Goal: Task Accomplishment & Management: Use online tool/utility

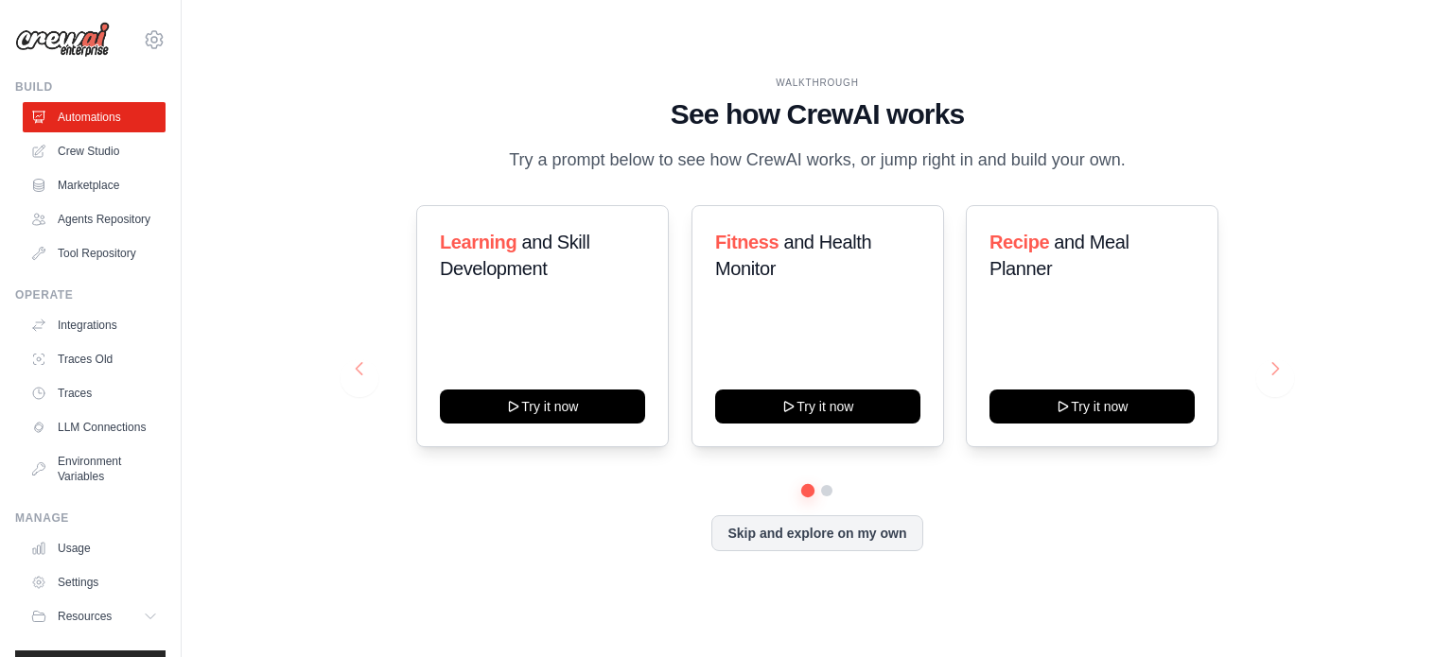
click at [829, 485] on button at bounding box center [826, 490] width 11 height 11
click at [803, 488] on button at bounding box center [807, 489] width 13 height 13
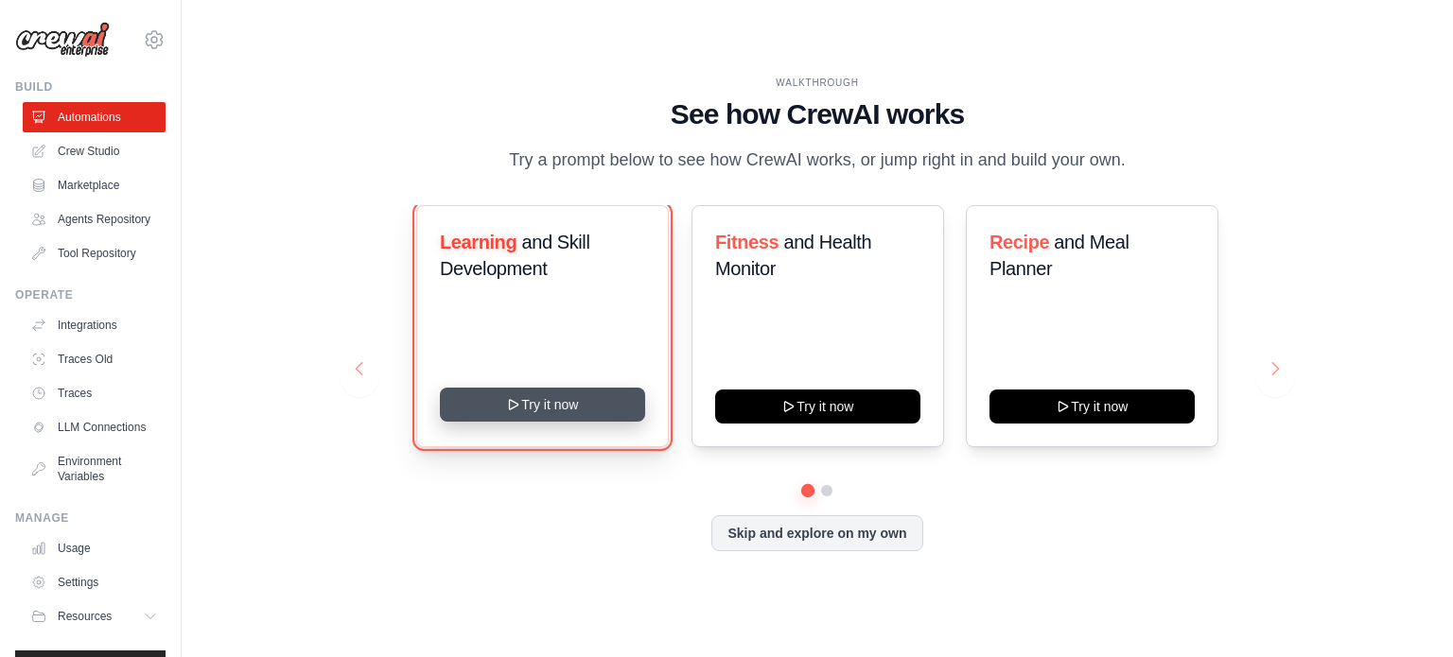
click at [581, 397] on button "Try it now" at bounding box center [542, 405] width 205 height 34
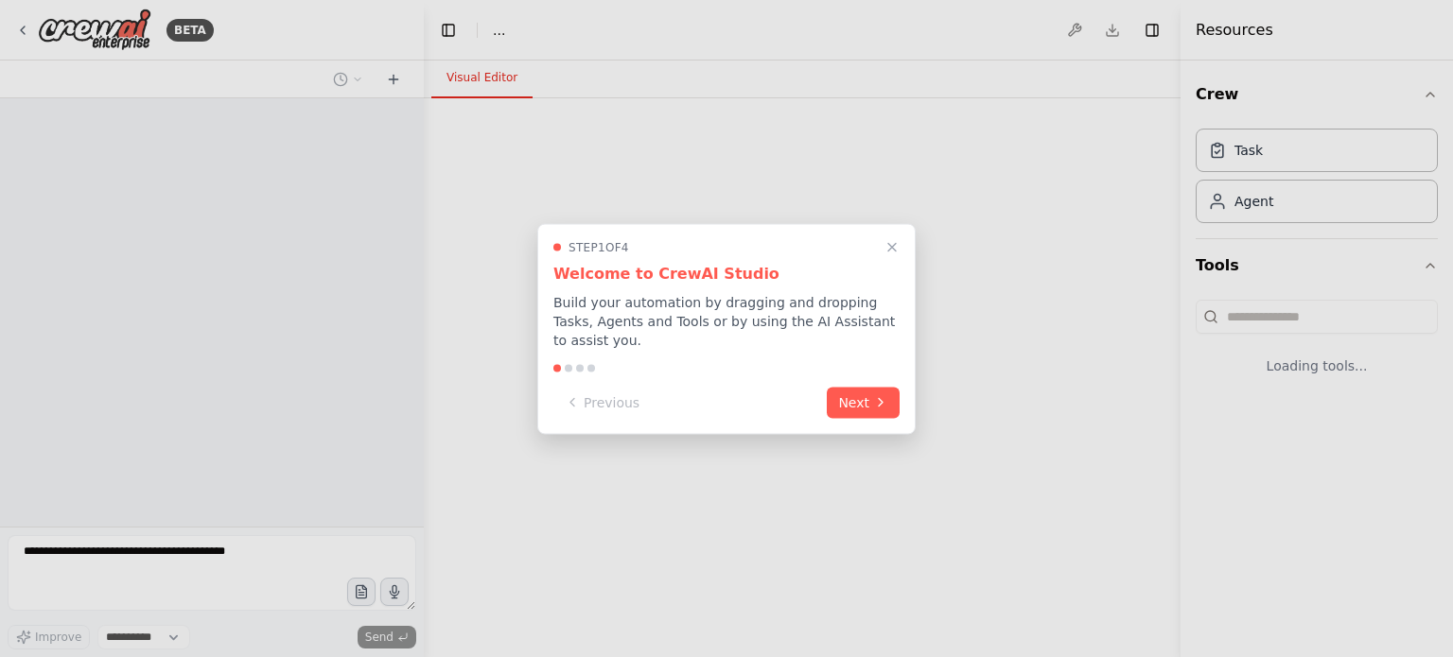
select select "****"
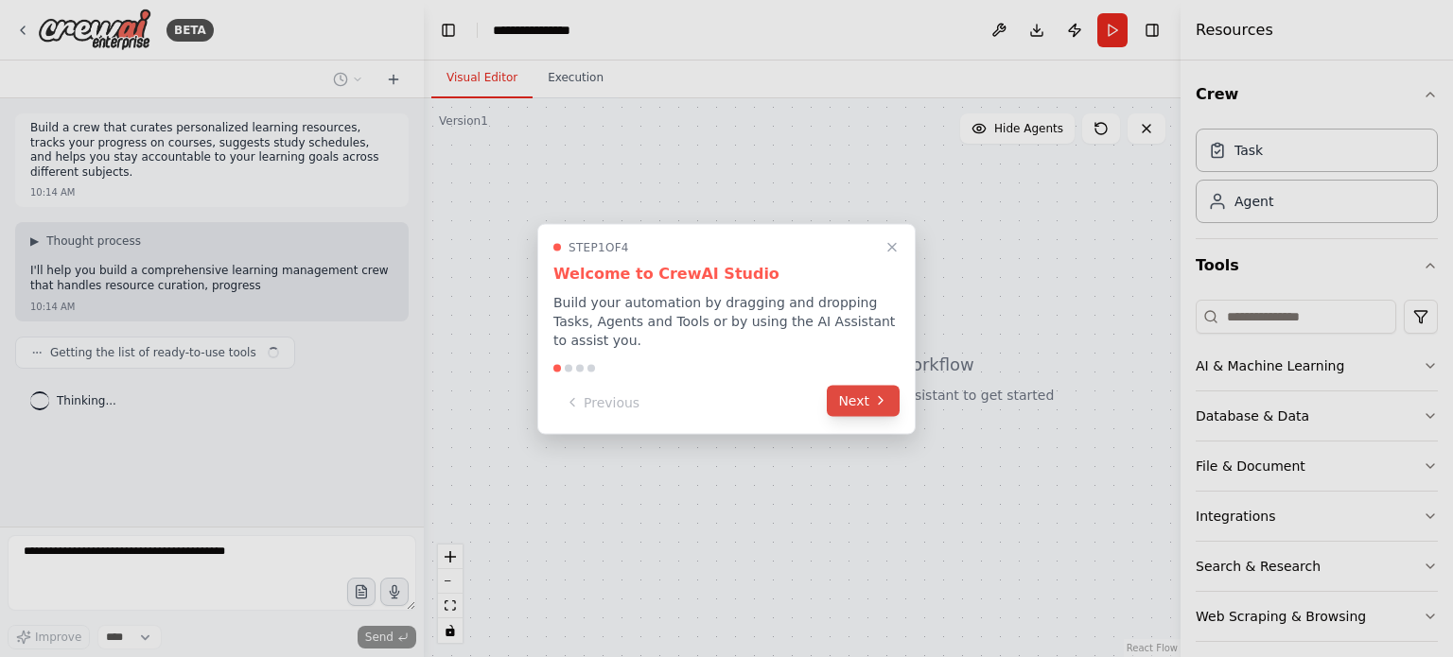
click at [854, 388] on button "Next" at bounding box center [863, 400] width 73 height 31
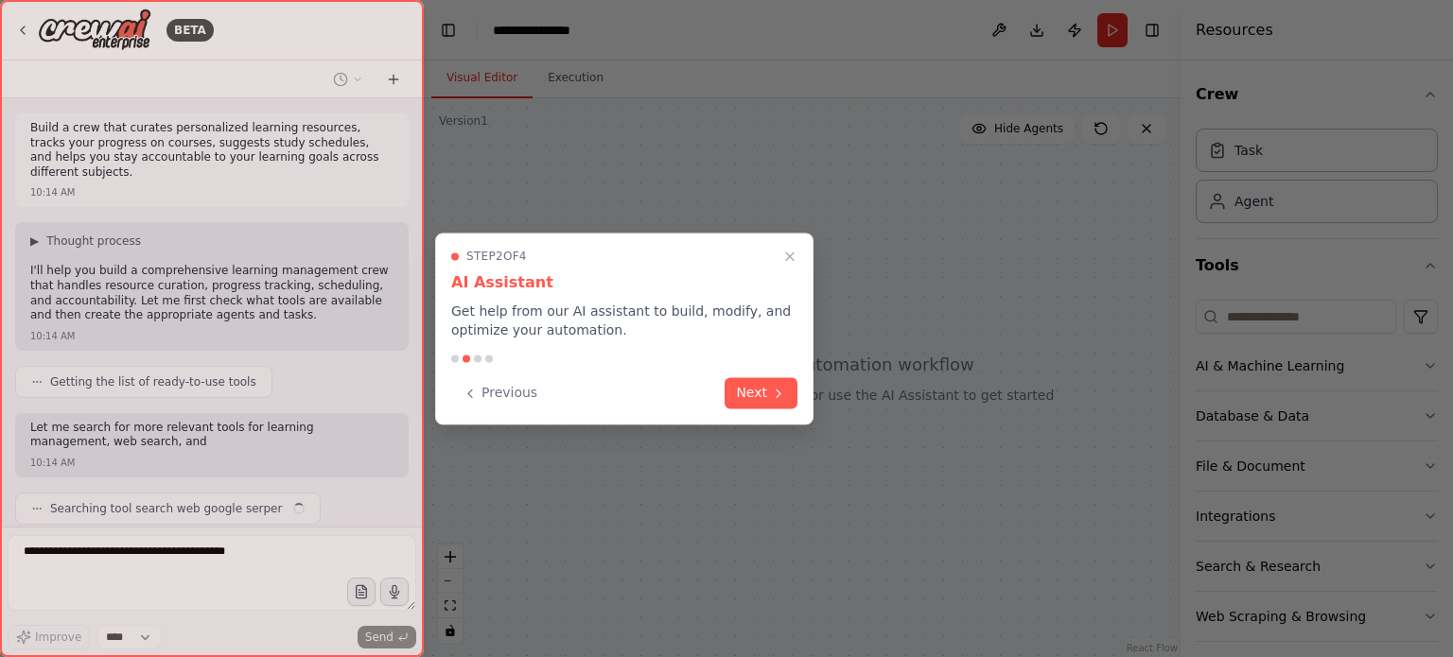
scroll to position [44, 0]
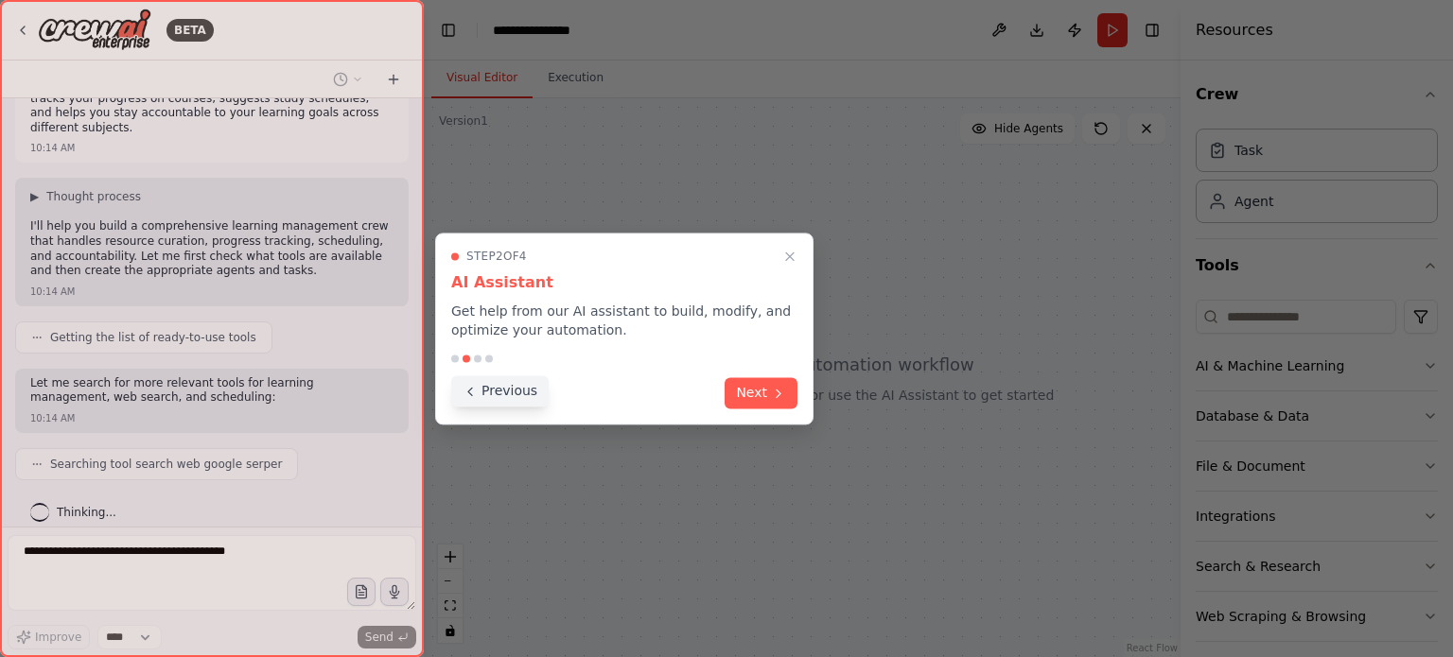
click at [506, 390] on button "Previous" at bounding box center [499, 390] width 97 height 31
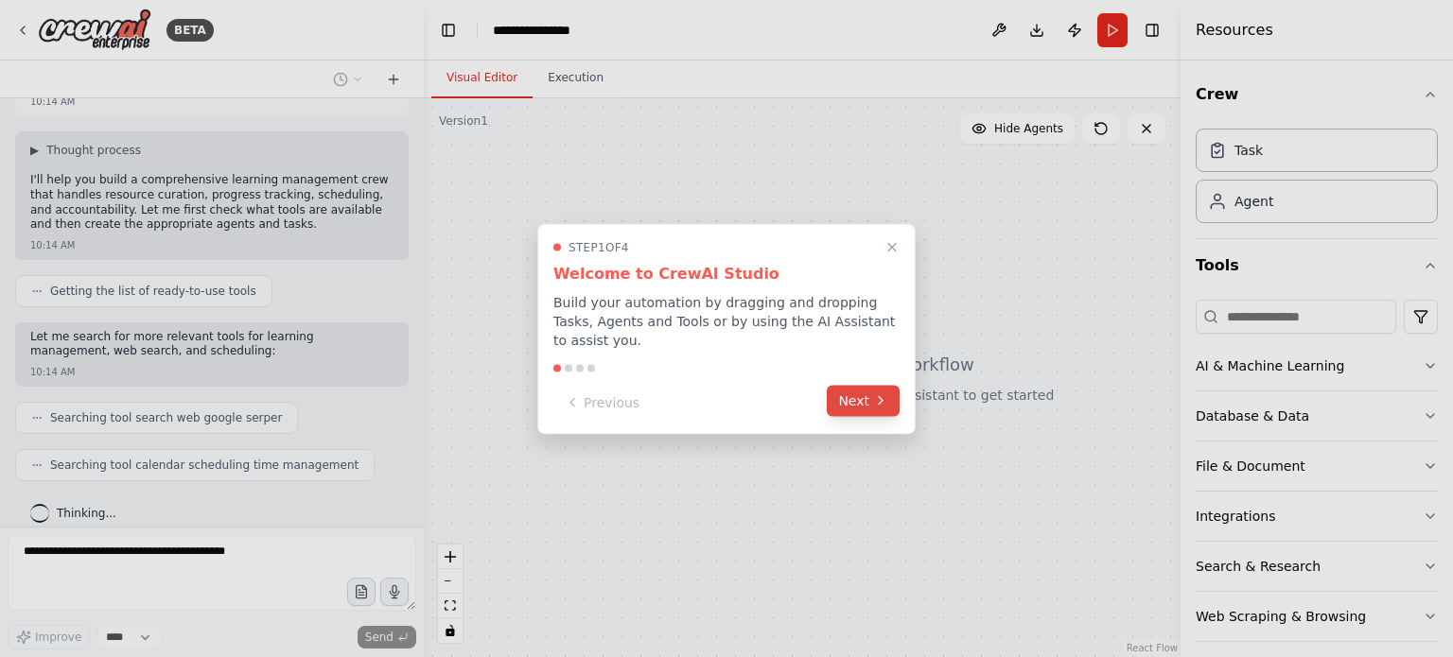
scroll to position [138, 0]
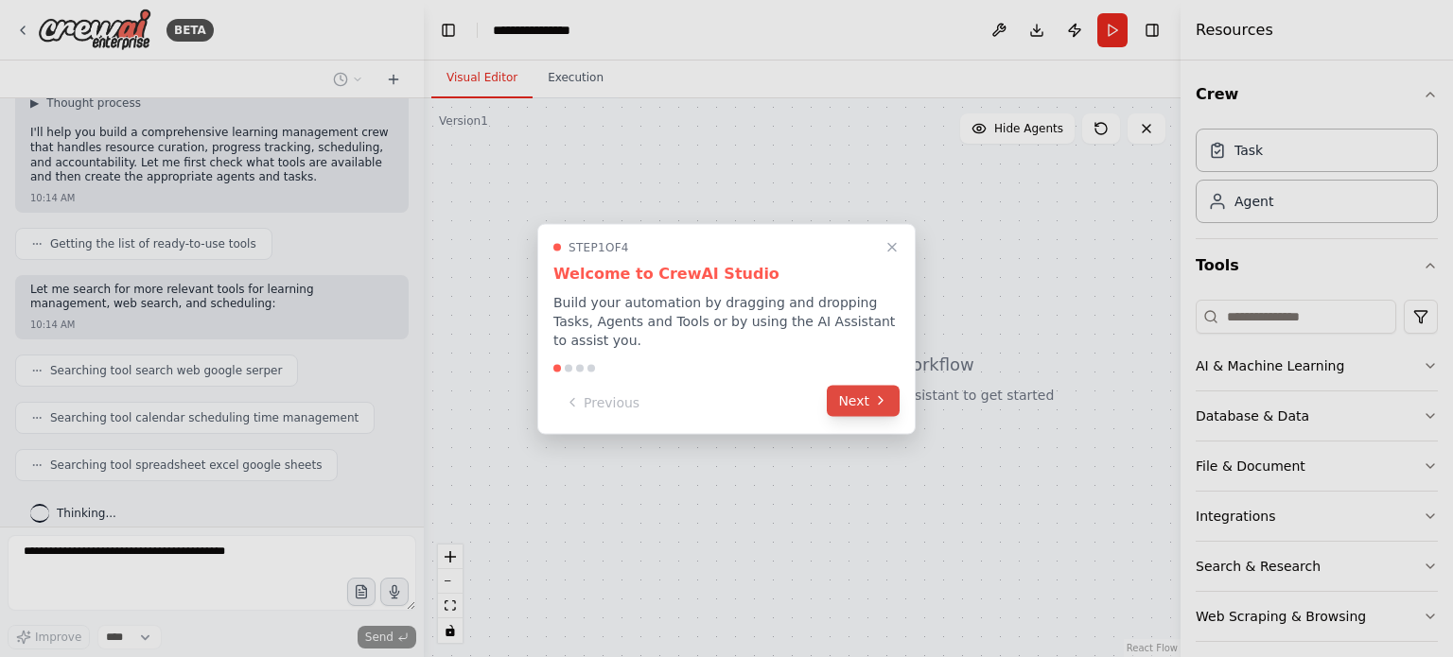
click at [851, 385] on button "Next" at bounding box center [863, 400] width 73 height 31
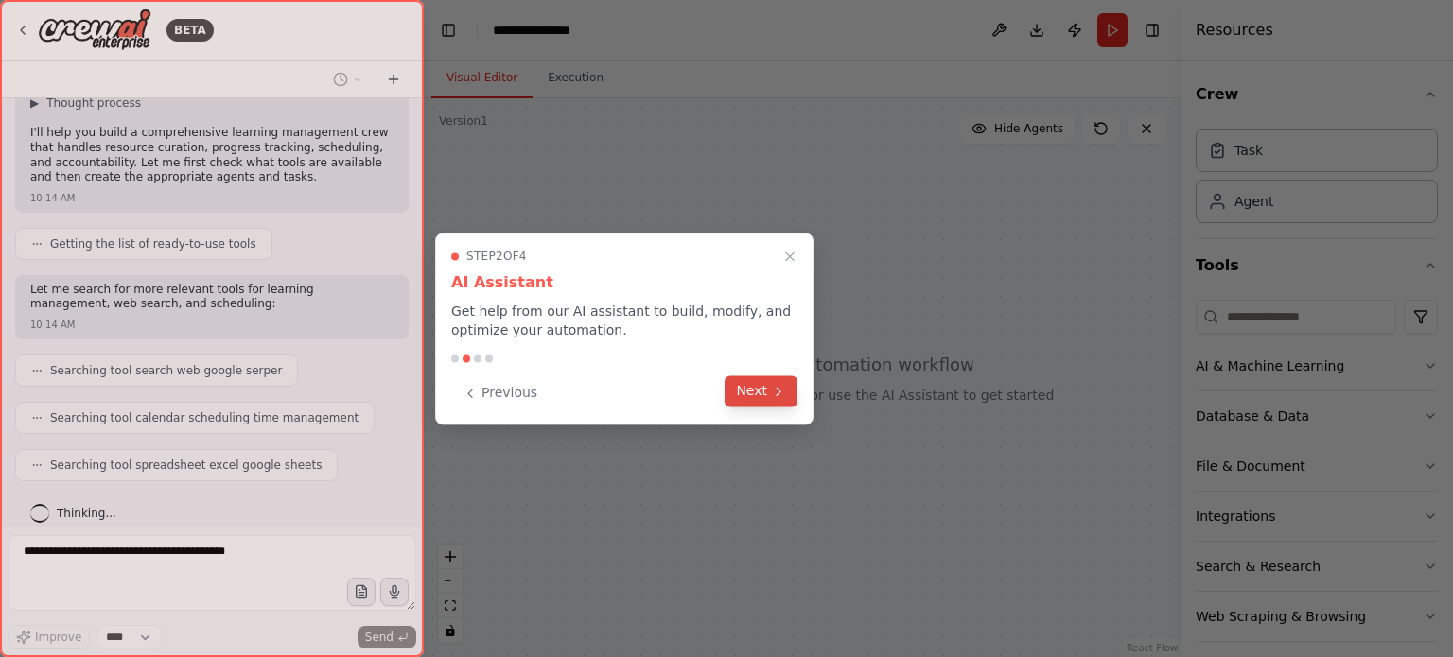
click at [752, 388] on button "Next" at bounding box center [761, 390] width 73 height 31
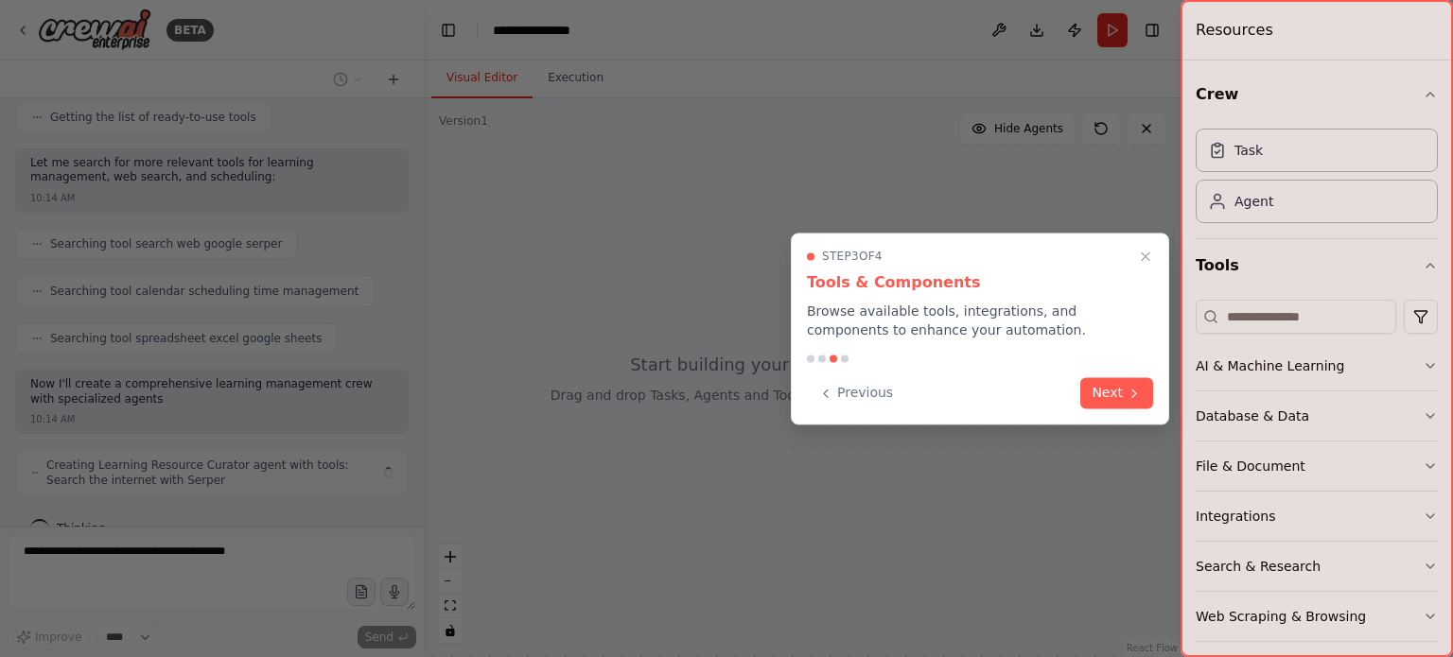
scroll to position [280, 0]
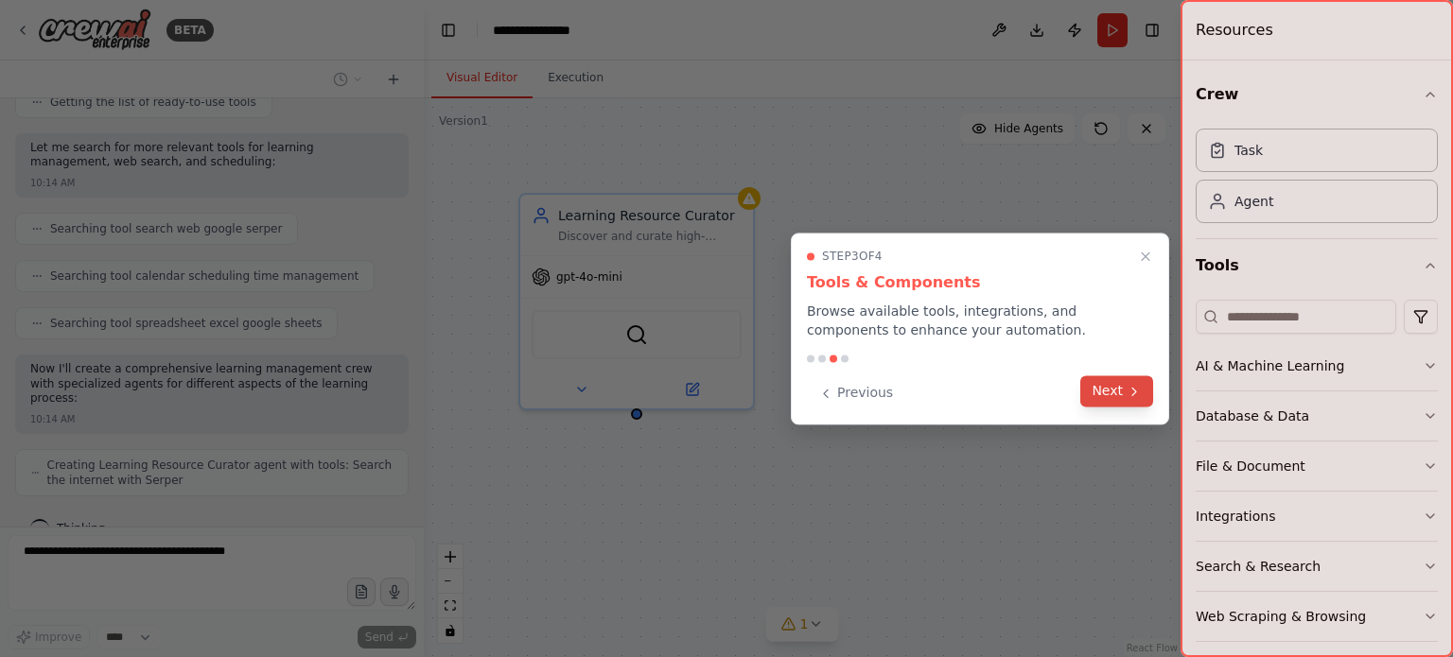
click at [1118, 390] on button "Next" at bounding box center [1116, 390] width 73 height 31
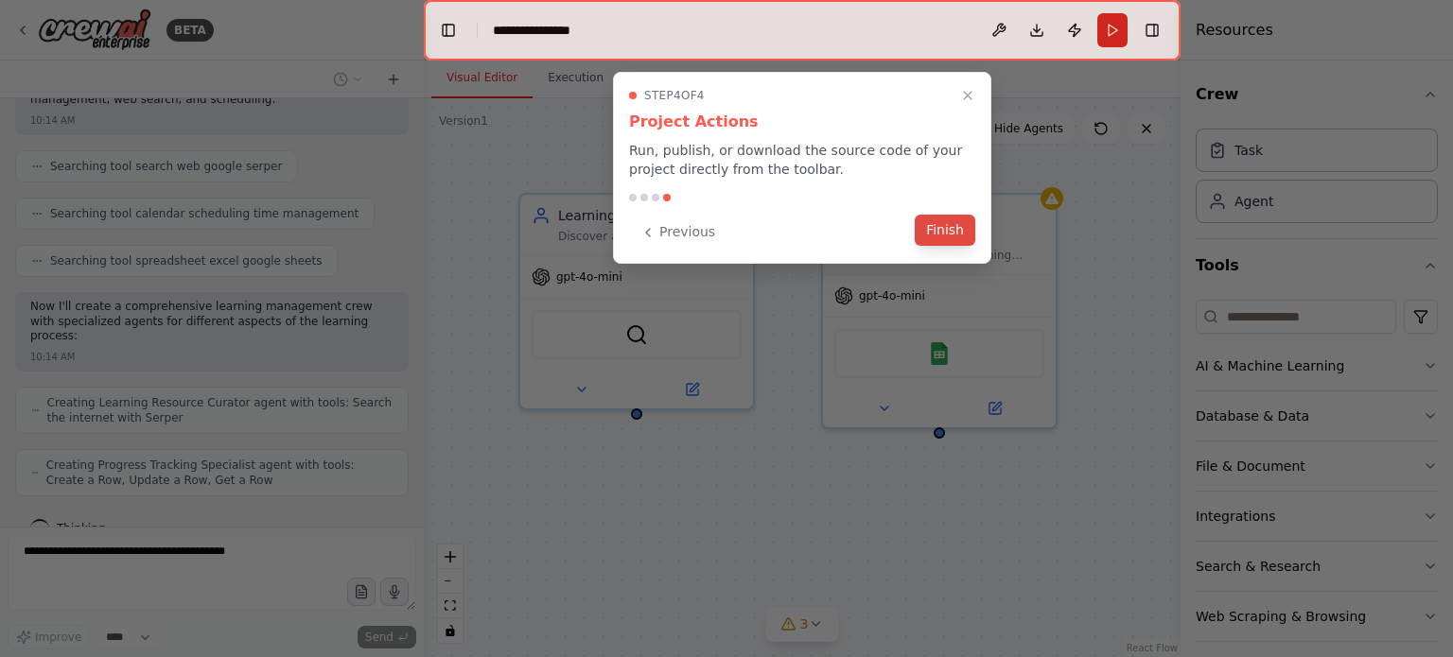
scroll to position [405, 0]
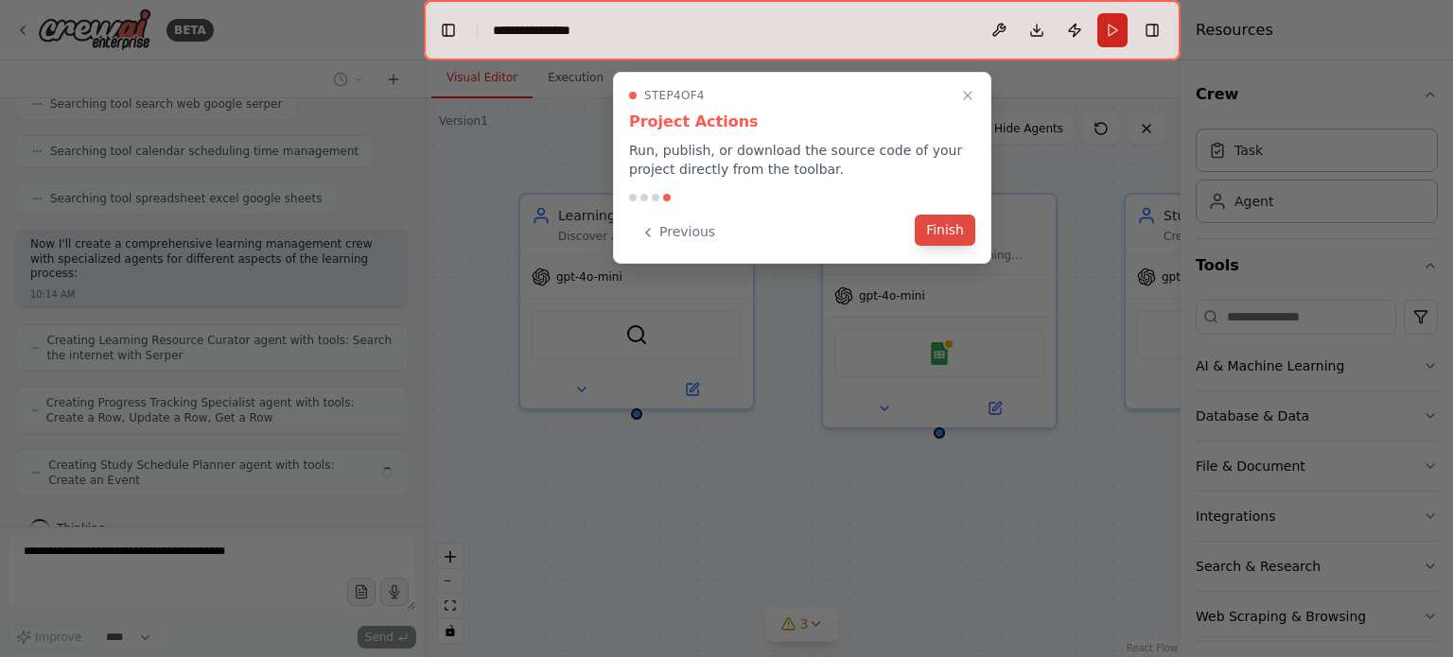
click at [943, 223] on button "Finish" at bounding box center [945, 230] width 61 height 31
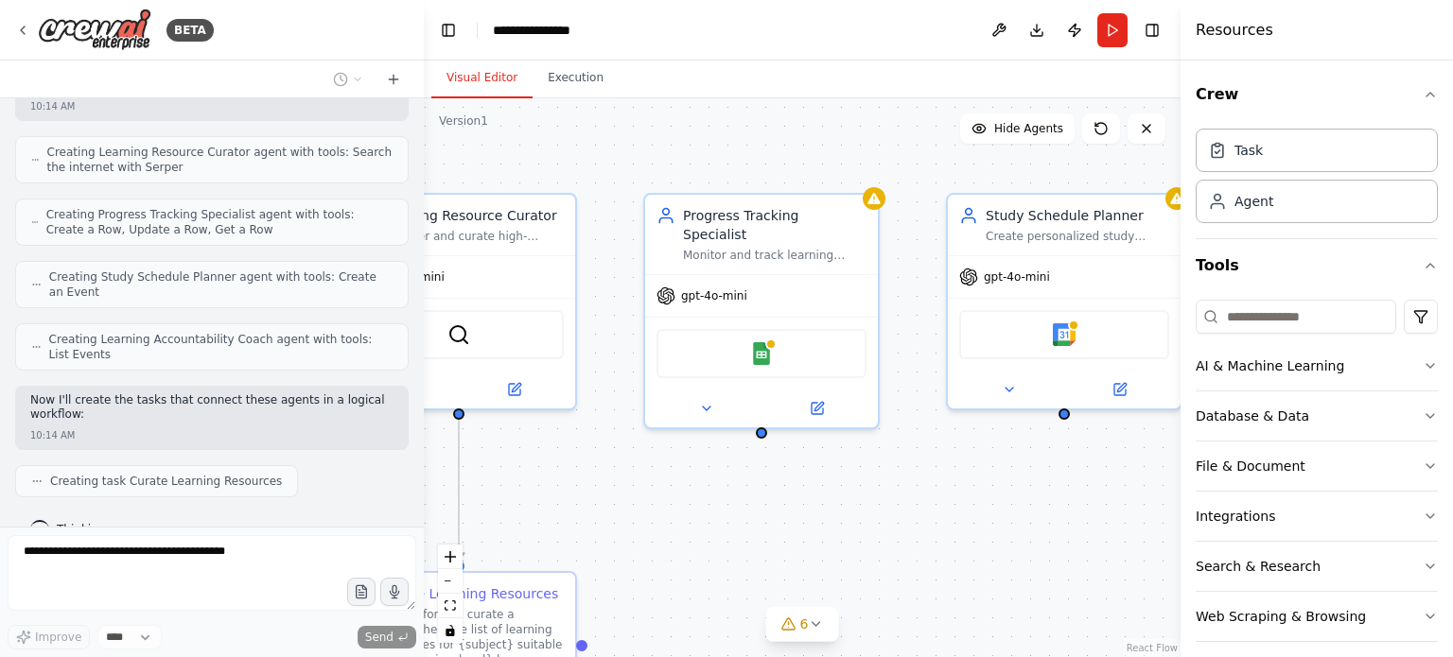
scroll to position [639, 0]
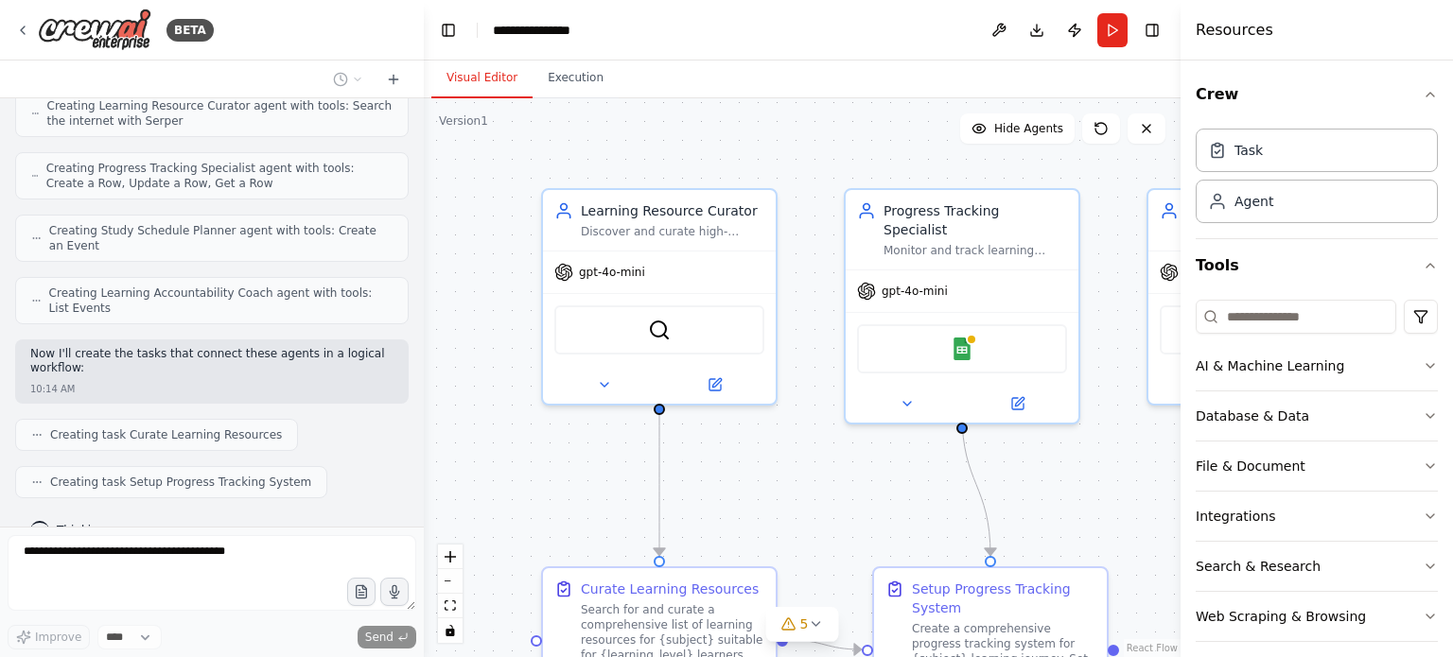
drag, startPoint x: 752, startPoint y: 491, endPoint x: 786, endPoint y: 487, distance: 34.3
click at [786, 487] on div ".deletable-edge-delete-btn { width: 20px; height: 20px; border: 0px solid #ffff…" at bounding box center [802, 377] width 757 height 559
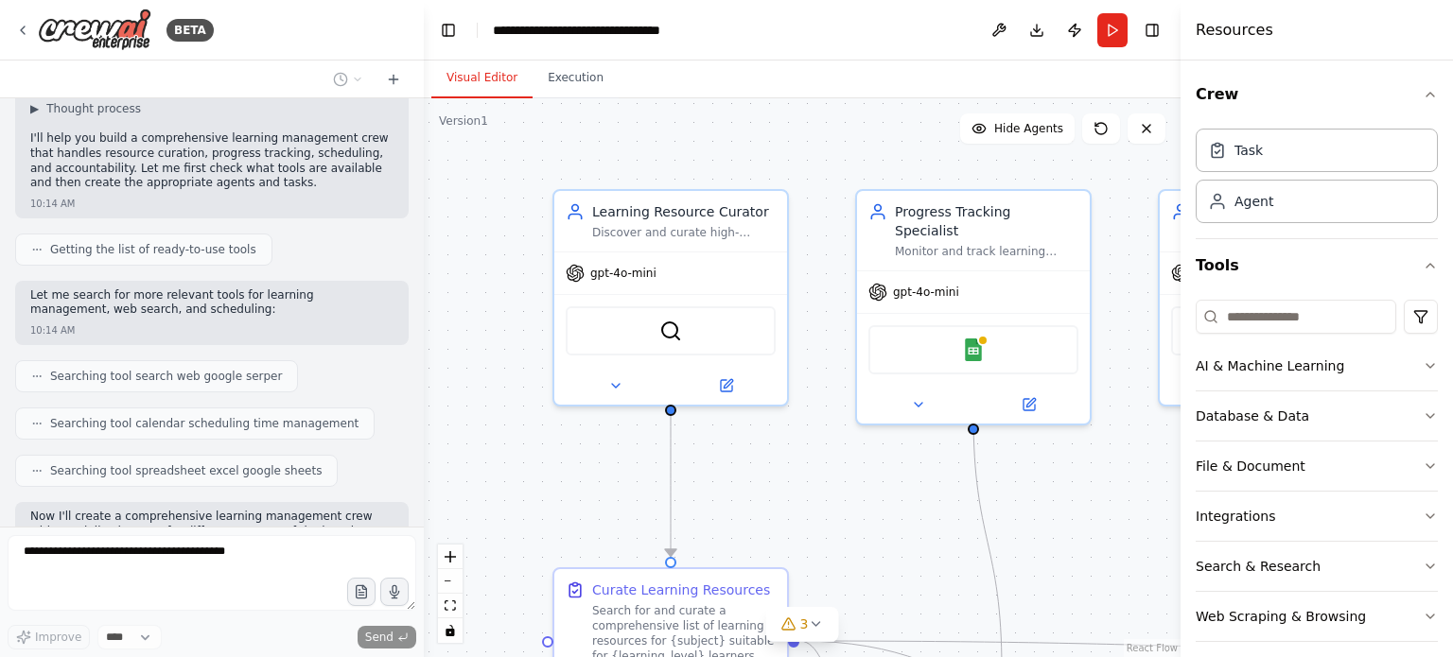
scroll to position [134, 0]
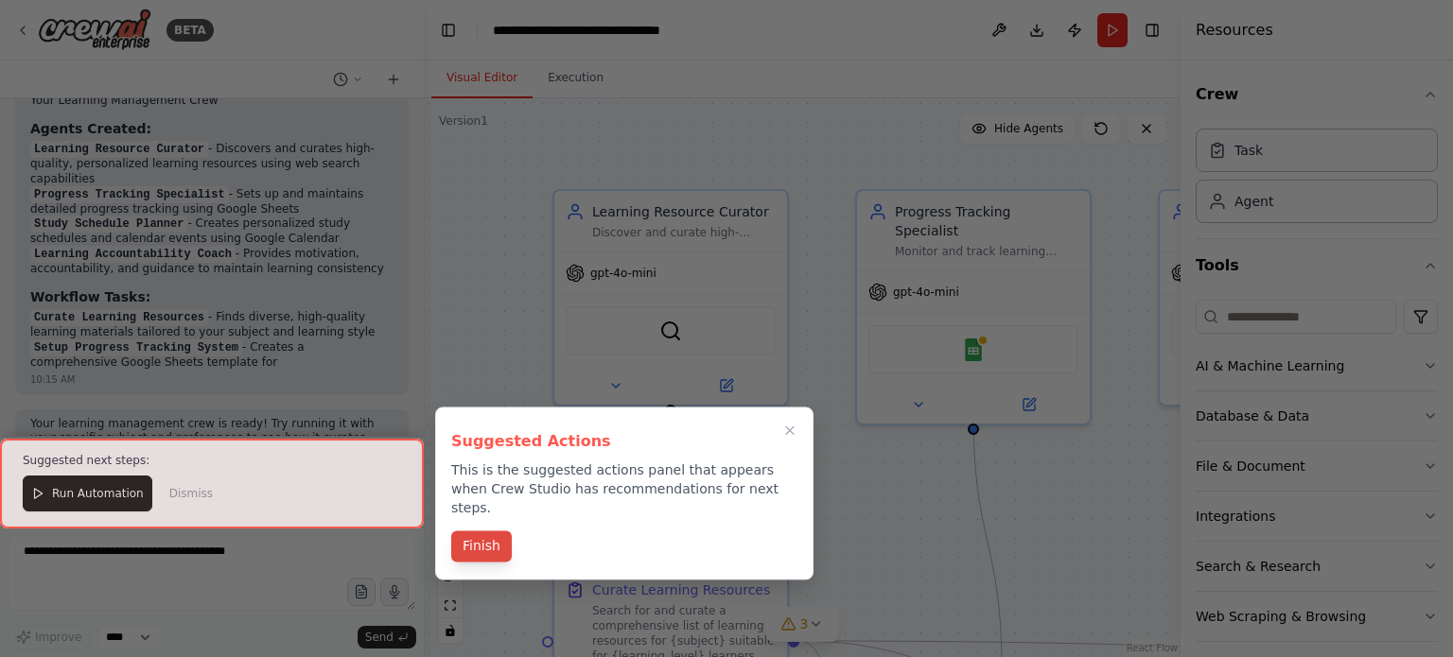
click at [475, 531] on button "Finish" at bounding box center [481, 546] width 61 height 31
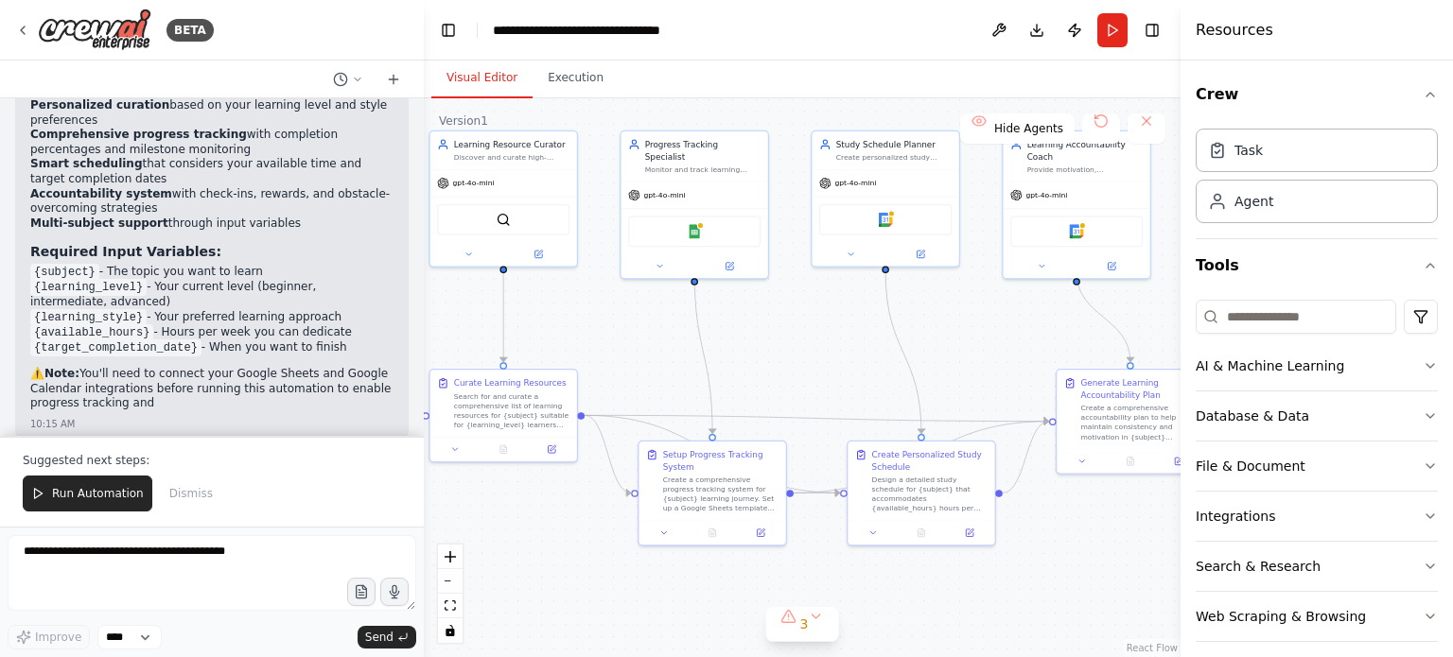
scroll to position [1809, 0]
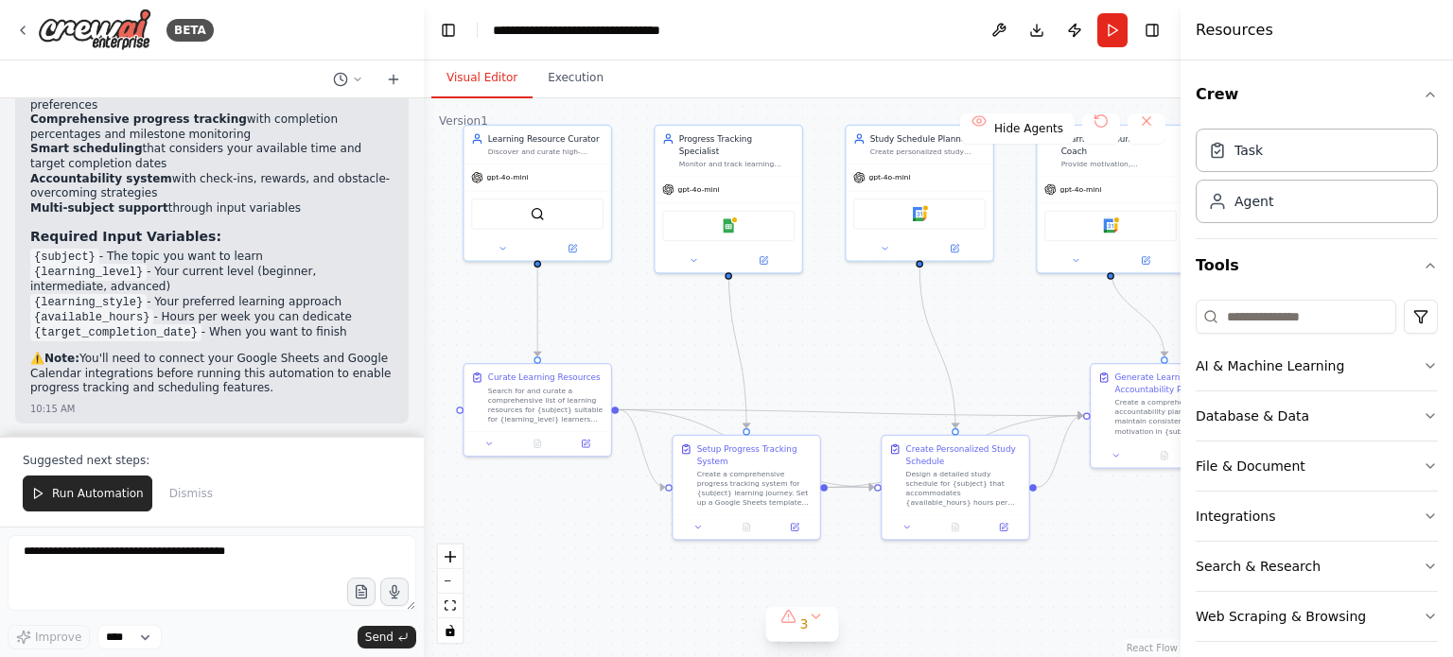
drag, startPoint x: 622, startPoint y: 455, endPoint x: 508, endPoint y: 292, distance: 198.9
click at [508, 292] on div ".deletable-edge-delete-btn { width: 20px; height: 20px; border: 0px solid #ffff…" at bounding box center [802, 377] width 757 height 559
click at [78, 491] on span "Run Automation" at bounding box center [98, 493] width 92 height 15
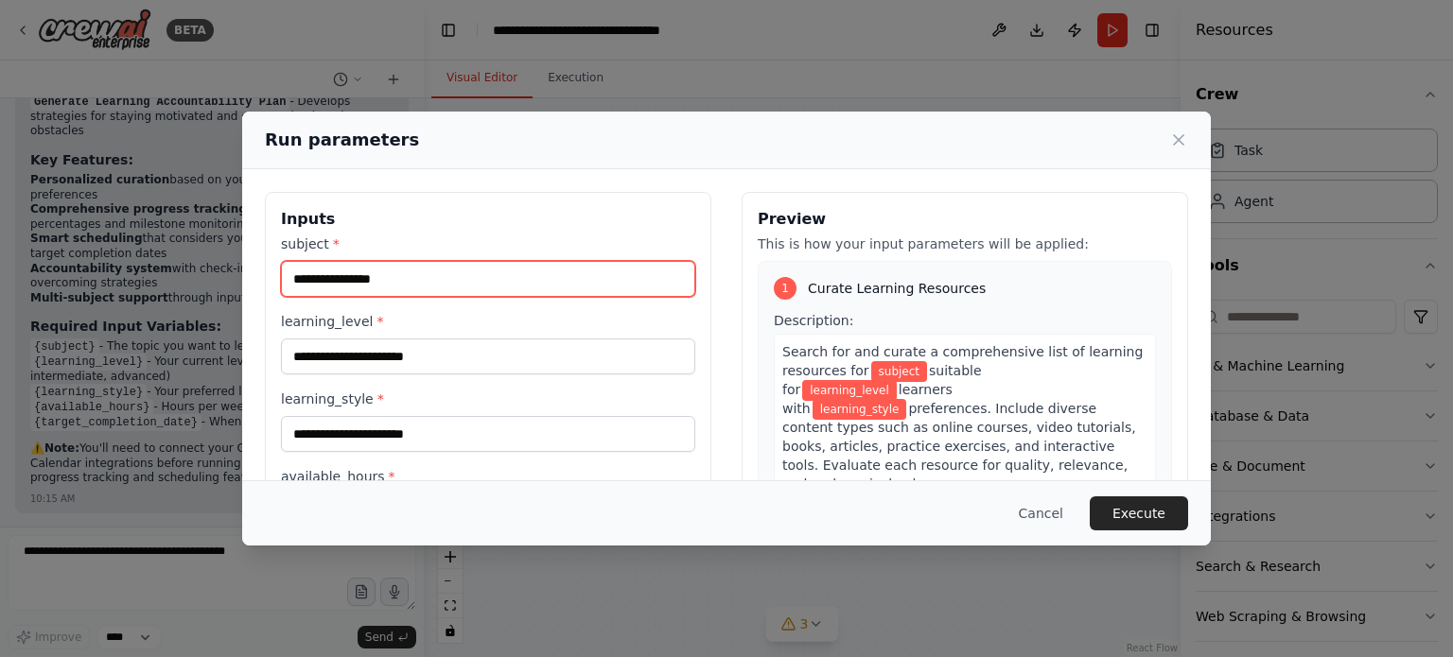
click at [464, 276] on input "subject *" at bounding box center [488, 279] width 414 height 36
type input "**********"
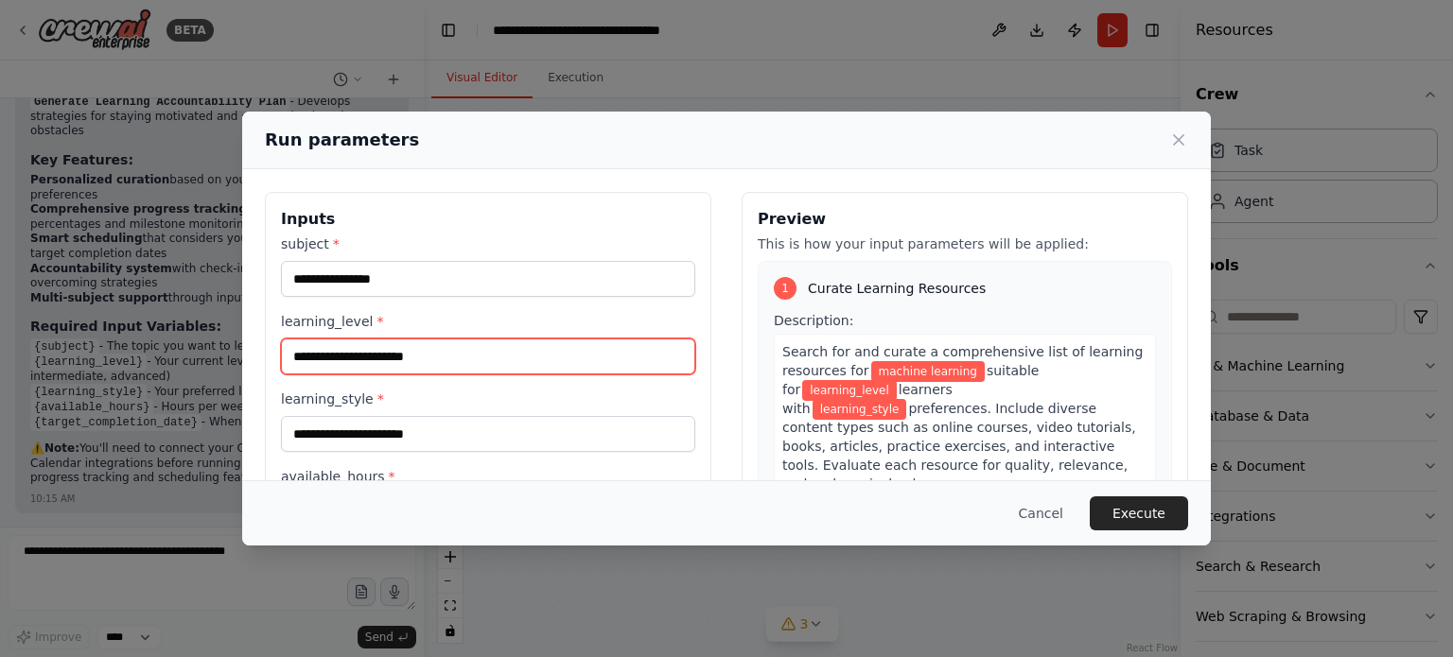
click at [456, 363] on input "learning_level *" at bounding box center [488, 357] width 414 height 36
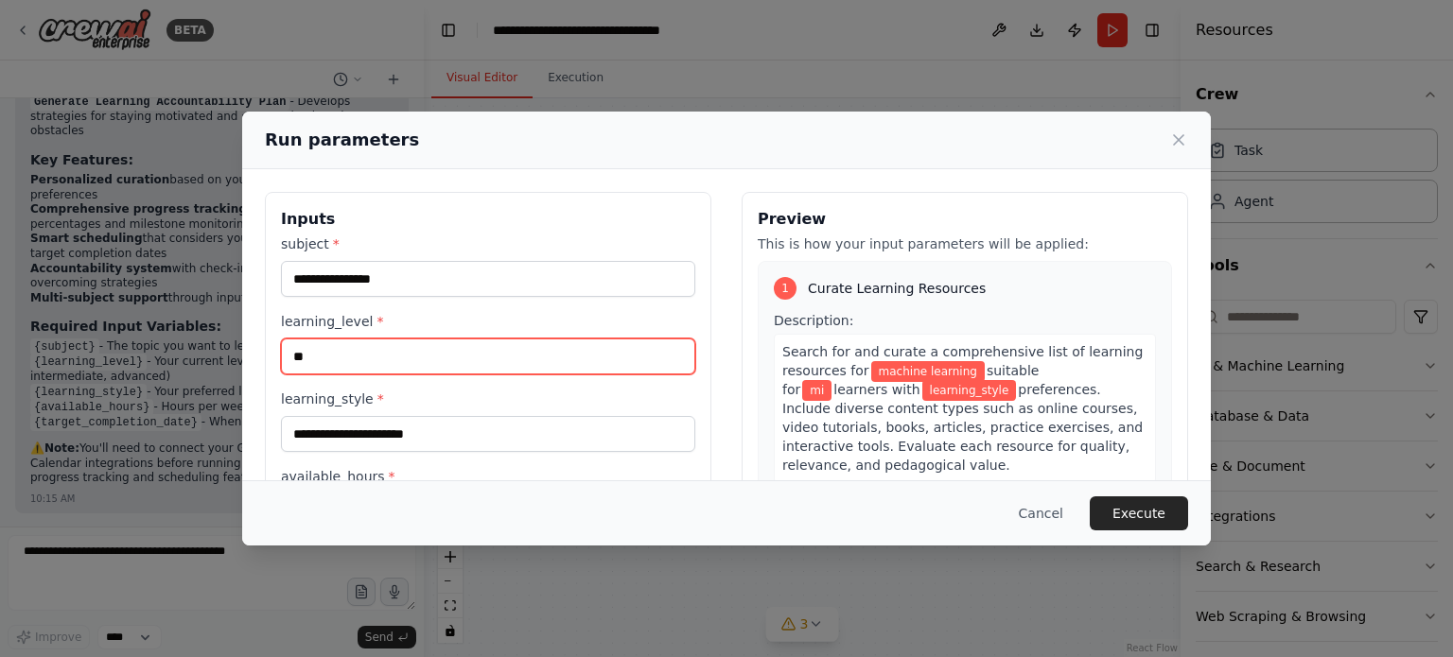
type input "*"
type input "**********"
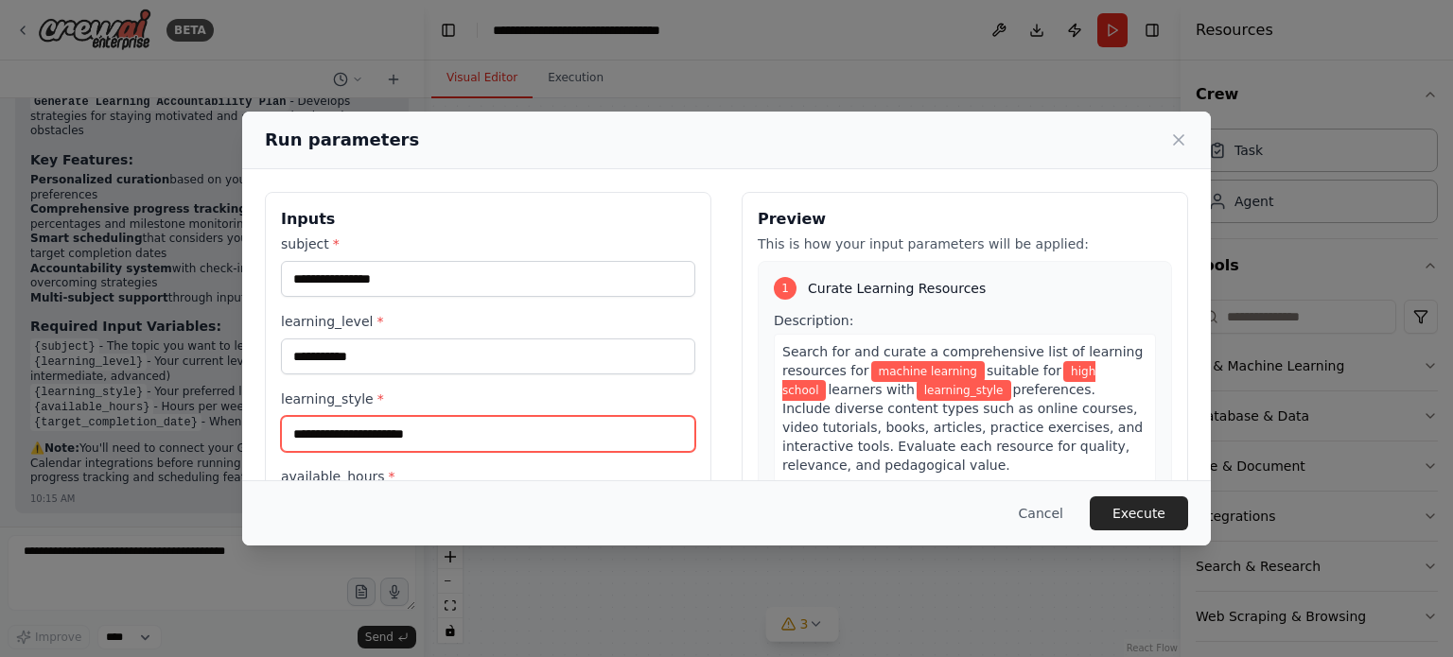
click at [445, 442] on input "learning_style *" at bounding box center [488, 434] width 414 height 36
type input "*"
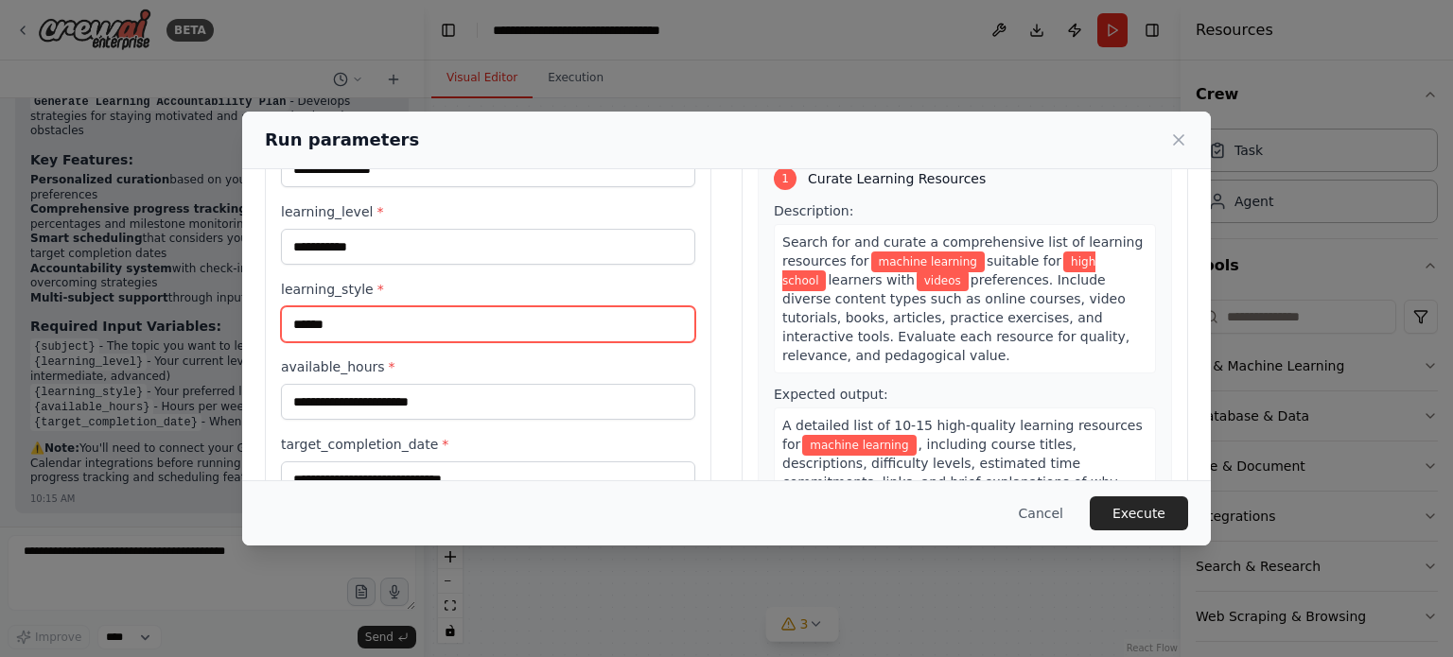
scroll to position [117, 0]
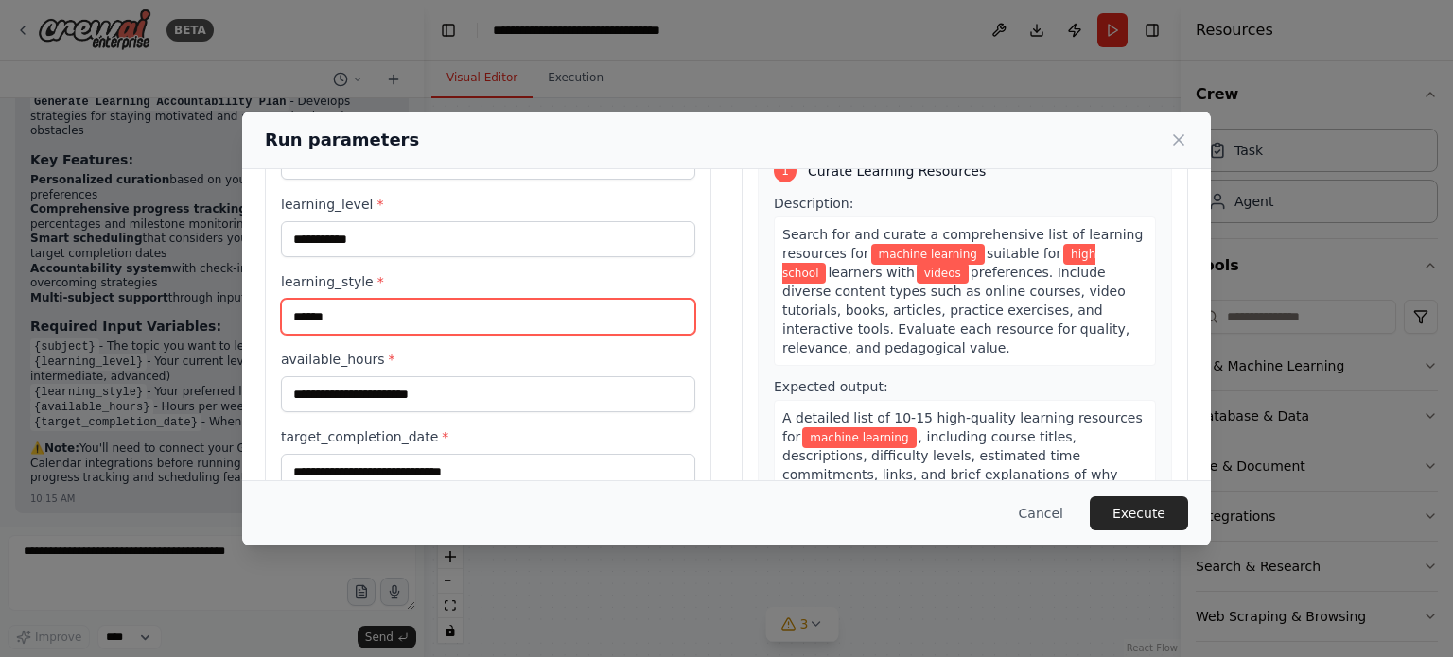
type input "******"
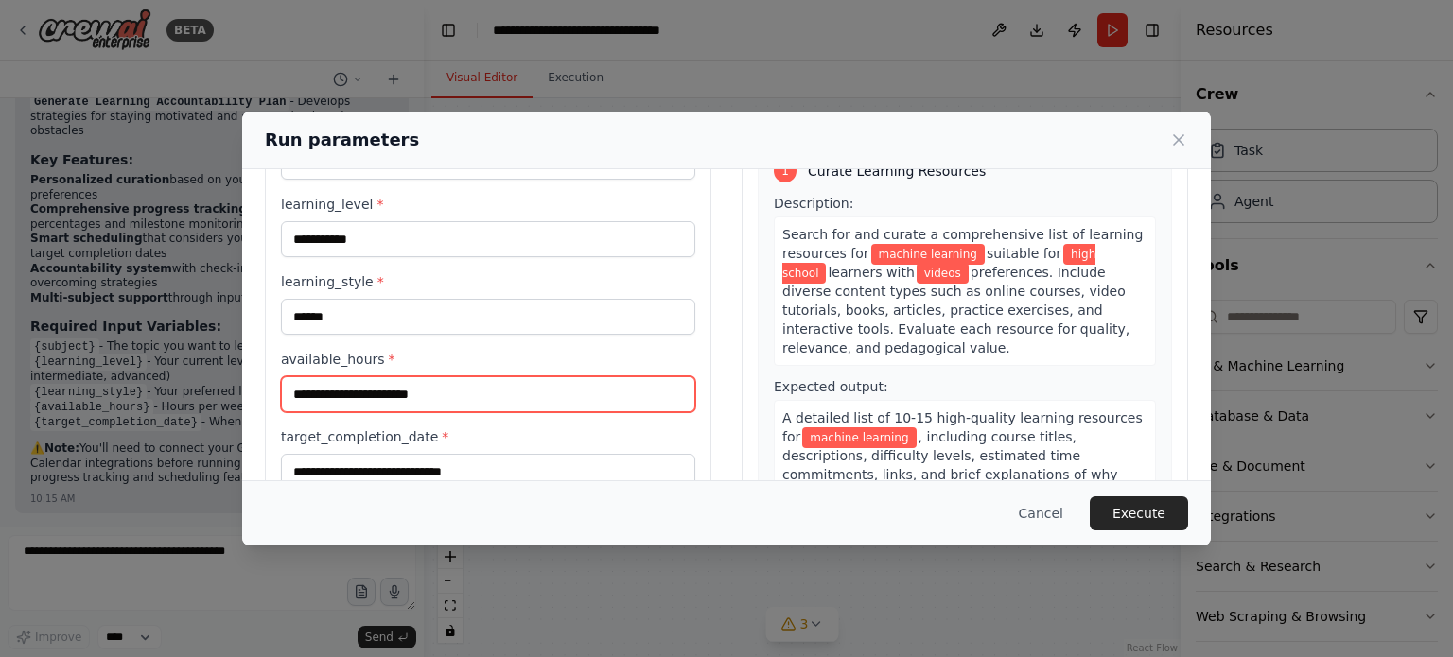
click at [445, 393] on input "available_hours *" at bounding box center [488, 394] width 414 height 36
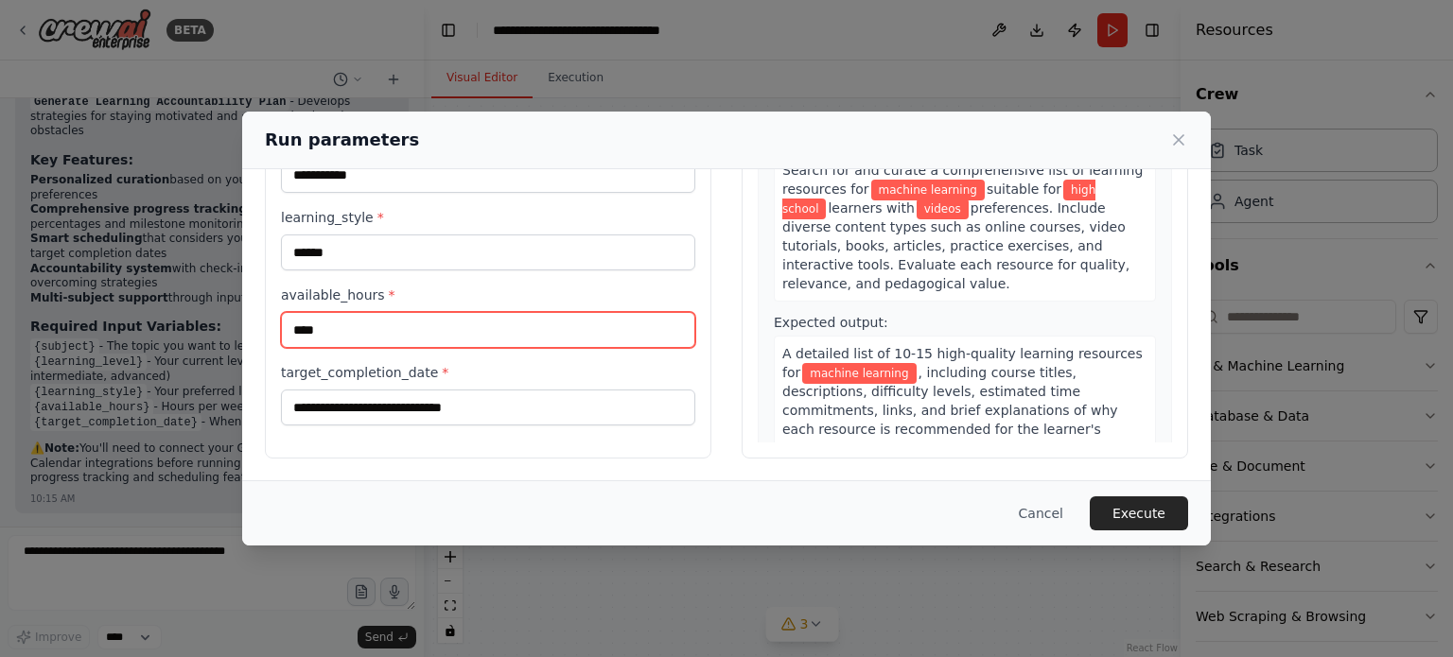
type input "****"
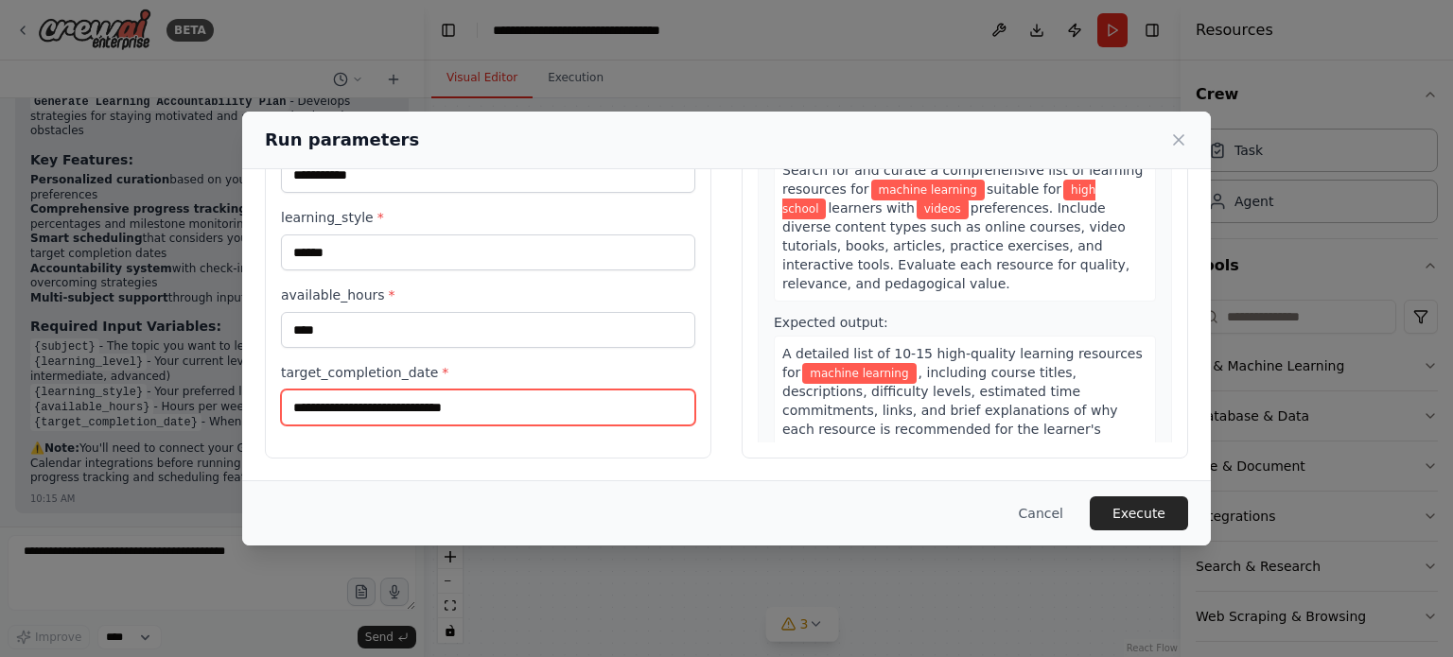
click at [473, 404] on input "target_completion_date *" at bounding box center [488, 408] width 414 height 36
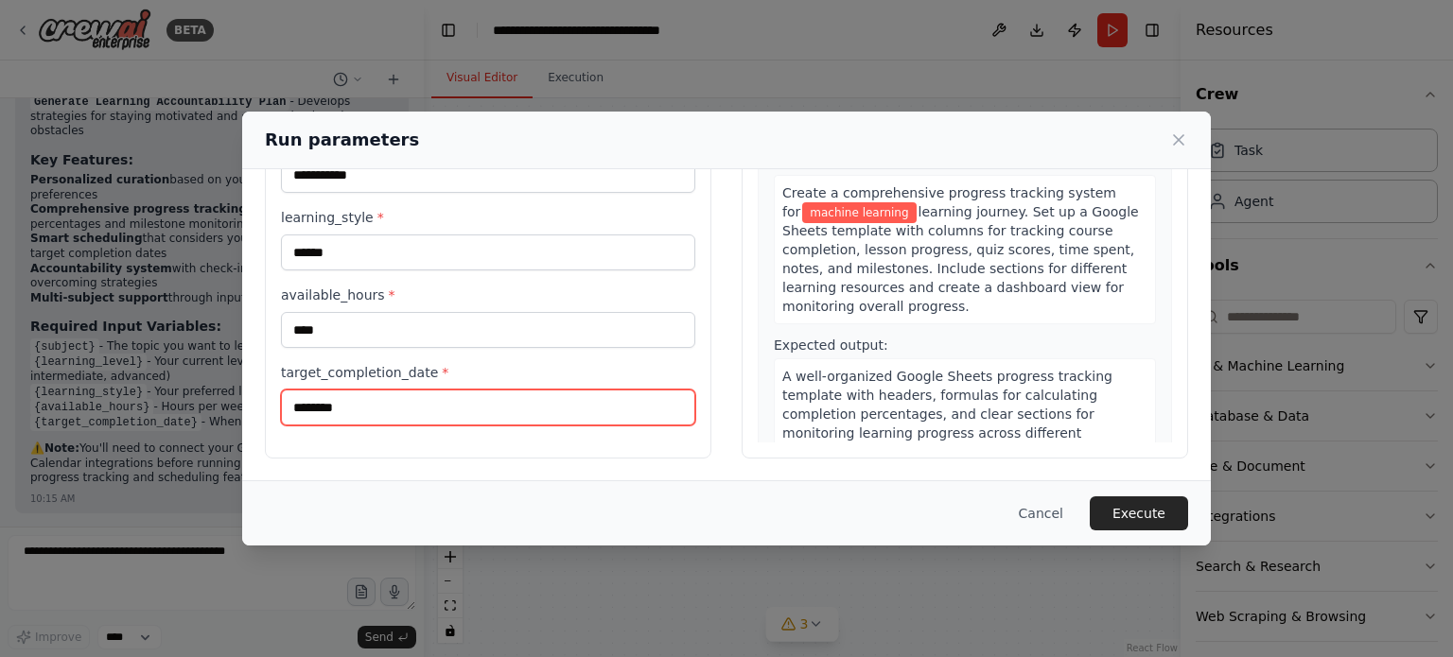
scroll to position [409, 0]
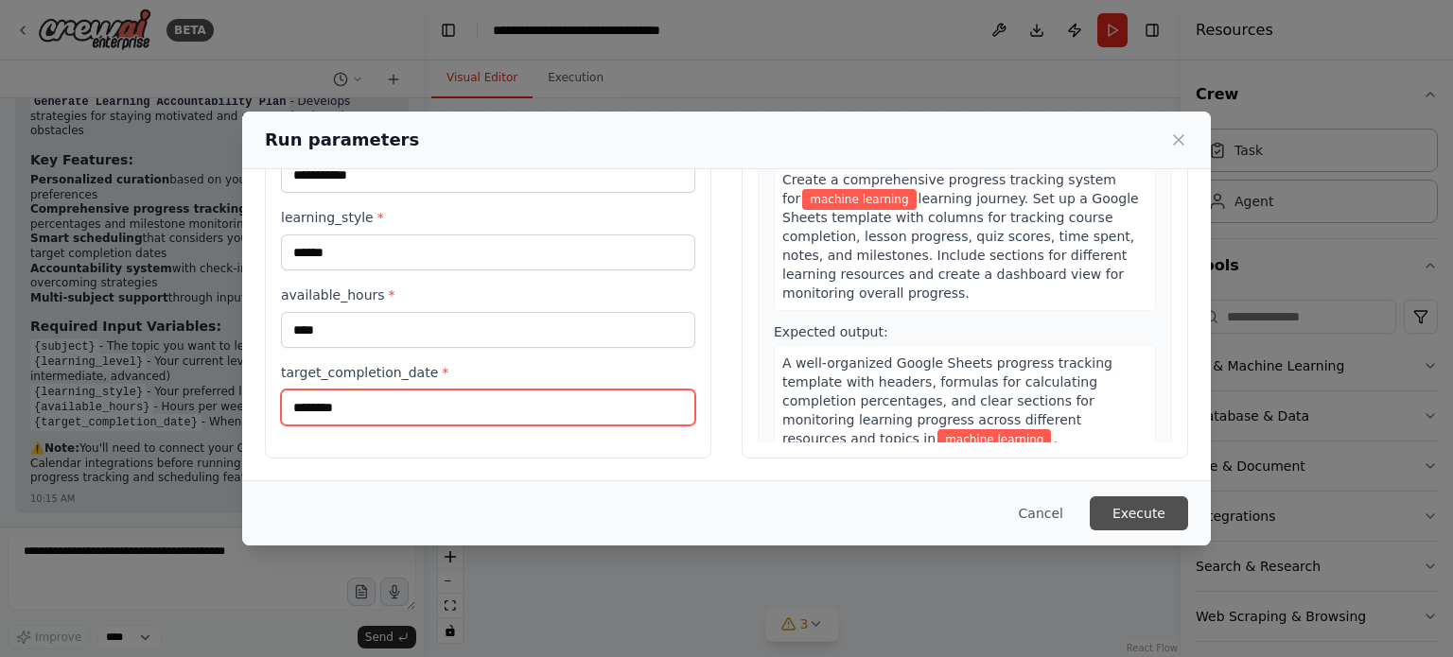
type input "********"
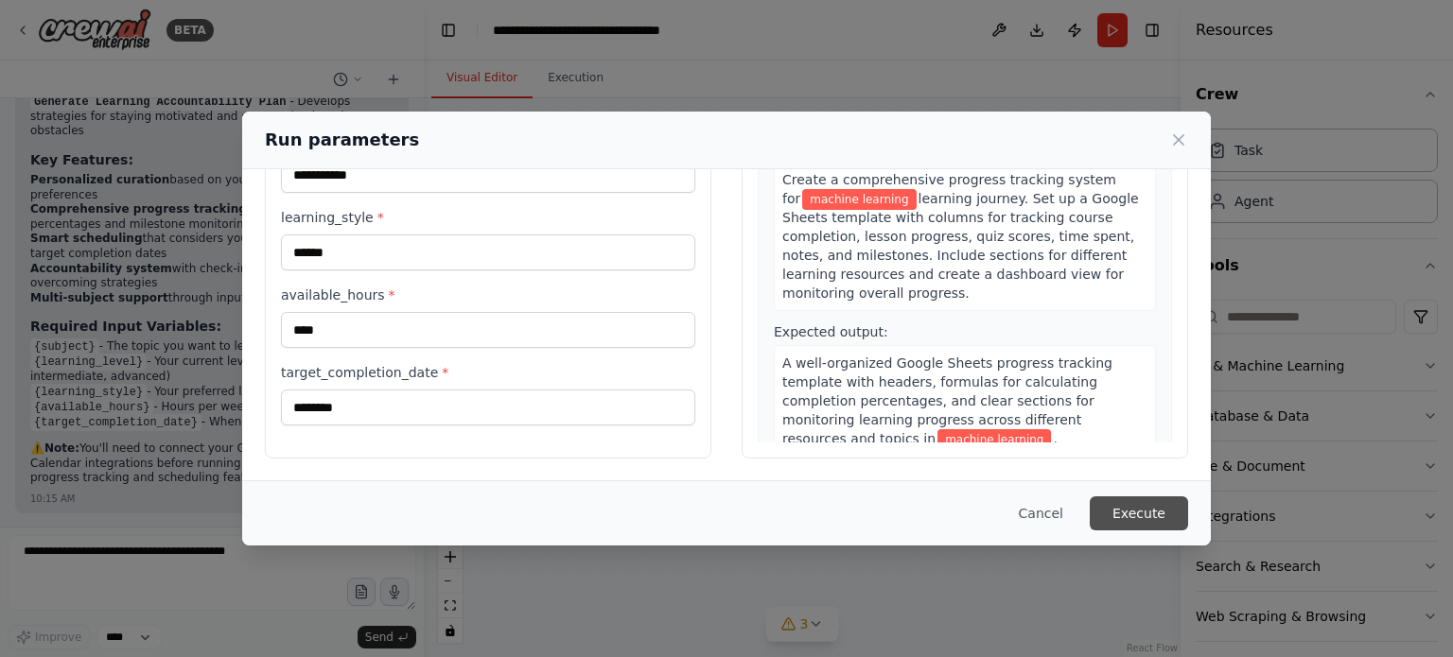
click at [1126, 511] on button "Execute" at bounding box center [1139, 514] width 98 height 34
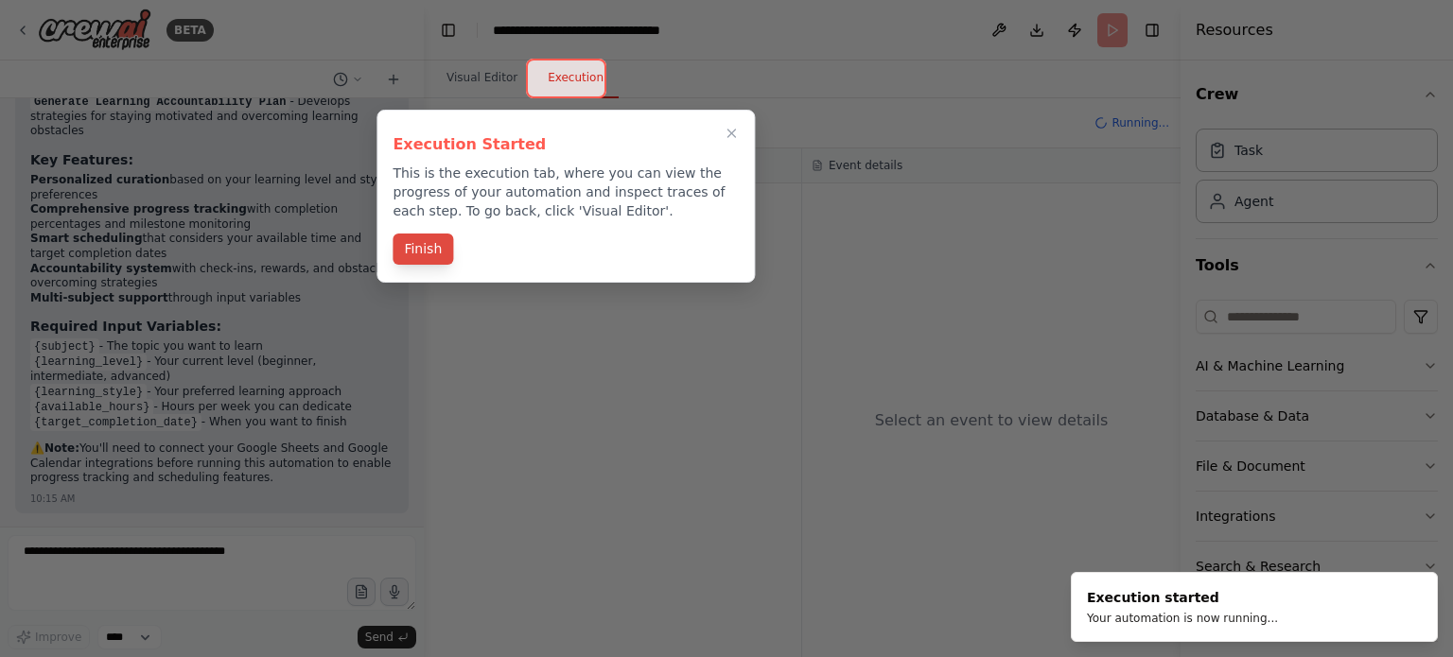
click at [428, 247] on button "Finish" at bounding box center [423, 249] width 61 height 31
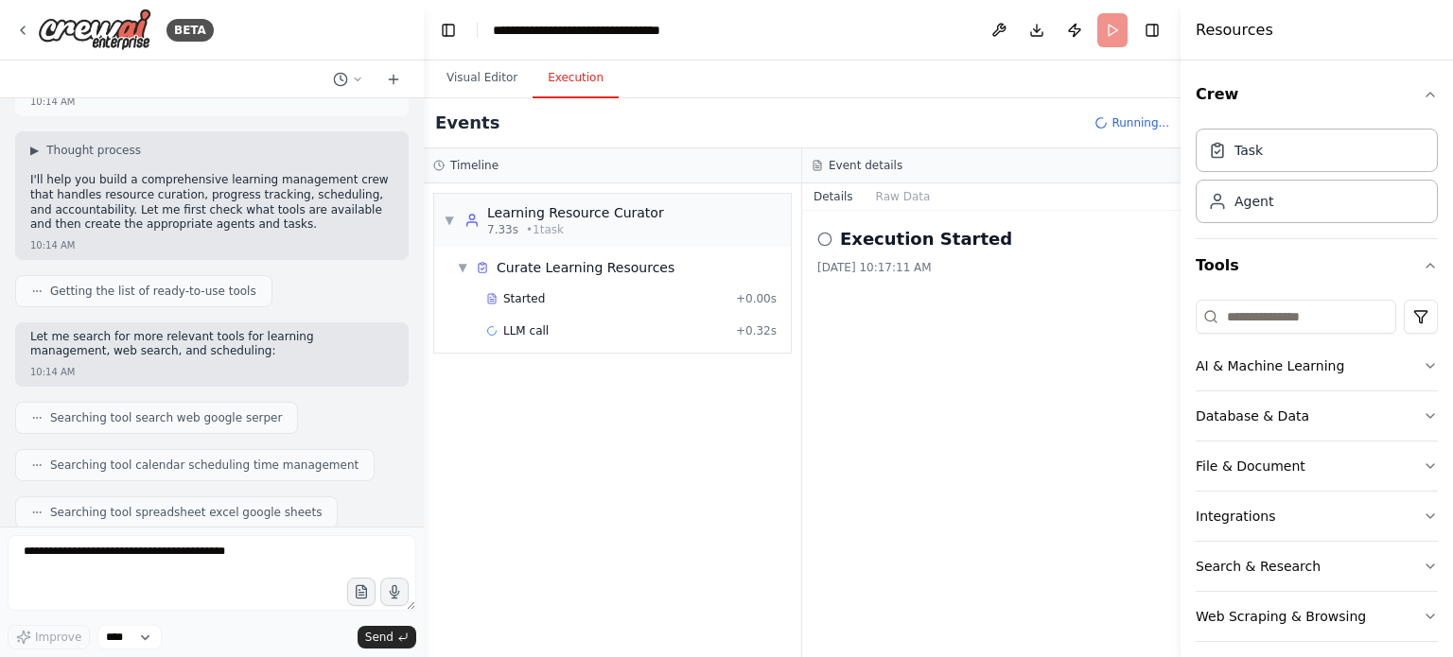
scroll to position [95, 0]
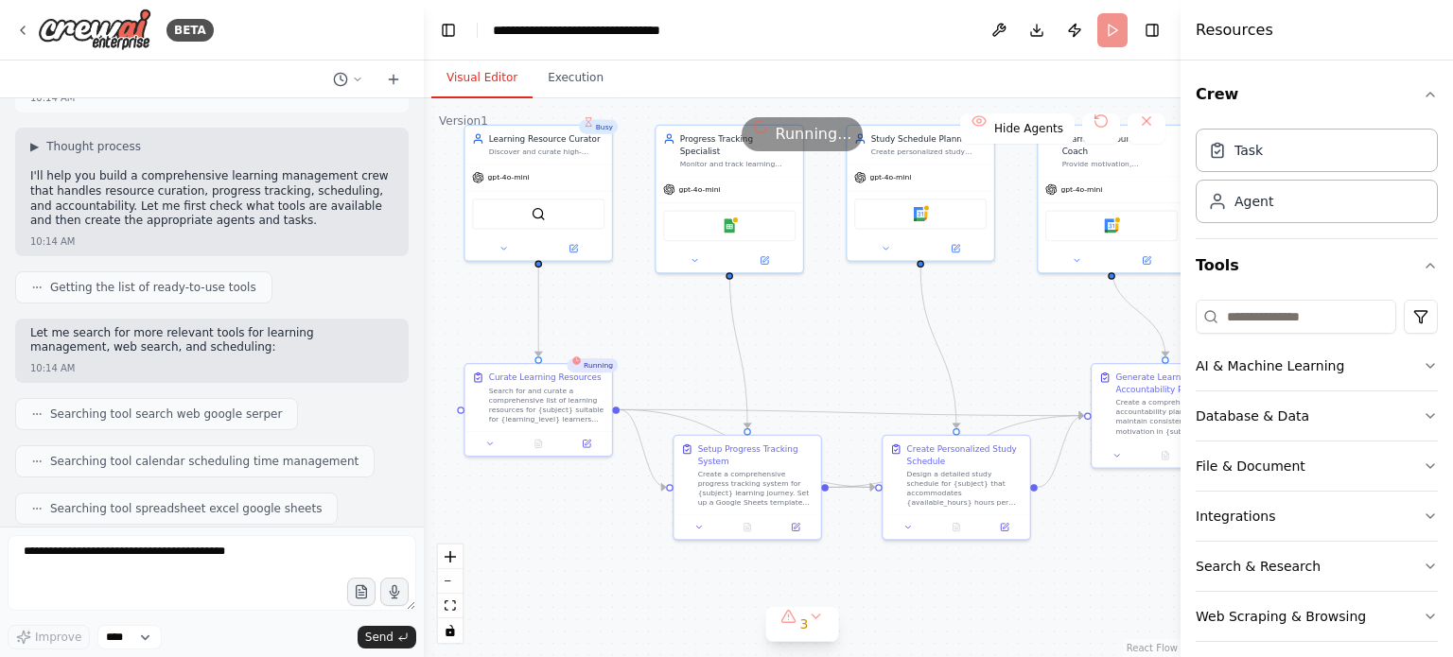
click at [495, 78] on button "Visual Editor" at bounding box center [481, 79] width 101 height 40
click at [535, 409] on div "Search for and curate a comprehensive list of learning resources for {subject} …" at bounding box center [546, 403] width 115 height 38
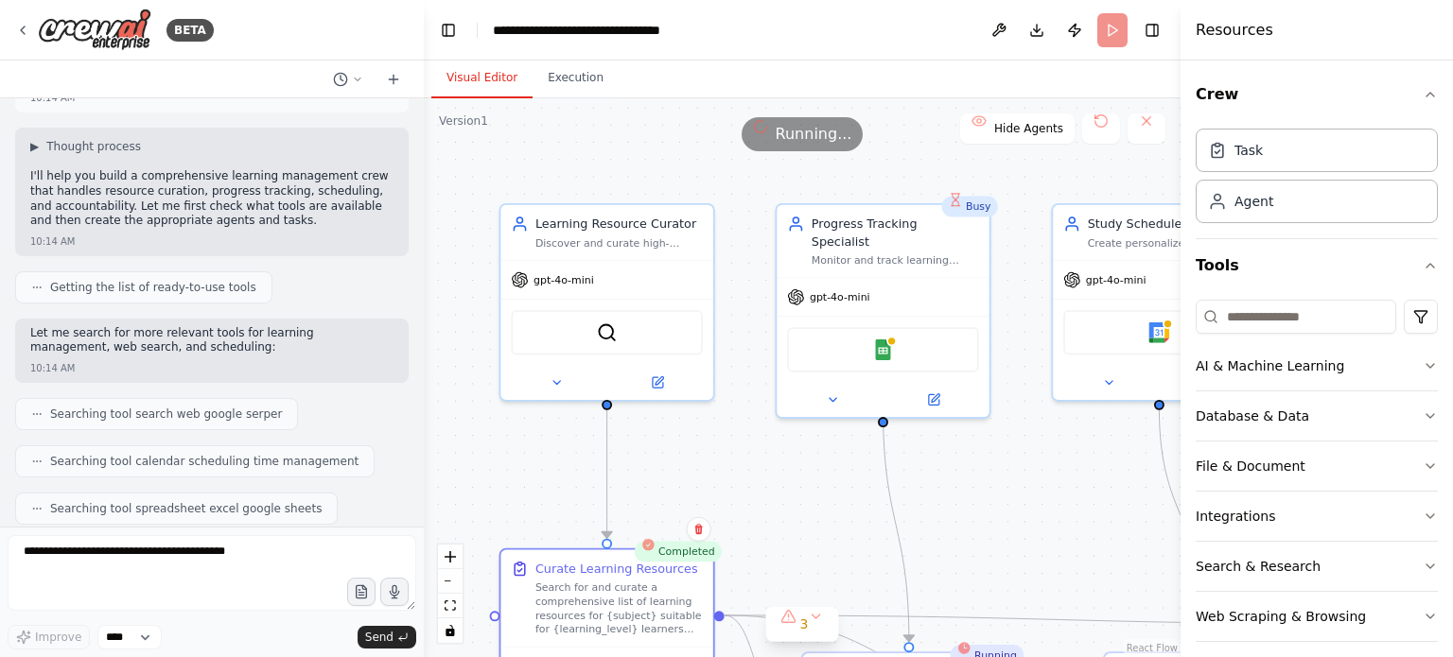
drag, startPoint x: 768, startPoint y: 362, endPoint x: 833, endPoint y: 567, distance: 215.4
click at [833, 567] on div ".deletable-edge-delete-btn { width: 20px; height: 20px; border: 0px solid #ffff…" at bounding box center [802, 377] width 757 height 559
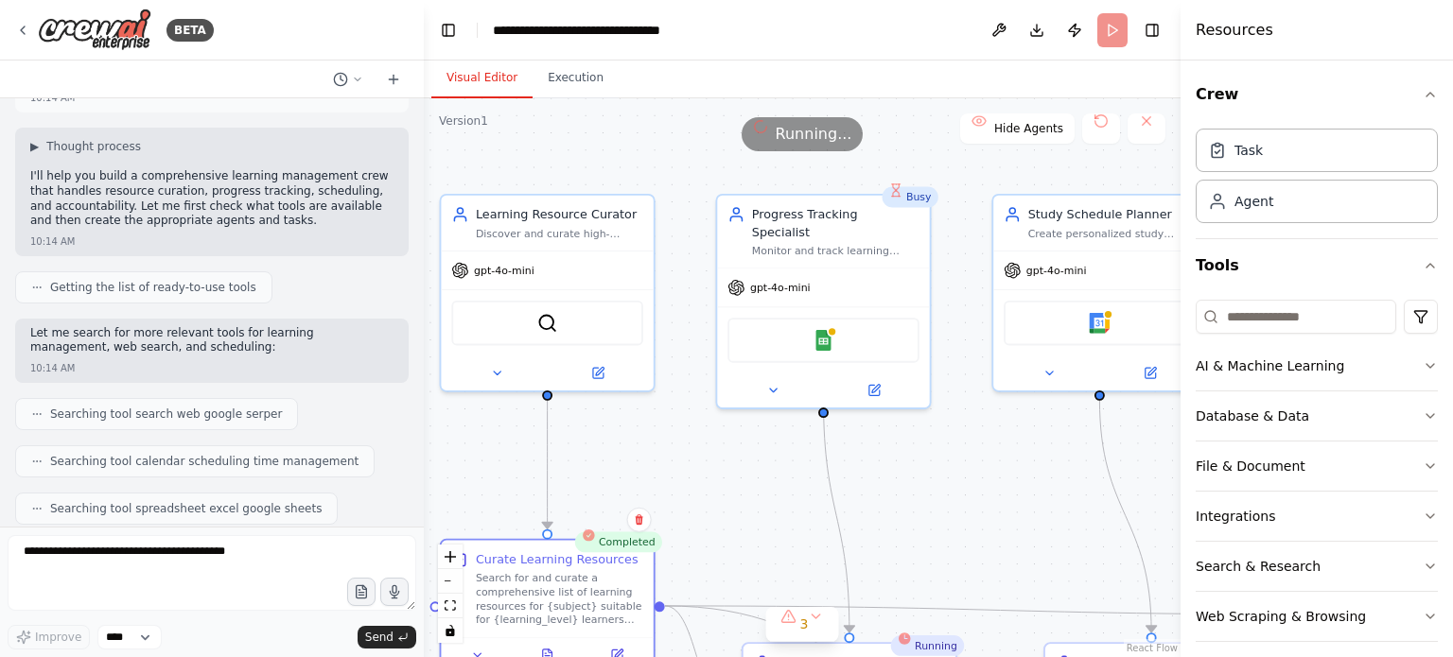
drag, startPoint x: 833, startPoint y: 567, endPoint x: 765, endPoint y: 556, distance: 69.0
click at [765, 556] on div ".deletable-edge-delete-btn { width: 20px; height: 20px; border: 0px solid #ffff…" at bounding box center [802, 377] width 757 height 559
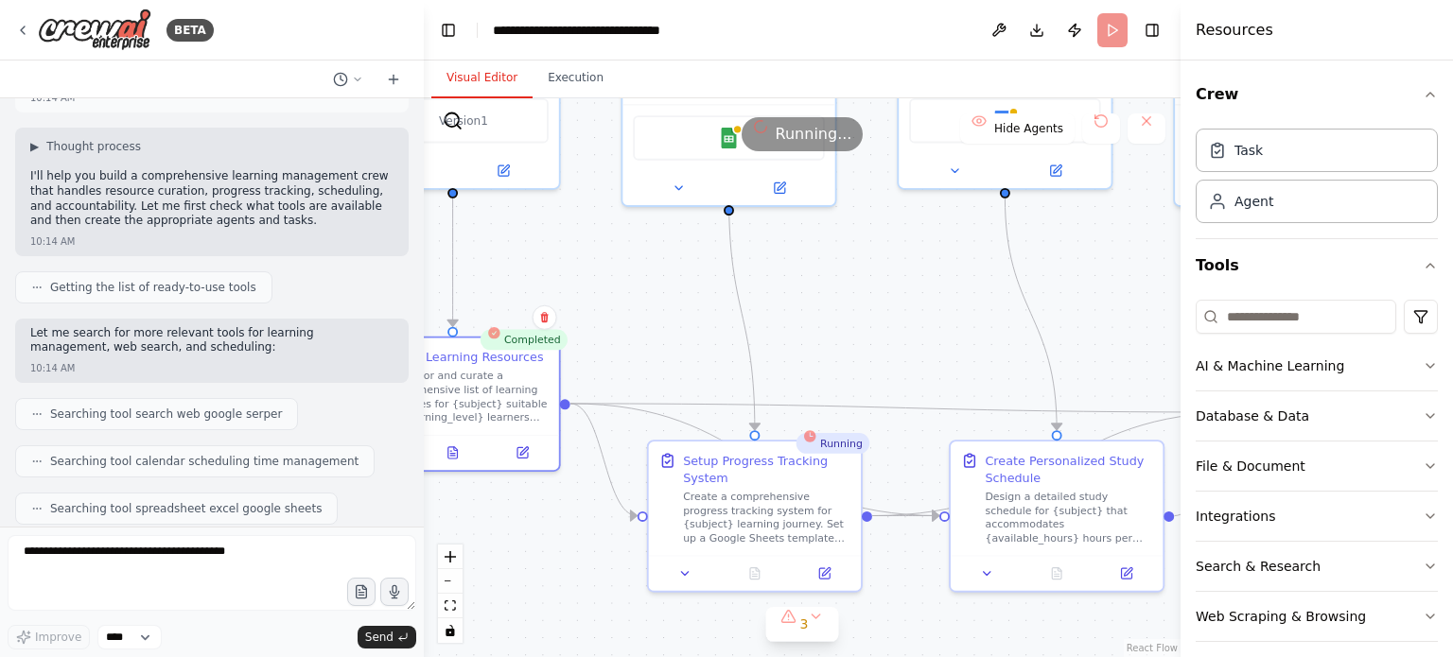
drag, startPoint x: 761, startPoint y: 489, endPoint x: 677, endPoint y: 288, distance: 217.5
click at [677, 288] on div ".deletable-edge-delete-btn { width: 20px; height: 20px; border: 0px solid #ffff…" at bounding box center [802, 377] width 757 height 559
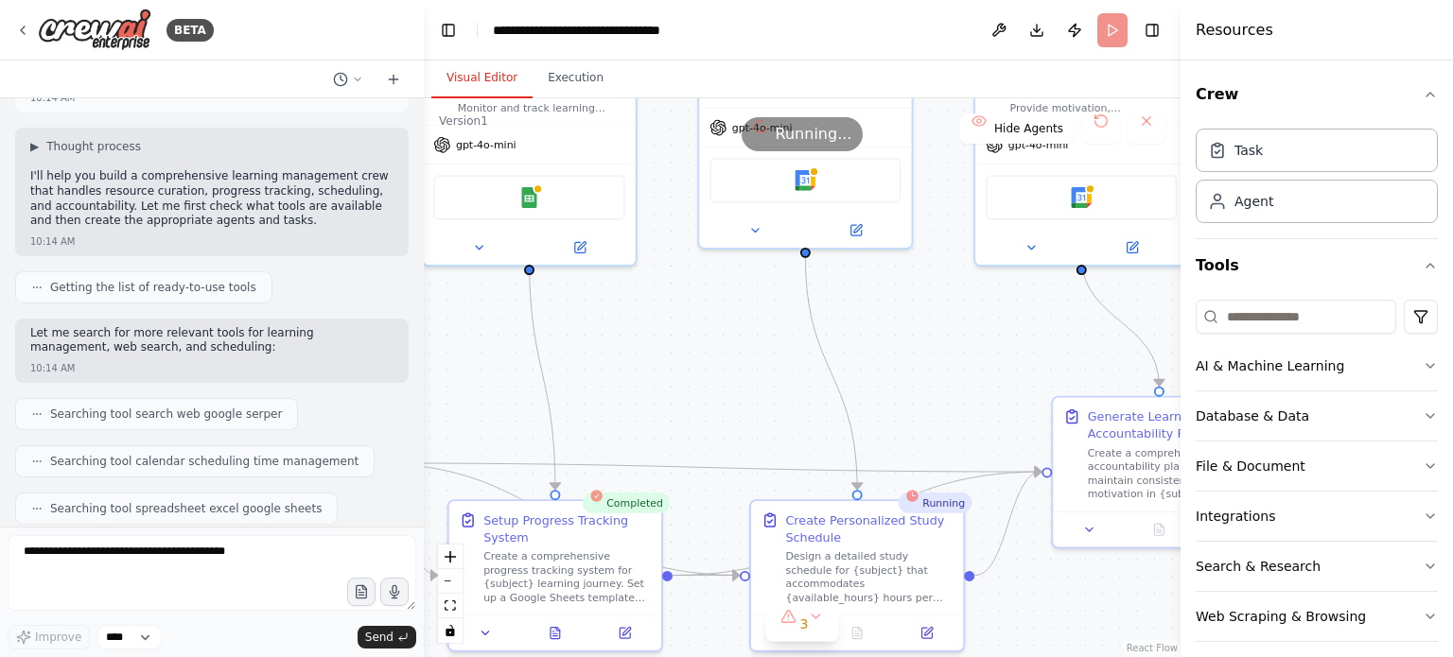
drag, startPoint x: 874, startPoint y: 309, endPoint x: 674, endPoint y: 369, distance: 208.3
click at [674, 369] on div ".deletable-edge-delete-btn { width: 20px; height: 20px; border: 0px solid #ffff…" at bounding box center [802, 377] width 757 height 559
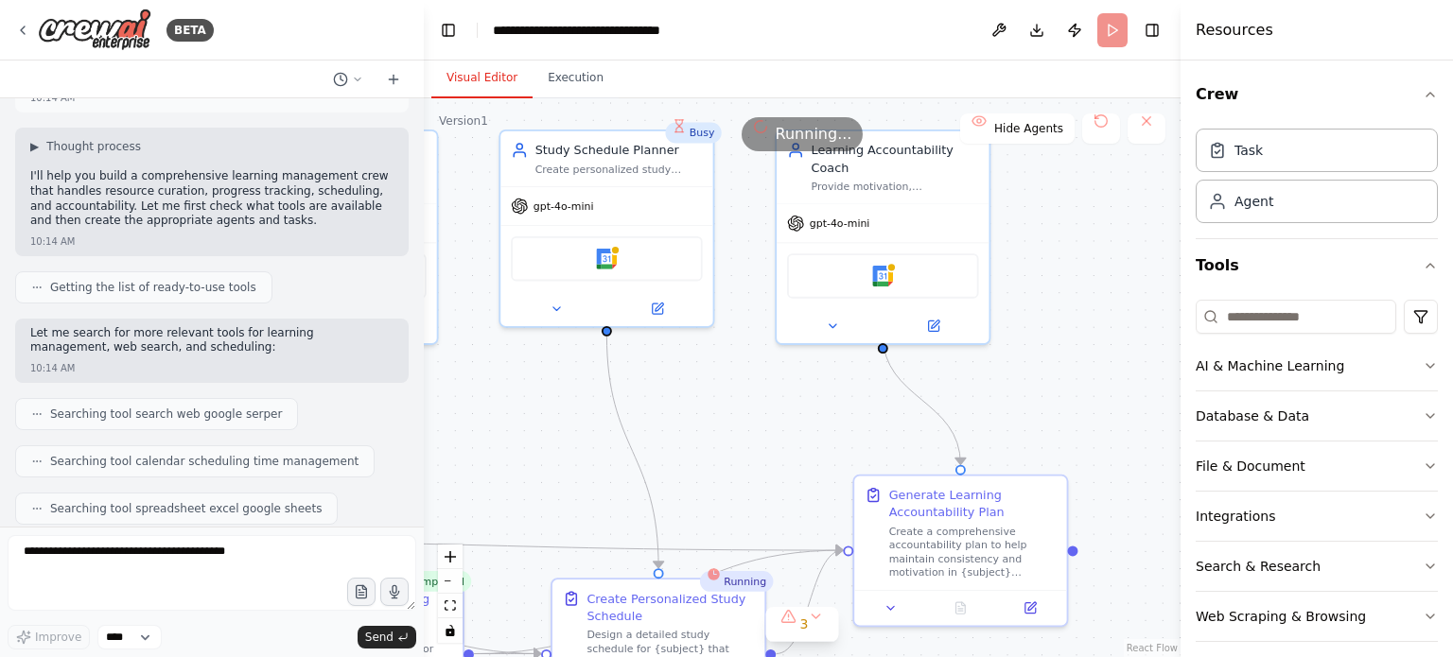
drag, startPoint x: 725, startPoint y: 323, endPoint x: 522, endPoint y: 398, distance: 215.8
click at [522, 398] on div ".deletable-edge-delete-btn { width: 20px; height: 20px; border: 0px solid #ffff…" at bounding box center [802, 377] width 757 height 559
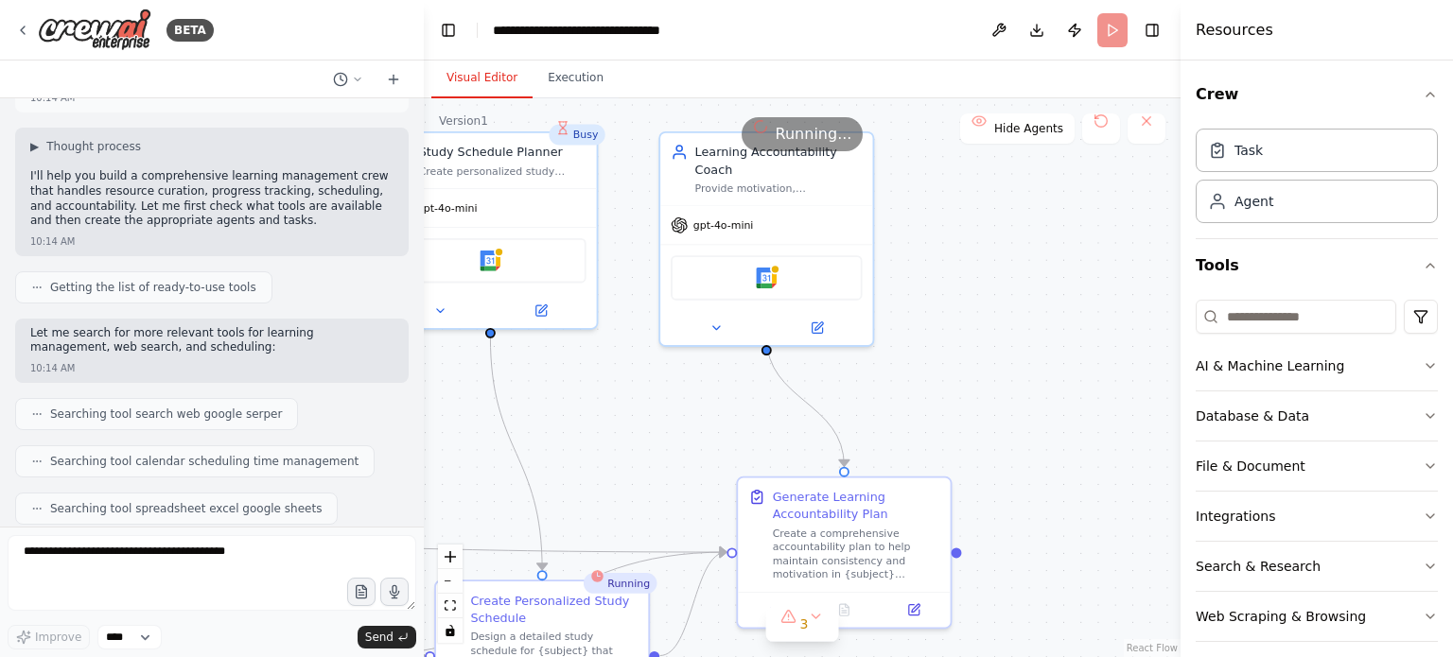
drag, startPoint x: 752, startPoint y: 437, endPoint x: 639, endPoint y: 443, distance: 112.7
click at [639, 443] on div ".deletable-edge-delete-btn { width: 20px; height: 20px; border: 0px solid #ffff…" at bounding box center [802, 377] width 757 height 559
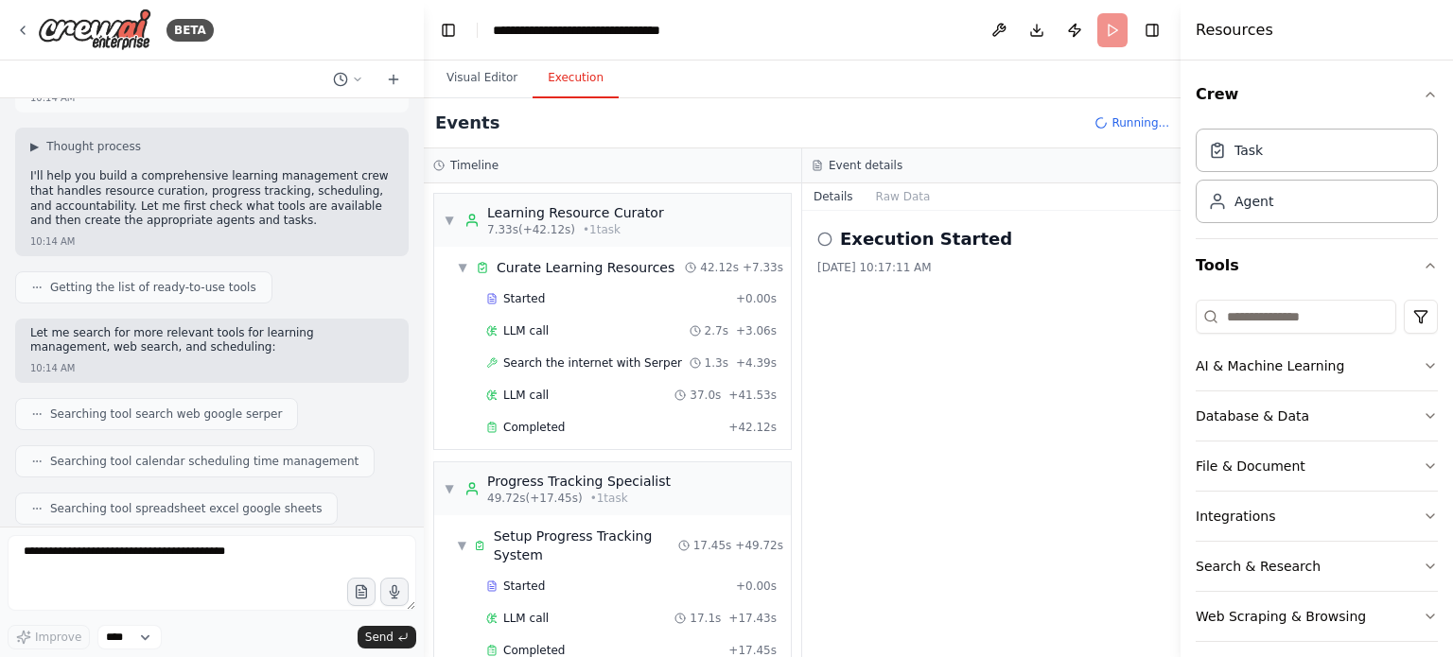
click at [563, 70] on button "Execution" at bounding box center [576, 79] width 86 height 40
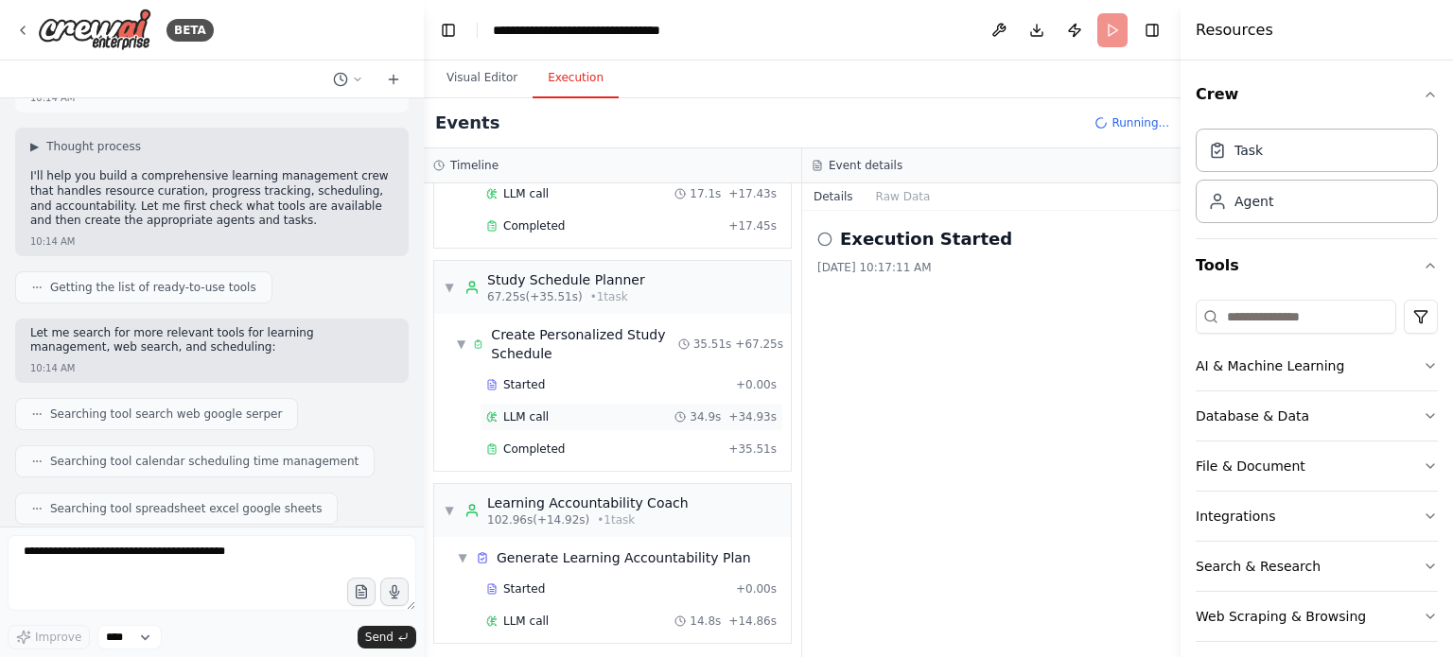
scroll to position [476, 0]
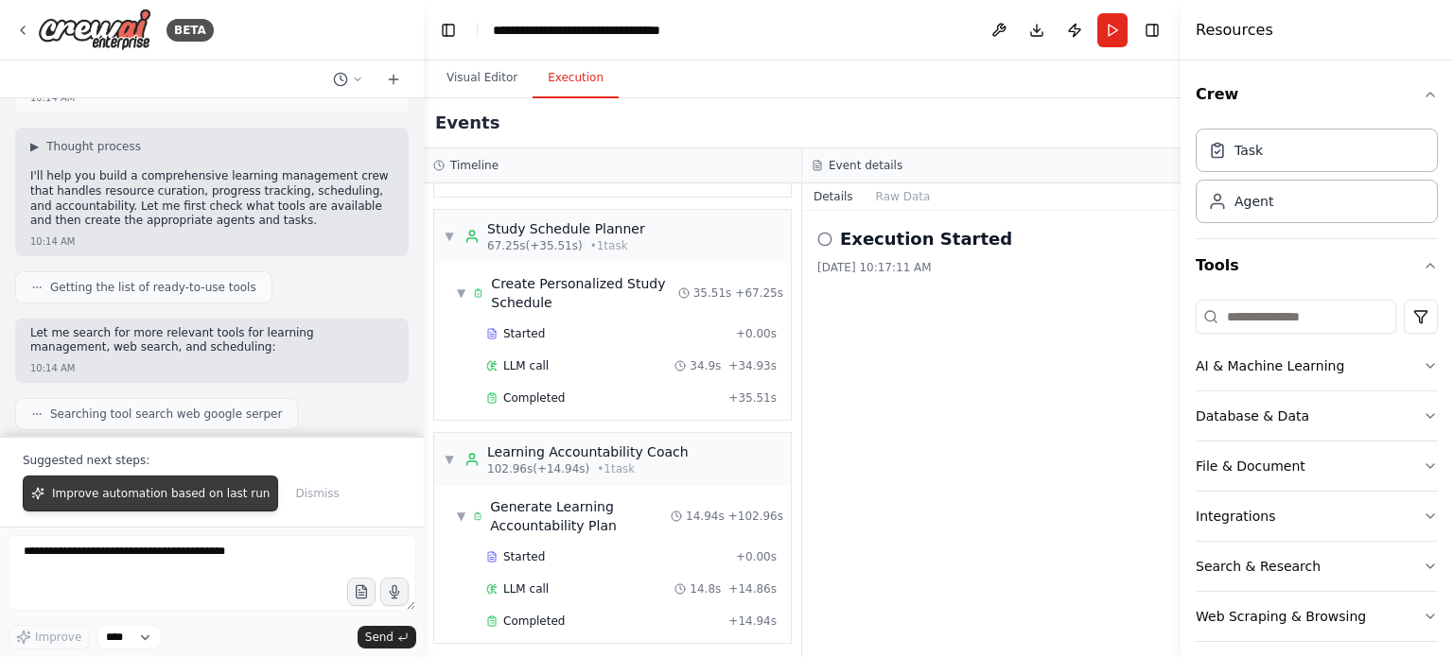
click at [185, 498] on span "Improve automation based on last run" at bounding box center [161, 493] width 218 height 15
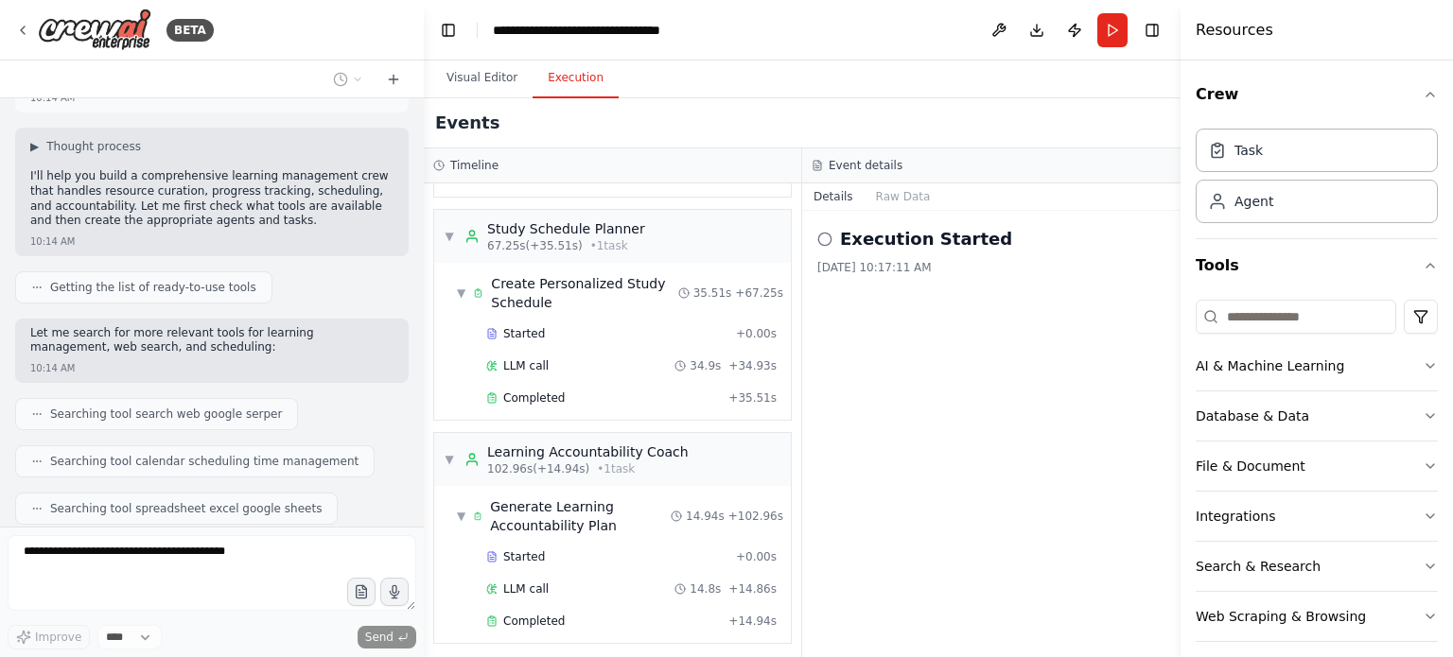
scroll to position [1769, 0]
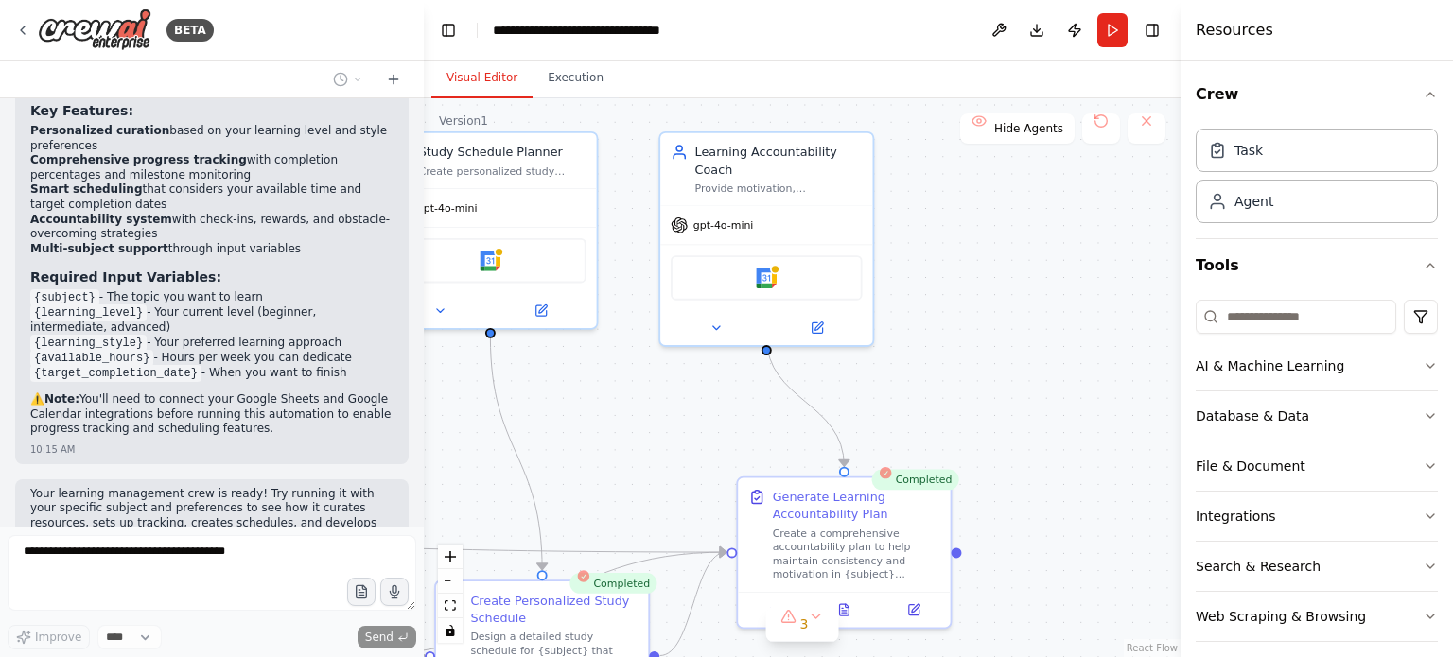
click at [494, 87] on button "Visual Editor" at bounding box center [481, 79] width 101 height 40
click at [815, 626] on button "3" at bounding box center [802, 624] width 73 height 35
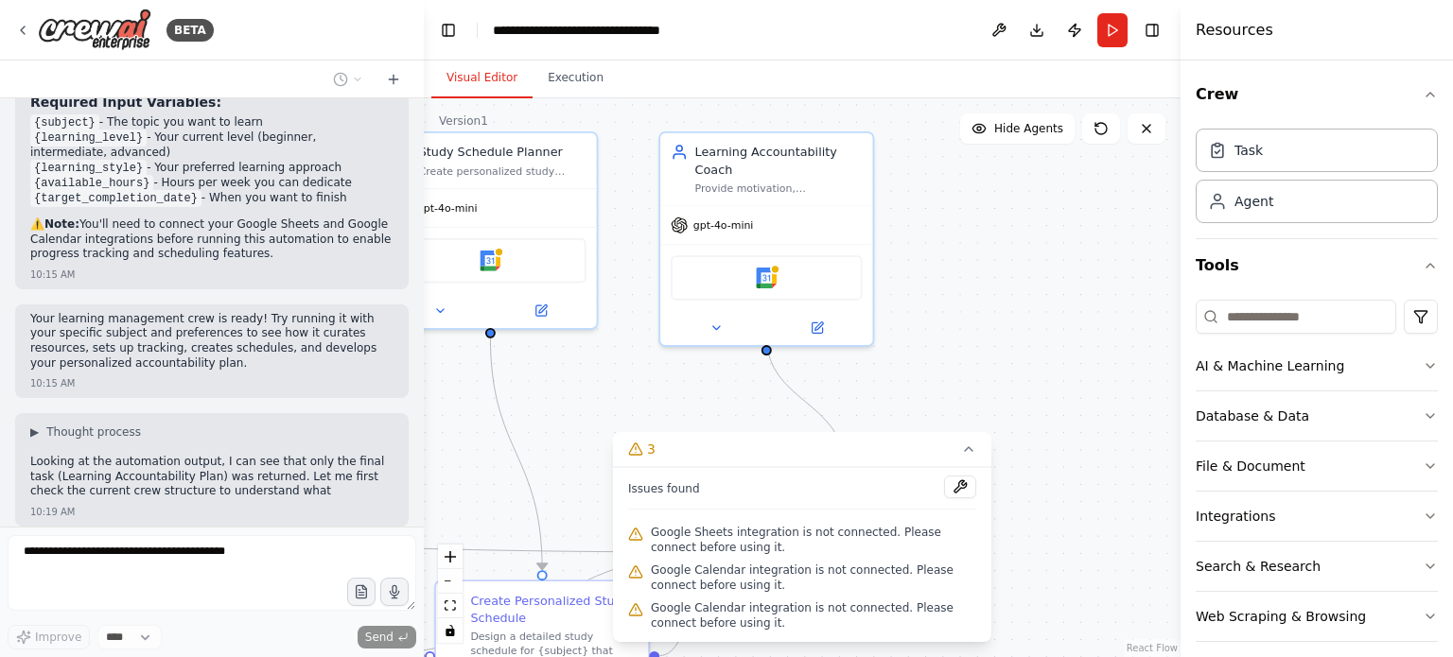
scroll to position [1959, 0]
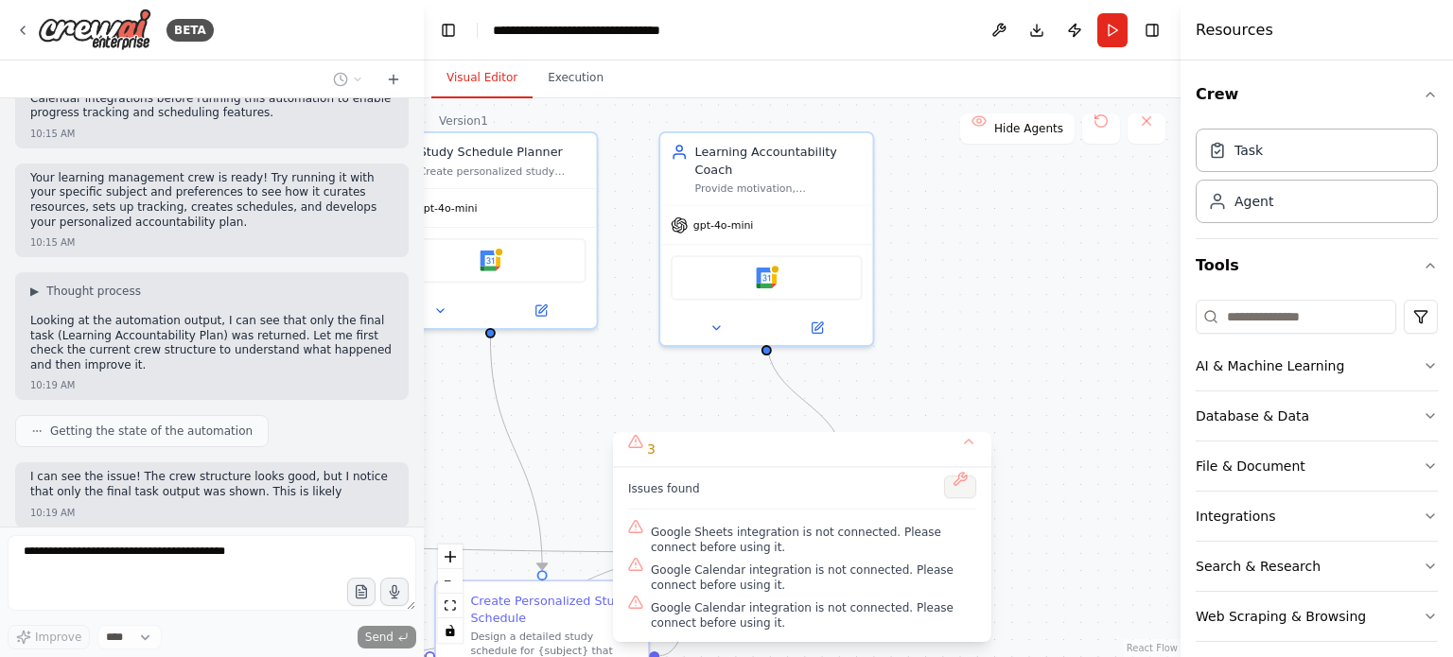
click at [957, 483] on button at bounding box center [960, 487] width 32 height 23
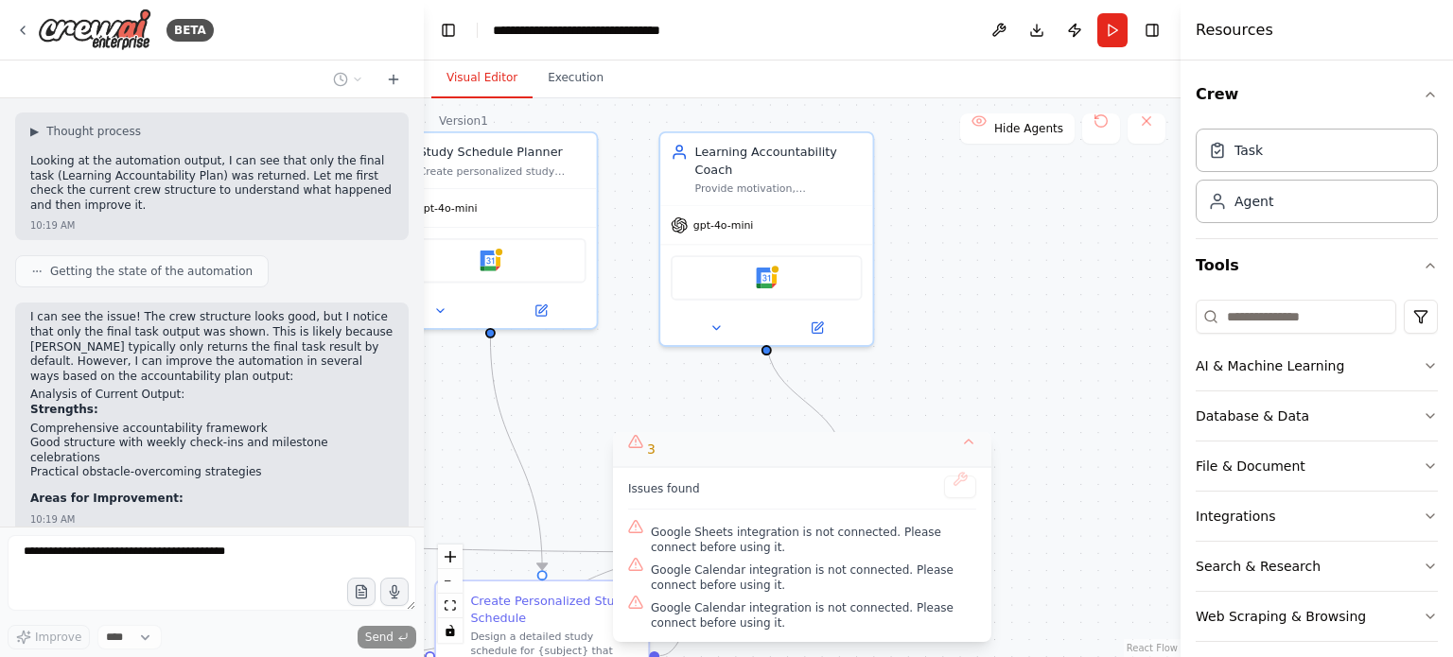
click at [962, 449] on body "BETA Build a crew that curates personalized learning resources, tracks your pro…" at bounding box center [726, 328] width 1453 height 657
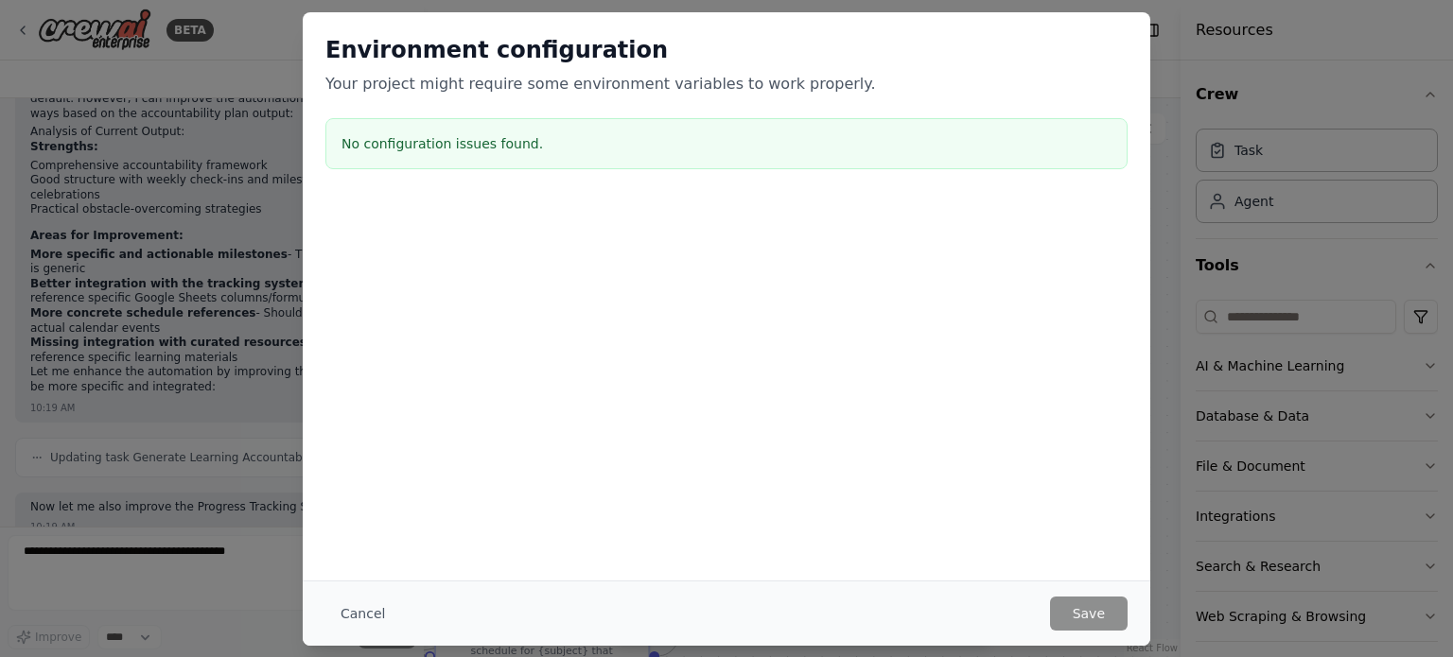
scroll to position [2523, 0]
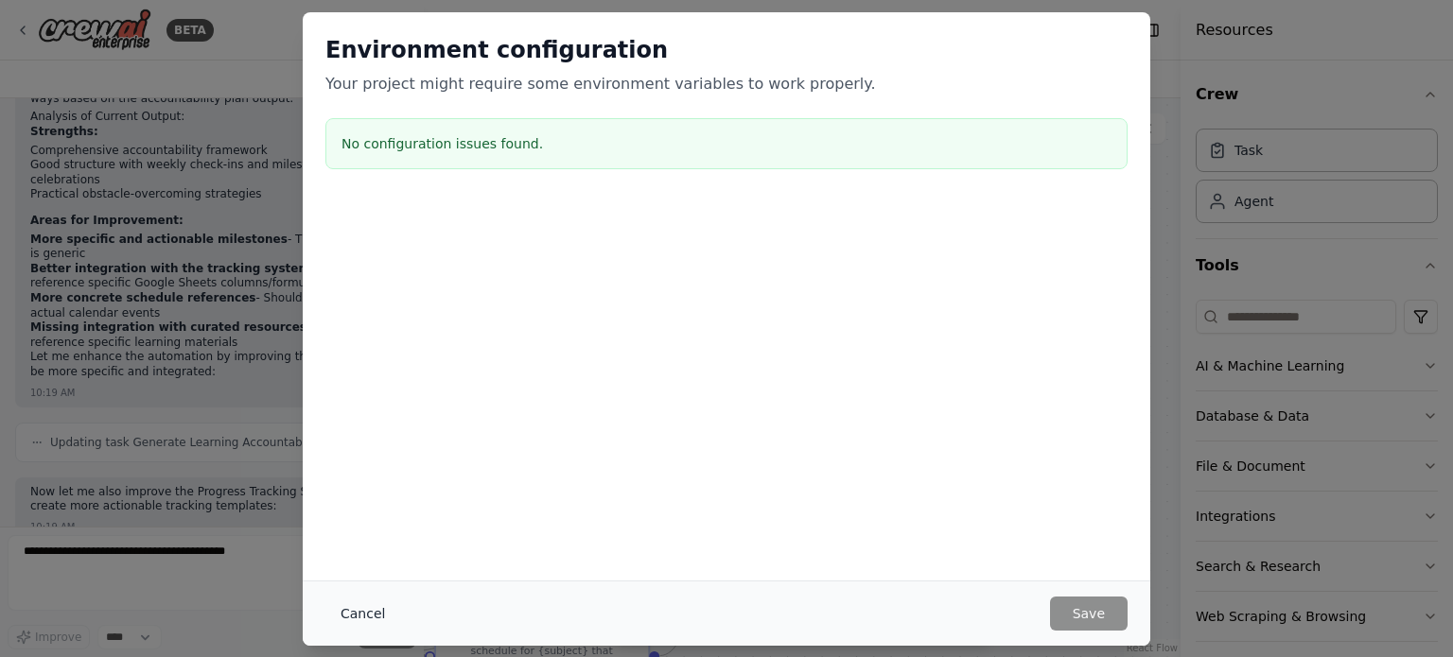
click at [364, 616] on button "Cancel" at bounding box center [362, 614] width 75 height 34
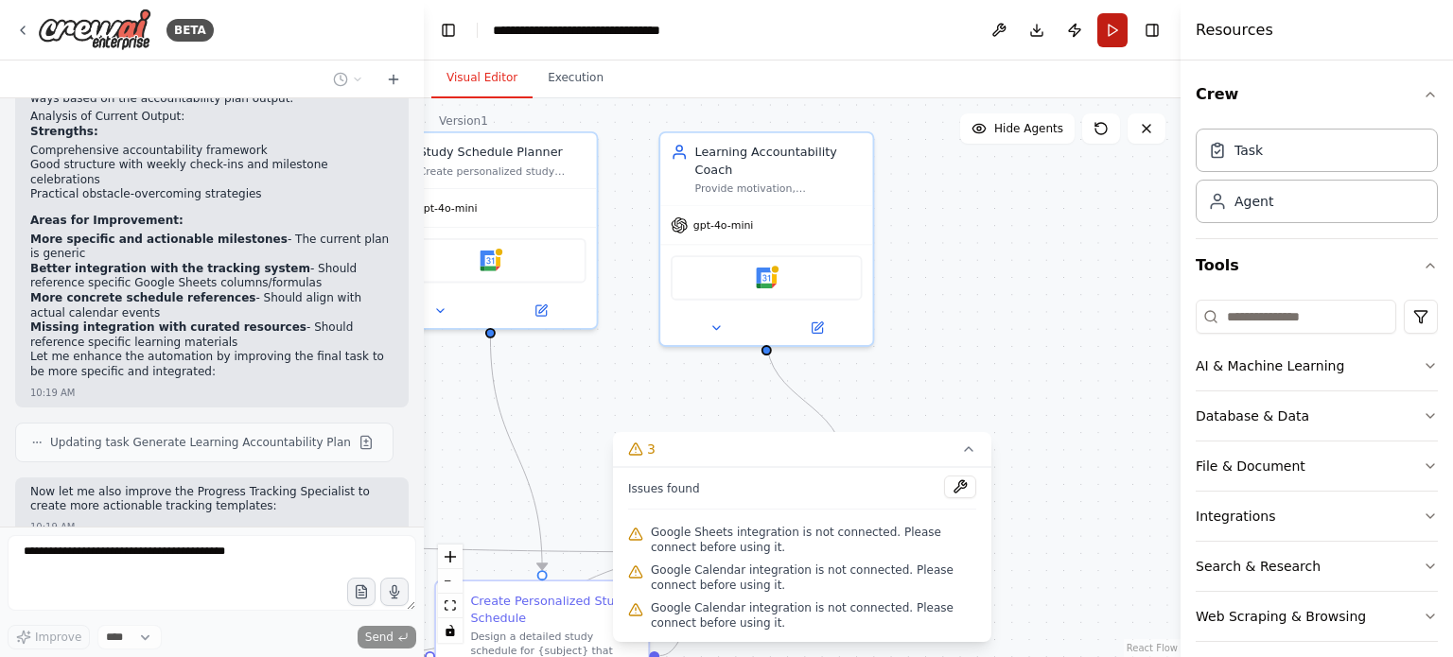
scroll to position [2642, 0]
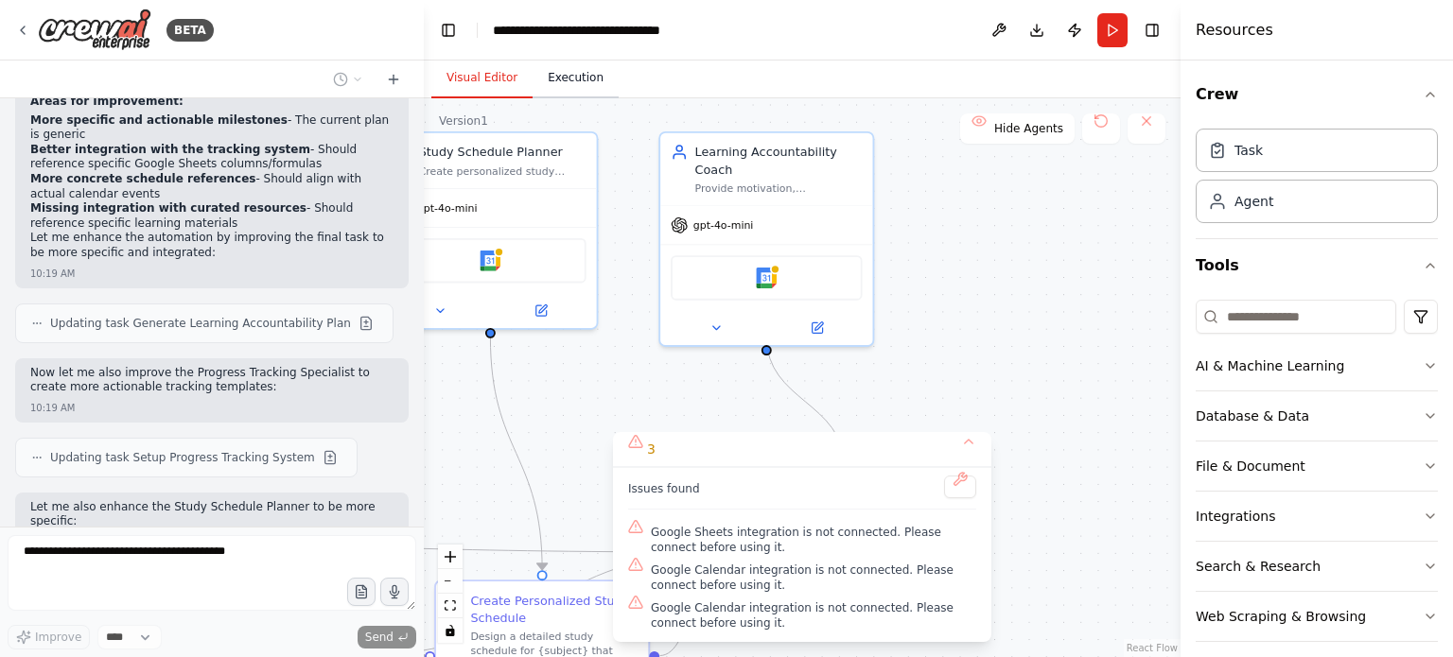
click at [574, 88] on button "Execution" at bounding box center [576, 79] width 86 height 40
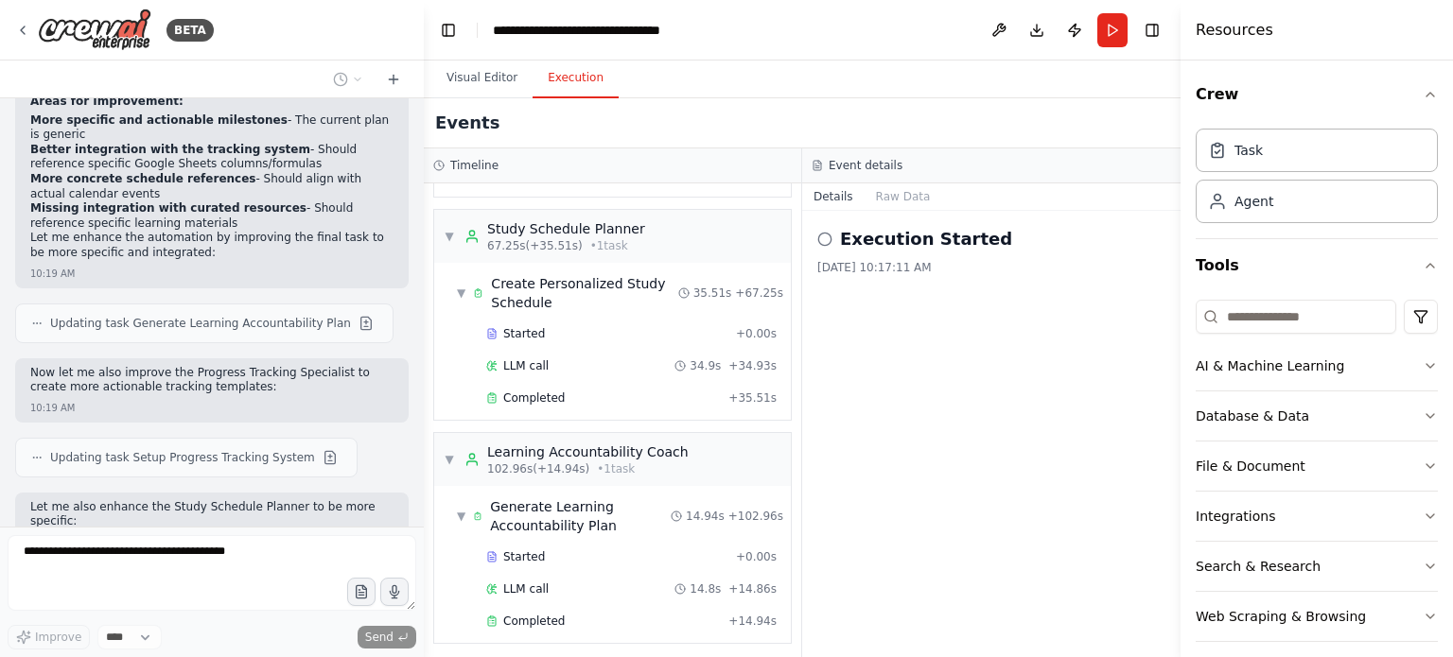
scroll to position [2697, 0]
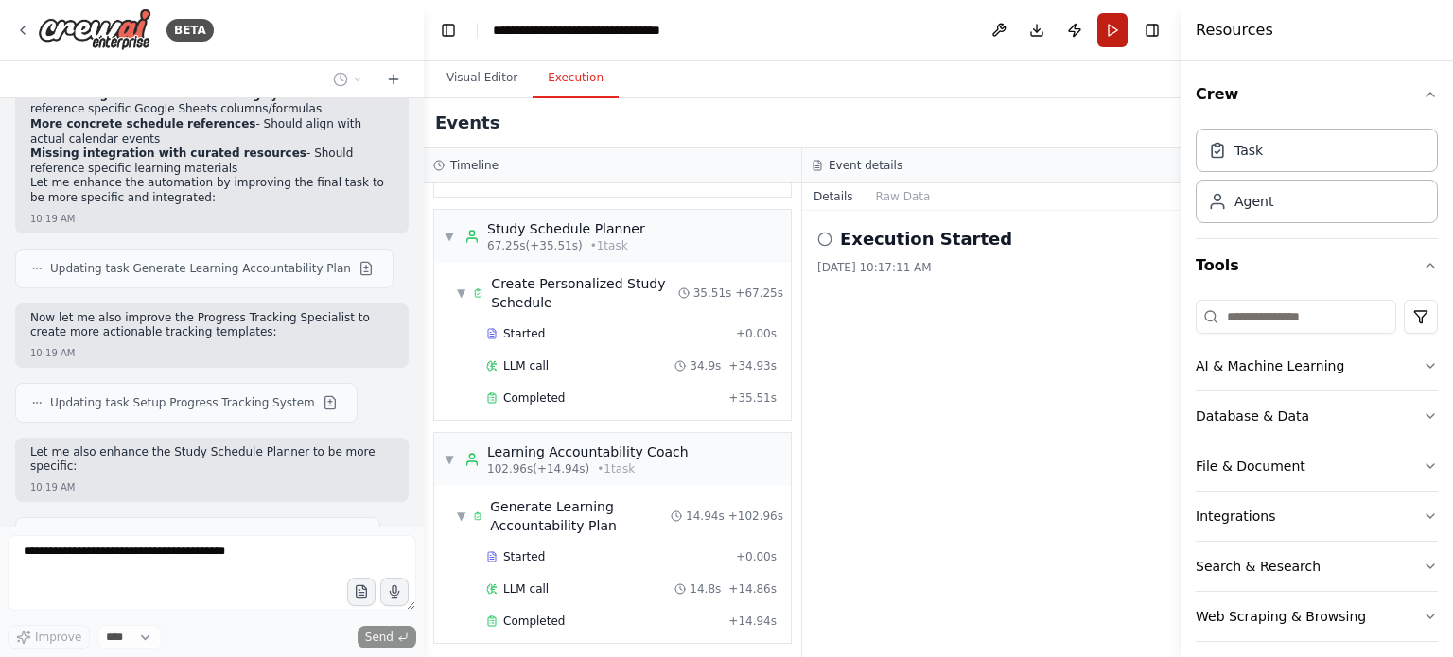
click at [1108, 21] on button "Run" at bounding box center [1112, 30] width 30 height 34
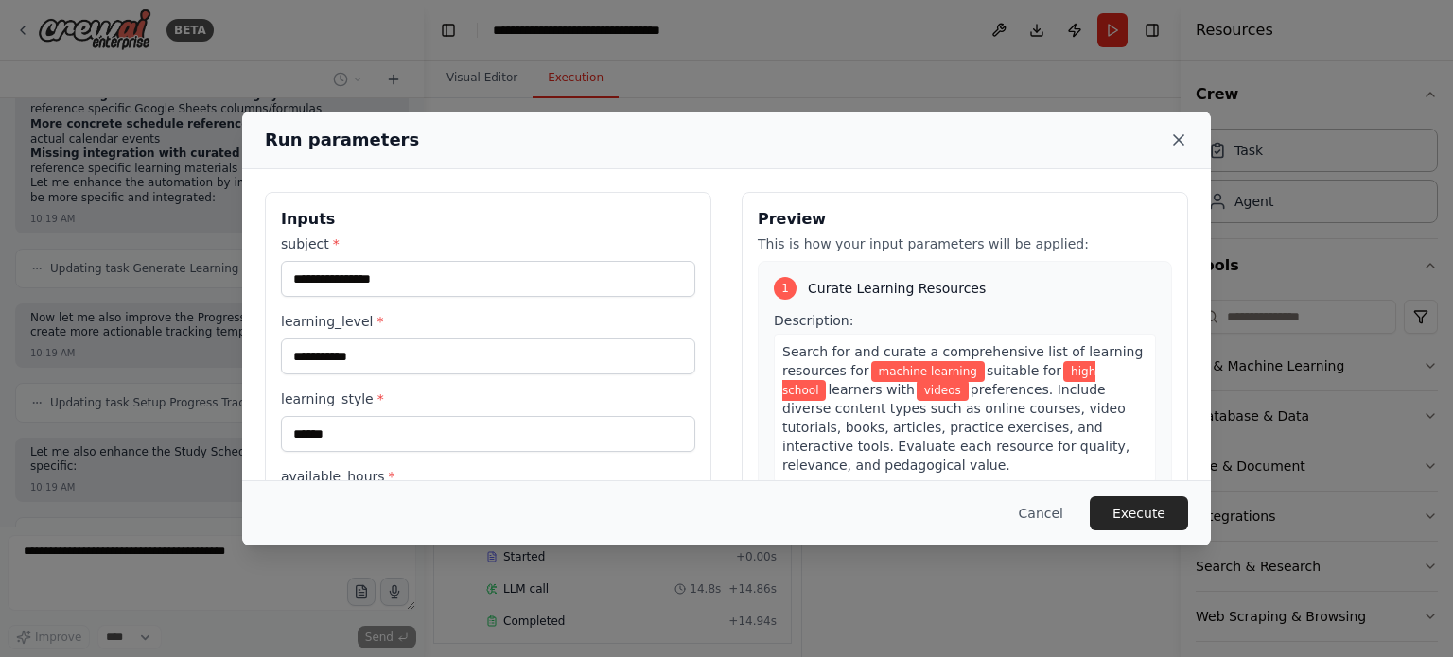
click at [1178, 144] on icon at bounding box center [1178, 140] width 19 height 19
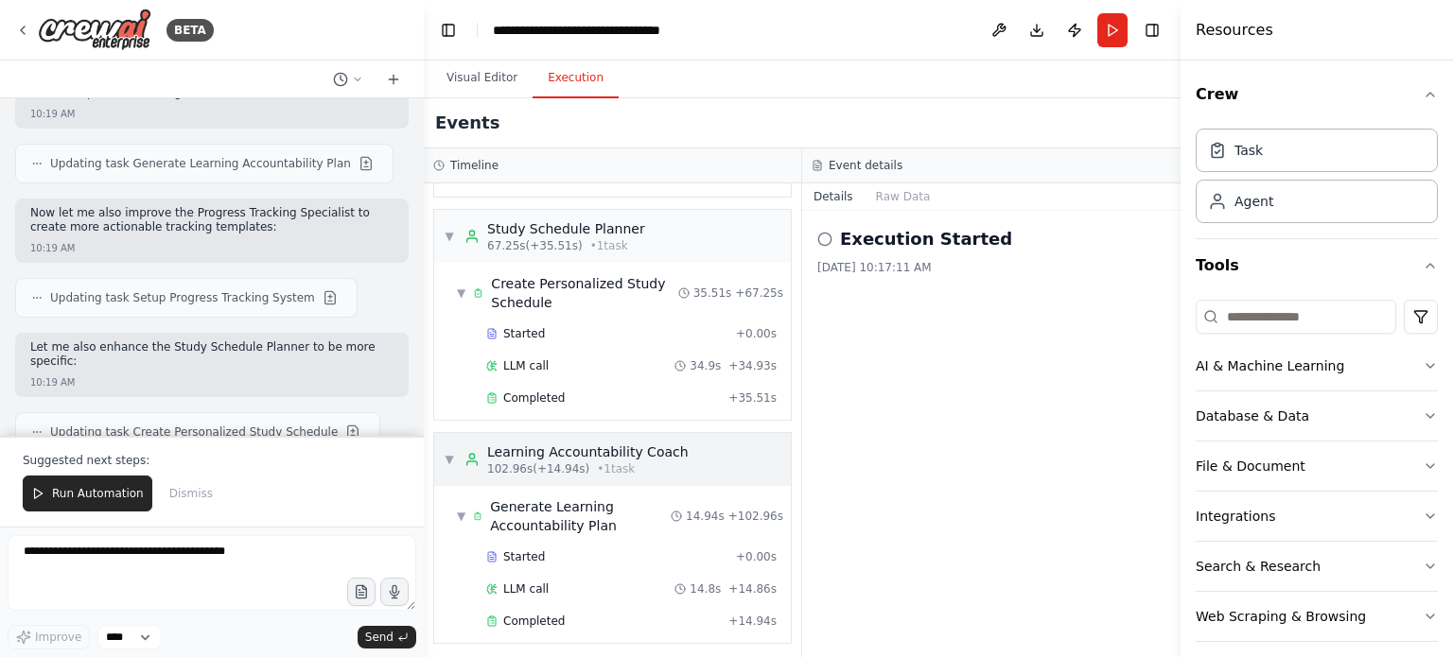
click at [677, 464] on div "▼ Learning Accountability Coach 102.96s (+14.94s) • 1 task" at bounding box center [612, 459] width 357 height 53
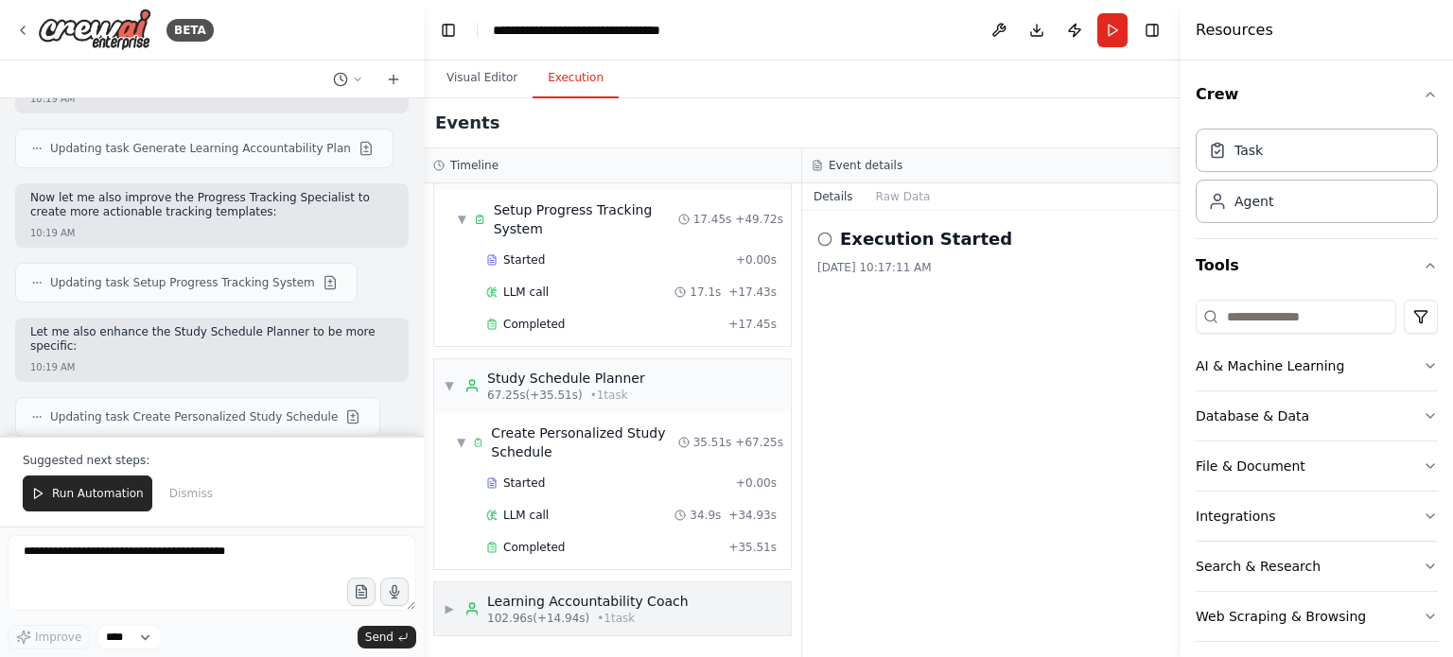
scroll to position [320, 0]
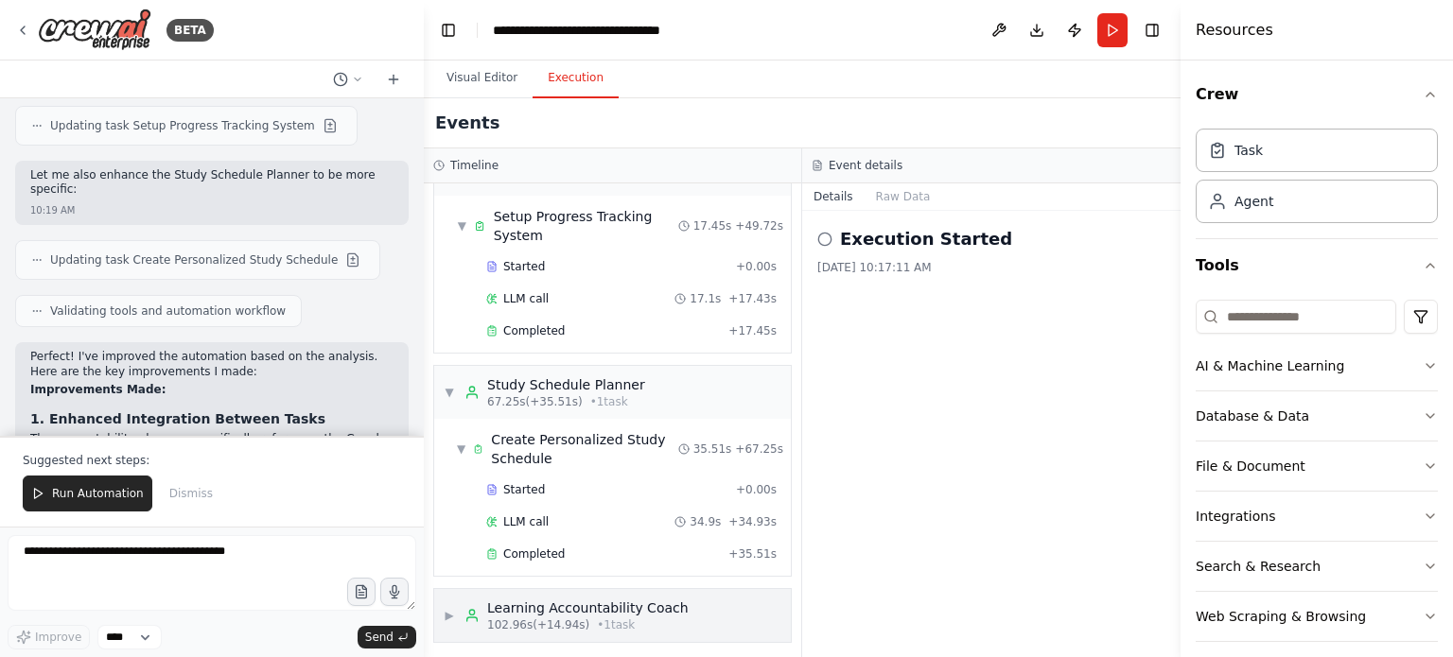
click at [636, 611] on div "Learning Accountability Coach" at bounding box center [587, 608] width 201 height 19
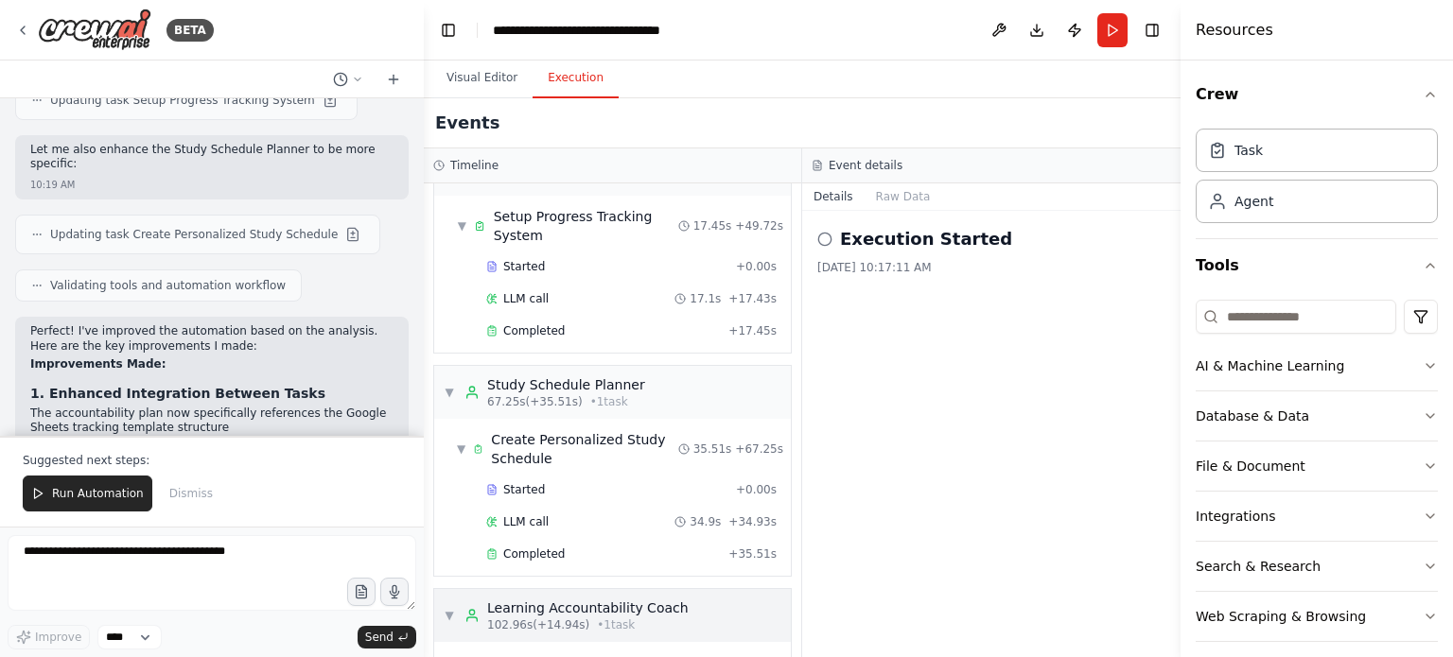
scroll to position [476, 0]
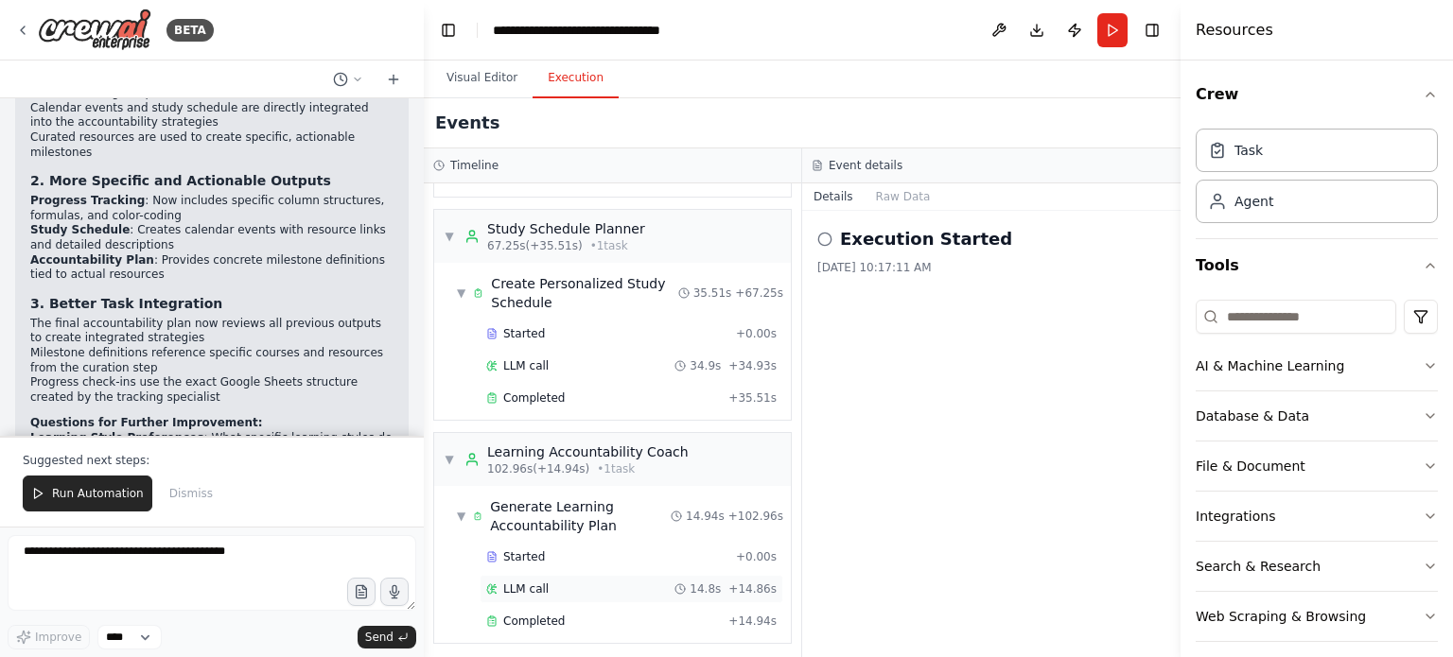
click at [531, 582] on span "LLM call" at bounding box center [525, 589] width 45 height 15
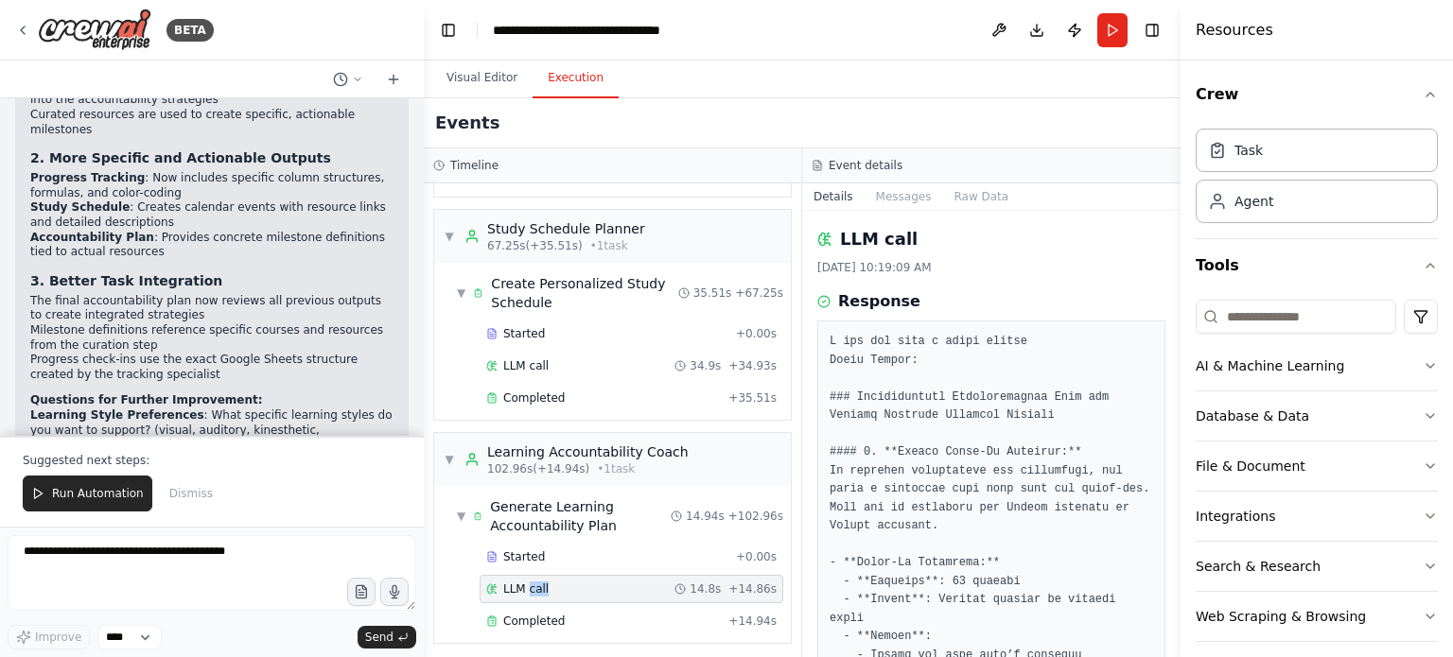
click at [531, 582] on span "LLM call" at bounding box center [525, 589] width 45 height 15
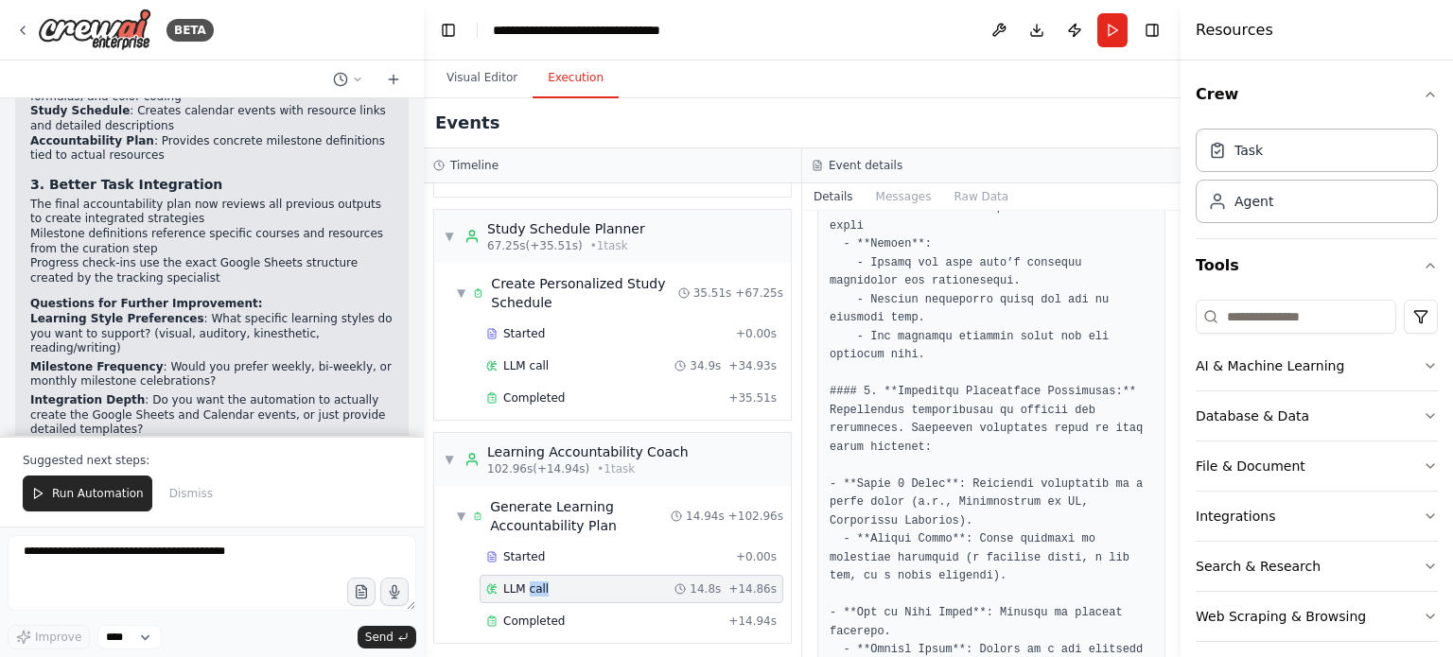
scroll to position [399, 0]
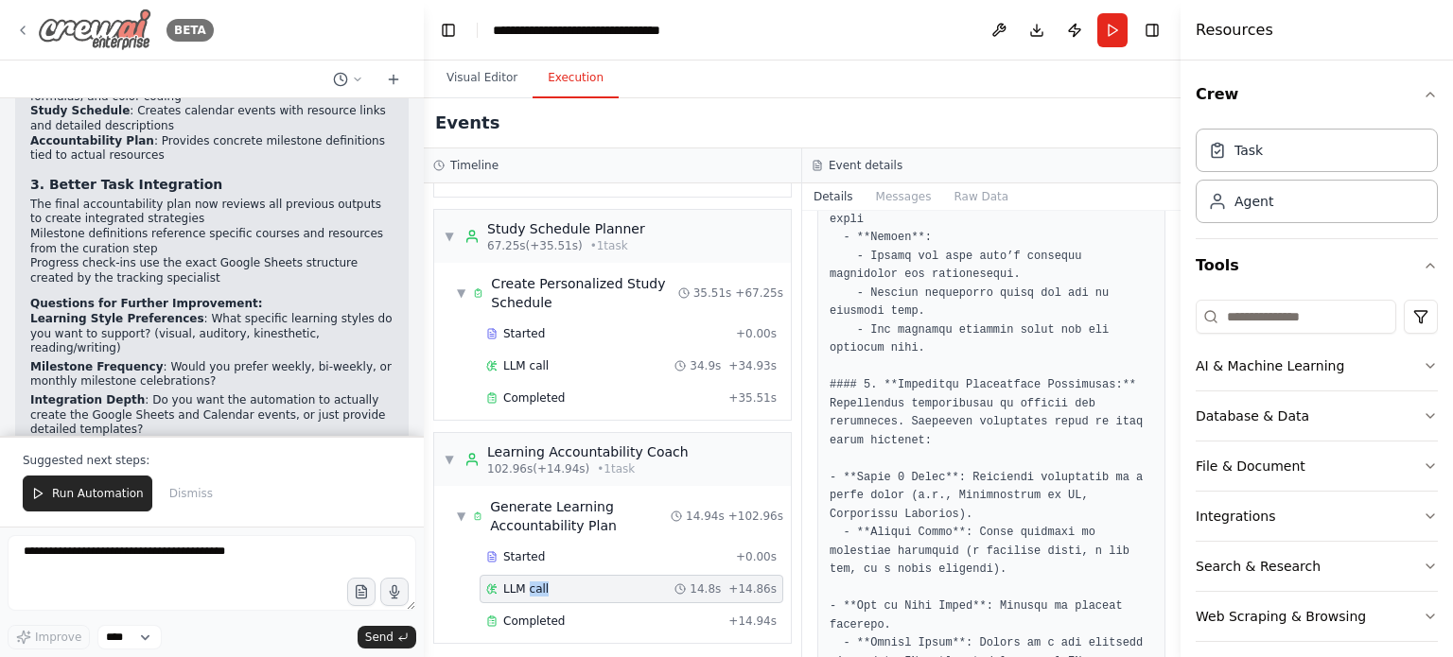
click at [109, 27] on img at bounding box center [94, 30] width 113 height 43
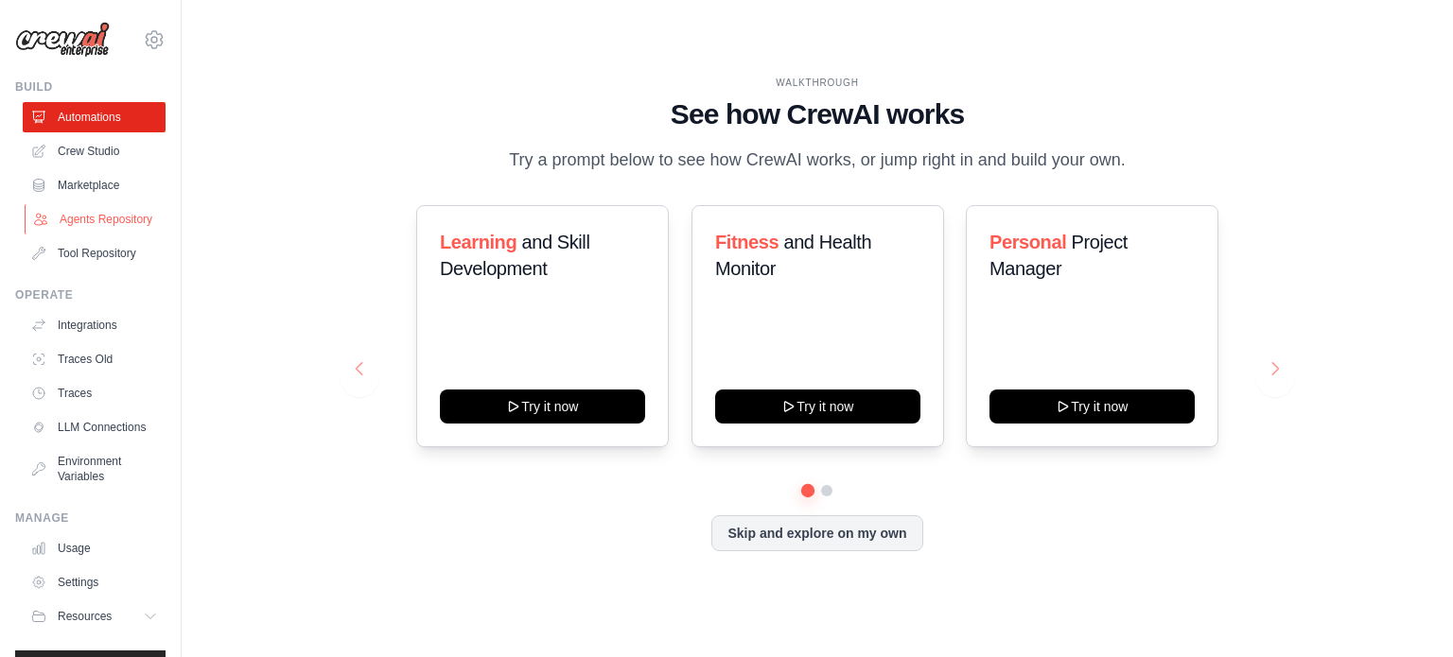
click at [110, 226] on link "Agents Repository" at bounding box center [96, 219] width 143 height 30
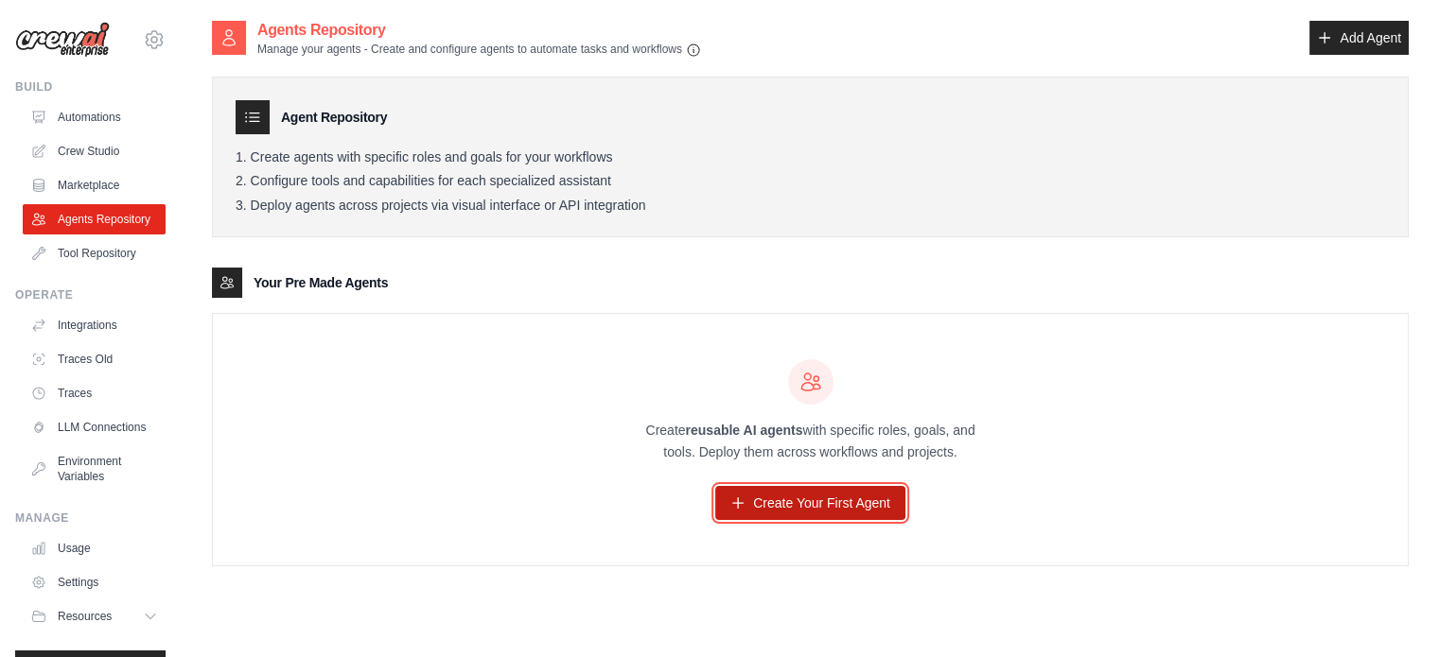
click at [803, 509] on link "Create Your First Agent" at bounding box center [810, 503] width 190 height 34
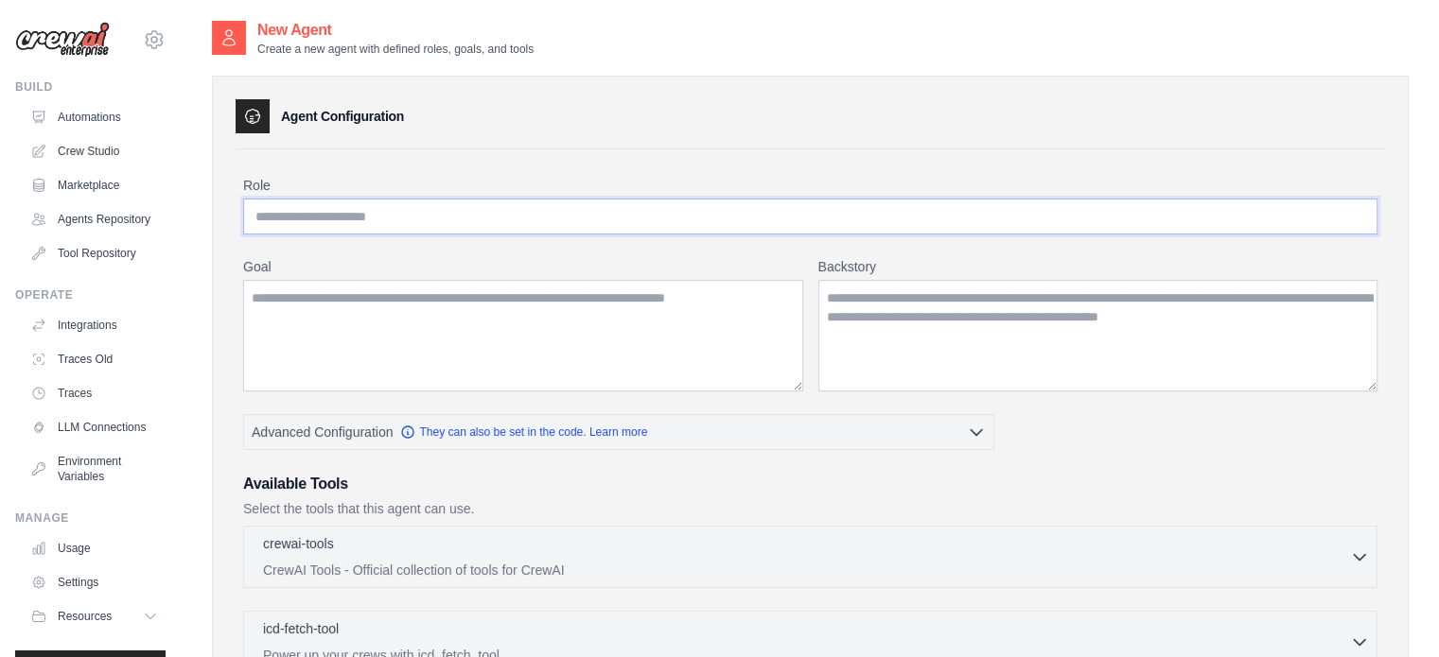
click at [477, 222] on input "Role" at bounding box center [810, 217] width 1134 height 36
click at [446, 308] on textarea "Goal" at bounding box center [523, 336] width 560 height 112
click at [401, 218] on input "**********" at bounding box center [810, 217] width 1134 height 36
type input "*"
type input "**********"
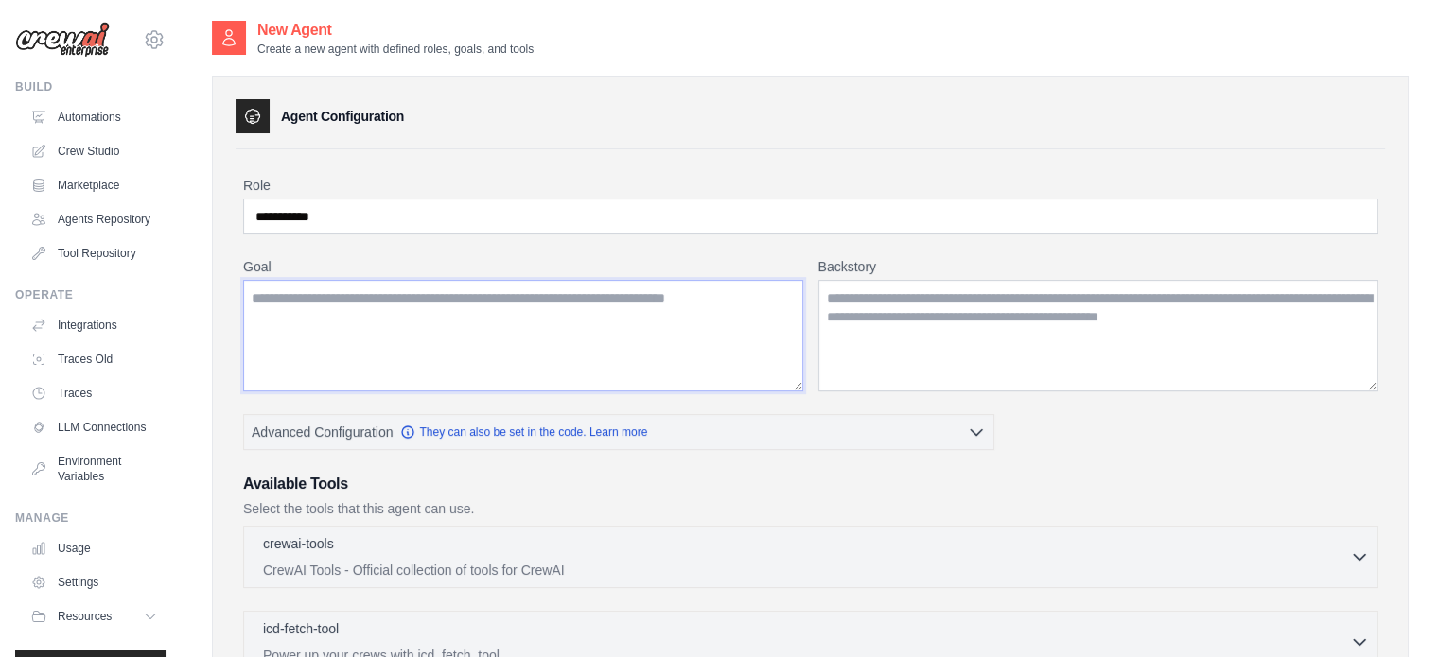
click at [369, 307] on textarea "Goal" at bounding box center [523, 336] width 560 height 112
type textarea "*"
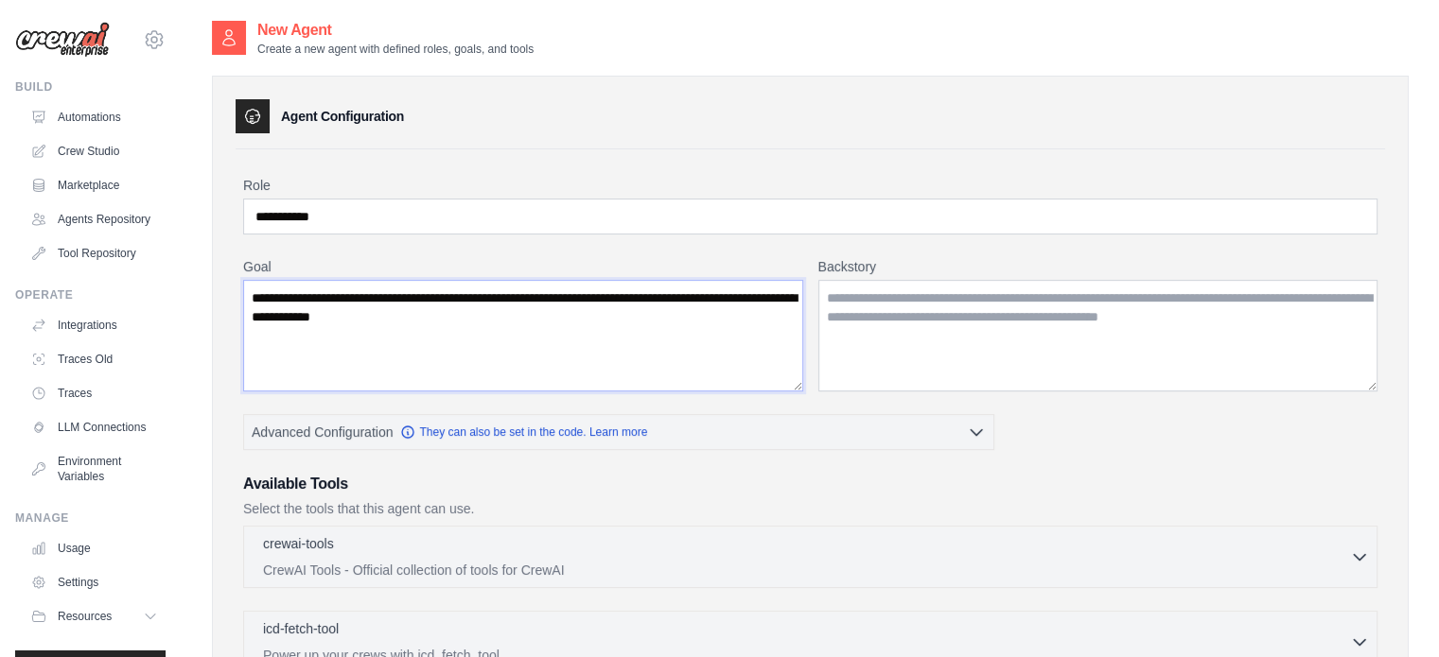
click at [272, 317] on textarea "**********" at bounding box center [523, 336] width 560 height 112
click at [450, 316] on textarea "**********" at bounding box center [523, 336] width 560 height 112
type textarea "**********"
click at [977, 312] on textarea "Backstory" at bounding box center [1098, 336] width 560 height 112
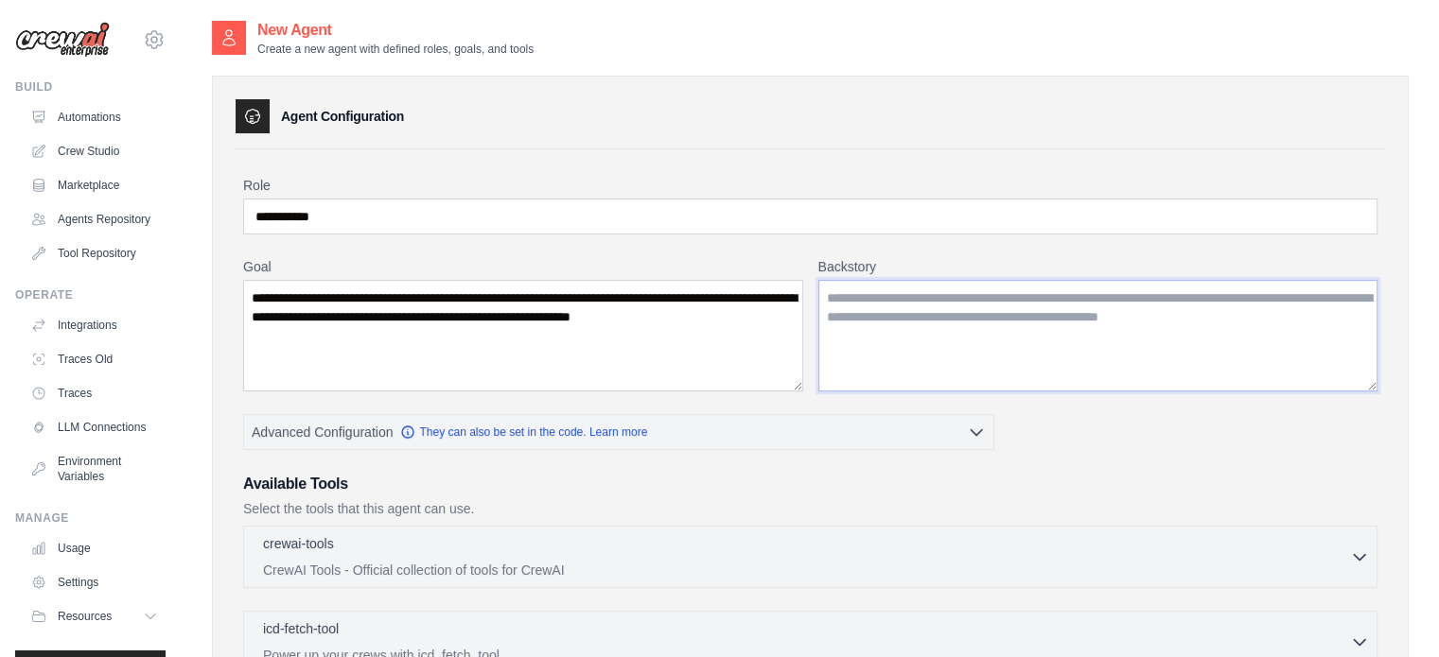
click at [969, 315] on textarea "Backstory" at bounding box center [1098, 336] width 560 height 112
drag, startPoint x: 827, startPoint y: 300, endPoint x: 1109, endPoint y: 345, distance: 286.4
click at [1109, 345] on textarea "Backstory" at bounding box center [1098, 336] width 560 height 112
type textarea "*"
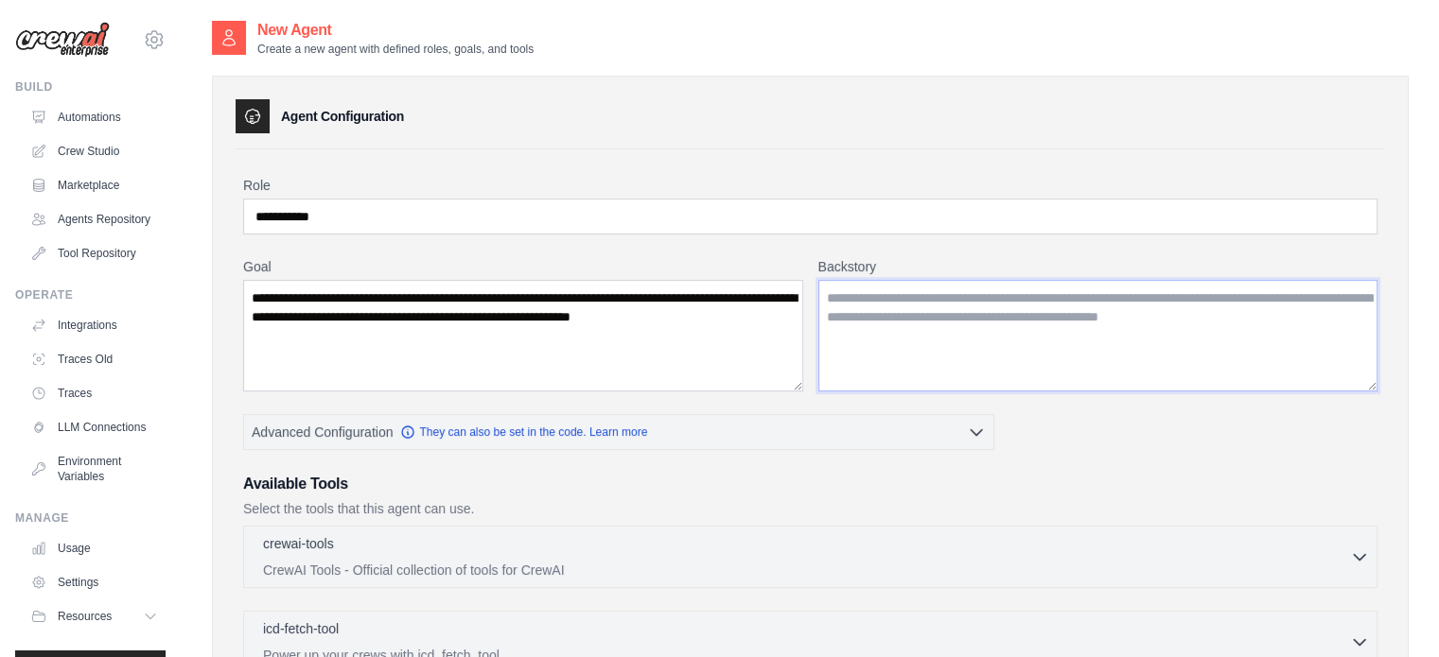
type textarea "*"
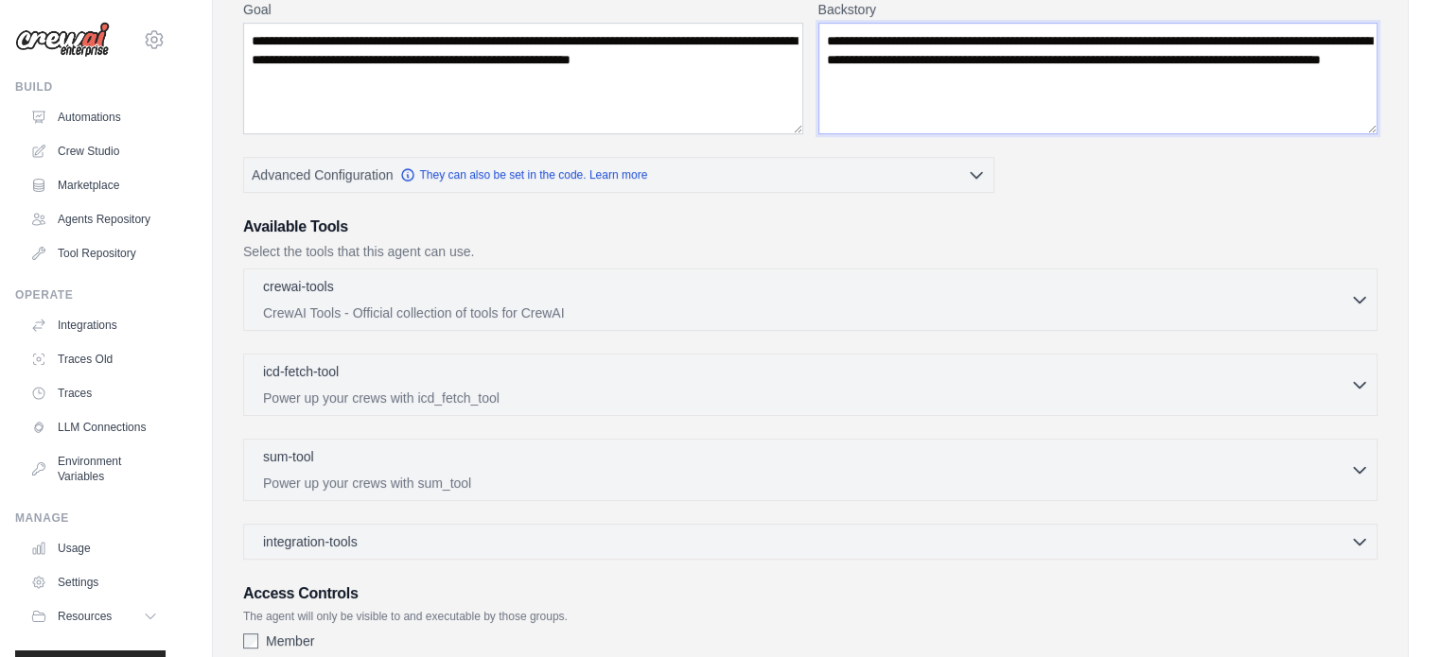
scroll to position [261, 0]
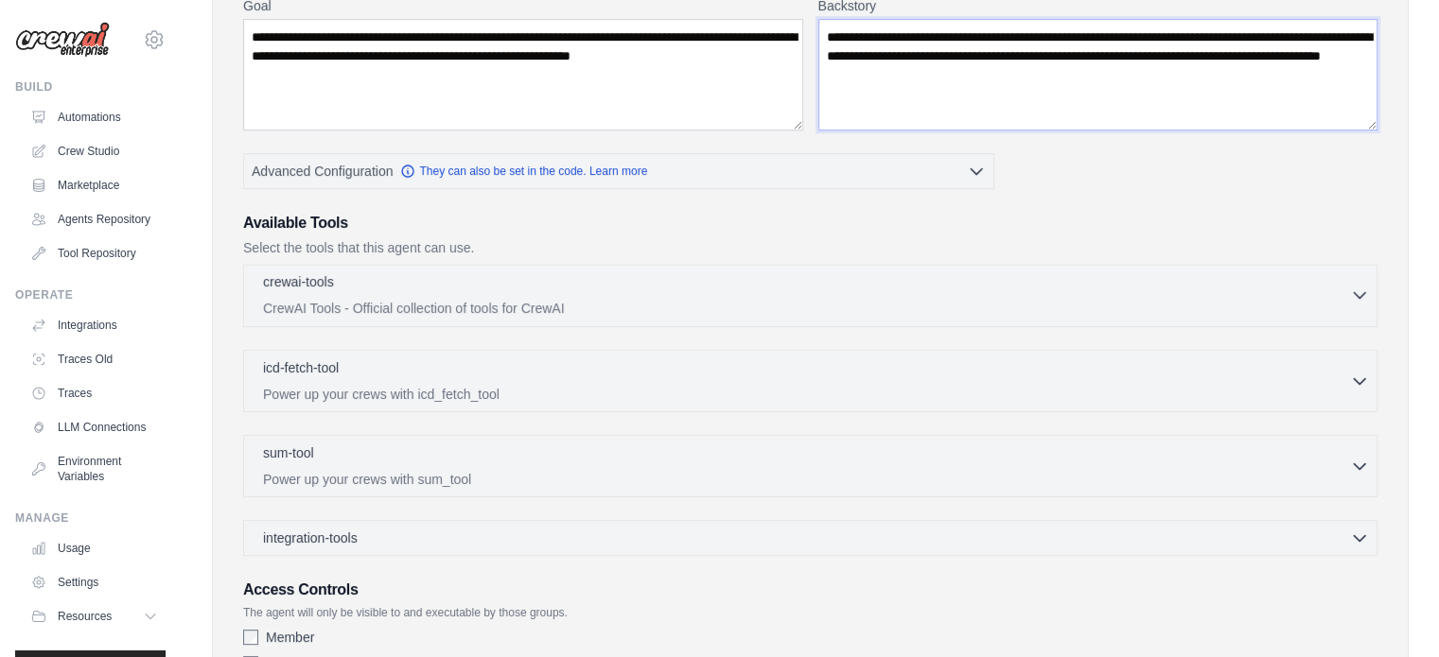
type textarea "**********"
click at [526, 315] on p "CrewAI Tools - Official collection of tools for CrewAI" at bounding box center [806, 308] width 1087 height 19
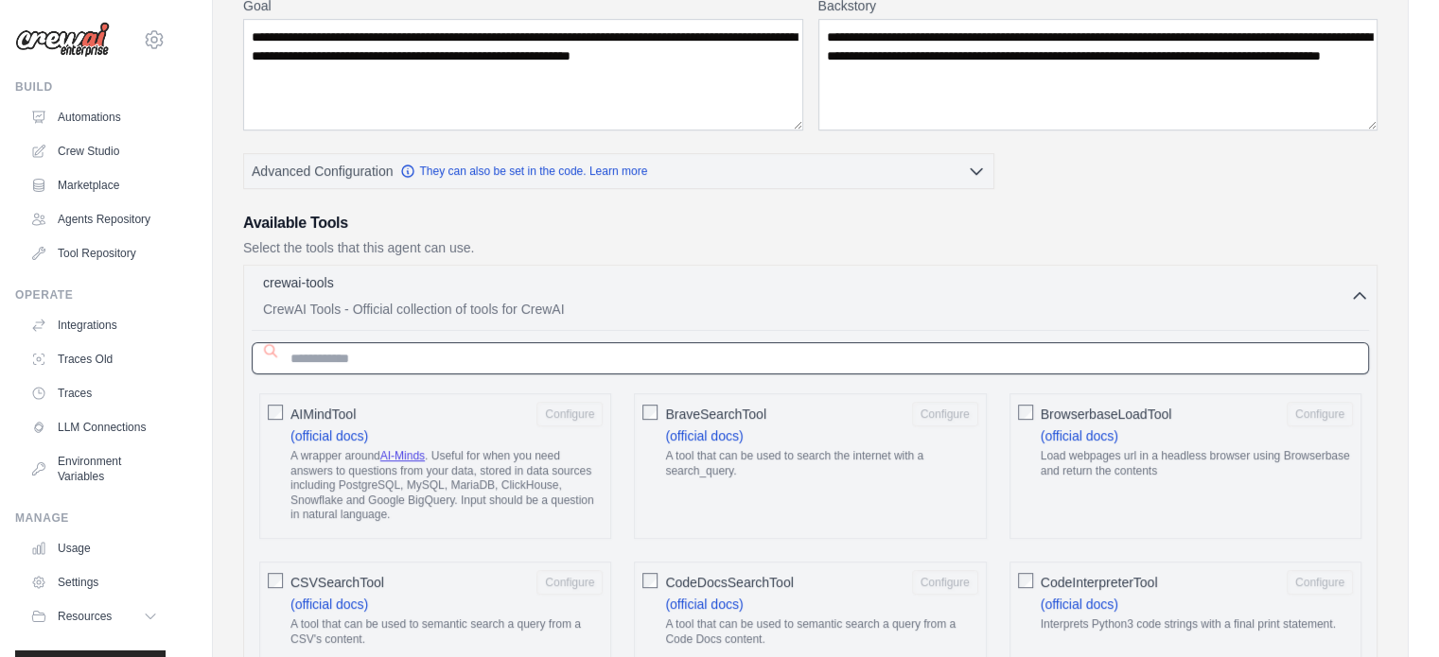
click at [473, 358] on input "text" at bounding box center [810, 358] width 1117 height 32
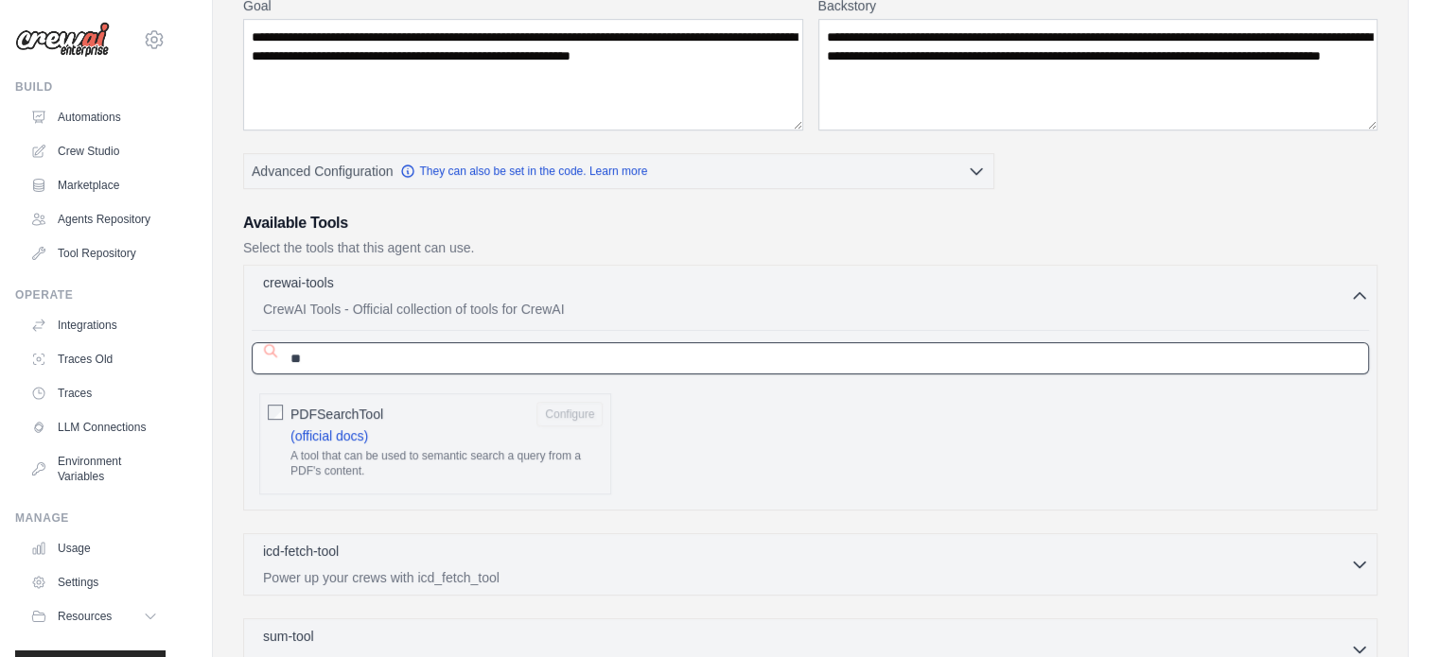
type input "*"
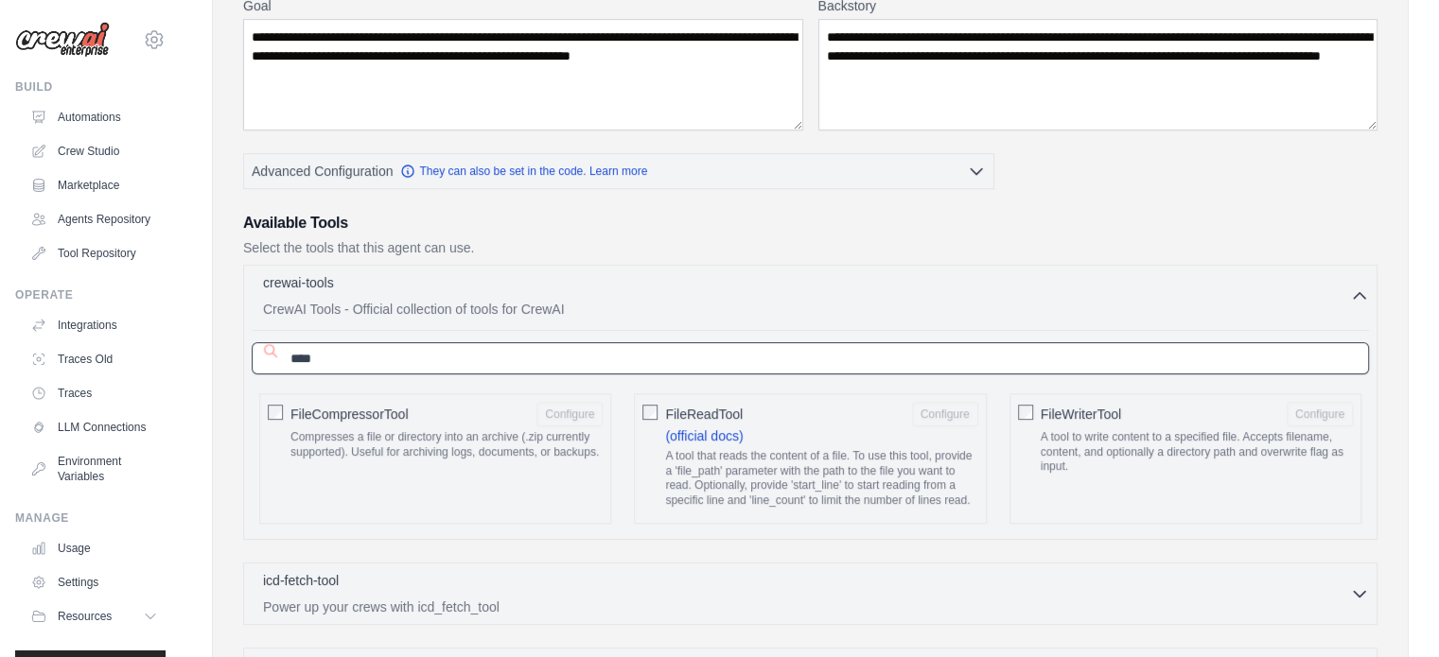
type input "****"
click at [425, 353] on input "****" at bounding box center [810, 358] width 1117 height 32
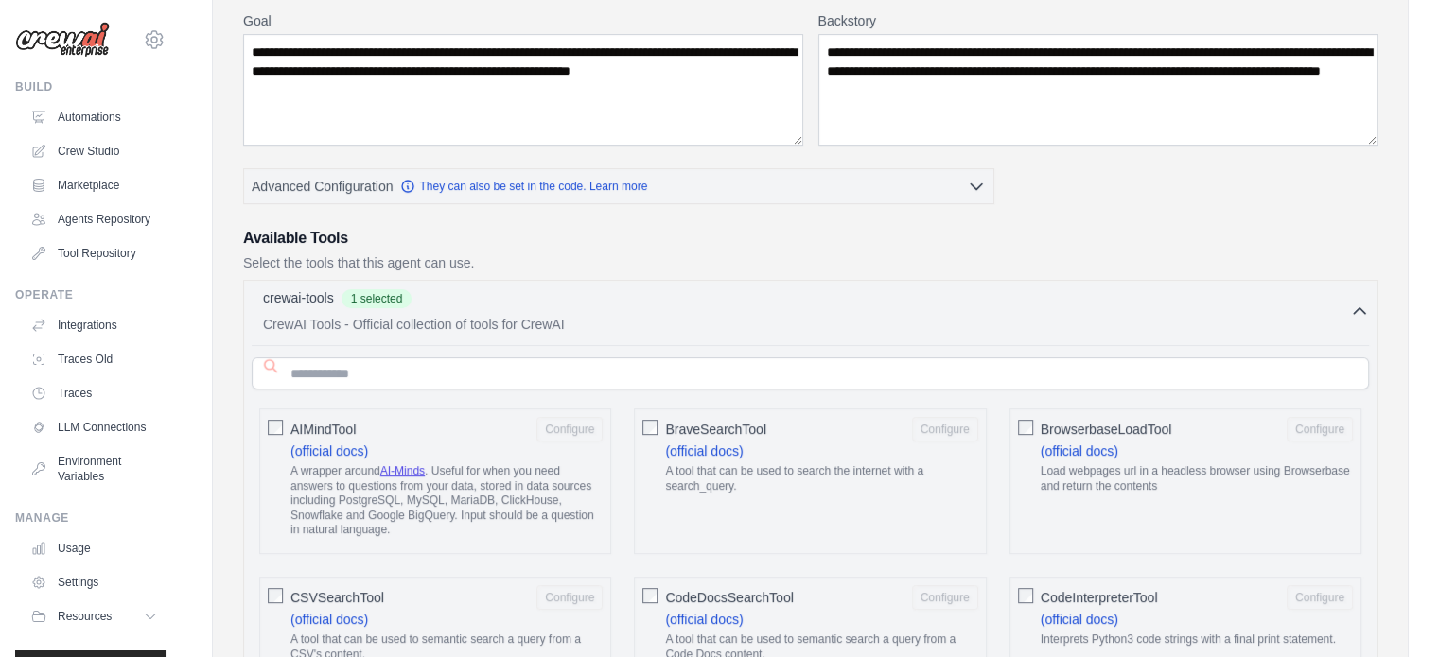
scroll to position [249, 0]
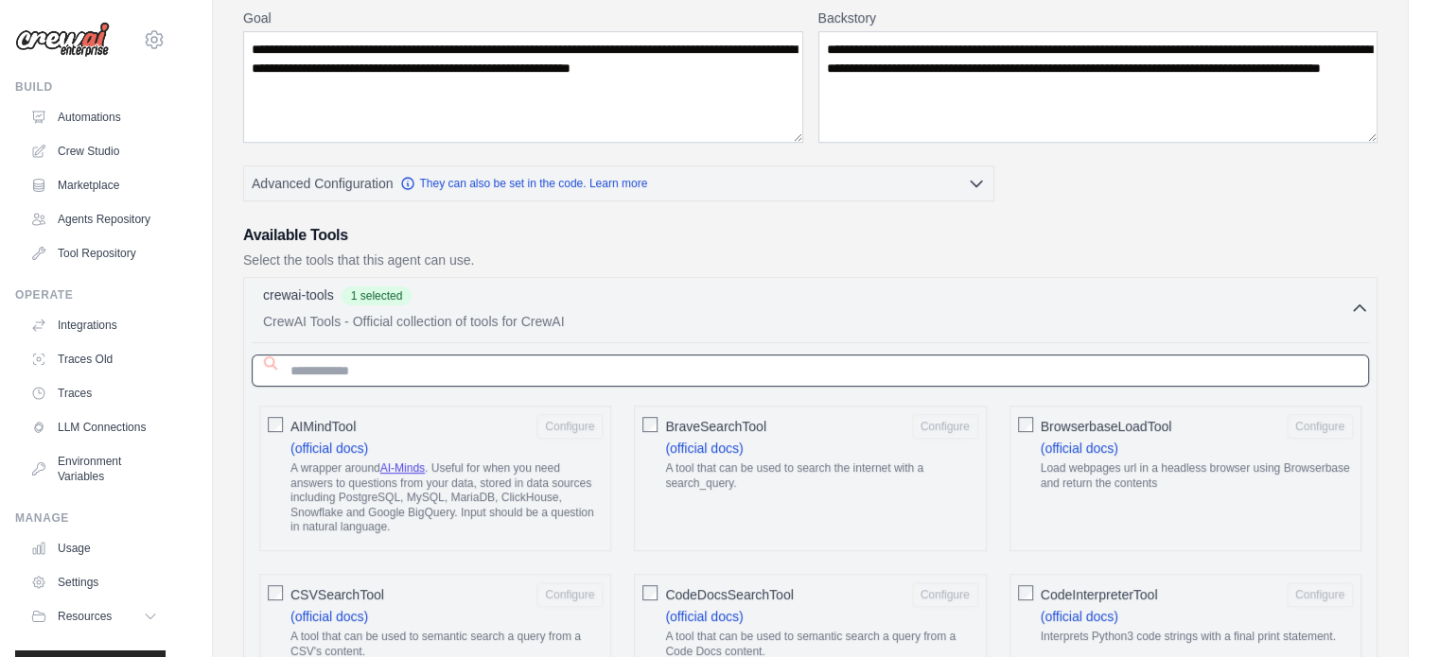
click at [519, 362] on input "text" at bounding box center [810, 371] width 1117 height 32
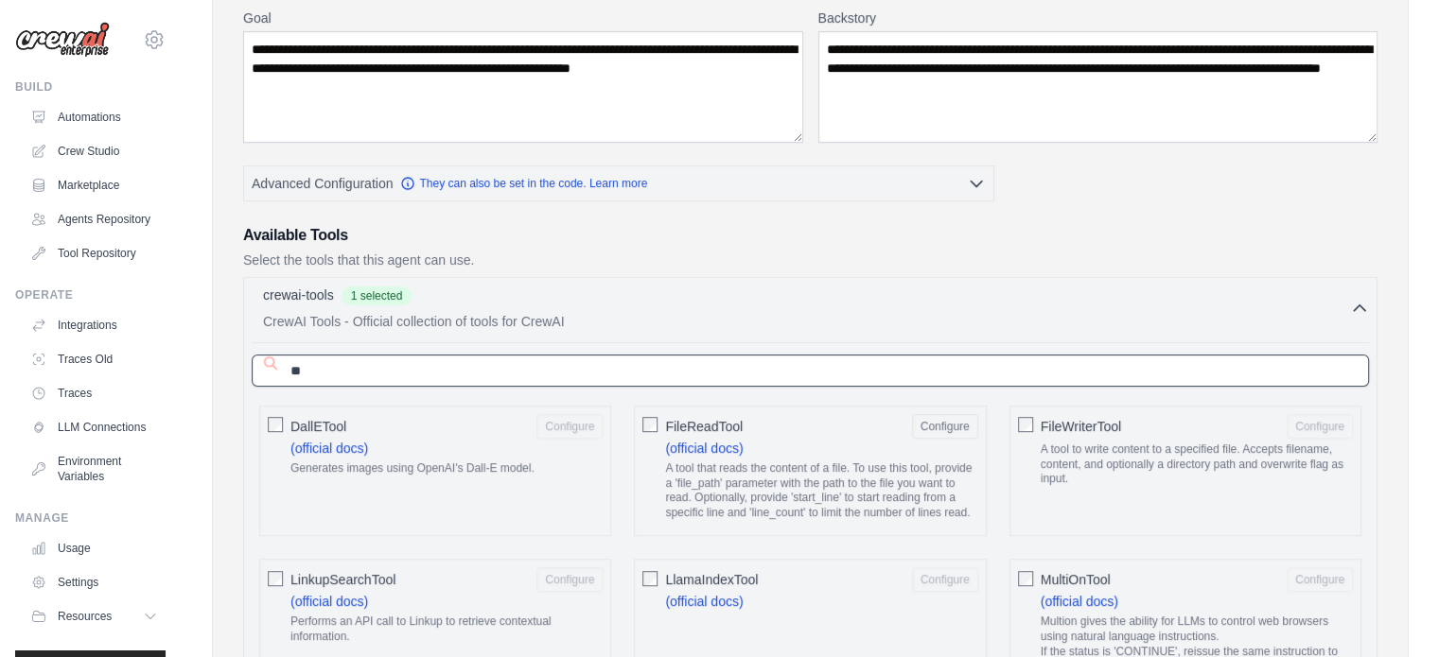
type input "*"
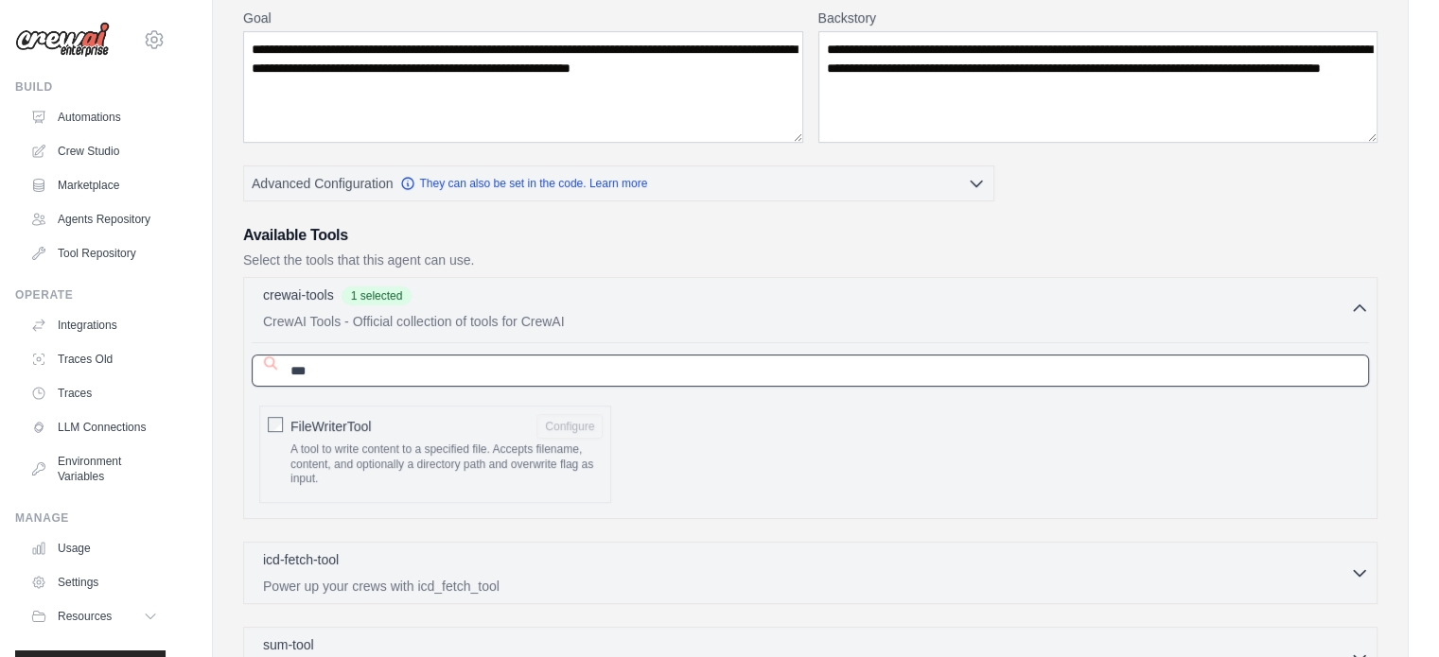
type input "***"
click at [325, 372] on input "***" at bounding box center [810, 371] width 1117 height 32
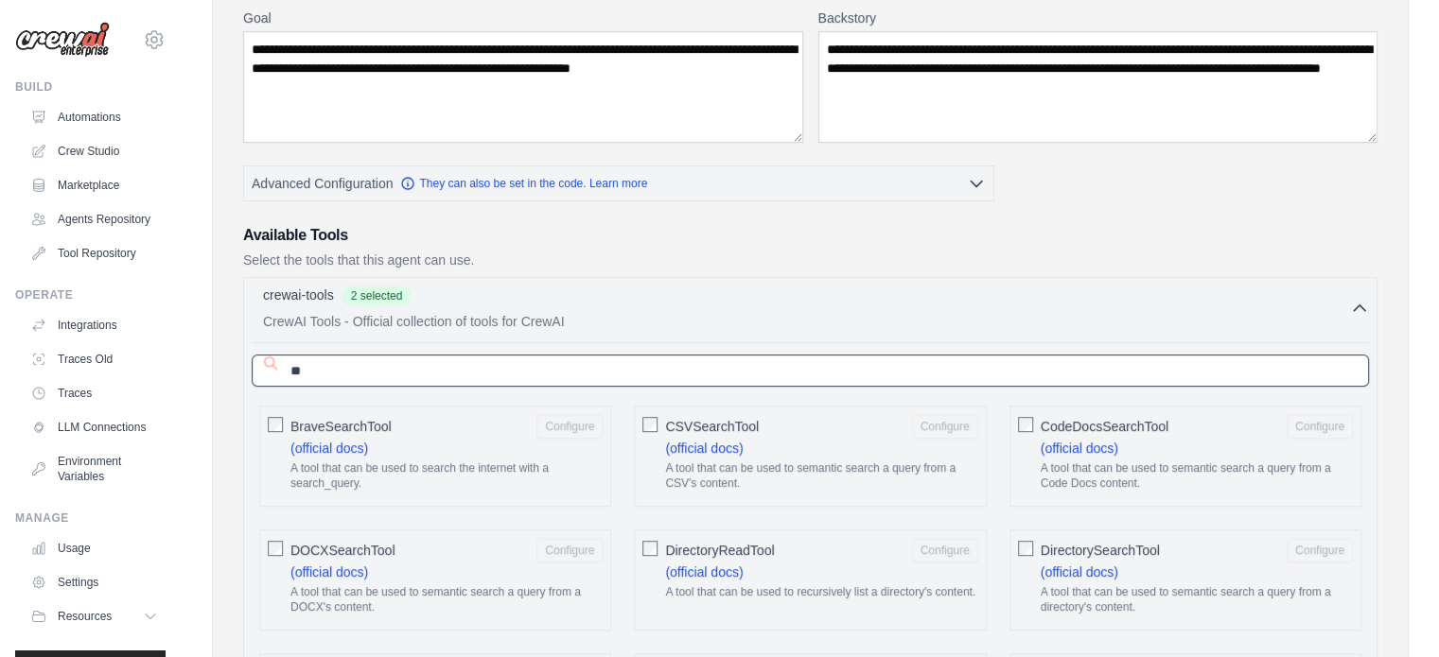
type input "*"
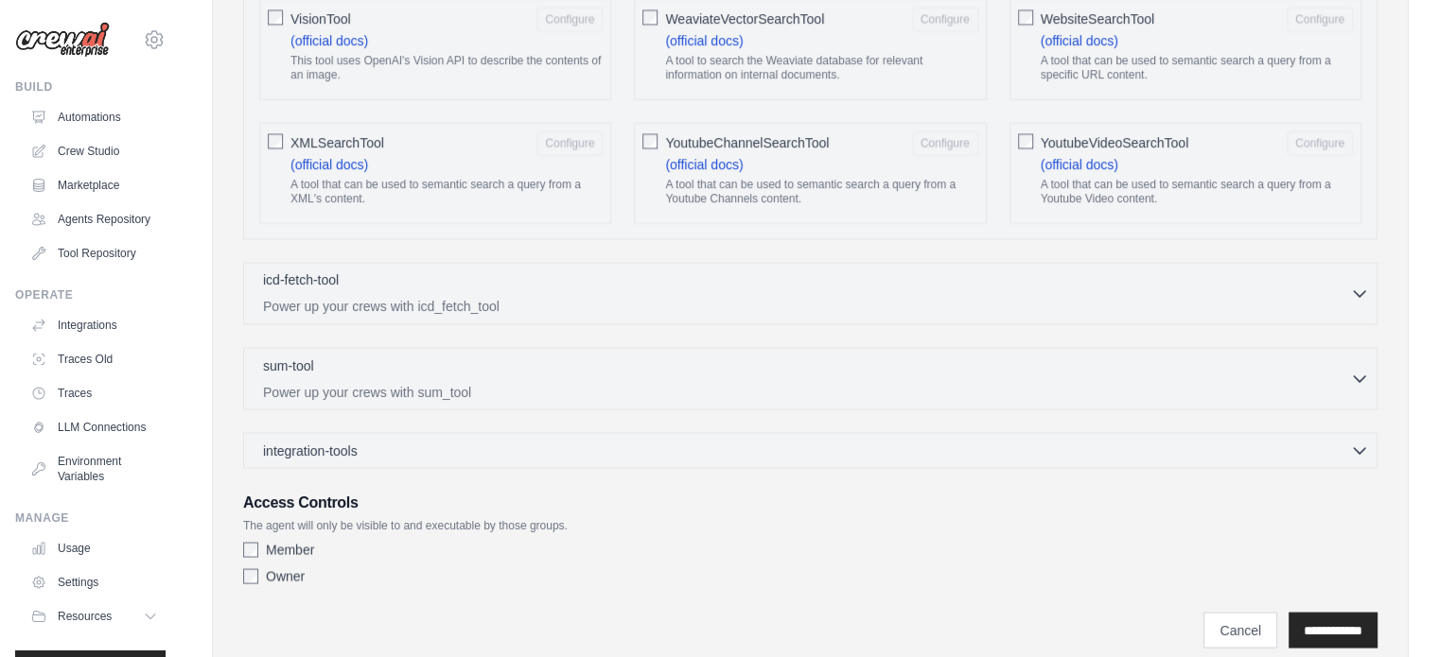
scroll to position [3431, 0]
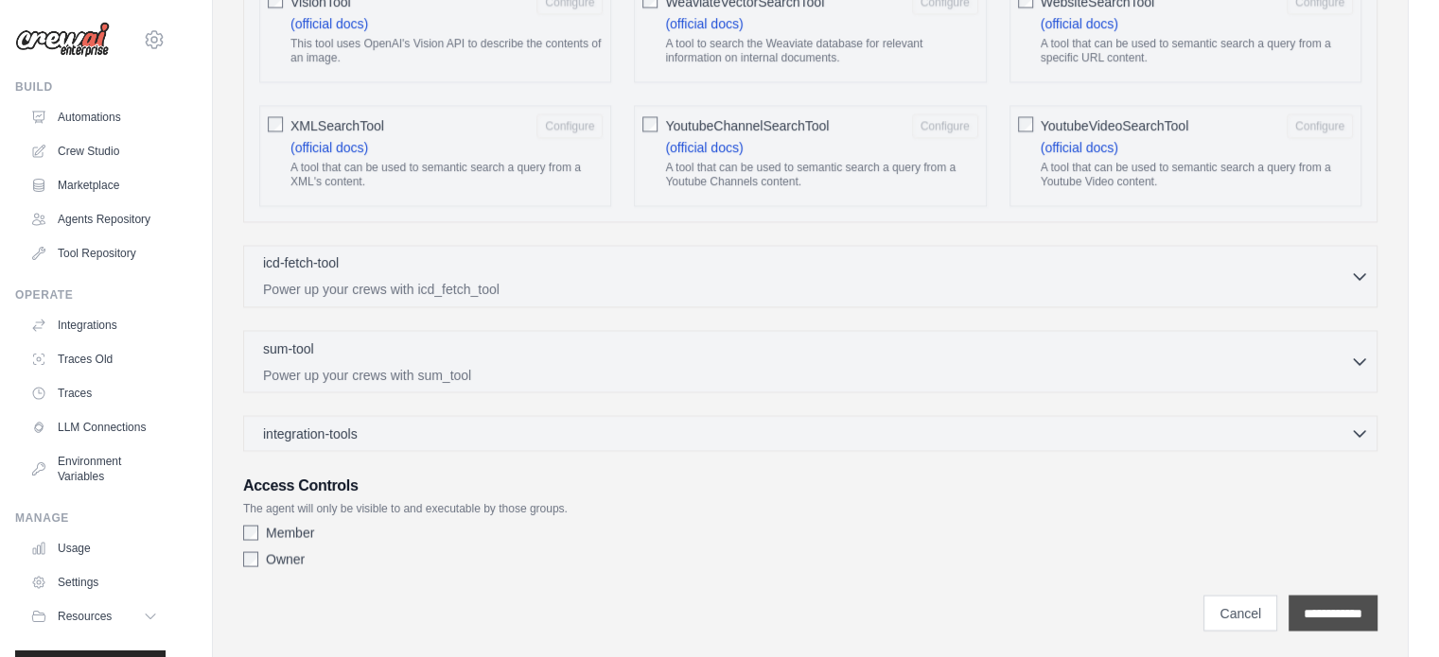
click at [1331, 595] on input "**********" at bounding box center [1332, 613] width 89 height 36
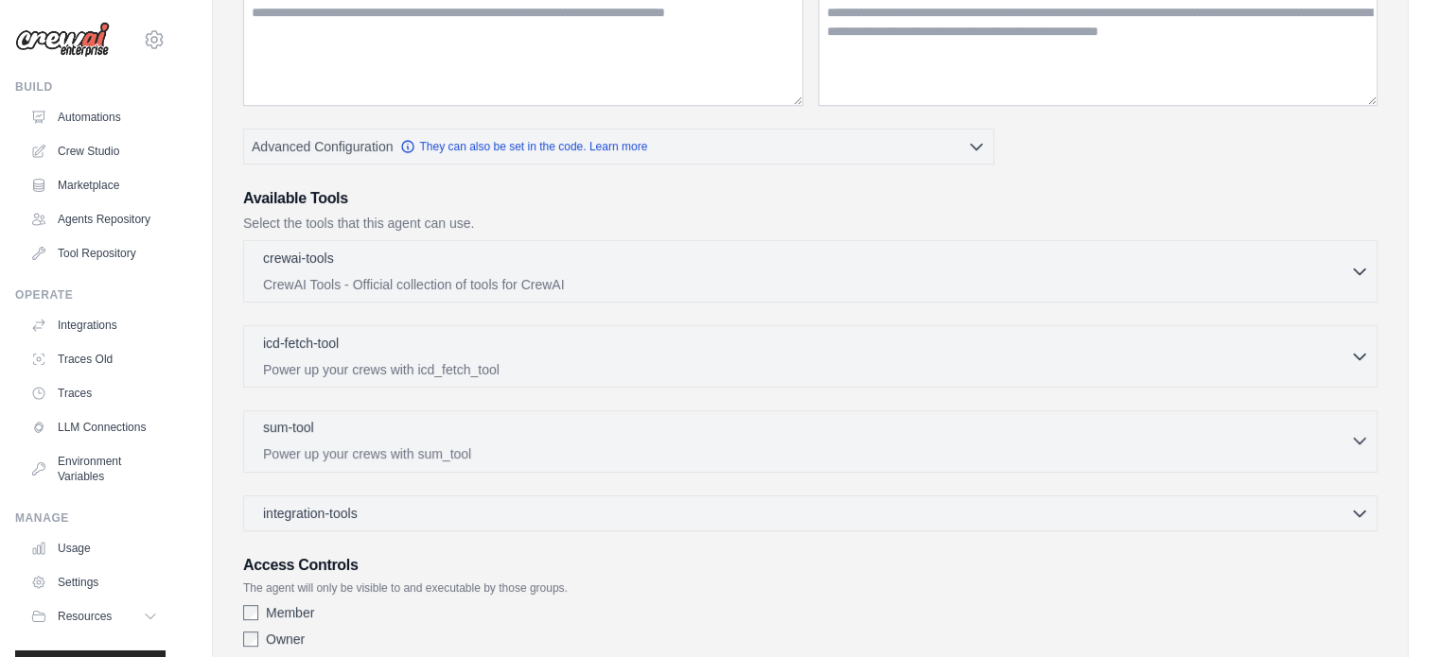
scroll to position [280, 0]
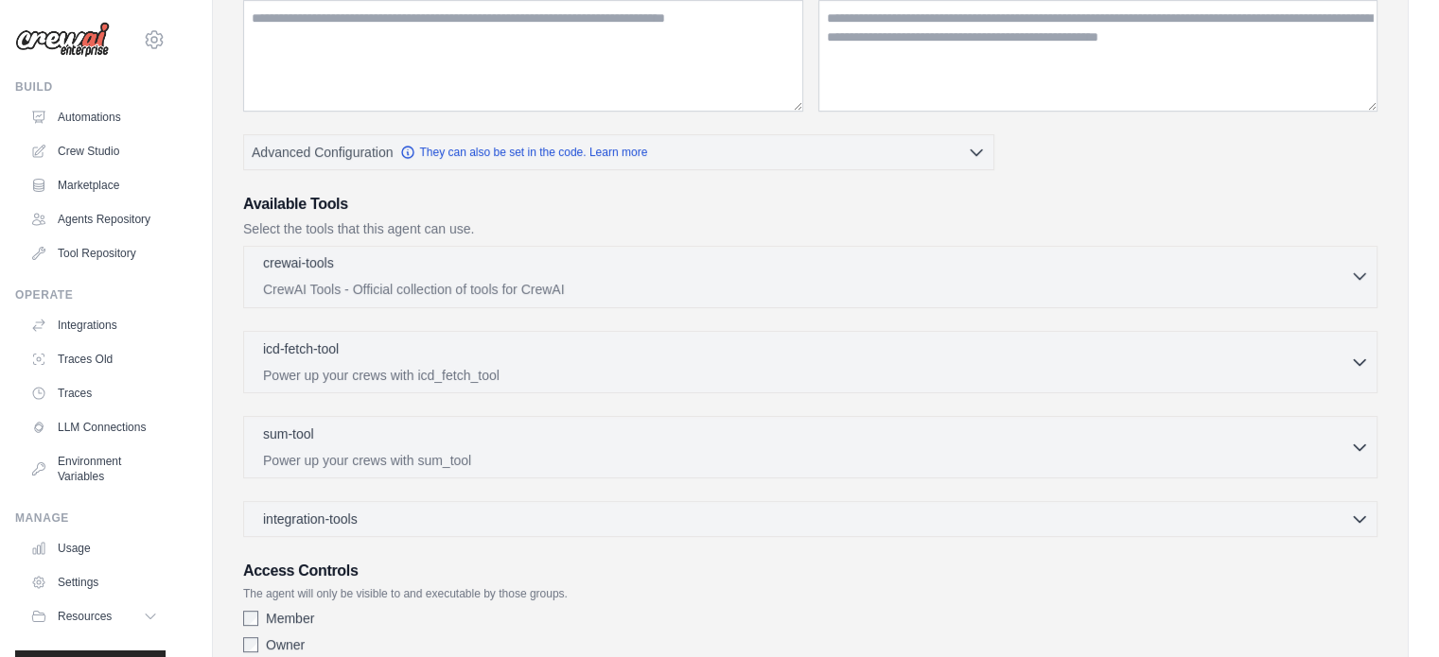
click at [456, 267] on div "crewai-tools 0 selected" at bounding box center [806, 264] width 1087 height 23
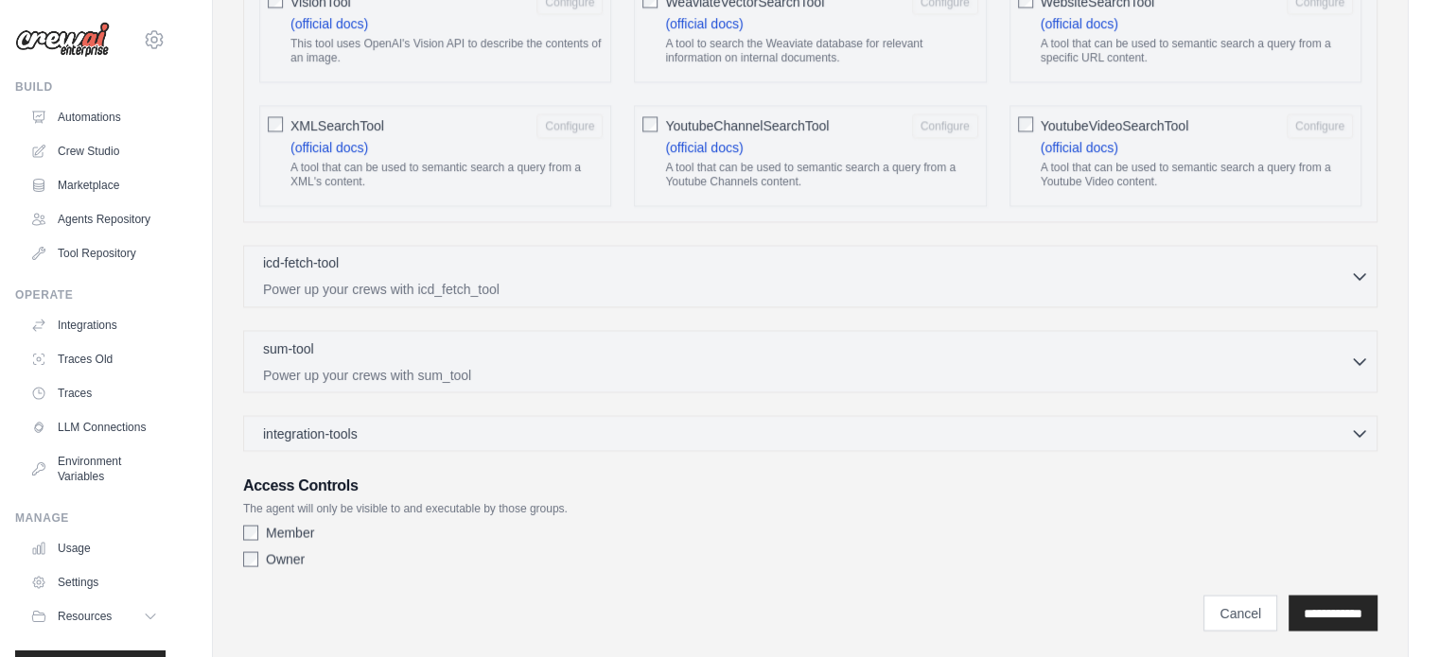
scroll to position [3431, 0]
click at [445, 253] on div "icd-fetch-tool 0 selected Power up your crews with icd_fetch_tool" at bounding box center [806, 275] width 1087 height 45
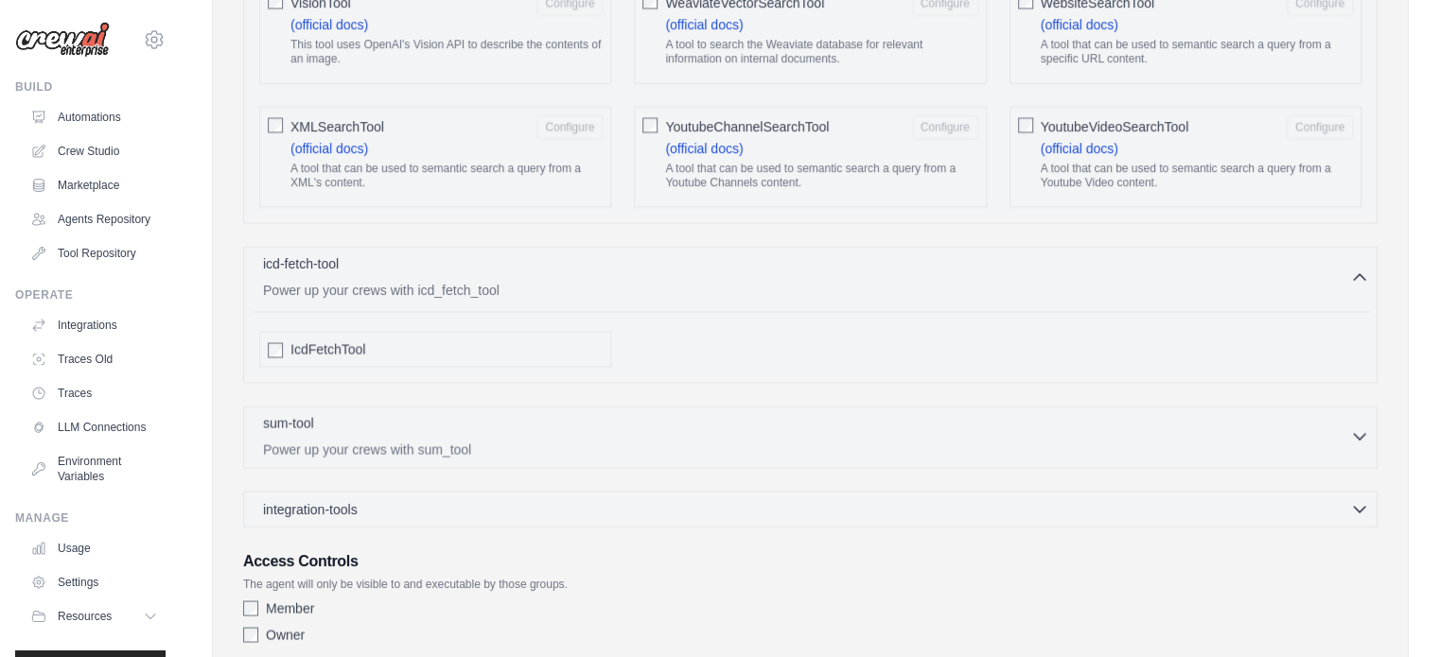
click at [435, 440] on p "Power up your crews with sum_tool" at bounding box center [806, 449] width 1087 height 19
click at [323, 573] on span "integration-tools" at bounding box center [310, 582] width 95 height 19
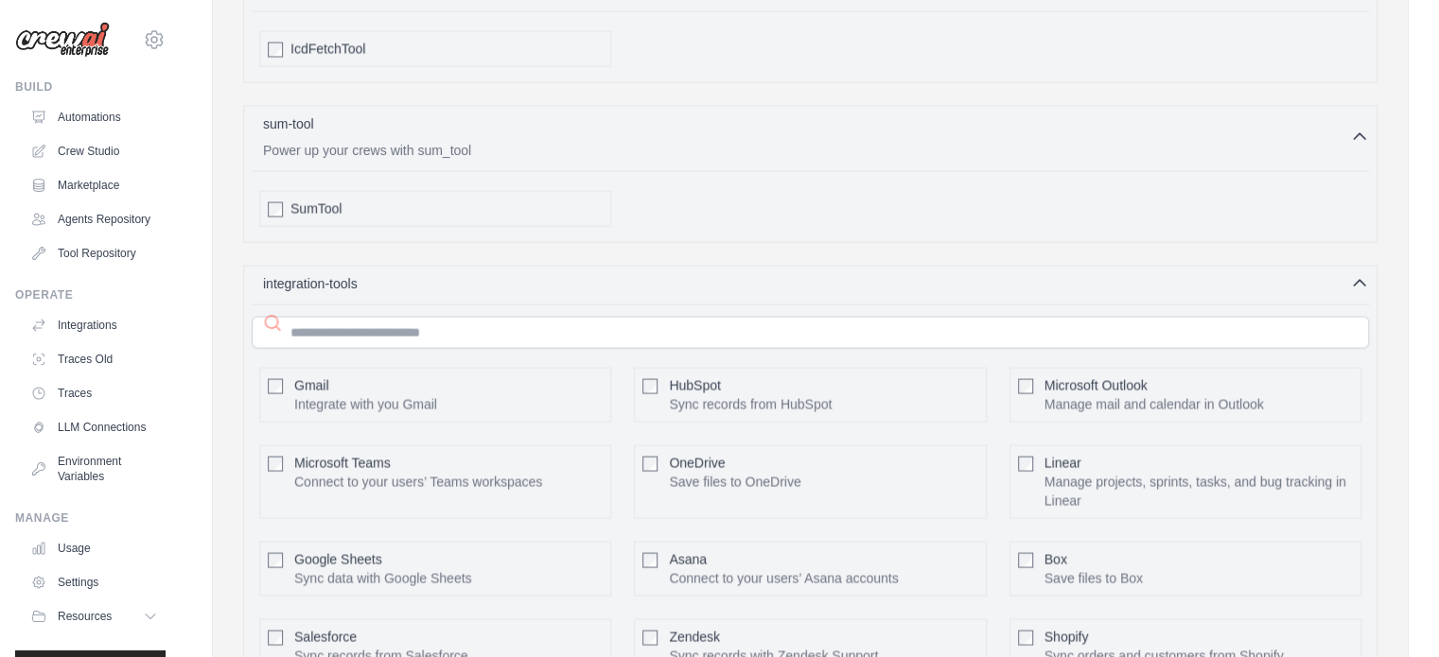
scroll to position [3742, 0]
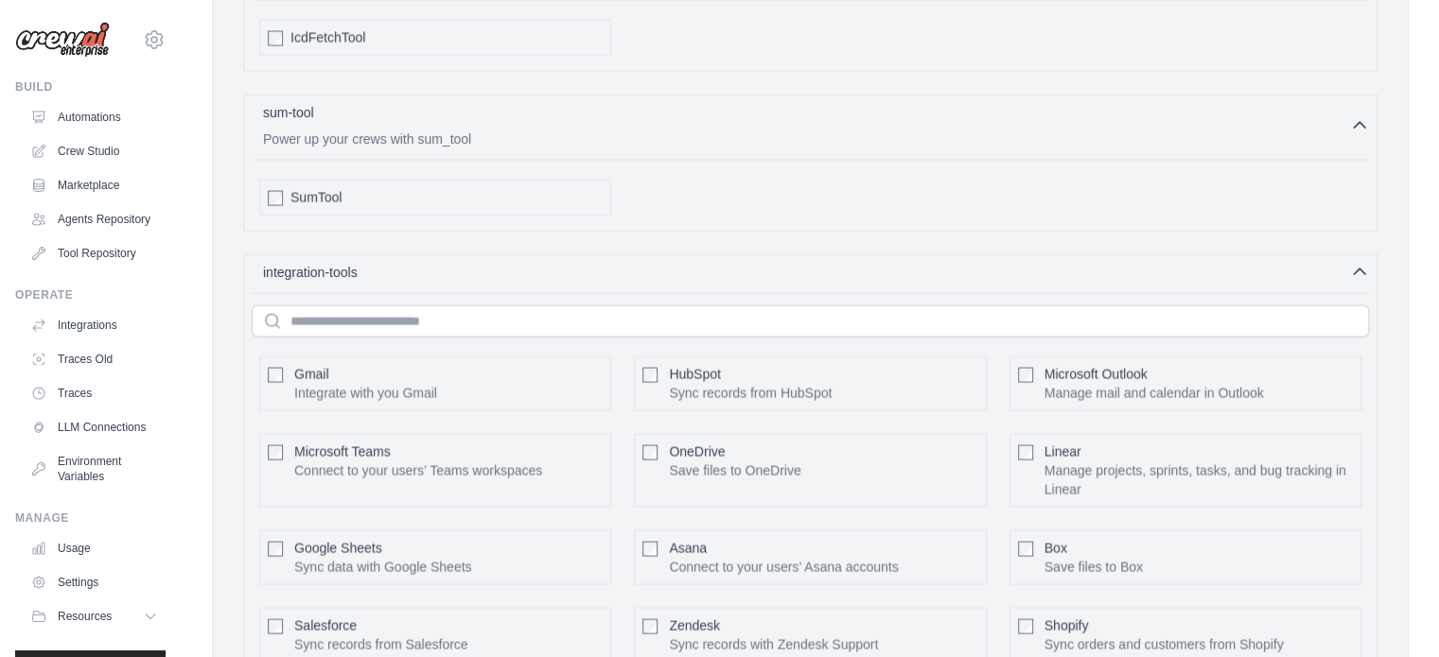
click at [341, 365] on div "Gmail Integrate with you Gmail" at bounding box center [365, 384] width 143 height 38
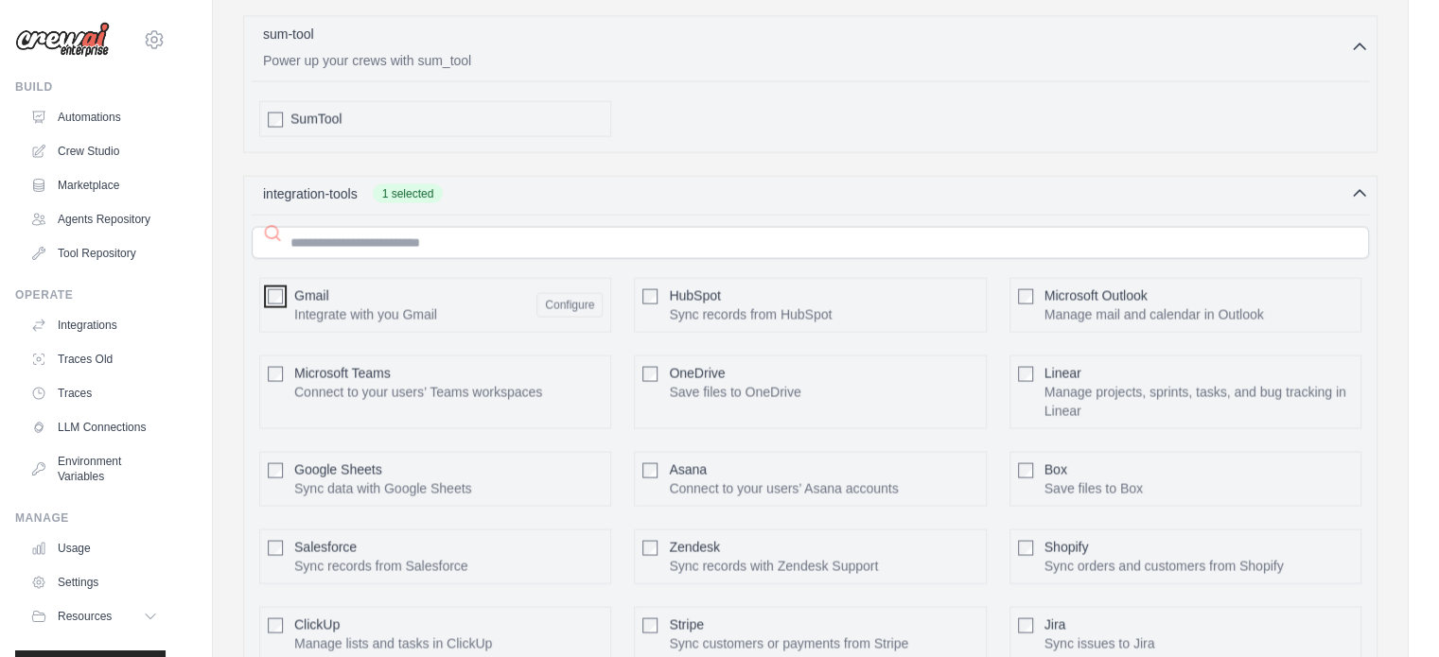
scroll to position [3823, 0]
click at [566, 289] on button "Configure" at bounding box center [569, 301] width 66 height 25
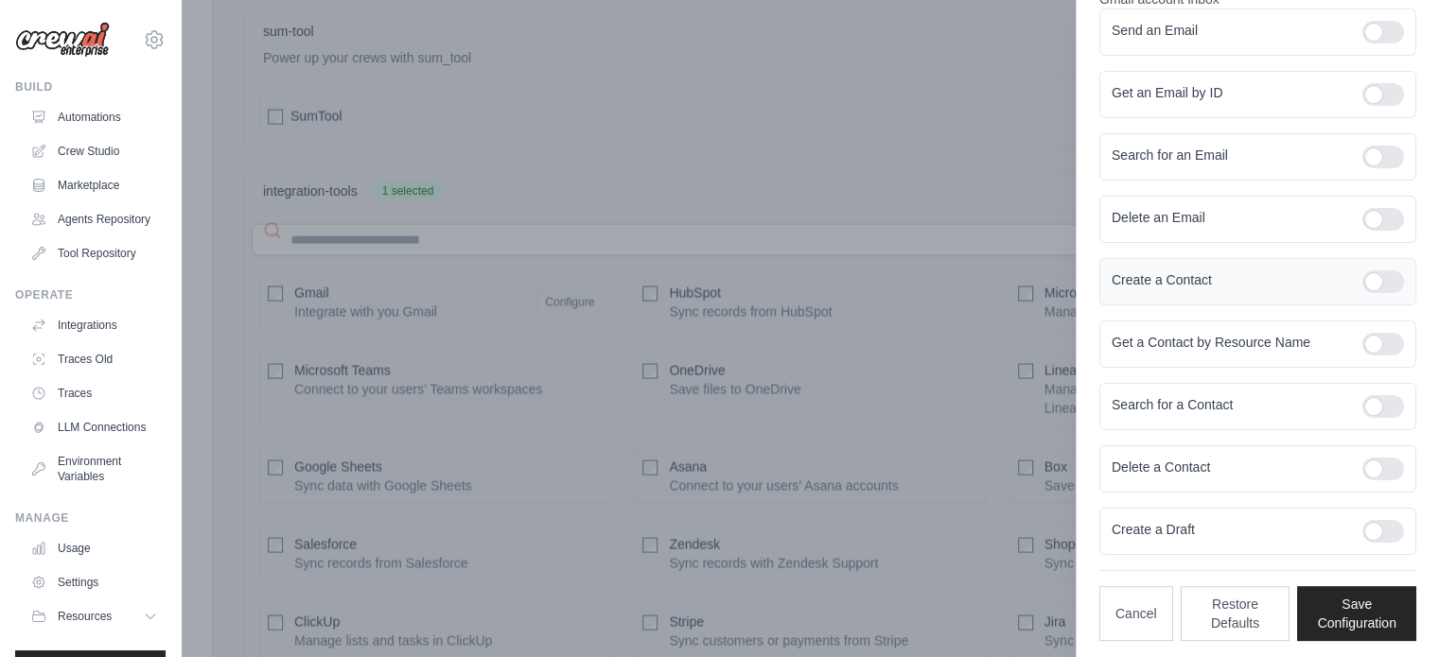
scroll to position [289, 0]
click at [1373, 532] on div at bounding box center [1383, 529] width 42 height 23
click at [1353, 609] on button "Save Configuration" at bounding box center [1356, 611] width 119 height 55
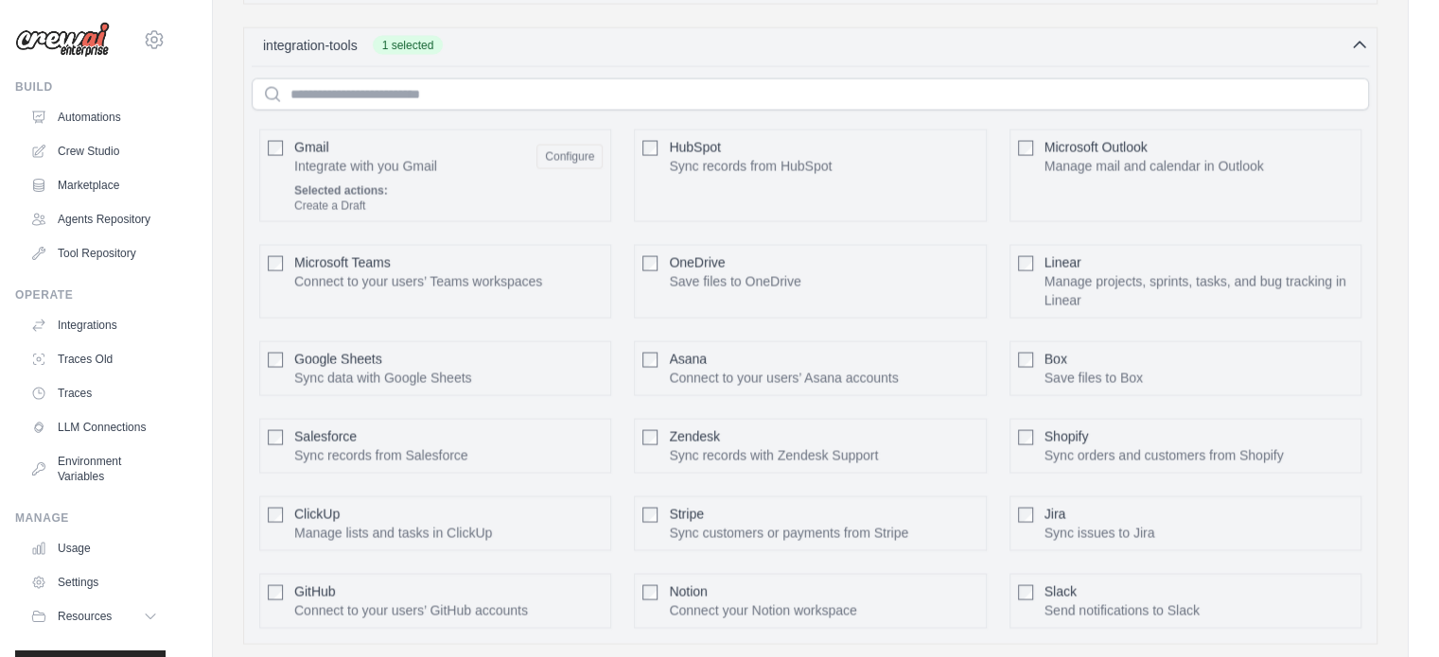
scroll to position [3974, 0]
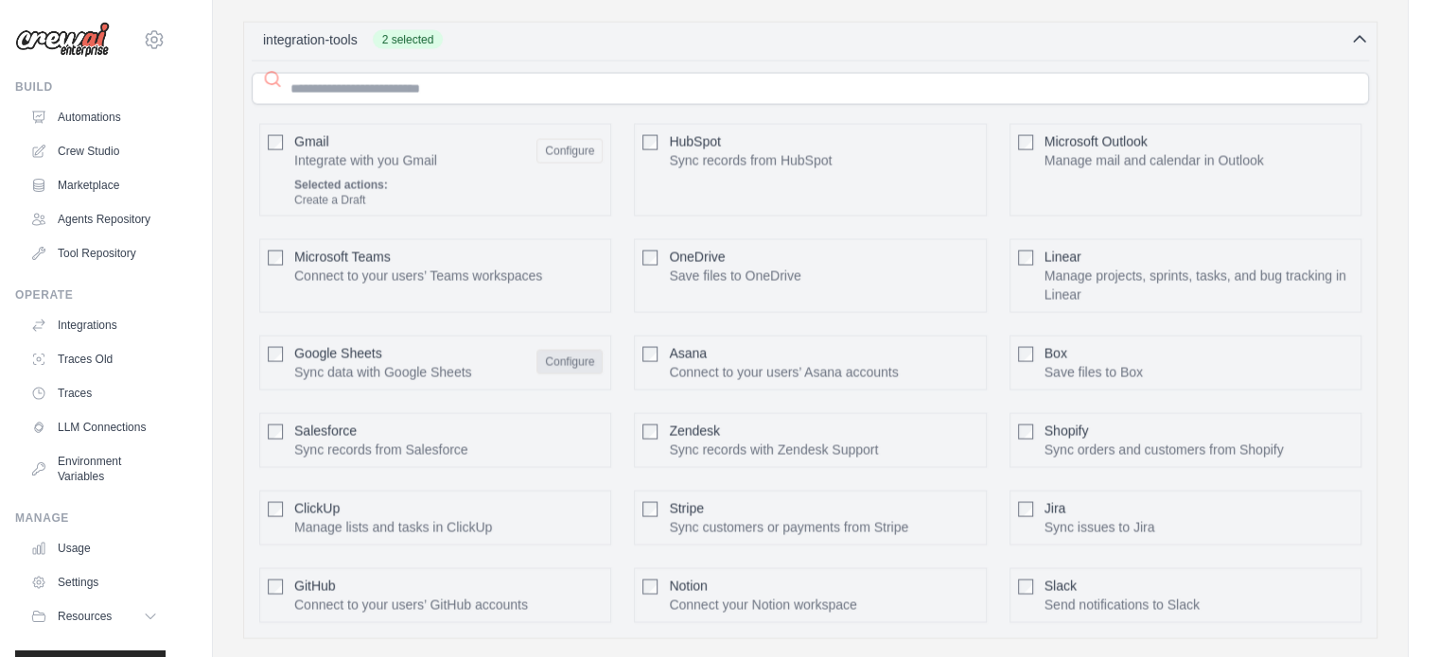
click at [588, 350] on button "Configure" at bounding box center [569, 362] width 66 height 25
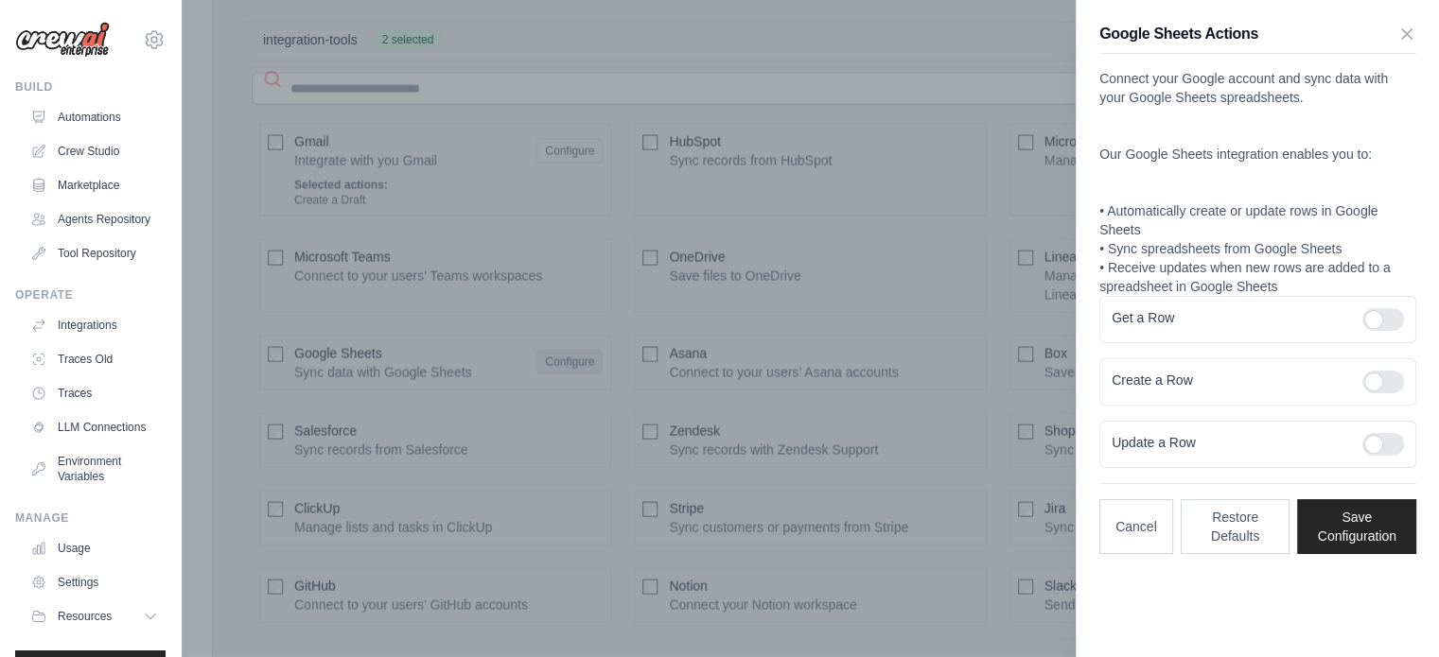
scroll to position [0, 0]
click at [1380, 389] on div at bounding box center [1383, 382] width 42 height 23
click at [1361, 504] on button "Save Configuration" at bounding box center [1356, 525] width 119 height 55
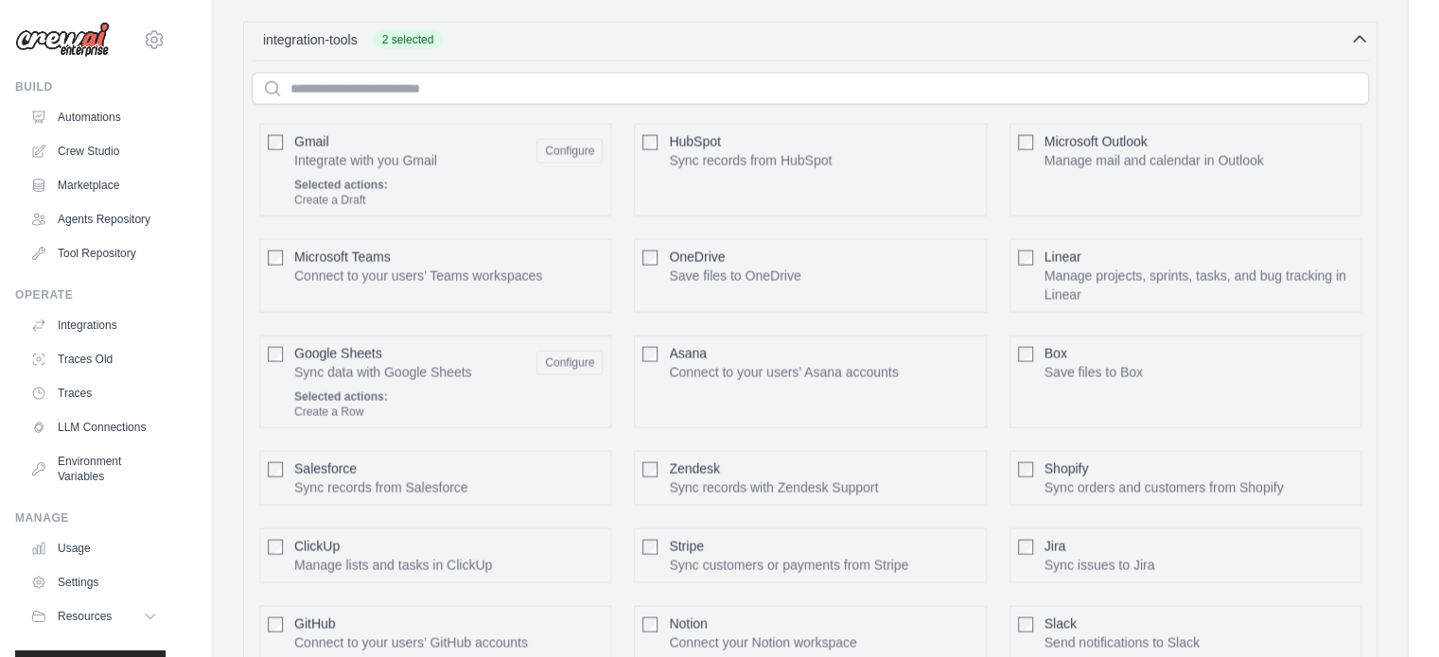
scroll to position [4196, 0]
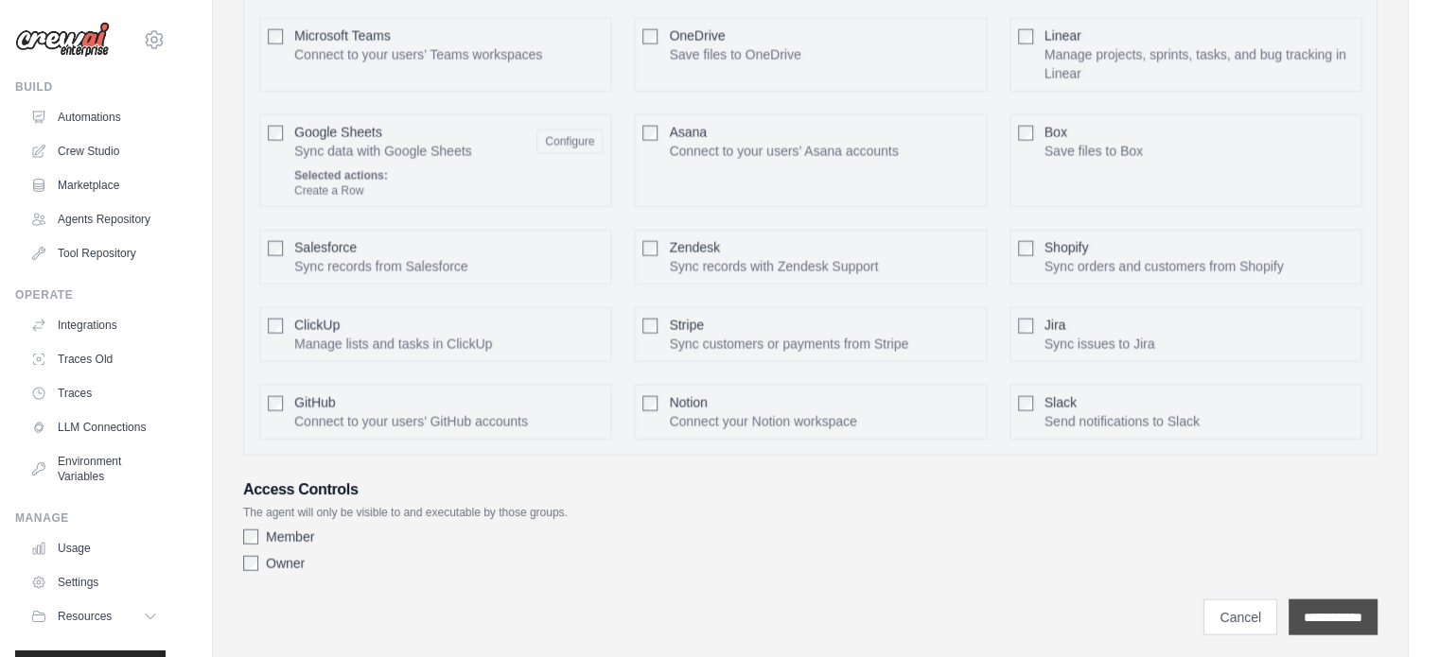
click at [1312, 600] on input "**********" at bounding box center [1332, 618] width 89 height 36
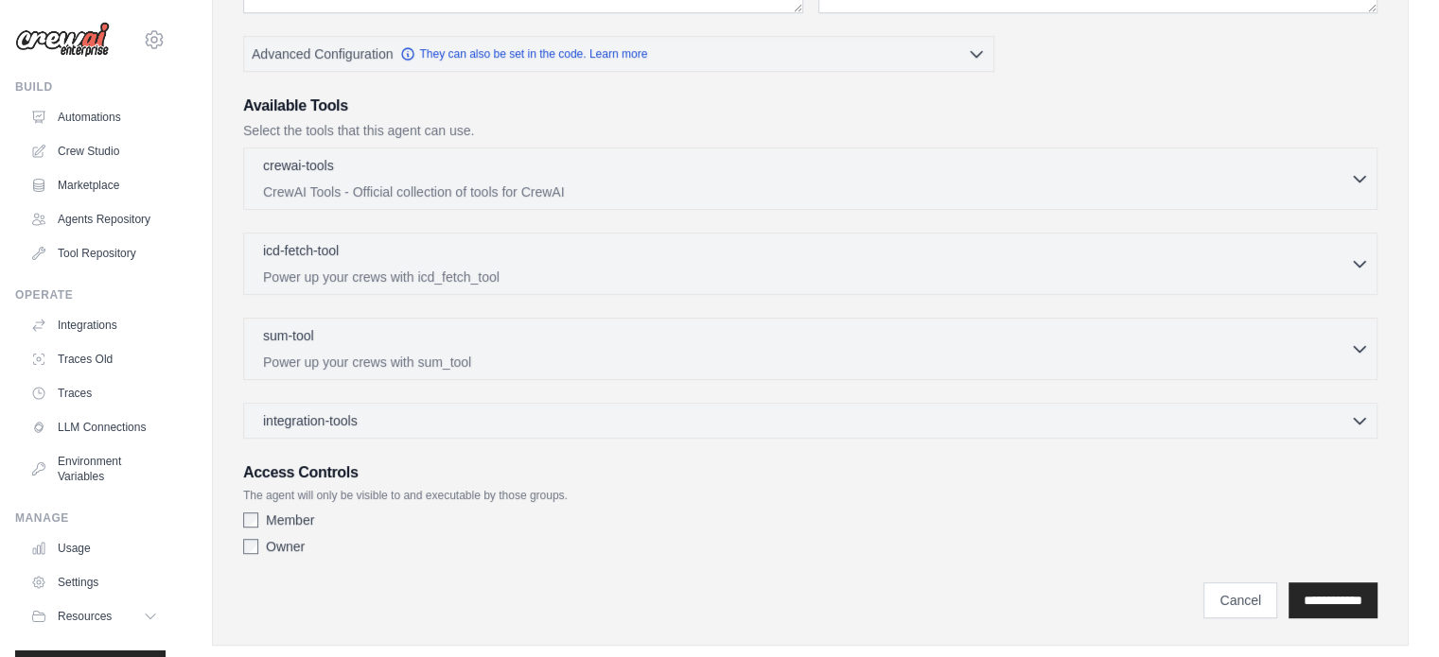
scroll to position [522, 0]
click at [356, 343] on div "sum-tool 0 selected" at bounding box center [806, 336] width 1087 height 23
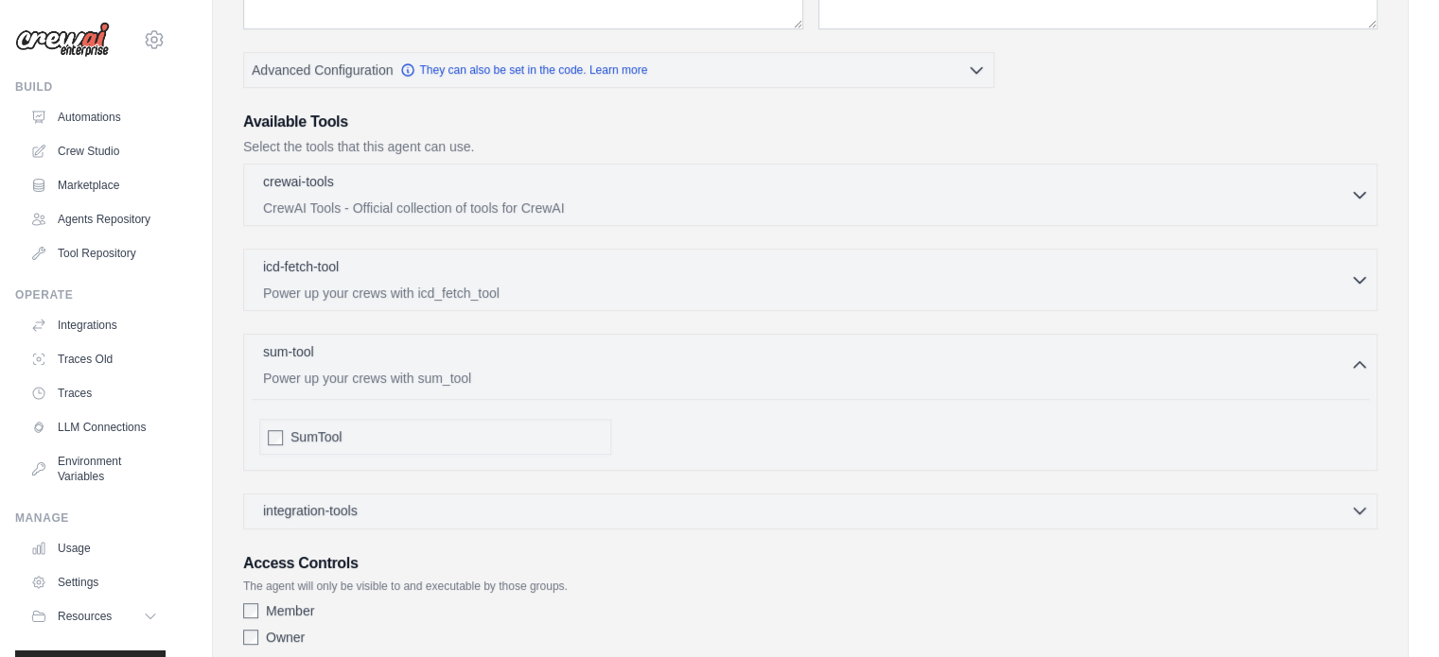
scroll to position [630, 0]
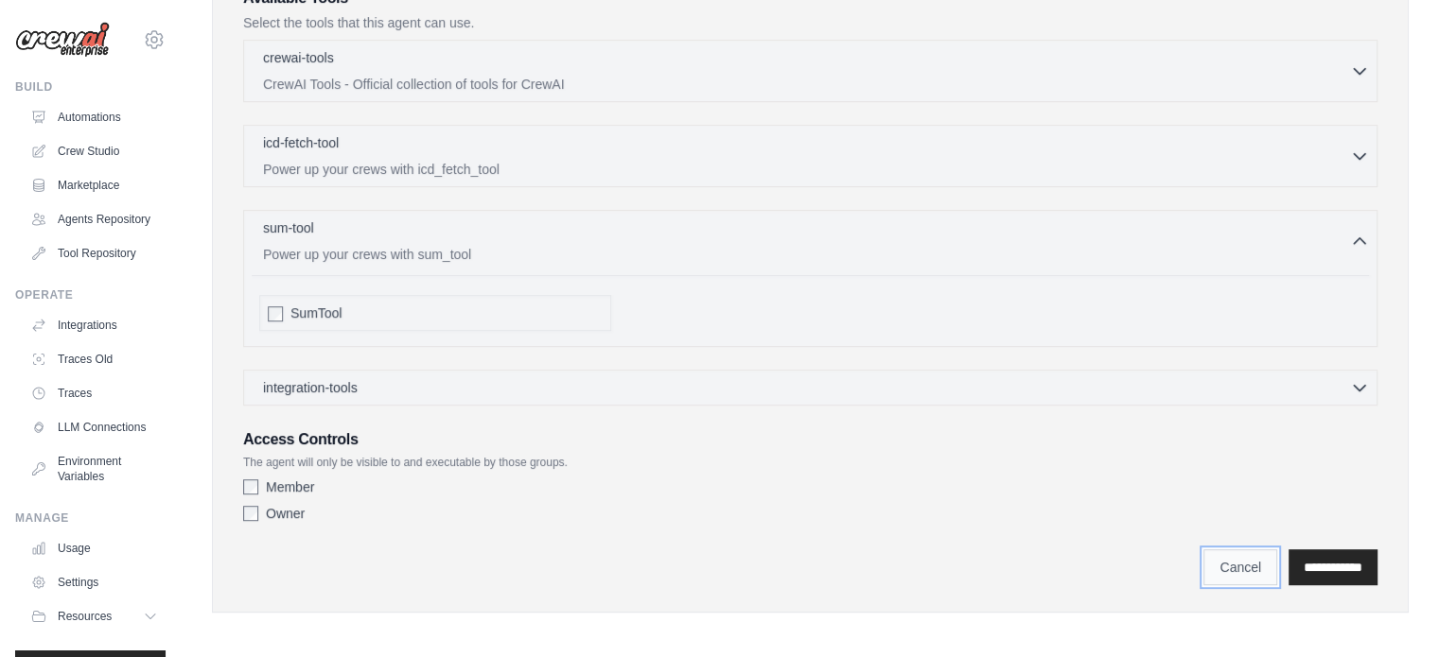
click at [1222, 559] on link "Cancel" at bounding box center [1240, 568] width 74 height 36
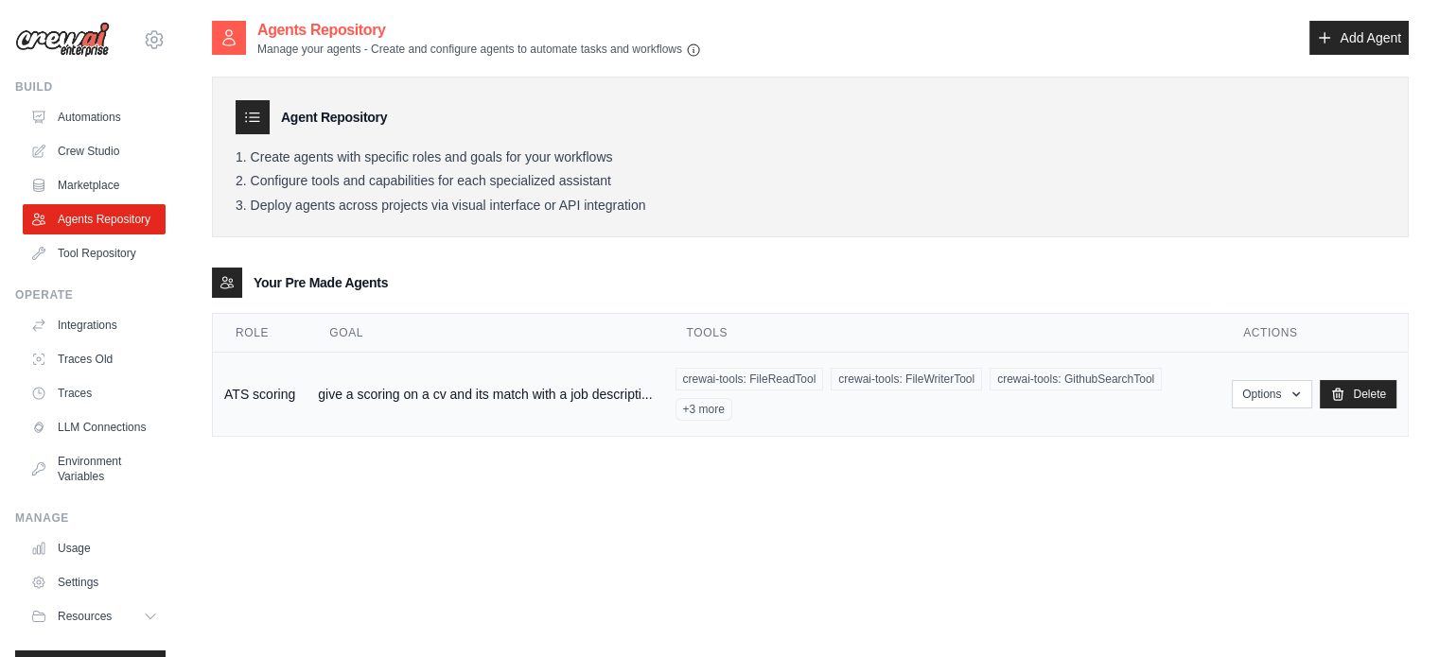
click at [375, 392] on td "give a scoring on a cv and its match with a job descripti..." at bounding box center [484, 395] width 357 height 84
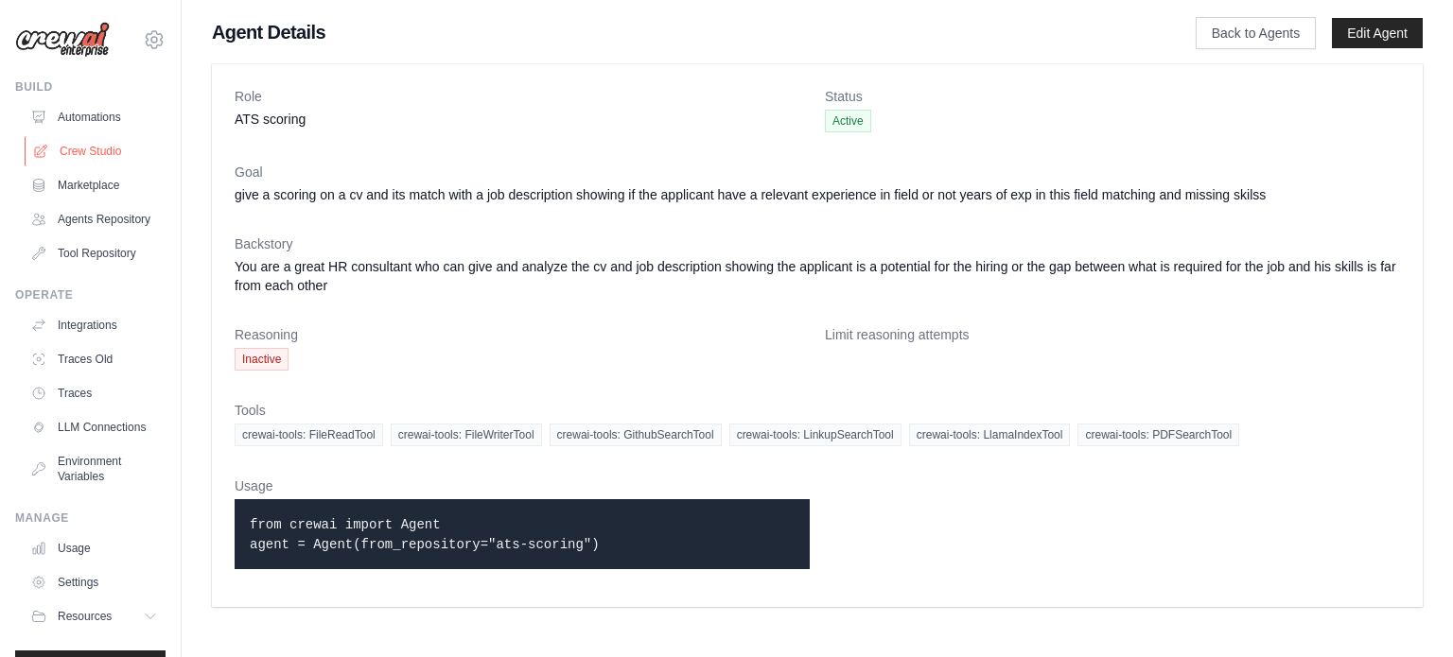
click at [111, 148] on link "Crew Studio" at bounding box center [96, 151] width 143 height 30
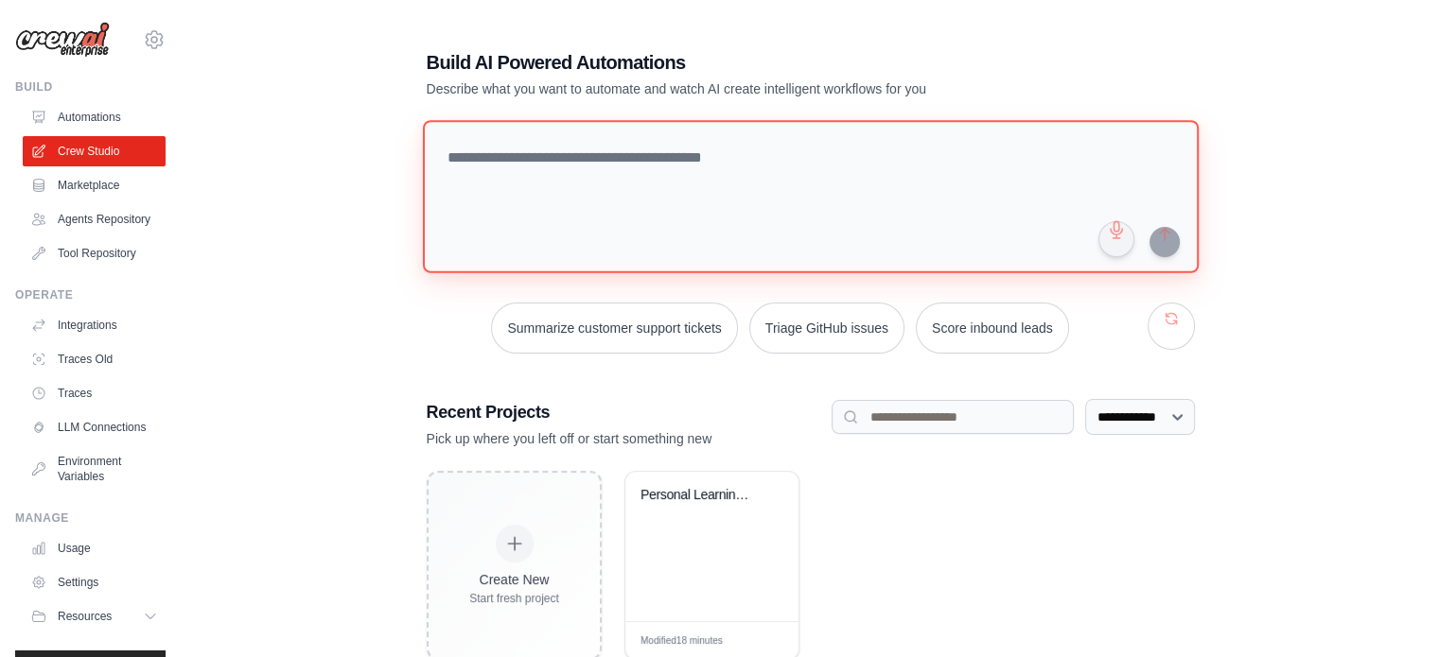
click at [484, 157] on textarea at bounding box center [810, 196] width 776 height 153
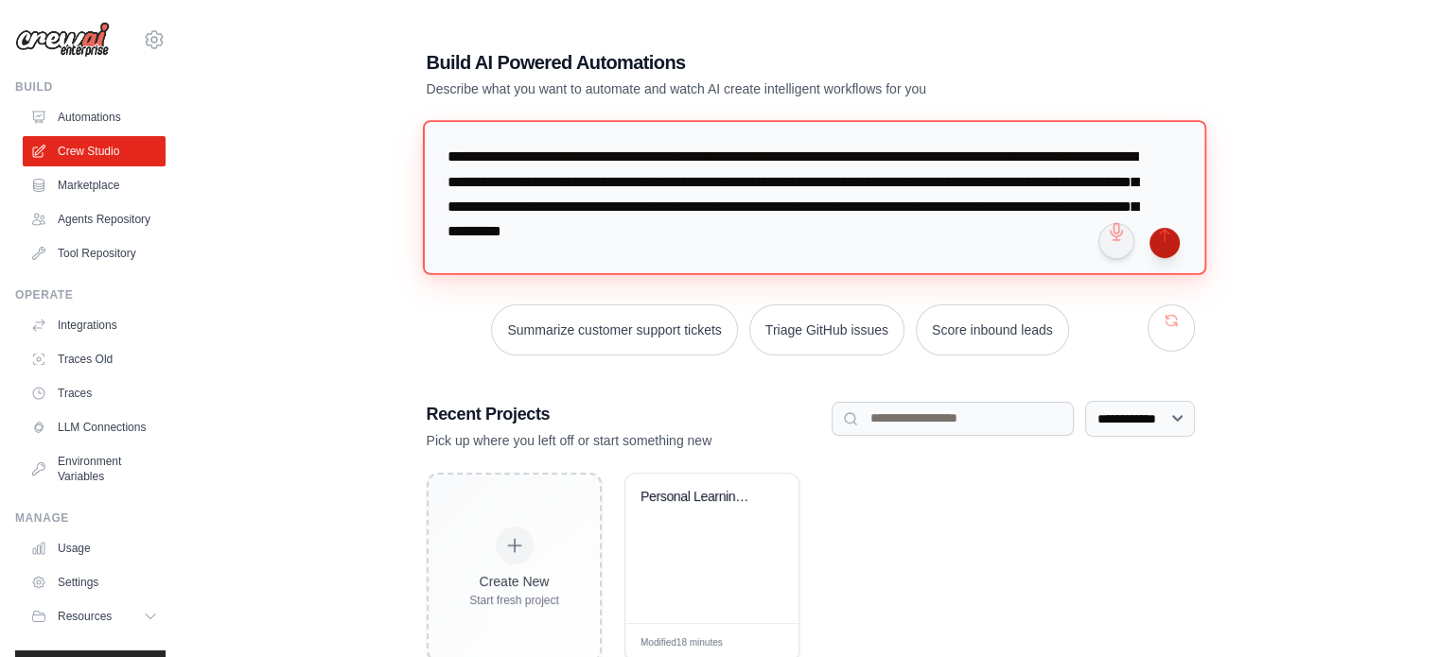
type textarea "**********"
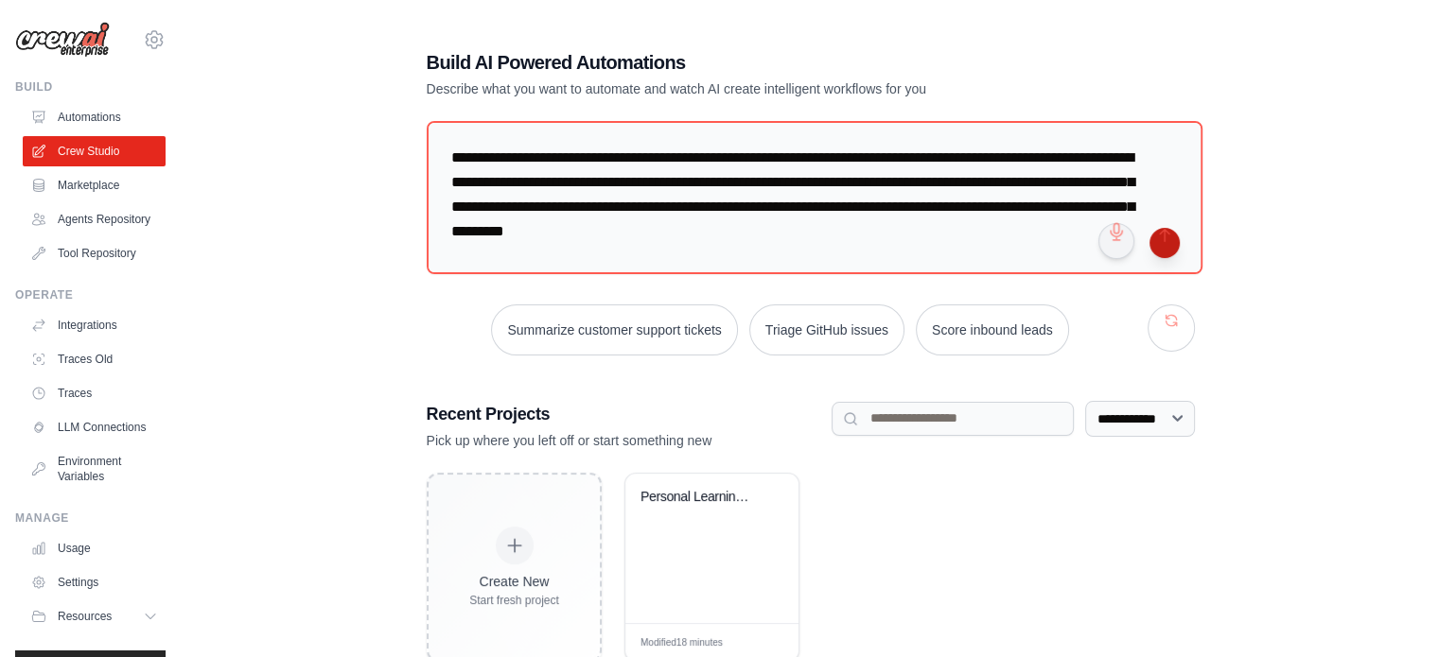
click at [1172, 247] on button "submit" at bounding box center [1164, 243] width 30 height 30
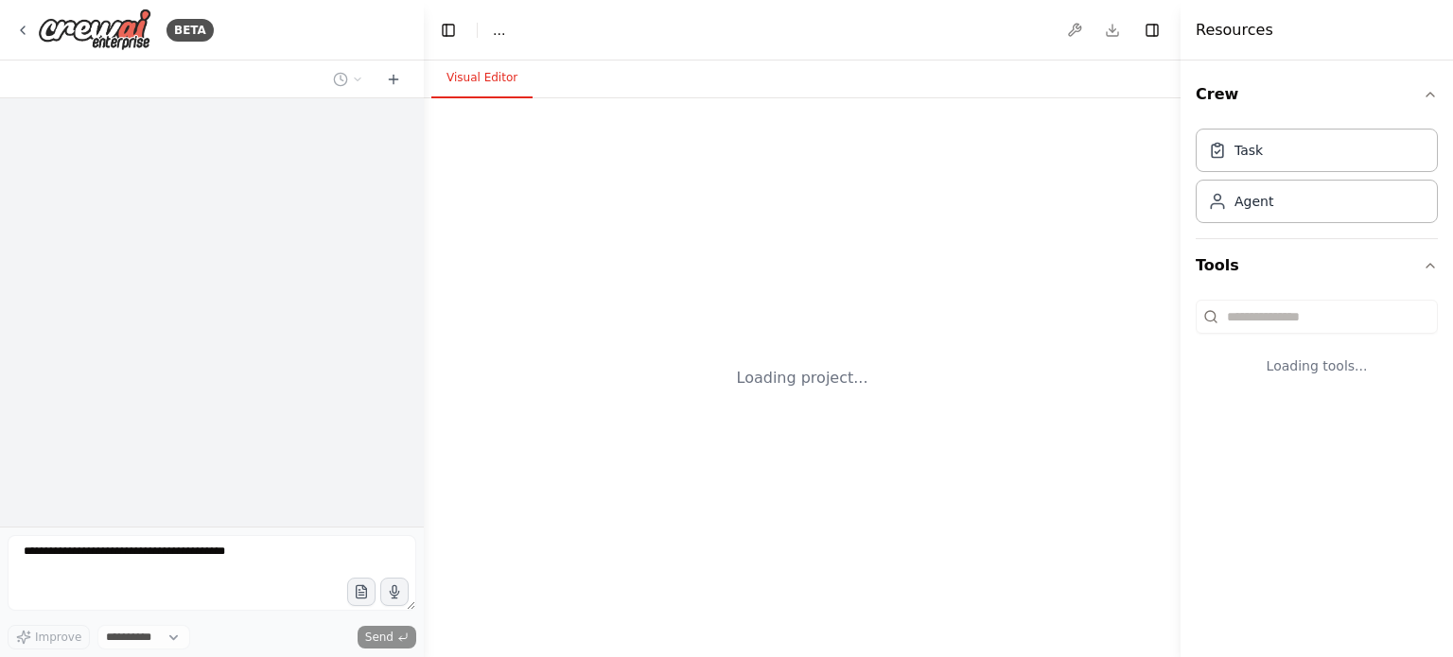
select select "****"
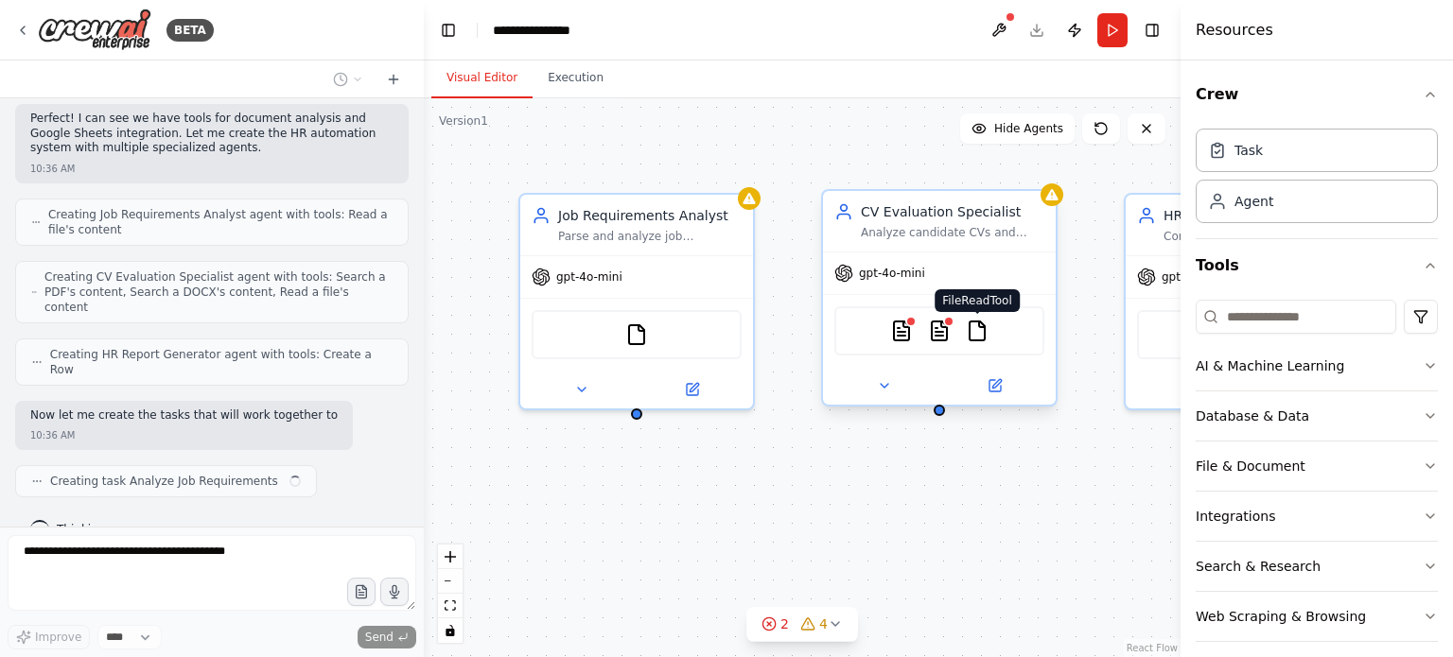
scroll to position [496, 0]
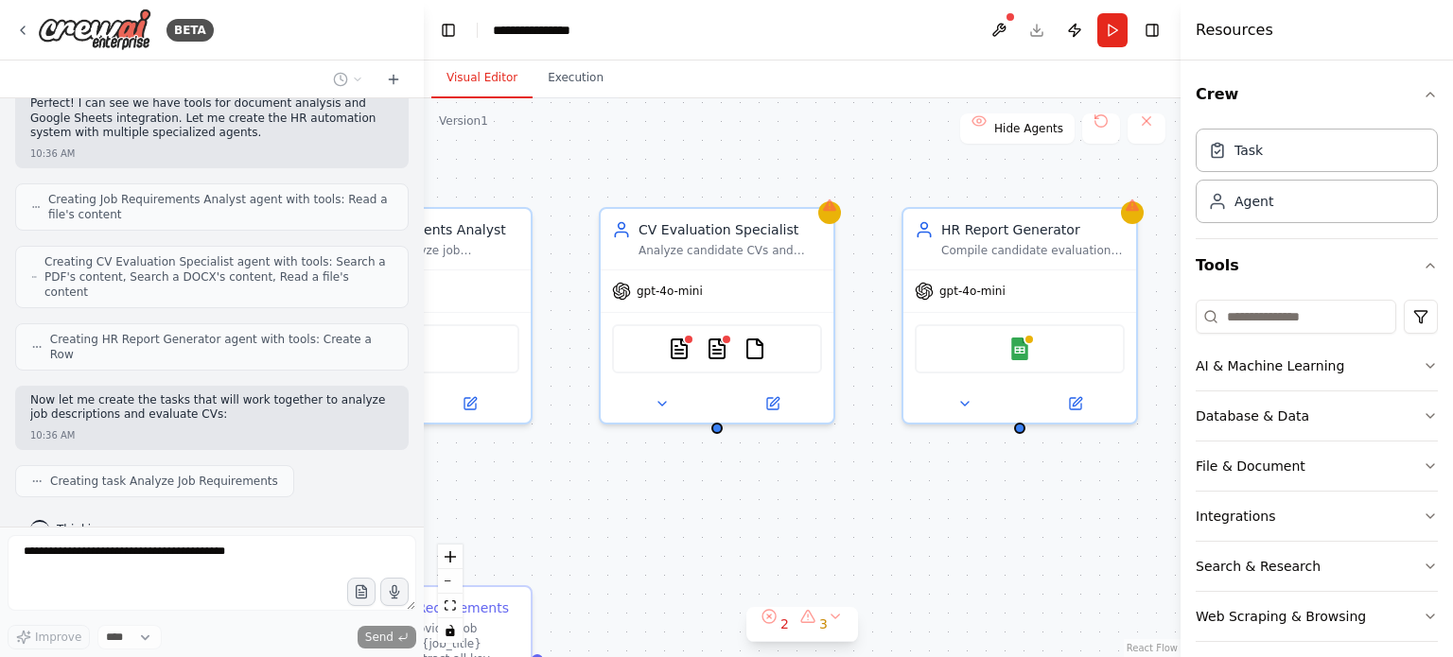
drag, startPoint x: 900, startPoint y: 451, endPoint x: 672, endPoint y: 465, distance: 228.4
click at [672, 465] on div ".deletable-edge-delete-btn { width: 20px; height: 20px; border: 0px solid #ffff…" at bounding box center [802, 377] width 757 height 559
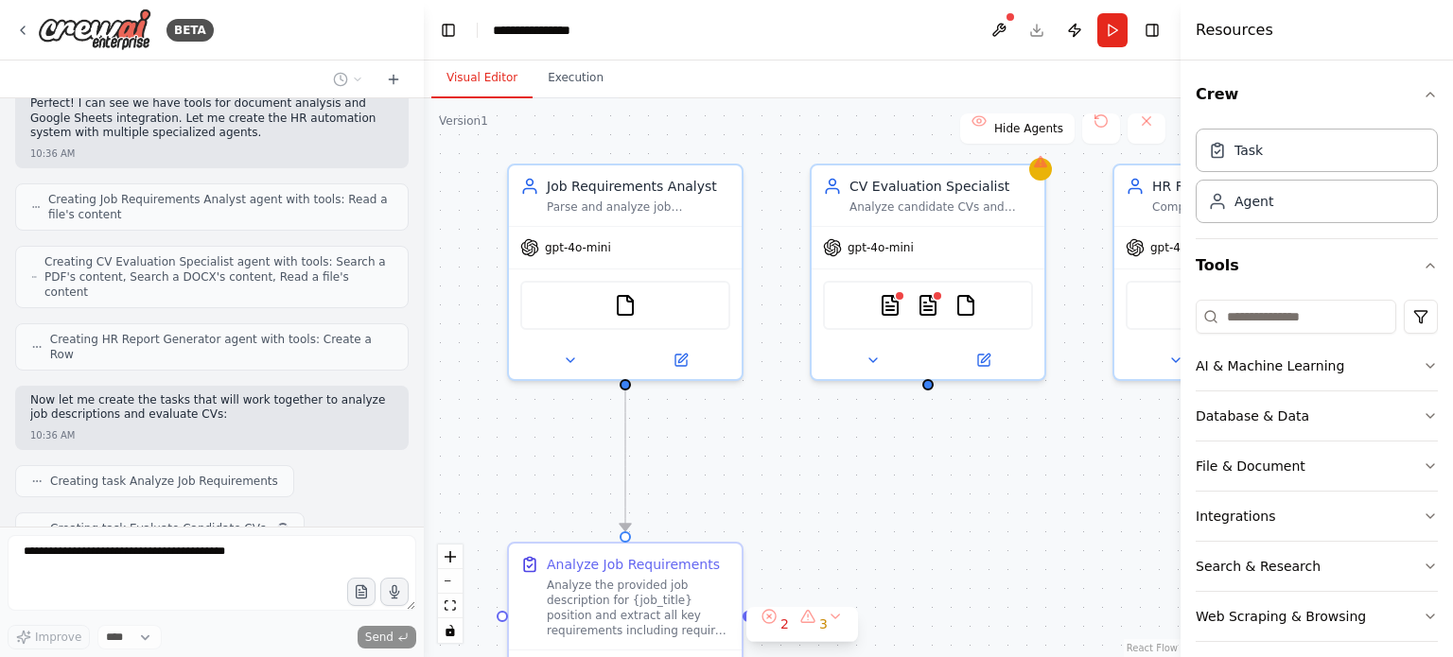
scroll to position [542, 0]
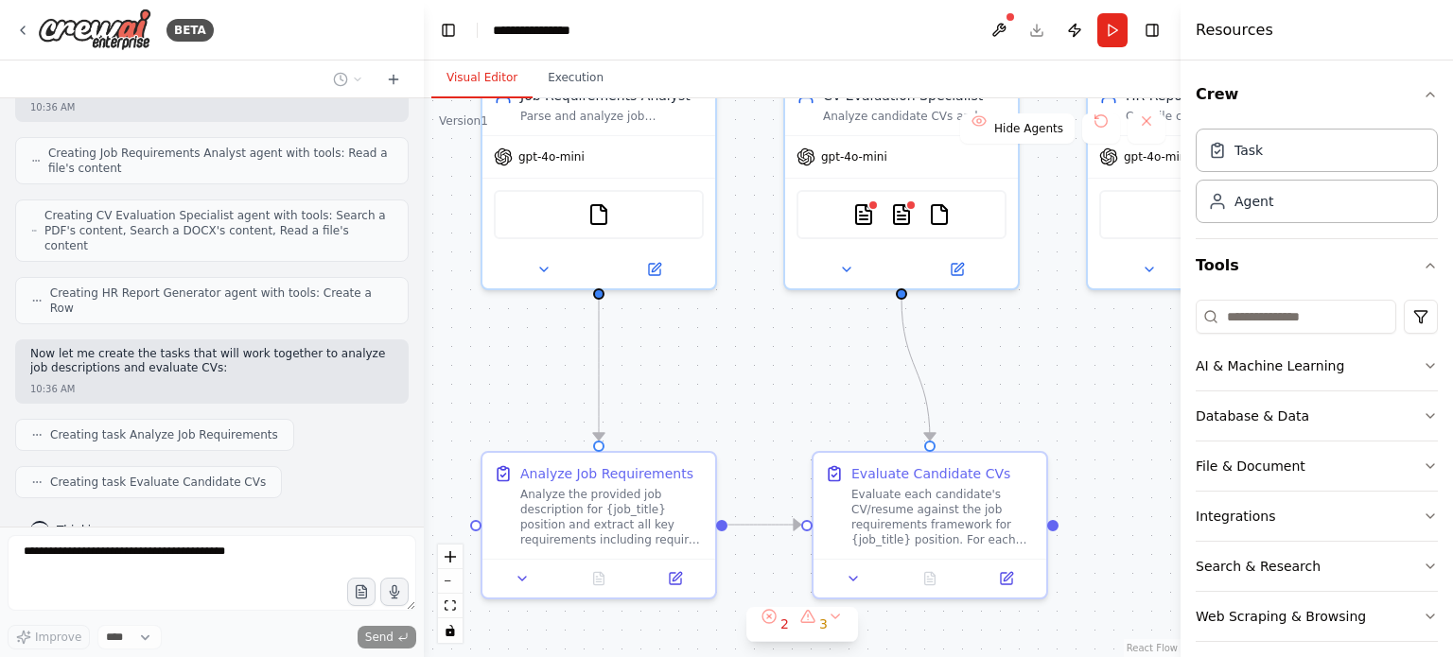
drag, startPoint x: 771, startPoint y: 484, endPoint x: 961, endPoint y: 350, distance: 232.8
click at [961, 350] on div ".deletable-edge-delete-btn { width: 20px; height: 20px; border: 0px solid #ffff…" at bounding box center [802, 377] width 757 height 559
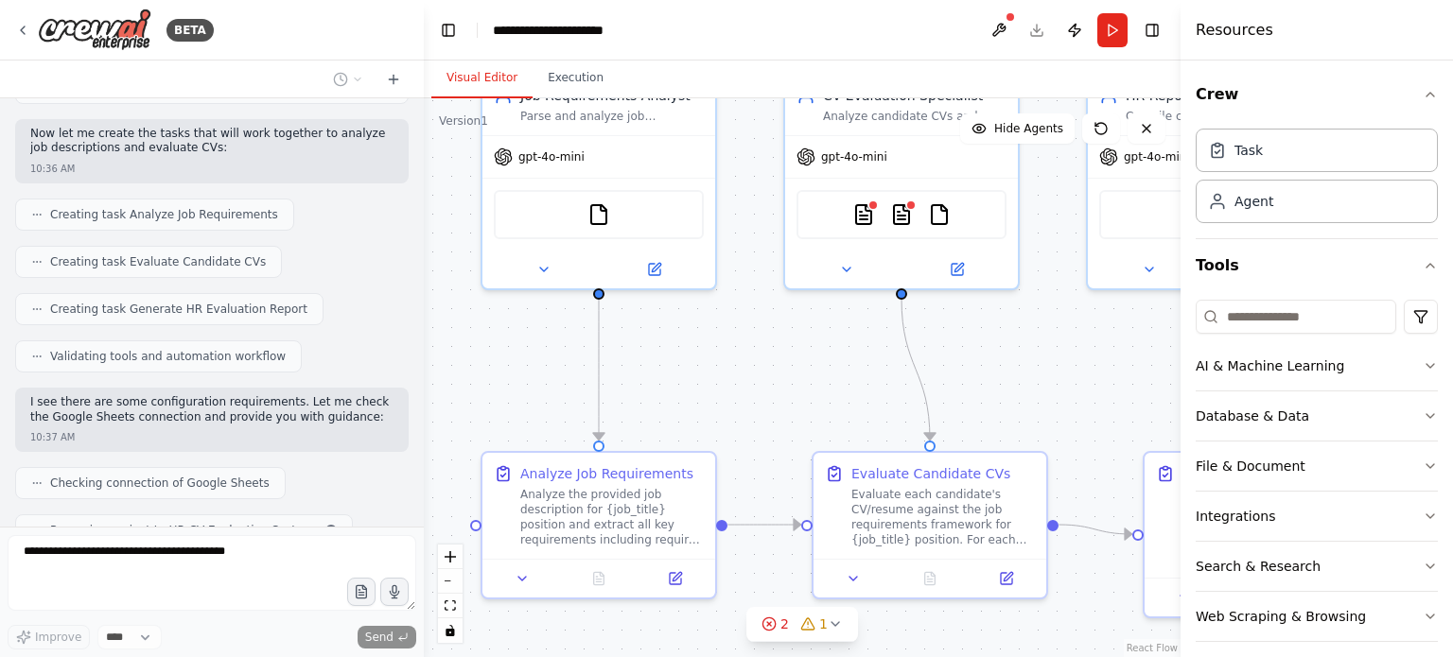
scroll to position [810, 0]
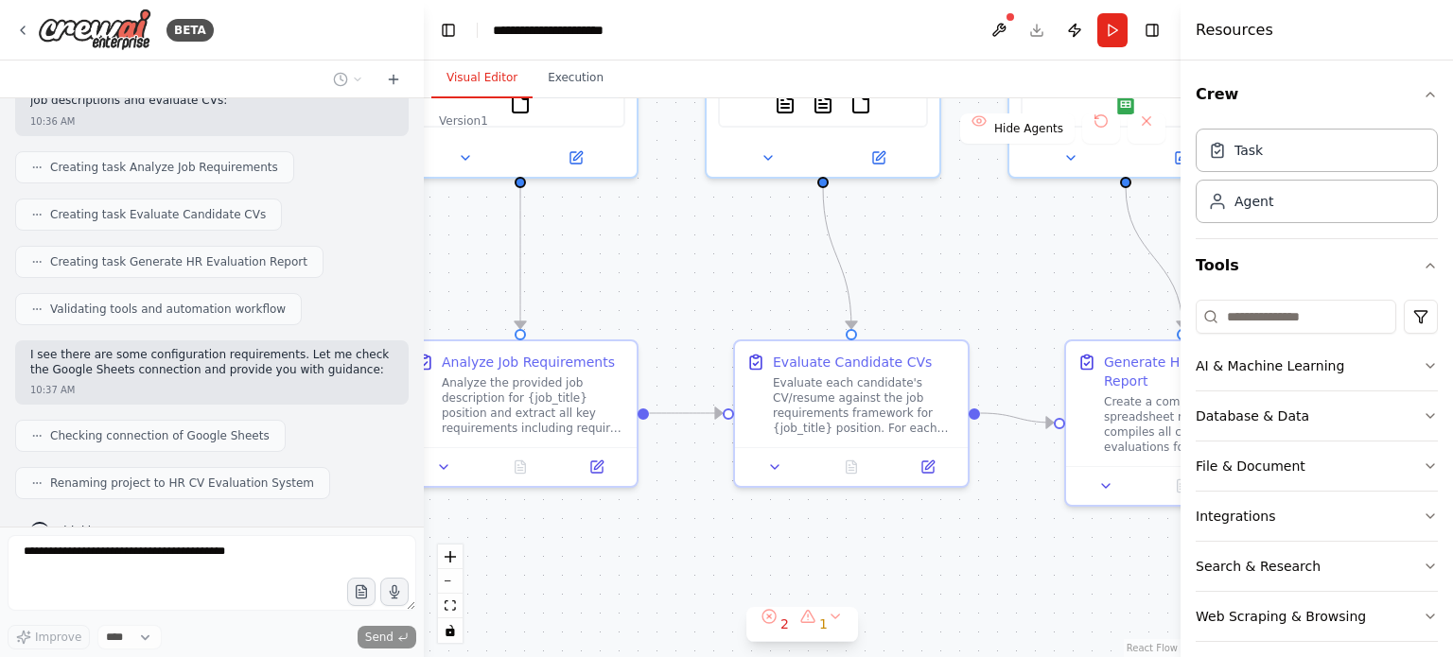
drag, startPoint x: 792, startPoint y: 375, endPoint x: 715, endPoint y: 264, distance: 135.4
click at [715, 264] on div ".deletable-edge-delete-btn { width: 20px; height: 20px; border: 0px solid #ffff…" at bounding box center [802, 377] width 757 height 559
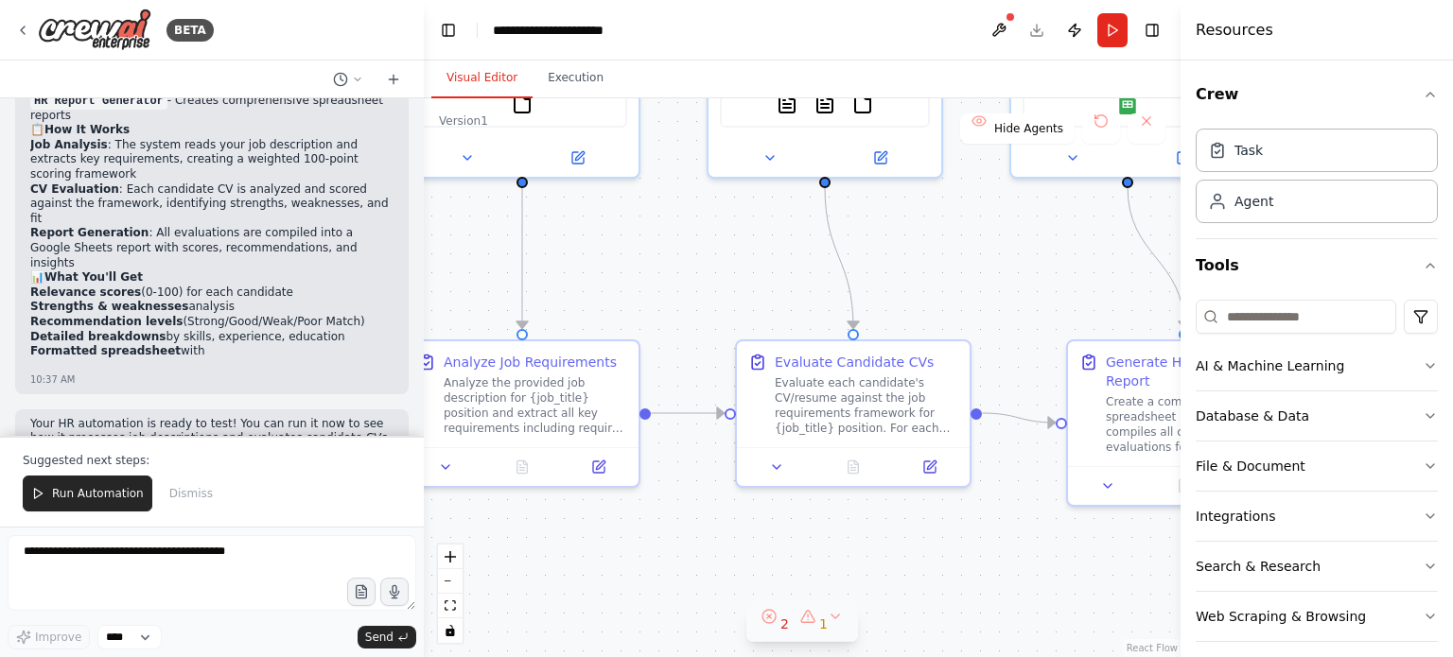
click at [832, 624] on button "2 1" at bounding box center [802, 624] width 112 height 35
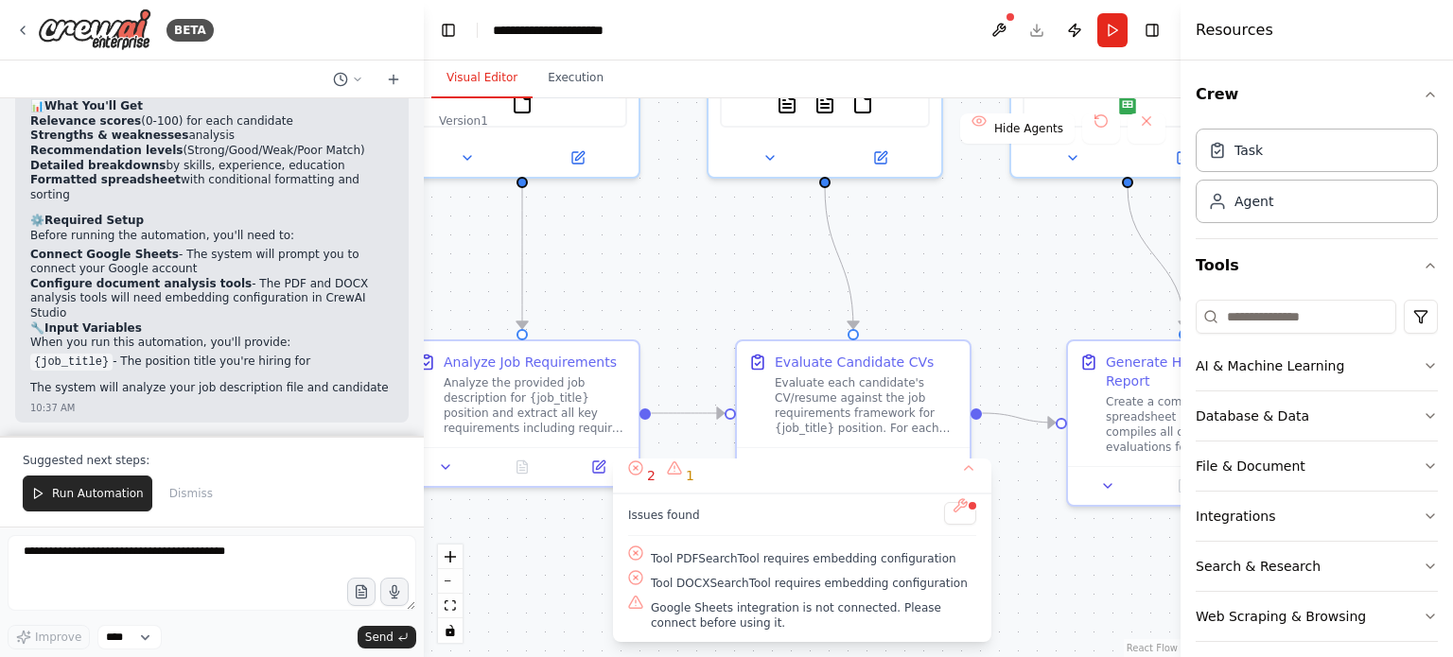
scroll to position [1550, 0]
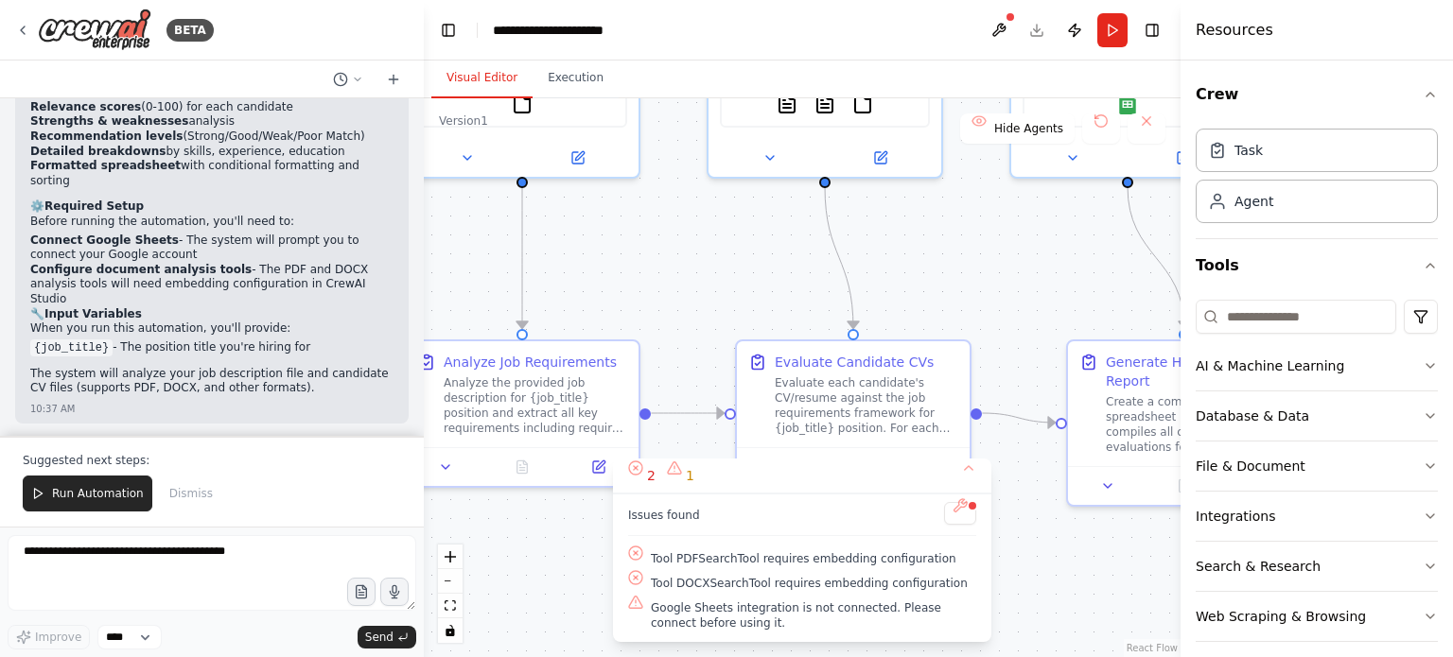
click at [1054, 561] on div ".deletable-edge-delete-btn { width: 20px; height: 20px; border: 0px solid #ffff…" at bounding box center [802, 377] width 757 height 559
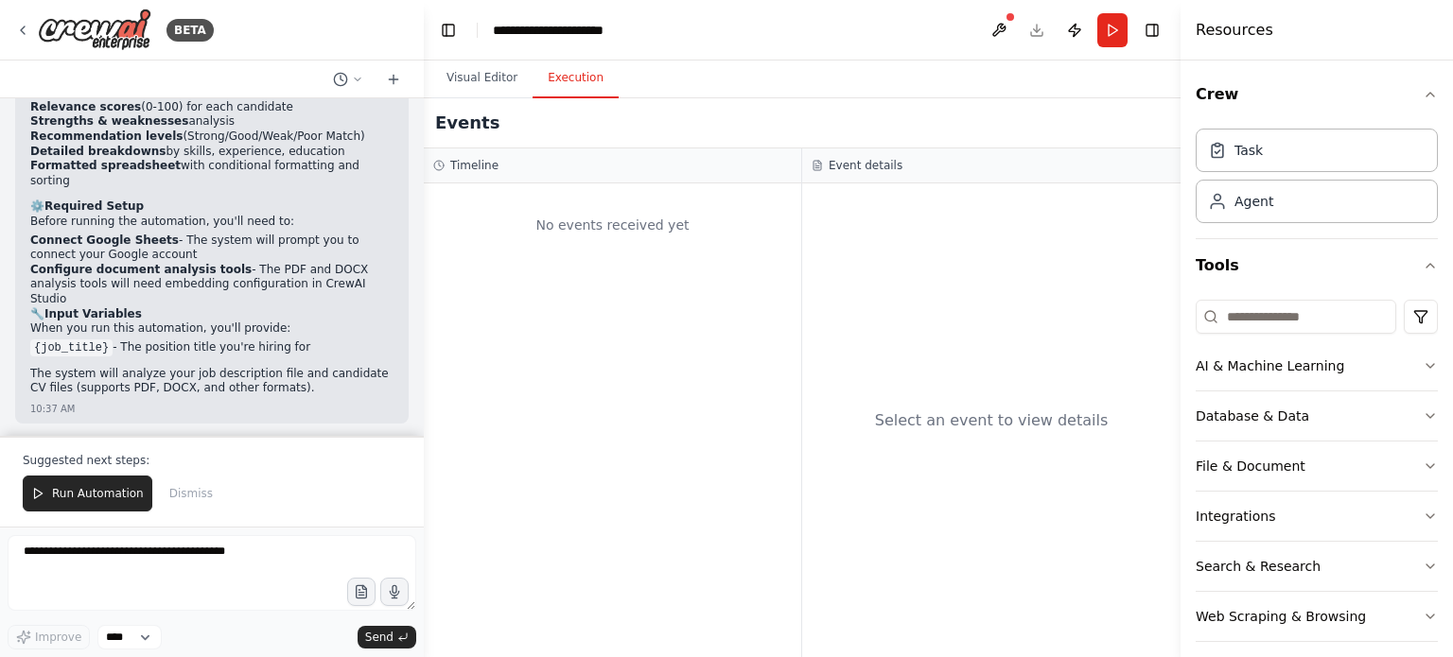
click at [564, 77] on button "Execution" at bounding box center [576, 79] width 86 height 40
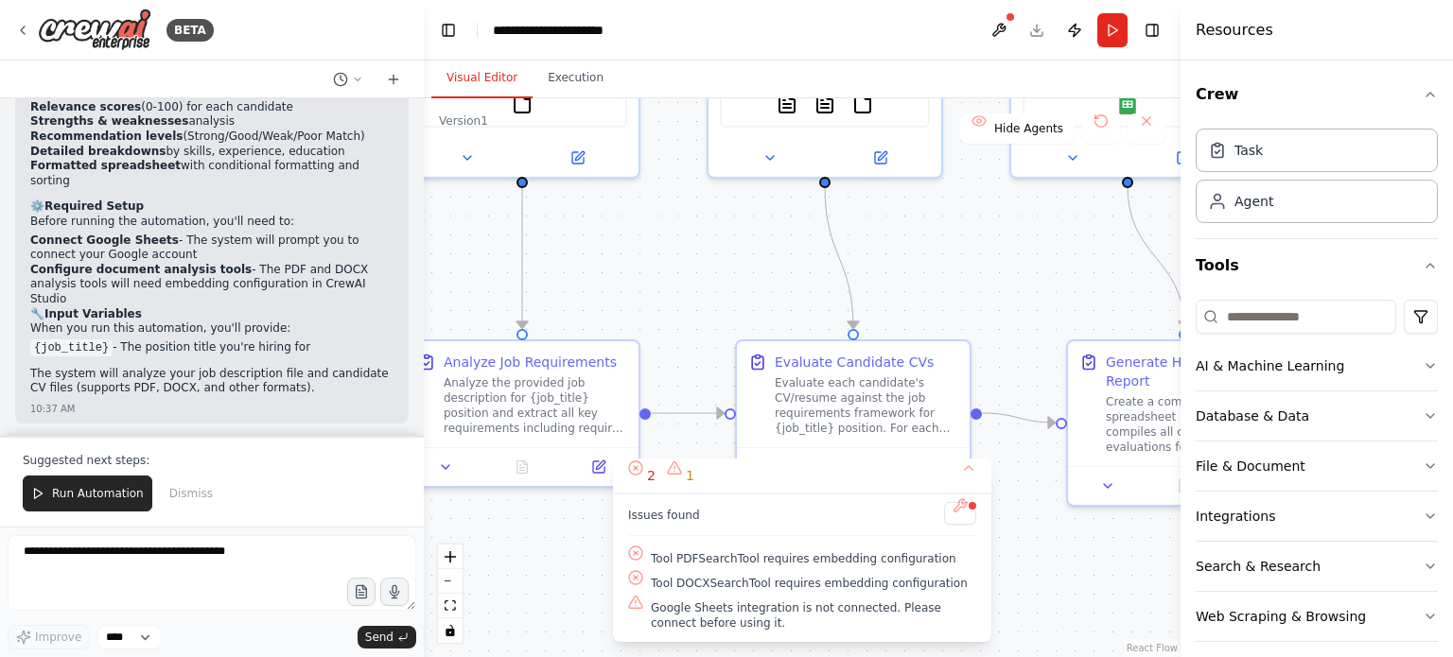
click at [492, 75] on button "Visual Editor" at bounding box center [481, 79] width 101 height 40
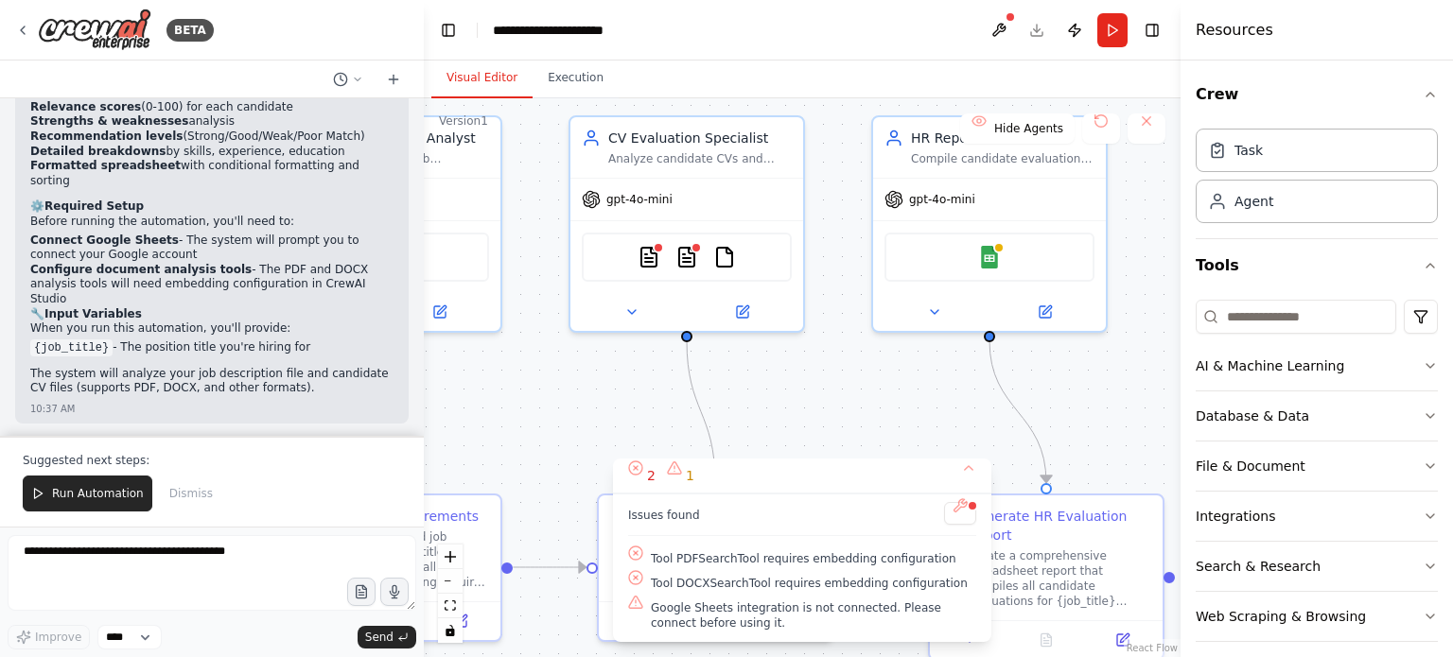
drag, startPoint x: 950, startPoint y: 287, endPoint x: 817, endPoint y: 445, distance: 206.8
click at [817, 445] on div ".deletable-edge-delete-btn { width: 20px; height: 20px; border: 0px solid #ffff…" at bounding box center [802, 377] width 757 height 559
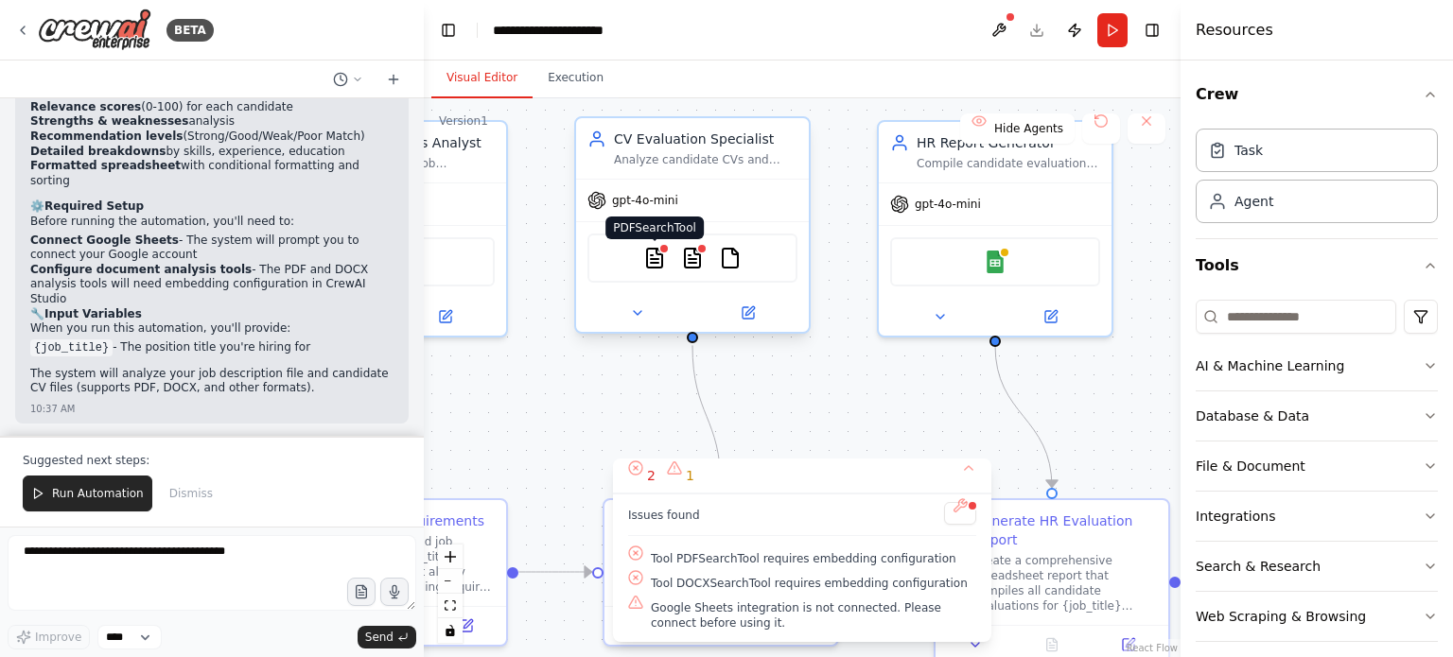
click at [656, 258] on img at bounding box center [654, 258] width 23 height 23
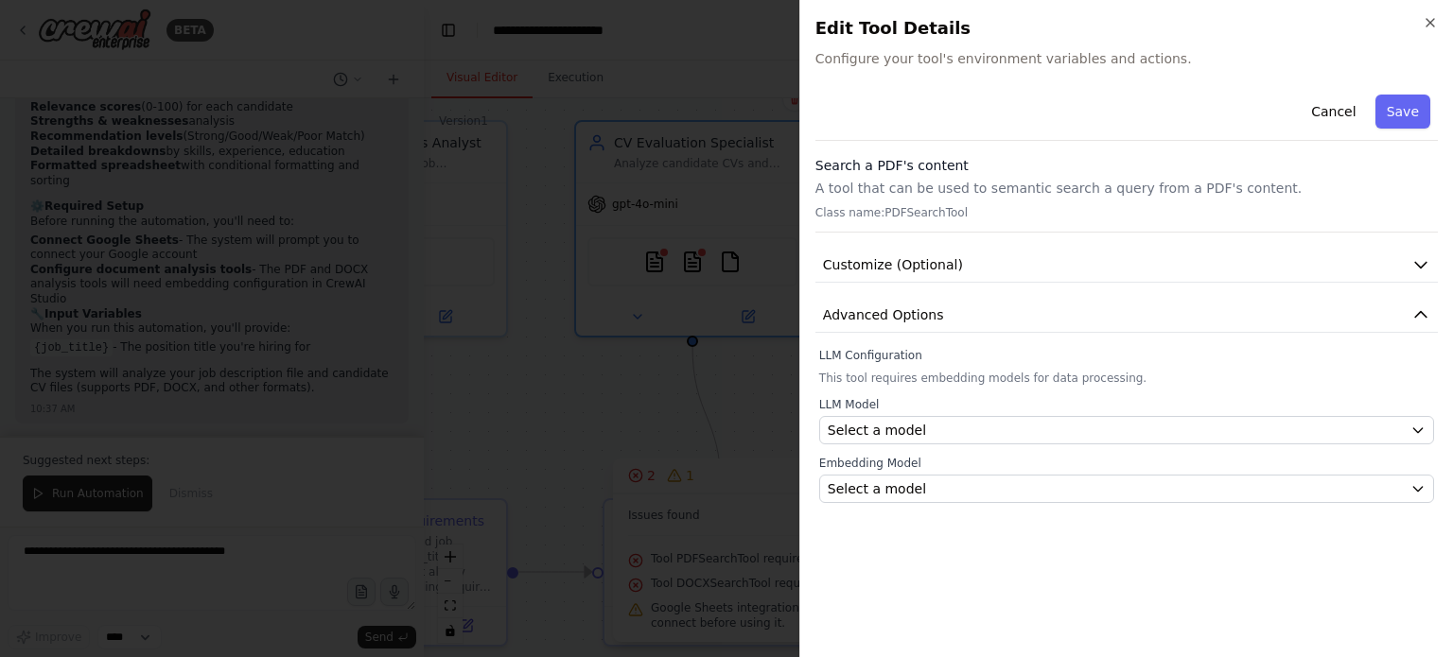
click at [935, 59] on span "Configure your tool's environment variables and actions." at bounding box center [1126, 58] width 622 height 19
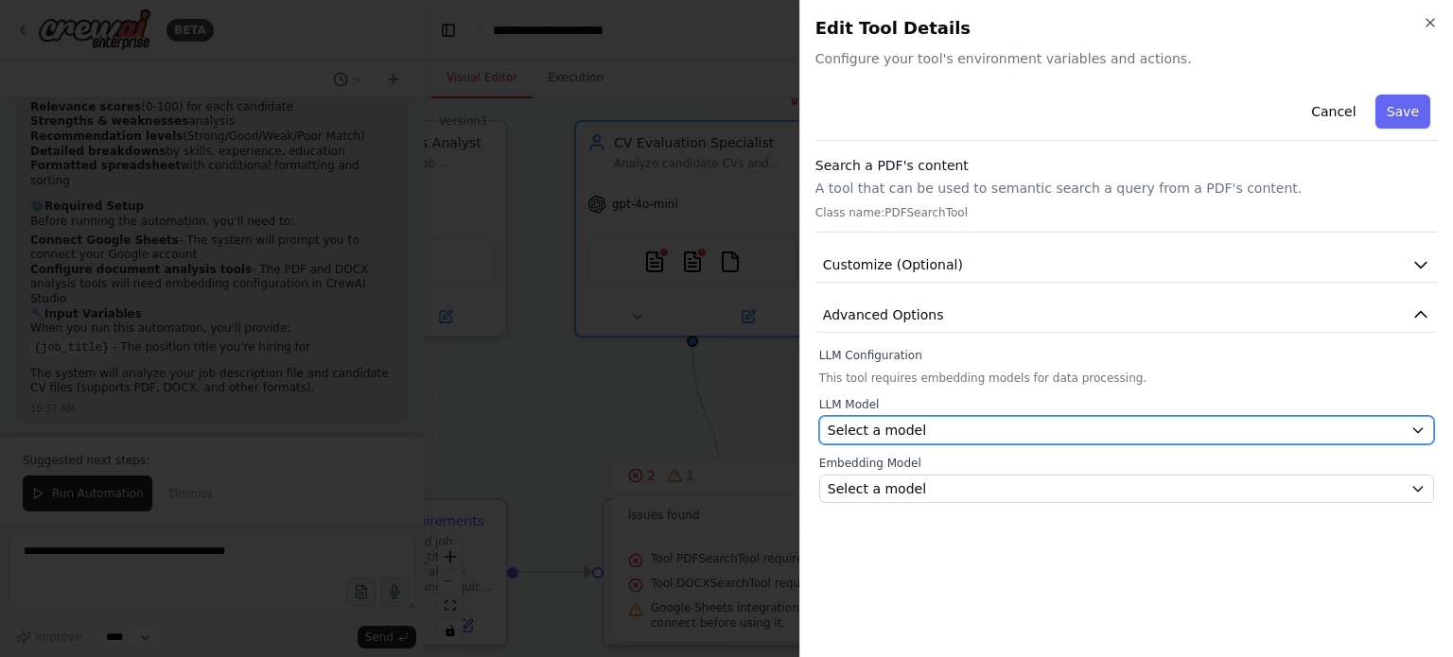
click at [950, 432] on div "Select a model" at bounding box center [1115, 430] width 575 height 19
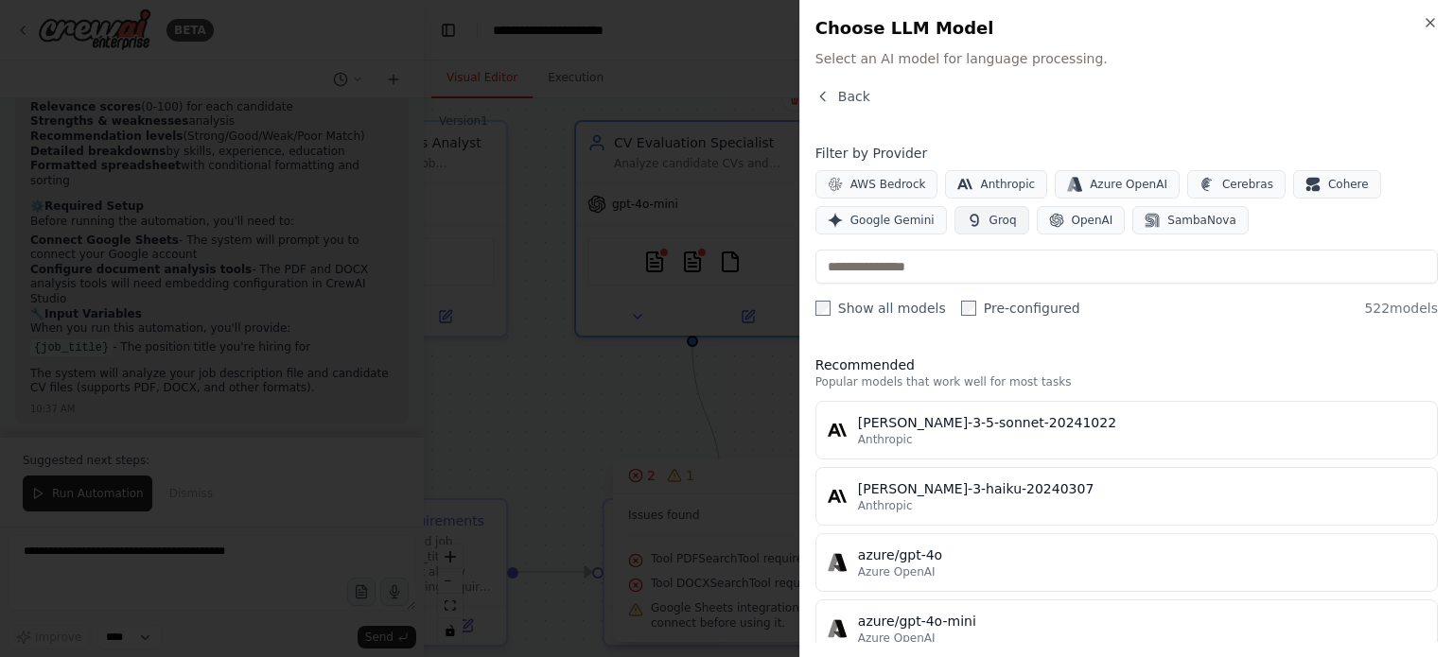
click at [995, 222] on span "Groq" at bounding box center [1002, 220] width 27 height 15
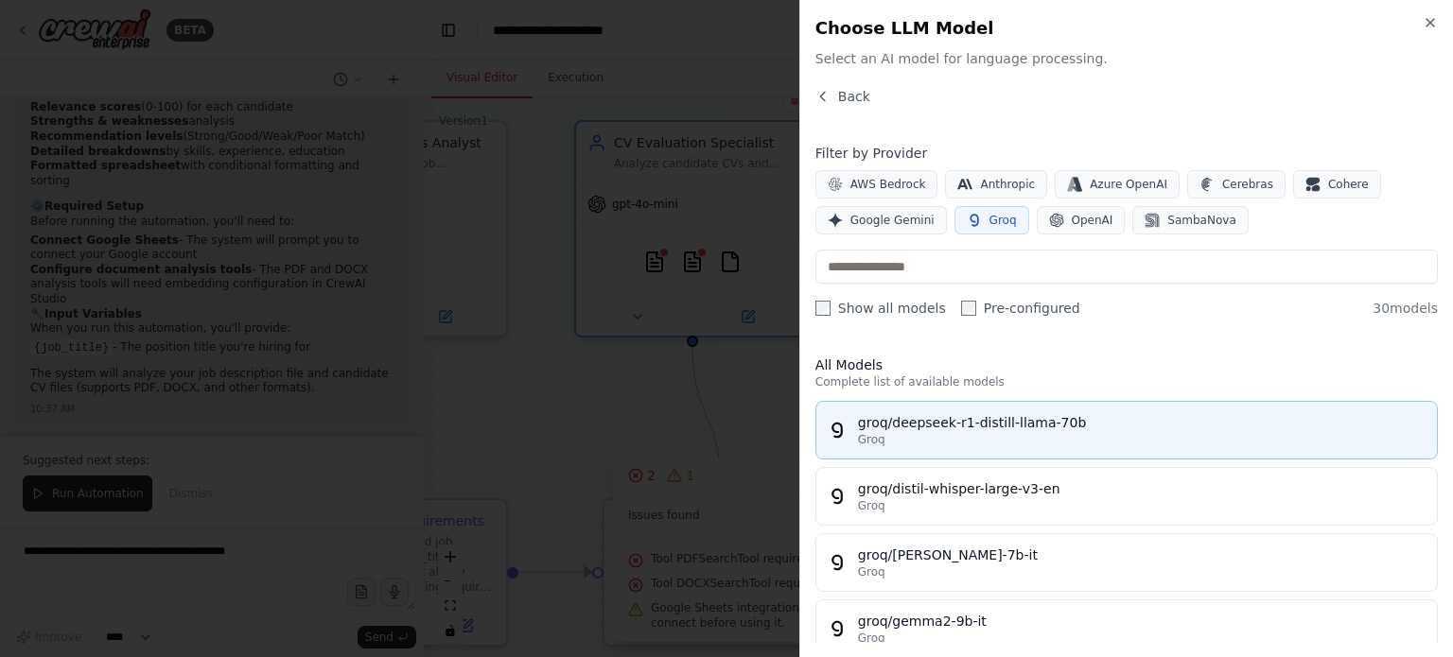
click at [1036, 425] on div "groq/deepseek-r1-distill-llama-70b" at bounding box center [1141, 422] width 567 height 19
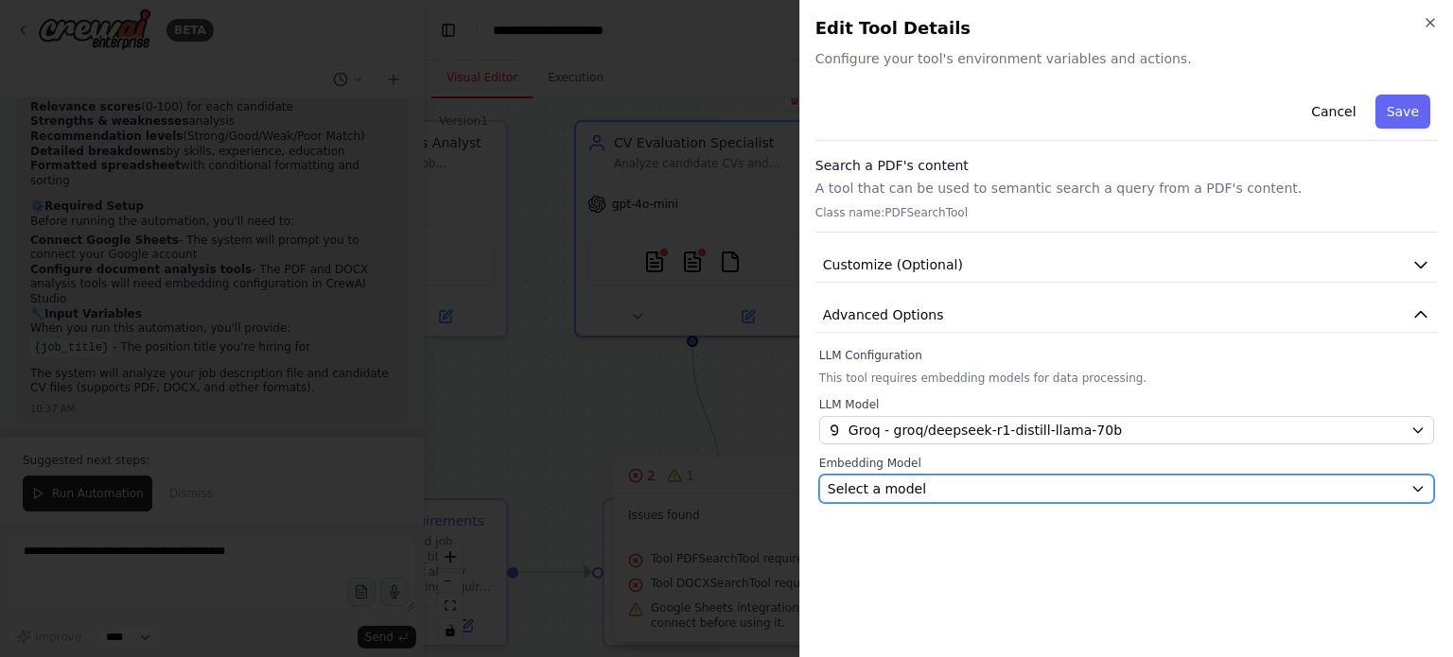
click at [996, 480] on div "Select a model" at bounding box center [1115, 489] width 575 height 19
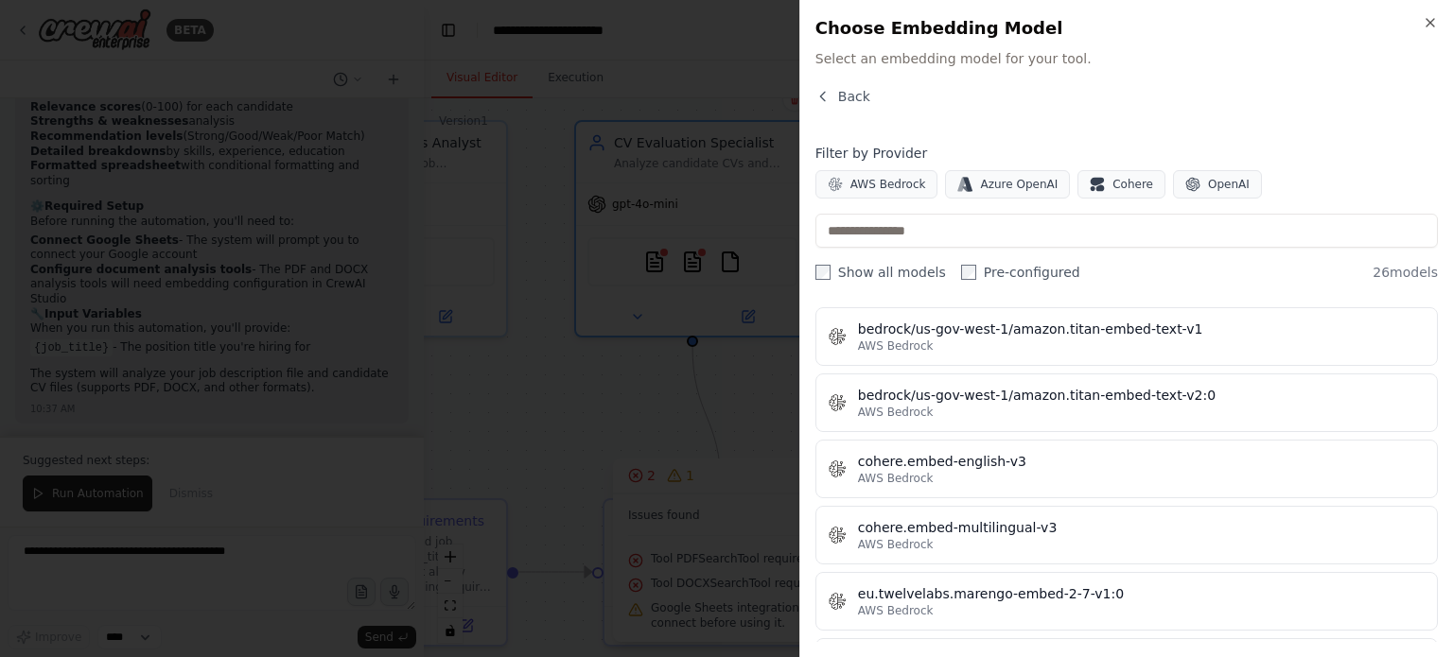
scroll to position [405, 0]
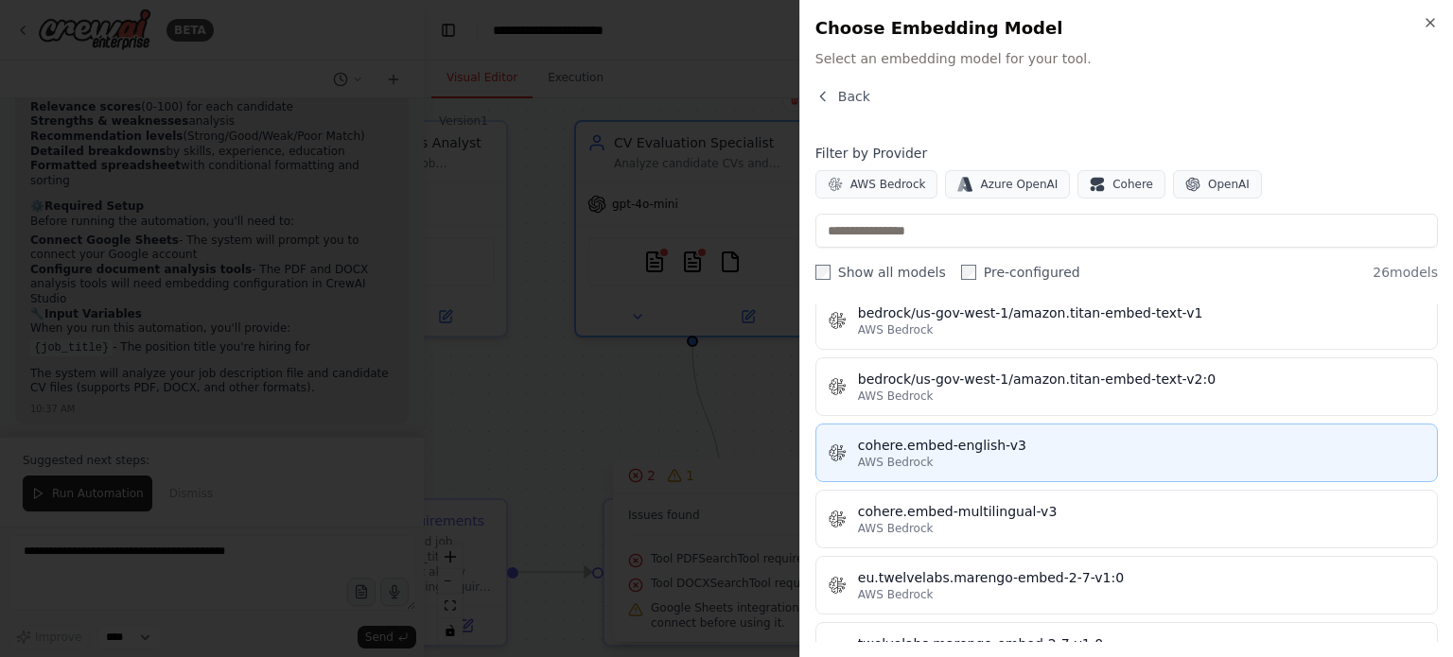
click at [1046, 461] on div "AWS Bedrock" at bounding box center [1141, 462] width 567 height 15
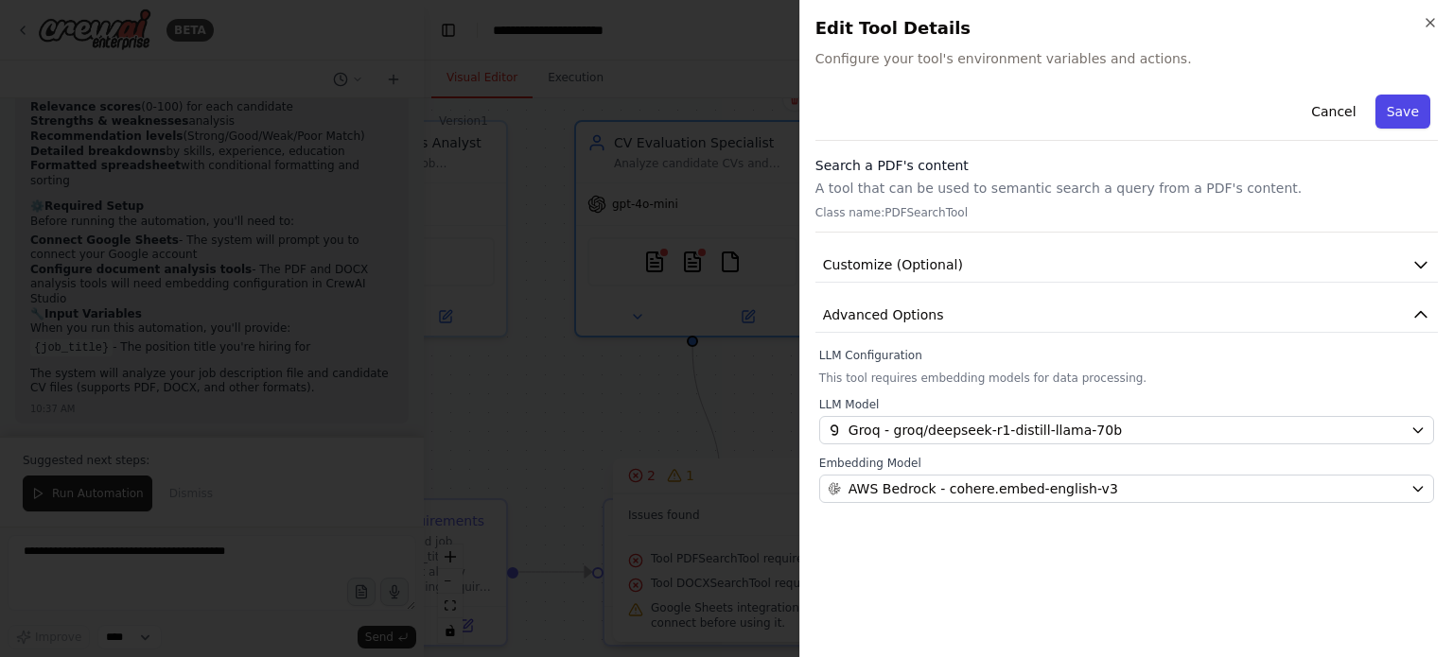
click at [1419, 110] on button "Save" at bounding box center [1402, 112] width 55 height 34
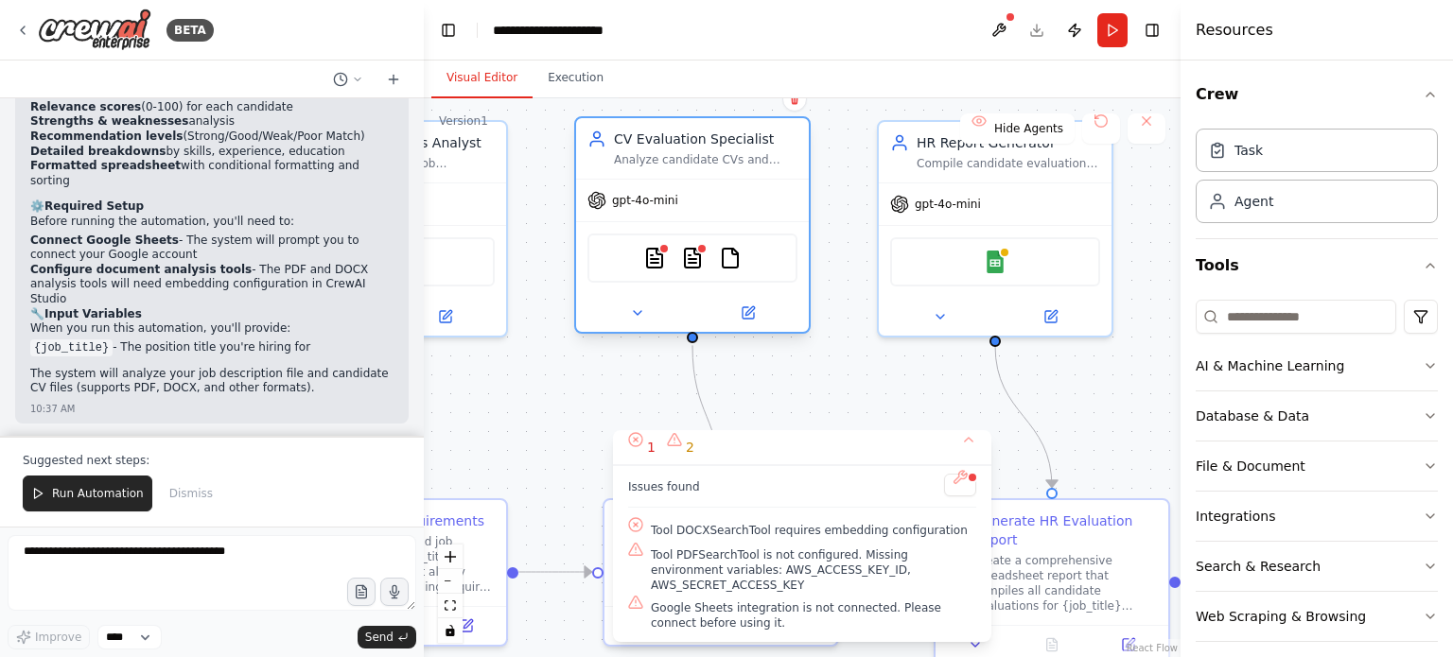
click at [662, 274] on div "PDFSearchTool DOCXSearchTool FileReadTool" at bounding box center [692, 258] width 210 height 49
click at [662, 250] on div at bounding box center [663, 248] width 11 height 11
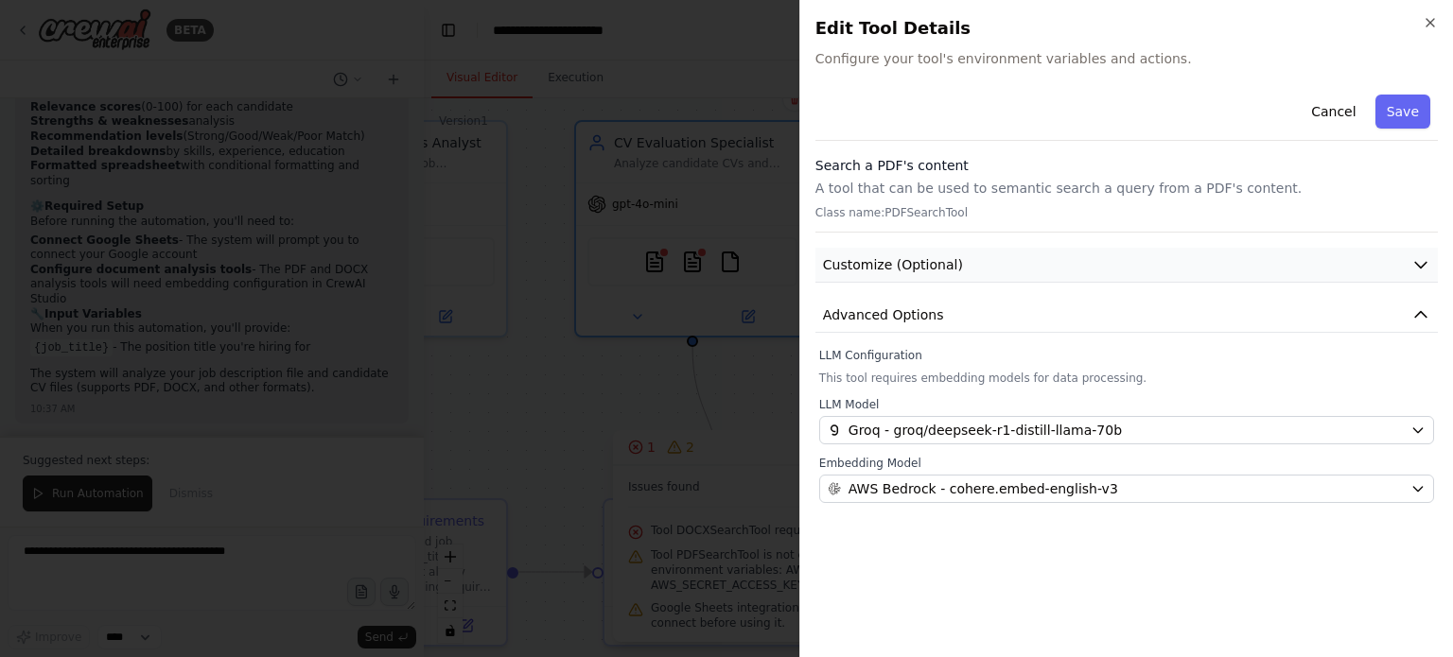
click at [996, 260] on button "Customize (Optional)" at bounding box center [1126, 265] width 622 height 35
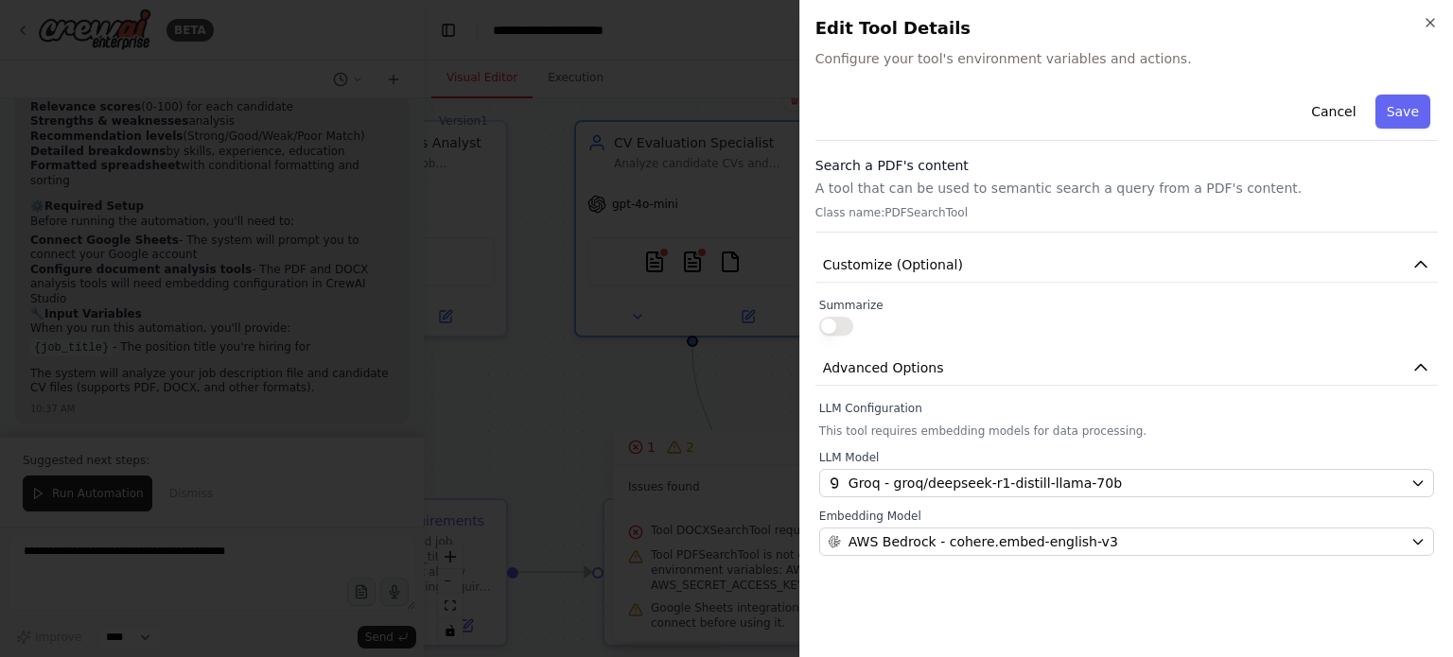
click at [835, 321] on button "button" at bounding box center [836, 326] width 34 height 19
click at [931, 193] on p "A tool that can be used to semantic search a query from a PDF's content." at bounding box center [1126, 188] width 622 height 19
click at [1423, 368] on icon "button" at bounding box center [1420, 367] width 19 height 19
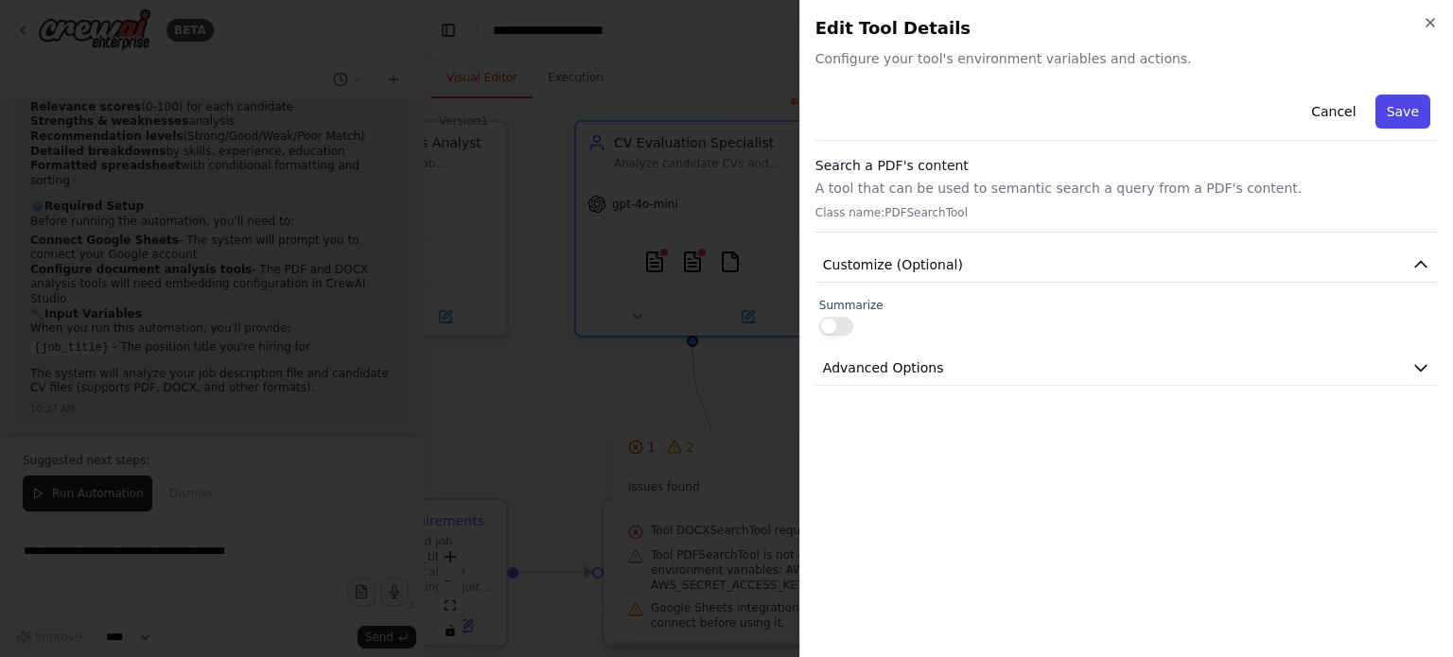
click at [1407, 109] on button "Save" at bounding box center [1402, 112] width 55 height 34
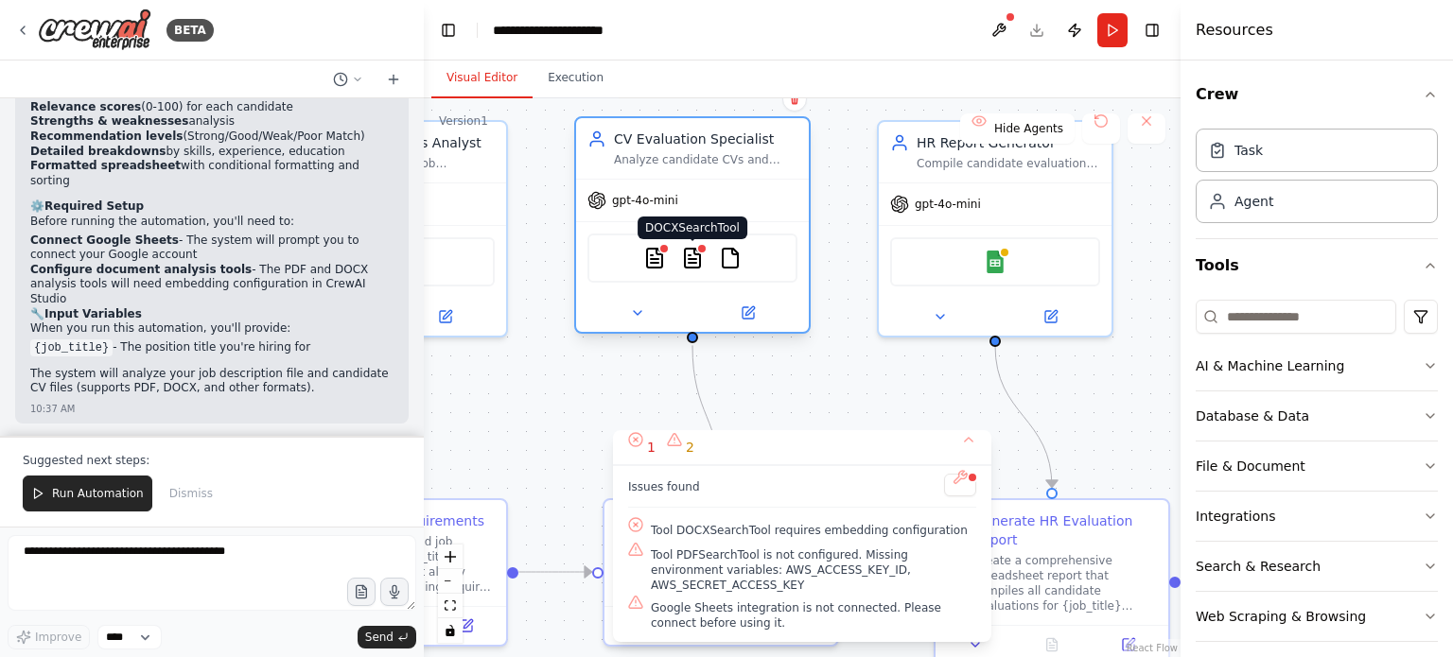
click at [696, 245] on div at bounding box center [701, 248] width 11 height 11
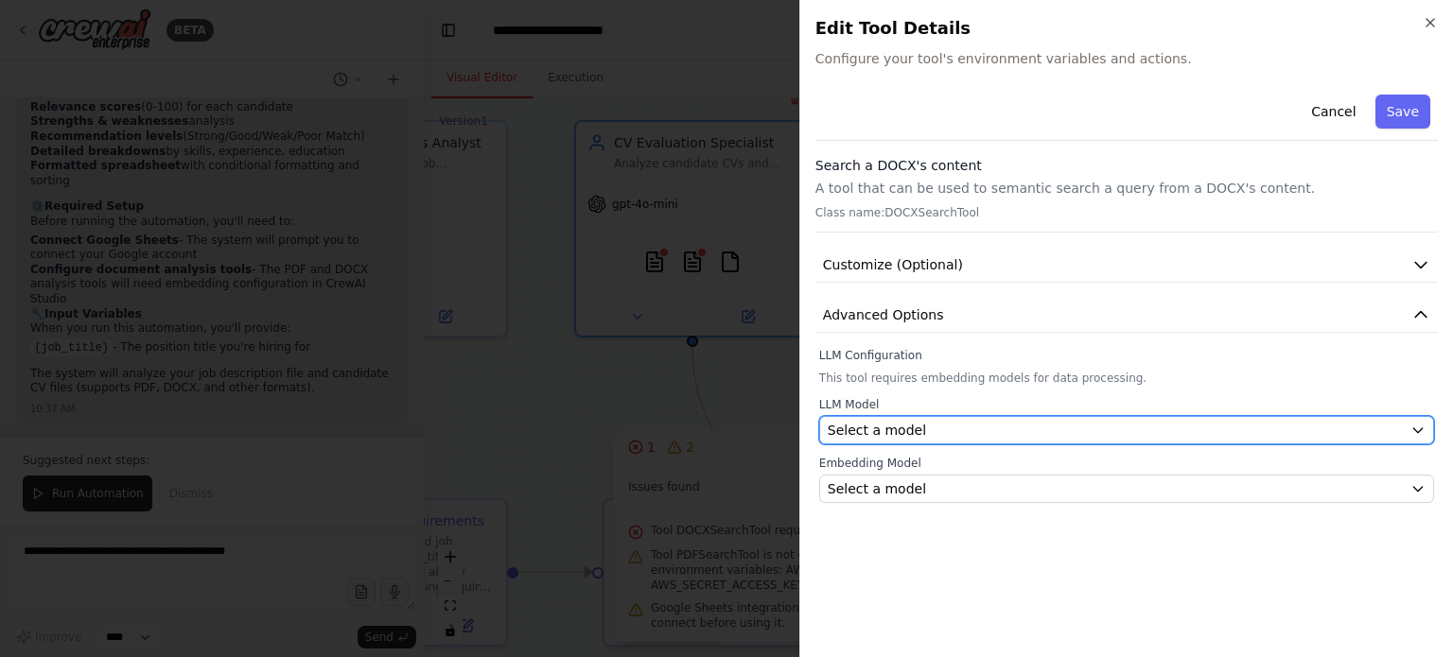
click at [933, 427] on div "Select a model" at bounding box center [1115, 430] width 575 height 19
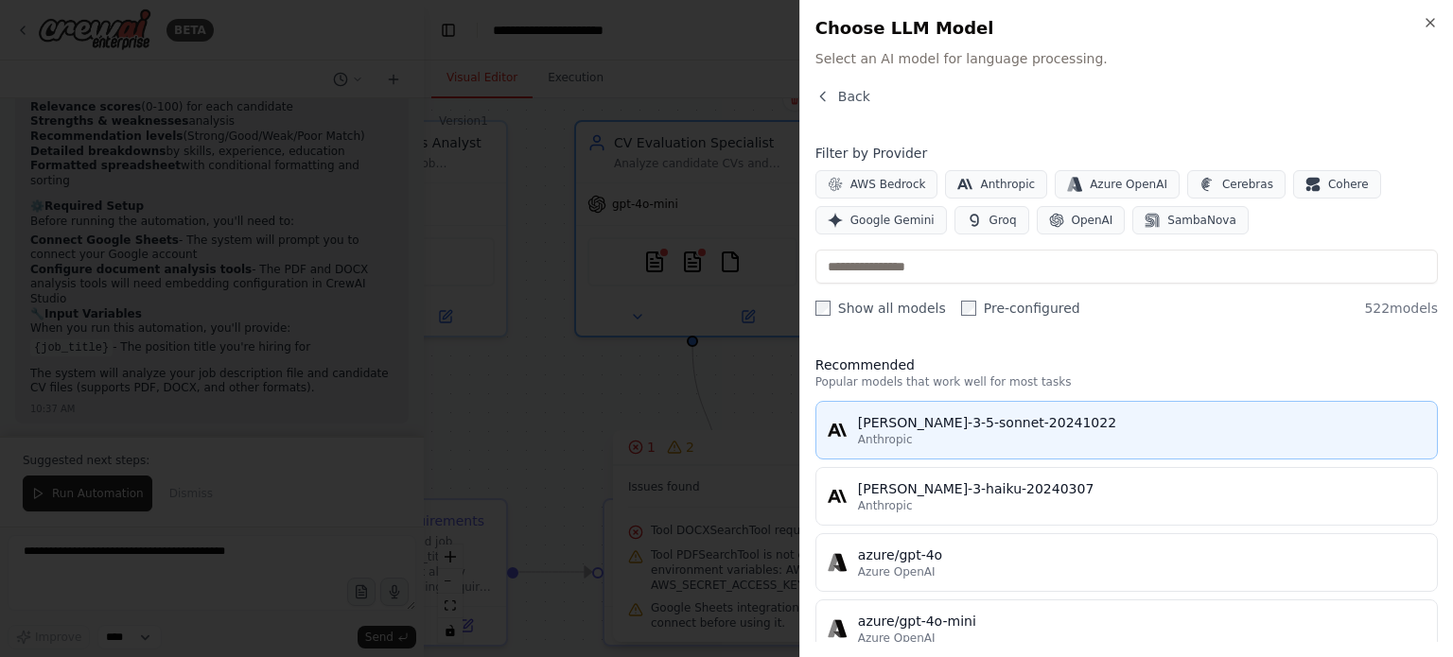
click at [970, 434] on div "Anthropic" at bounding box center [1141, 439] width 567 height 15
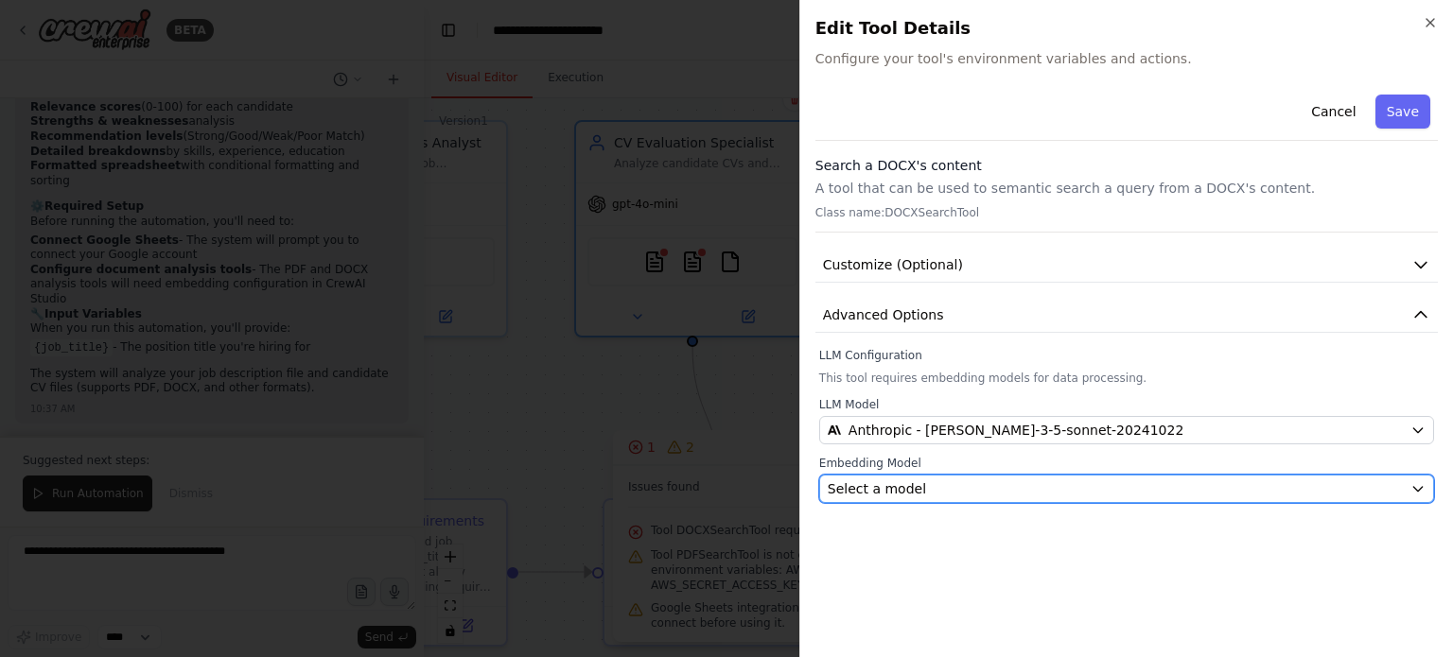
click at [955, 483] on div "Select a model" at bounding box center [1115, 489] width 575 height 19
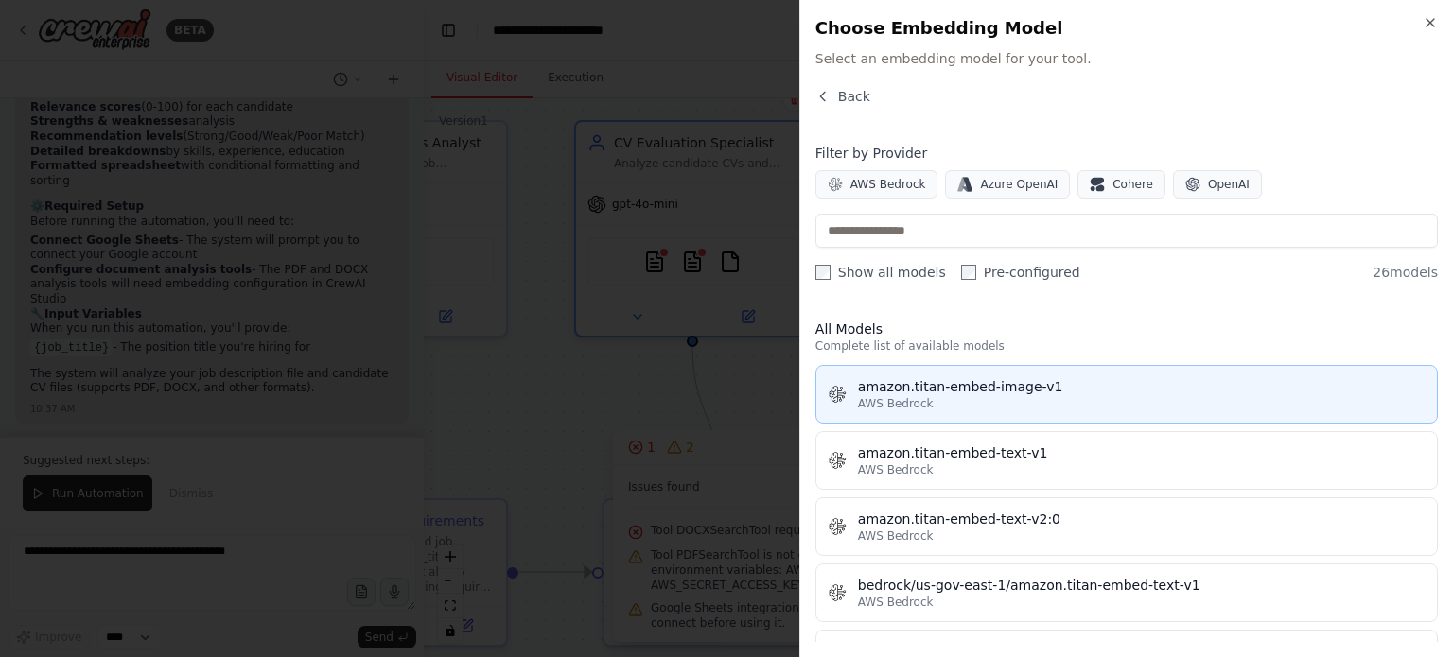
click at [946, 393] on div "amazon.titan-embed-image-v1" at bounding box center [1141, 386] width 567 height 19
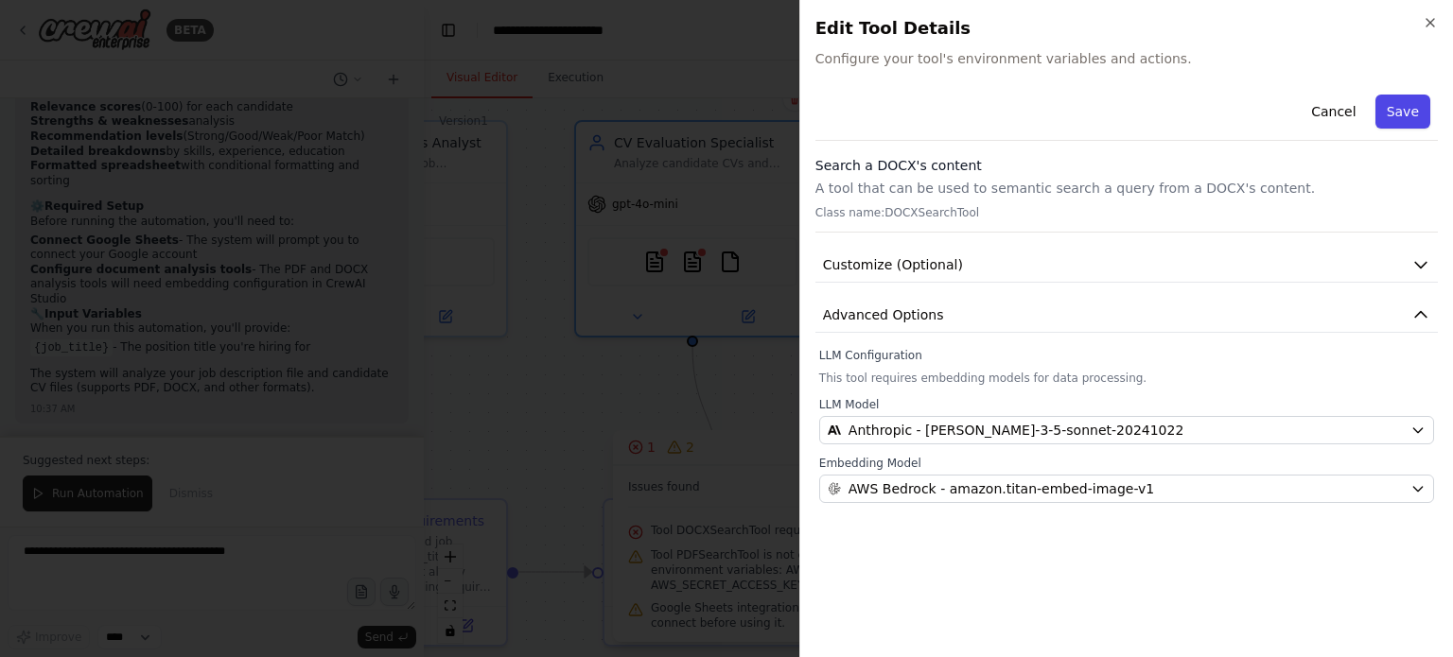
click at [1409, 105] on button "Save" at bounding box center [1402, 112] width 55 height 34
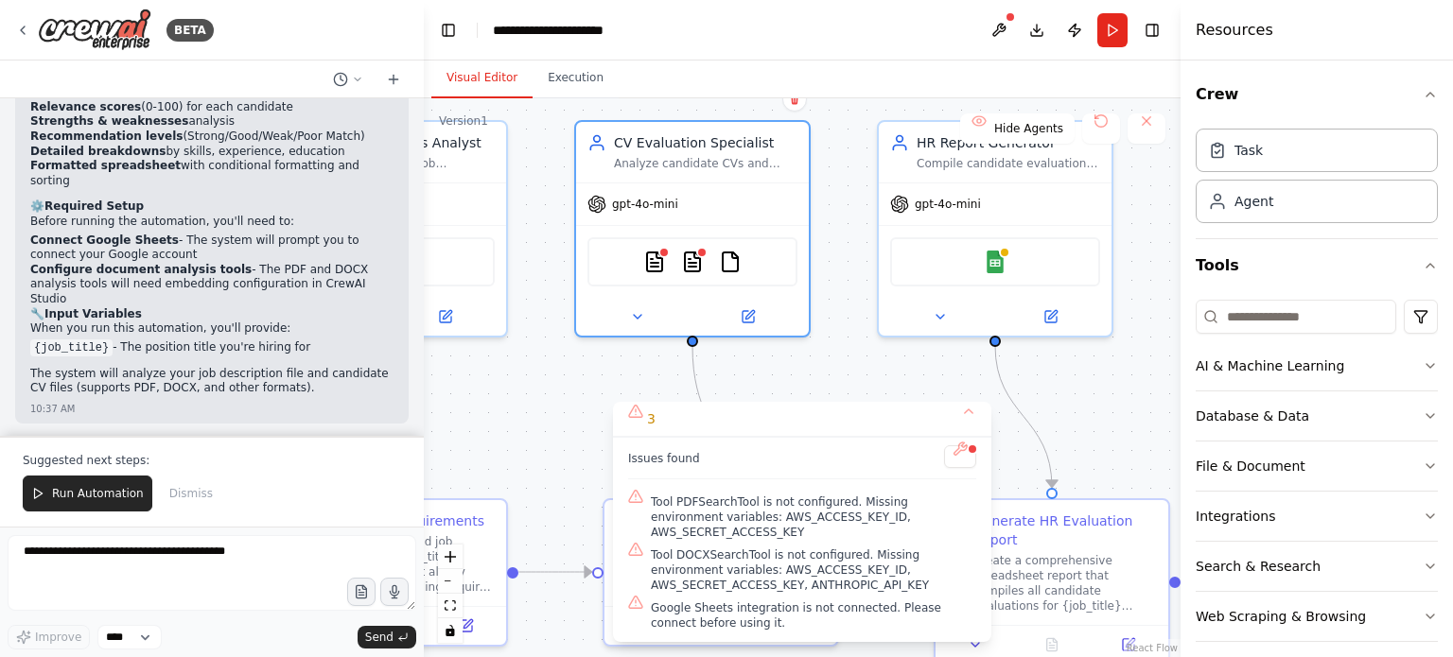
click at [760, 533] on span "Tool PDFSearchTool is not configured. Missing environment variables: AWS_ACCESS…" at bounding box center [813, 517] width 325 height 45
click at [953, 468] on button at bounding box center [960, 456] width 32 height 23
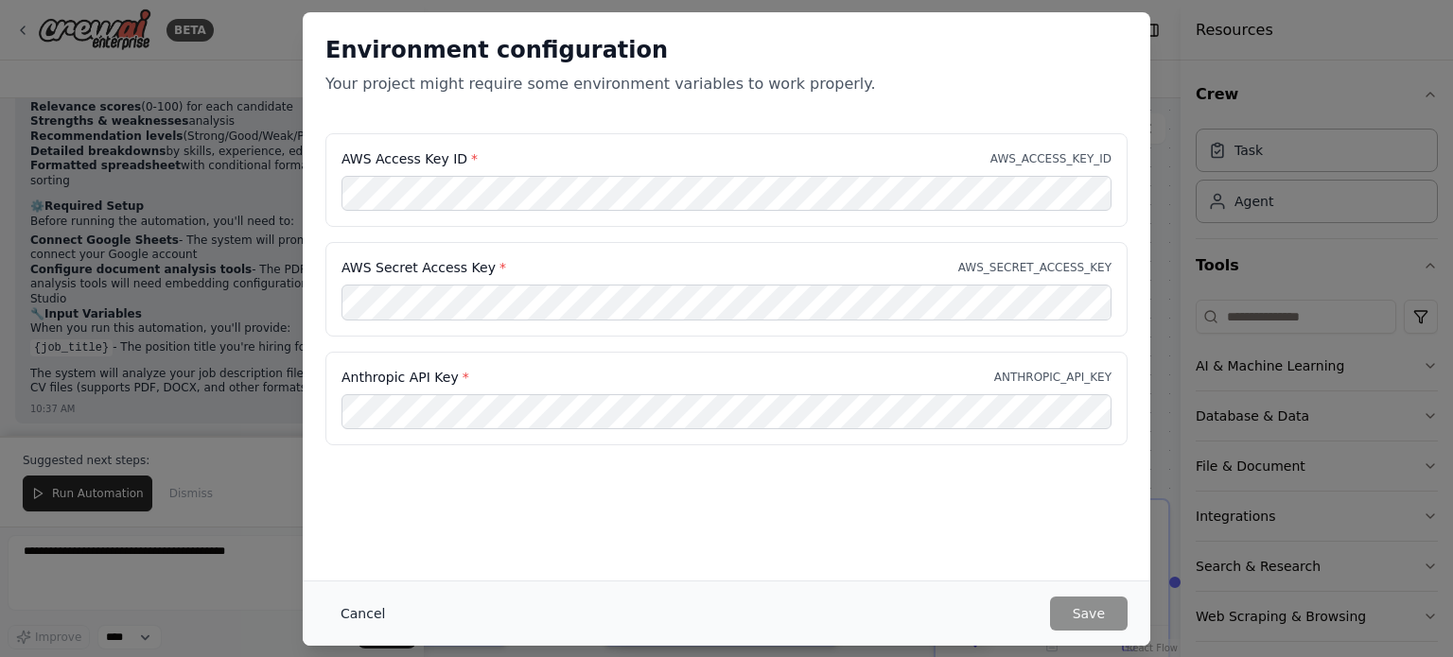
click at [373, 604] on button "Cancel" at bounding box center [362, 614] width 75 height 34
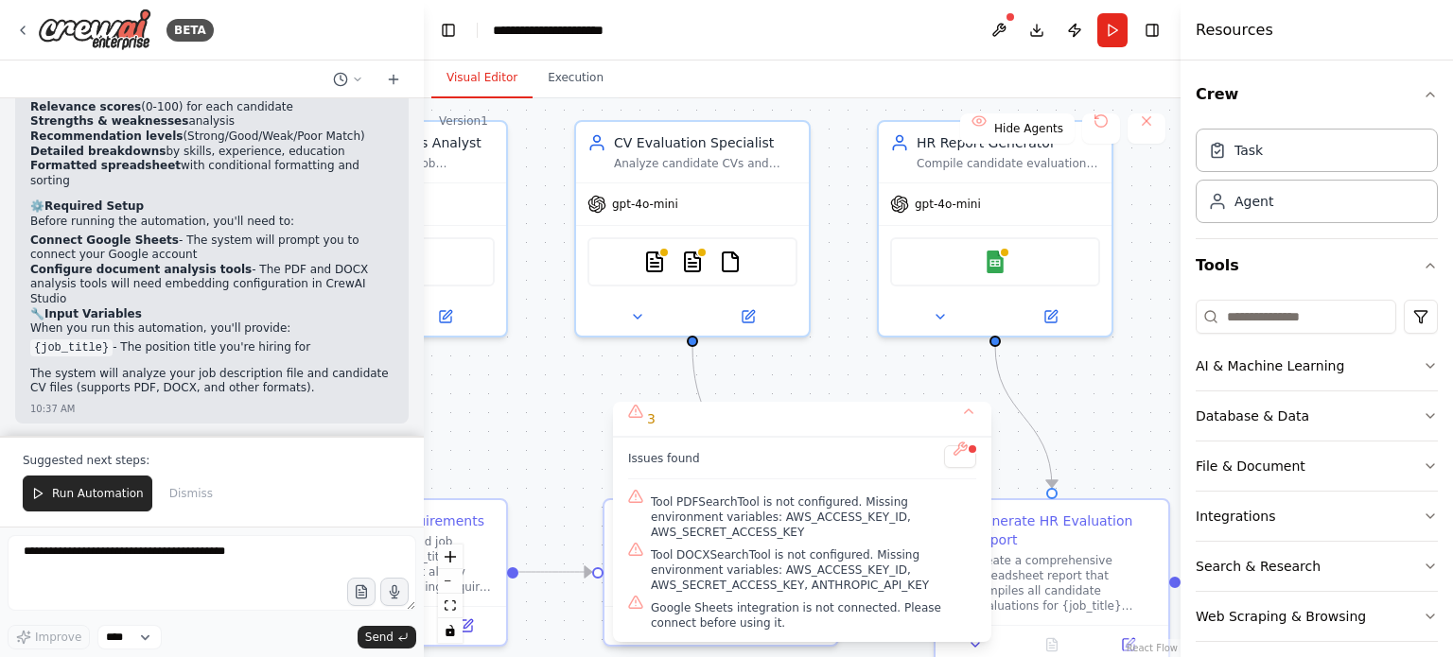
click at [703, 621] on span "Google Sheets integration is not connected. Please connect before using it." at bounding box center [813, 616] width 325 height 30
click at [996, 268] on img at bounding box center [995, 258] width 23 height 23
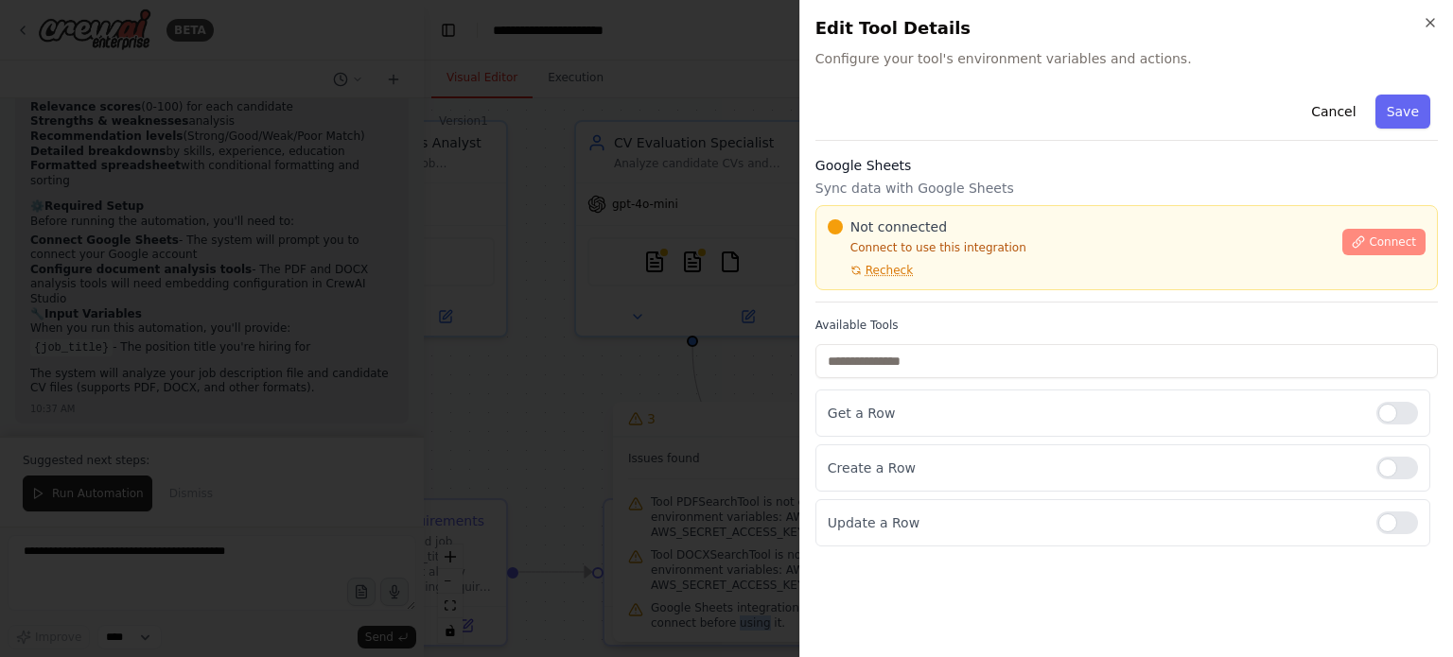
click at [1395, 231] on button "Connect" at bounding box center [1383, 242] width 83 height 26
click at [909, 176] on div "Google Sheets Sync data with Google Sheets Not connected Connect to use this in…" at bounding box center [1126, 229] width 622 height 147
click at [927, 166] on h3 "Google Sheets" at bounding box center [1126, 165] width 622 height 19
click at [859, 168] on h3 "Google Sheets" at bounding box center [1126, 165] width 622 height 19
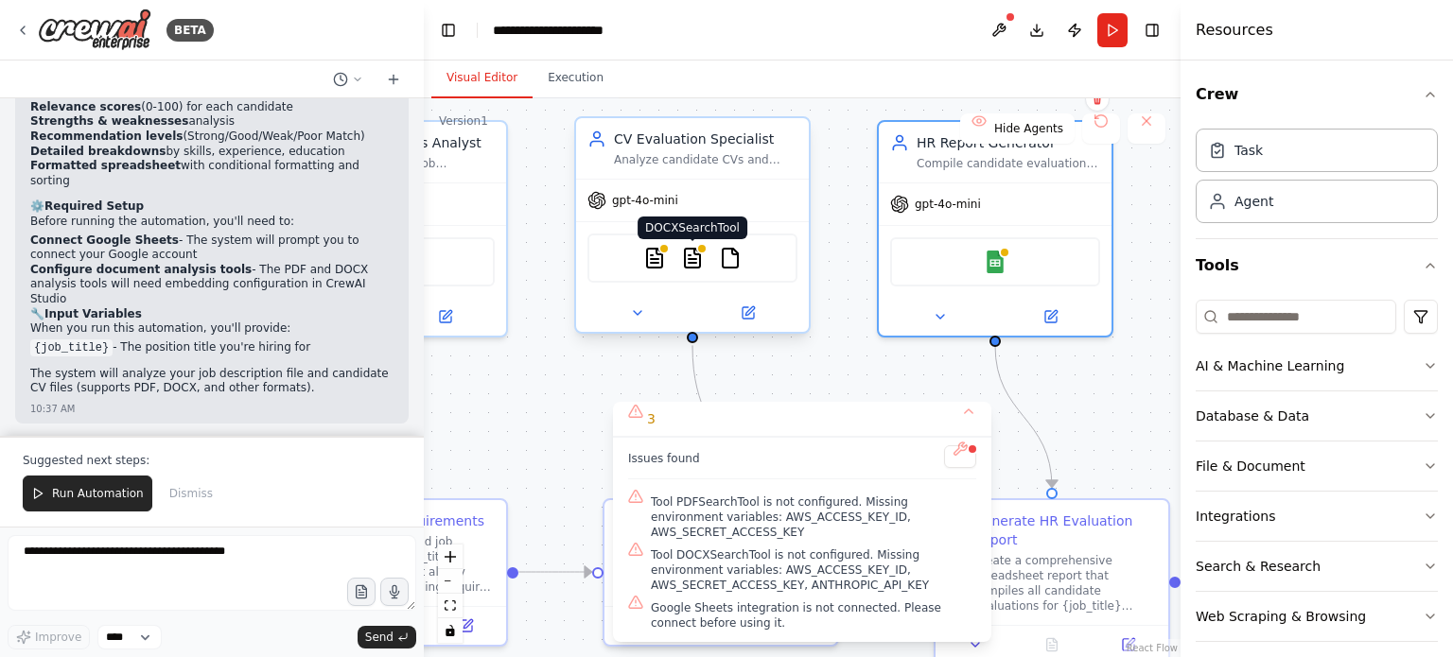
click at [683, 259] on img at bounding box center [692, 258] width 23 height 23
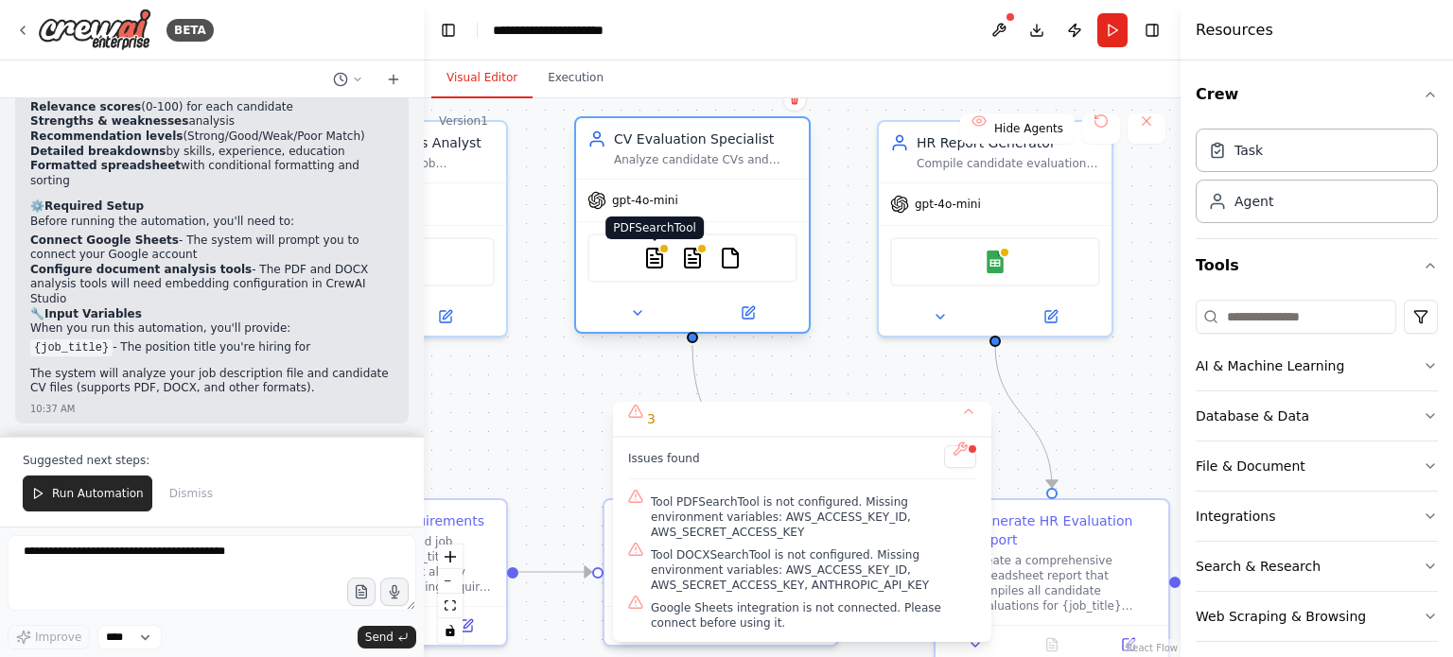
click at [656, 258] on img at bounding box center [654, 258] width 23 height 23
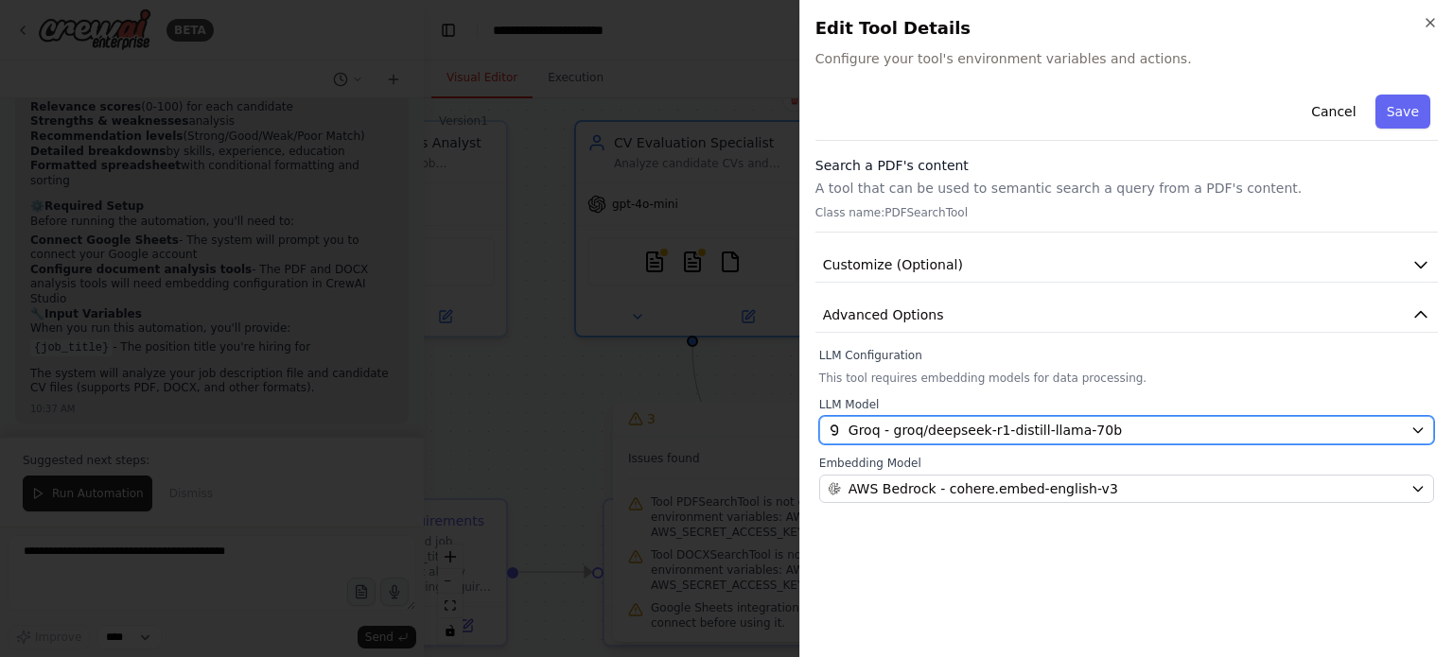
click at [1010, 430] on span "Groq - groq/deepseek-r1-distill-llama-70b" at bounding box center [984, 430] width 273 height 19
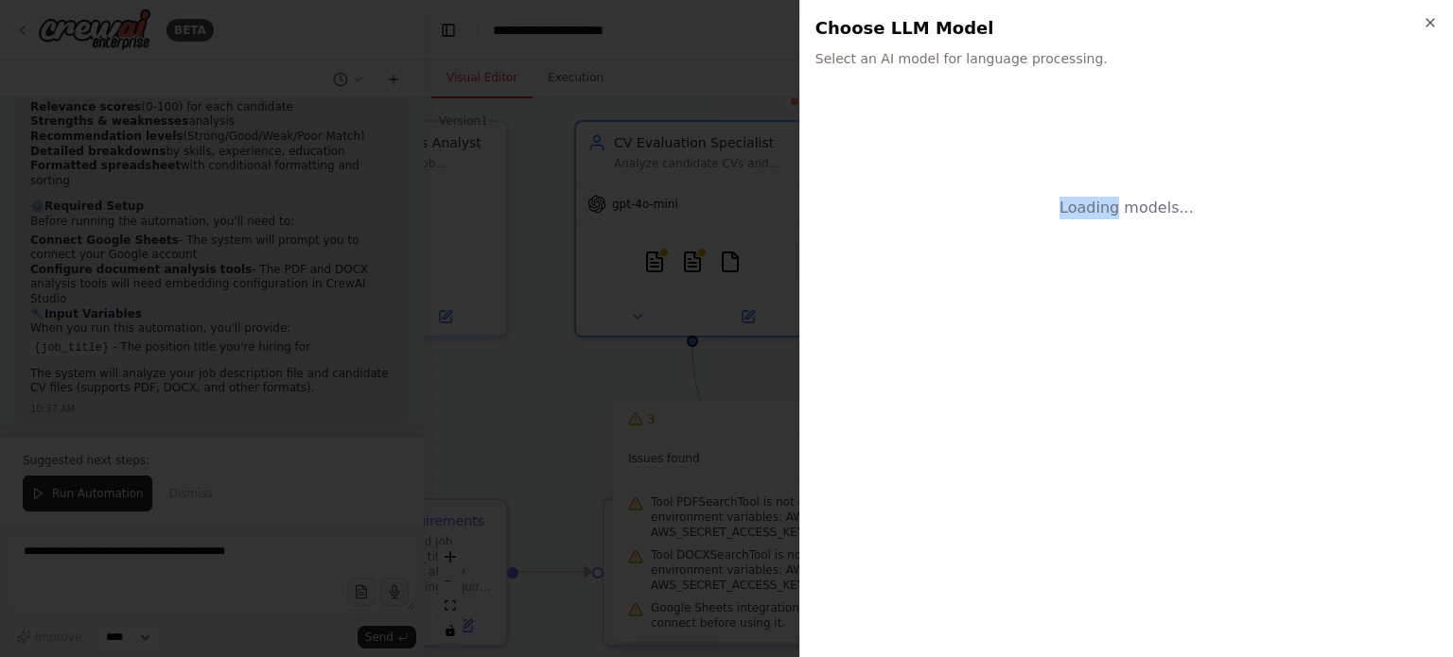
click at [1010, 430] on div "Loading models..." at bounding box center [1126, 364] width 622 height 555
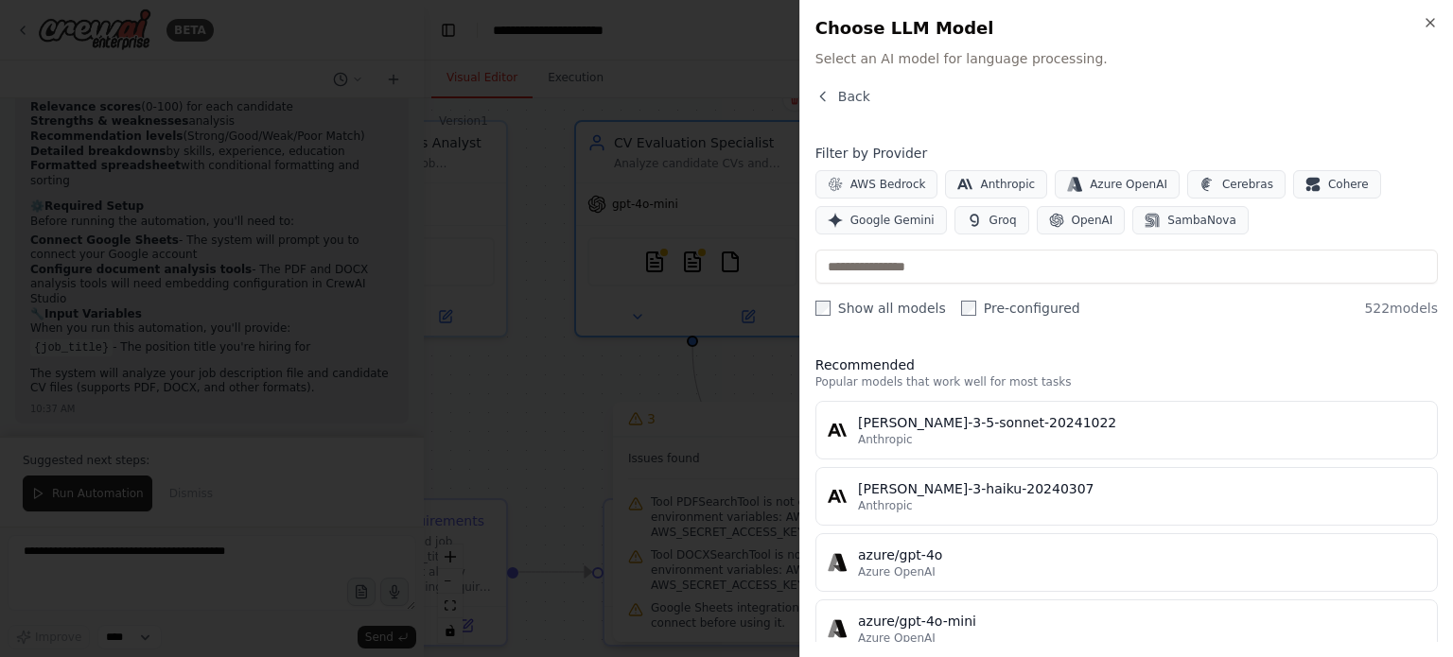
click at [679, 409] on div at bounding box center [726, 328] width 1453 height 657
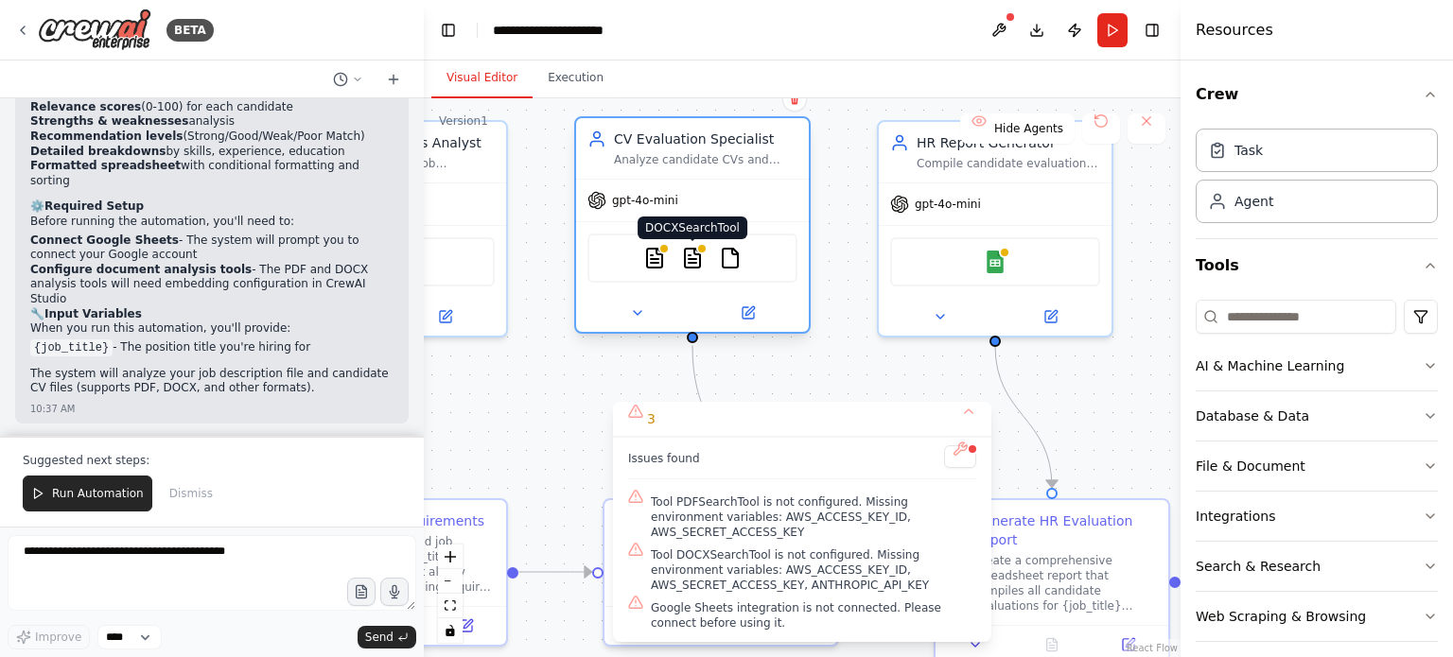
click at [695, 250] on img at bounding box center [692, 258] width 23 height 23
click at [651, 267] on img at bounding box center [654, 258] width 23 height 23
click at [733, 528] on span "Tool PDFSearchTool is not configured. Missing environment variables: AWS_ACCESS…" at bounding box center [813, 517] width 325 height 45
click at [961, 464] on button at bounding box center [960, 456] width 32 height 23
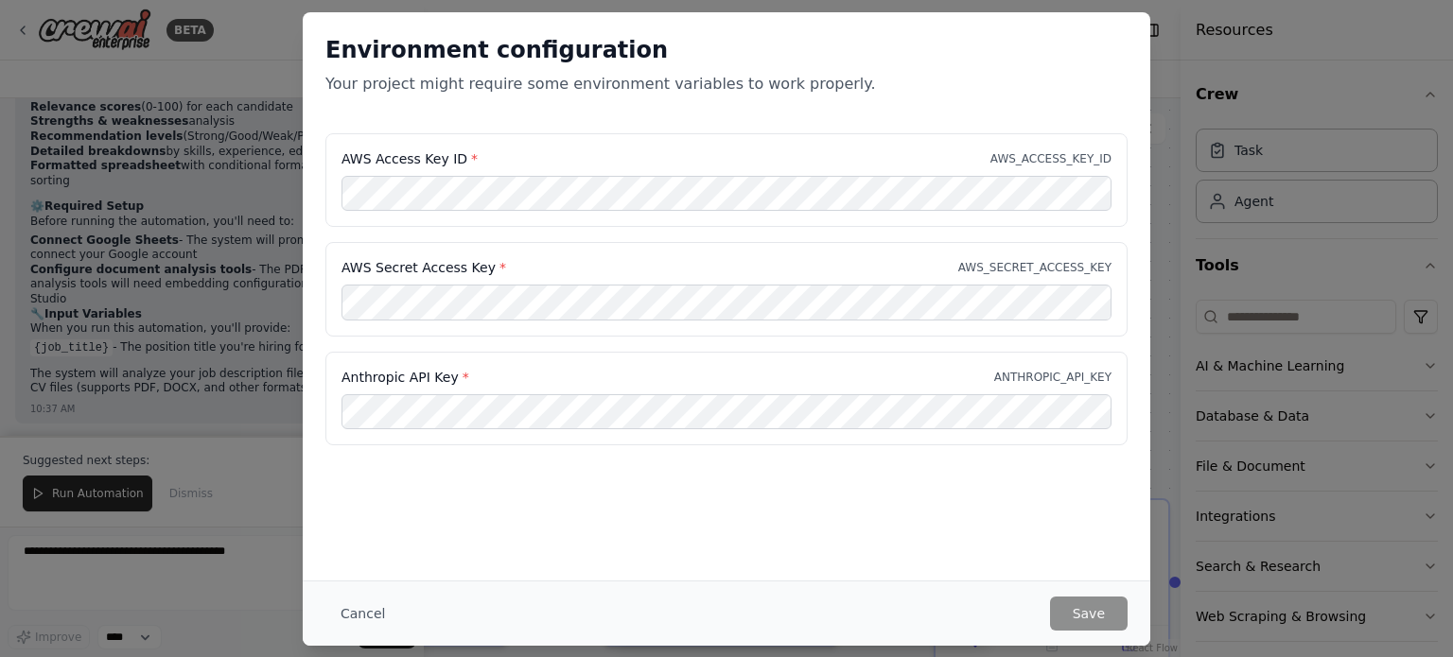
click at [1176, 324] on div "Environment configuration Your project might require some environment variables…" at bounding box center [726, 328] width 1453 height 657
click at [339, 616] on button "Cancel" at bounding box center [362, 614] width 75 height 34
